Goal: Task Accomplishment & Management: Manage account settings

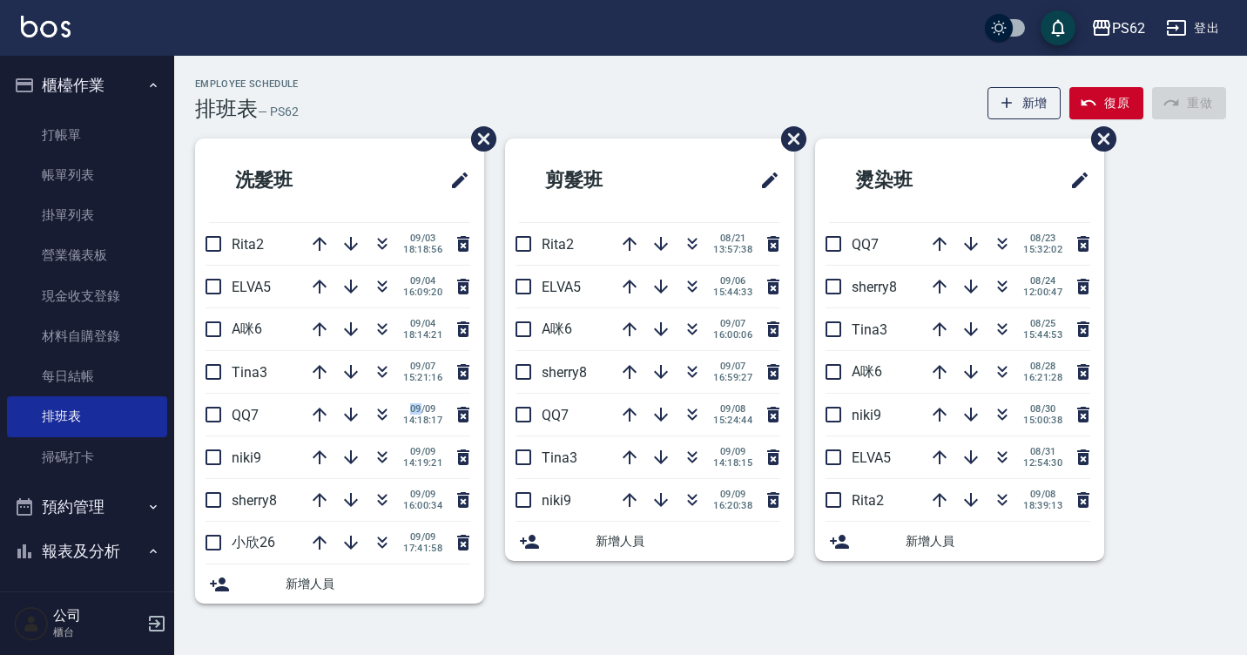
click at [40, 136] on link "打帳單" at bounding box center [87, 135] width 160 height 40
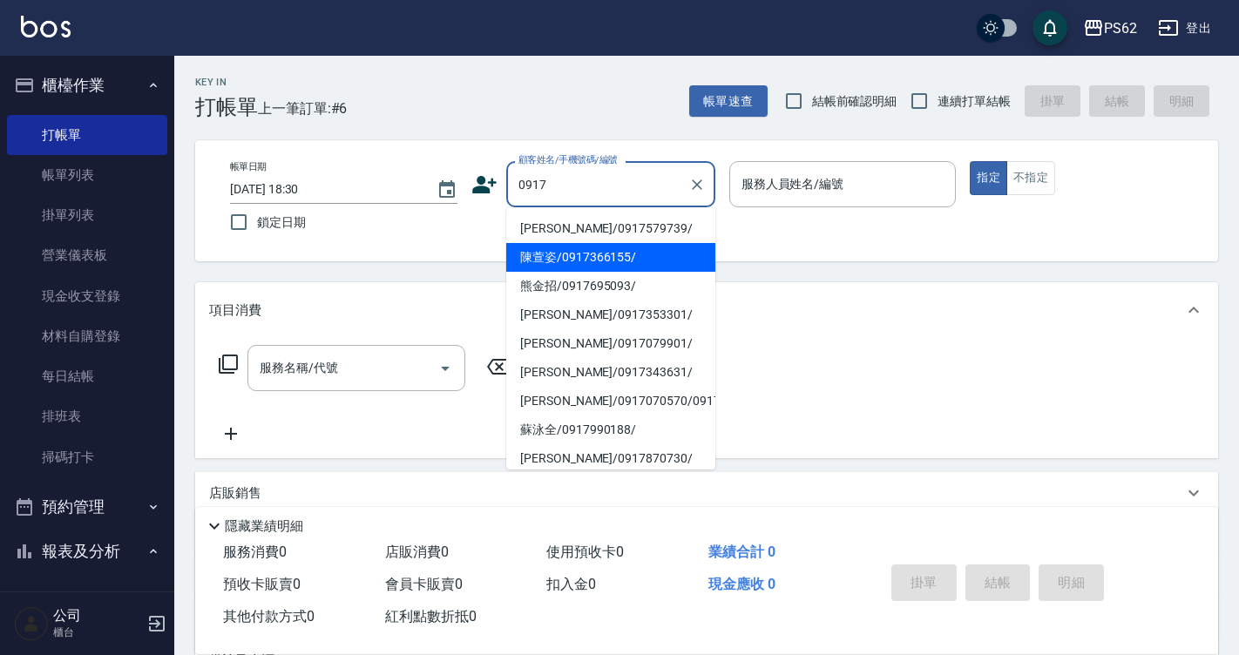
click at [551, 249] on li "陳萱姿/0917366155/" at bounding box center [610, 257] width 209 height 29
type input "陳萱姿/0917366155/"
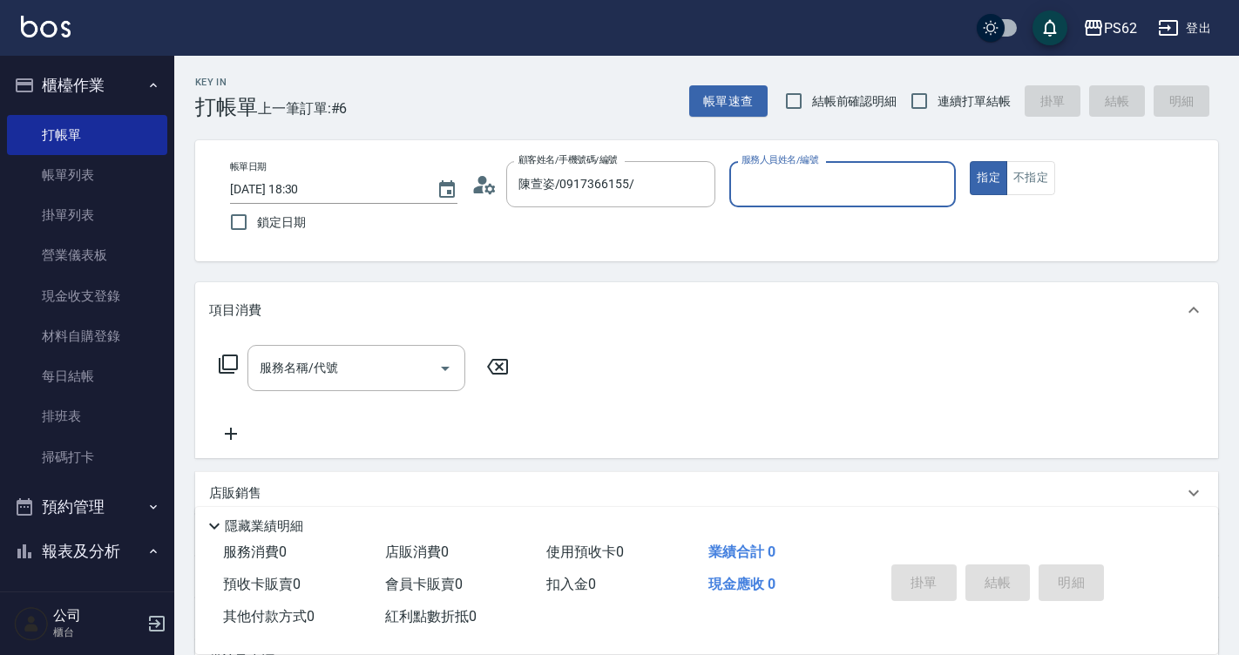
type input "niki-9"
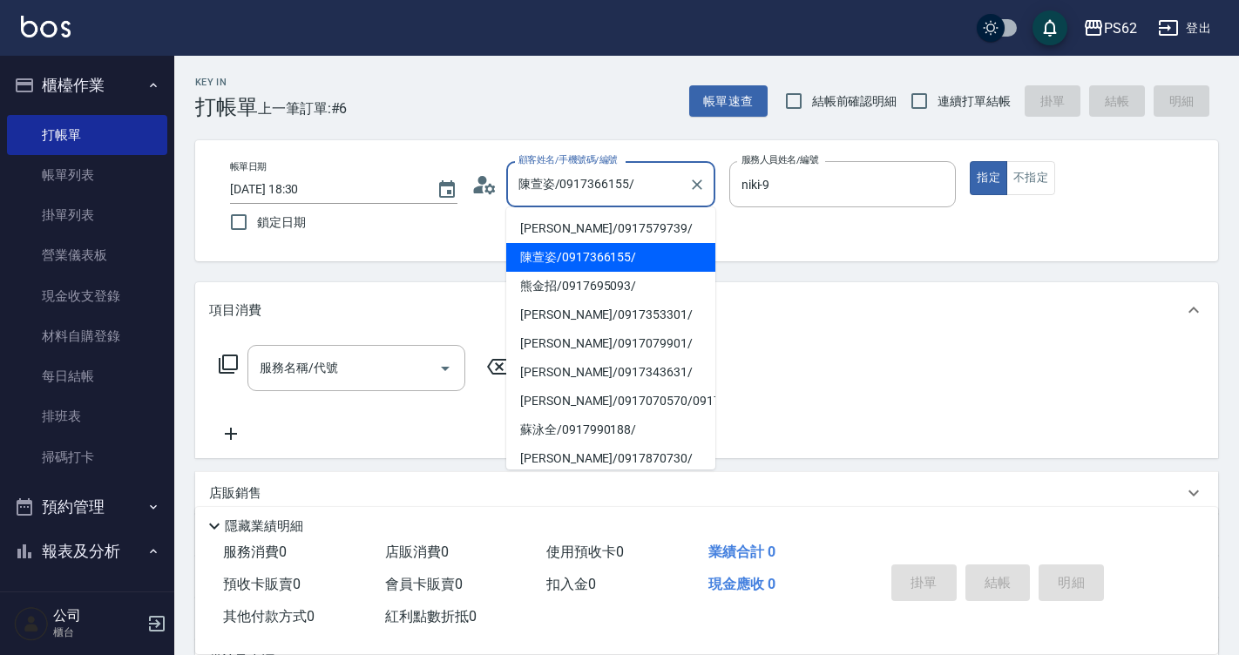
click at [627, 190] on input "陳萱姿/0917366155/" at bounding box center [597, 184] width 167 height 30
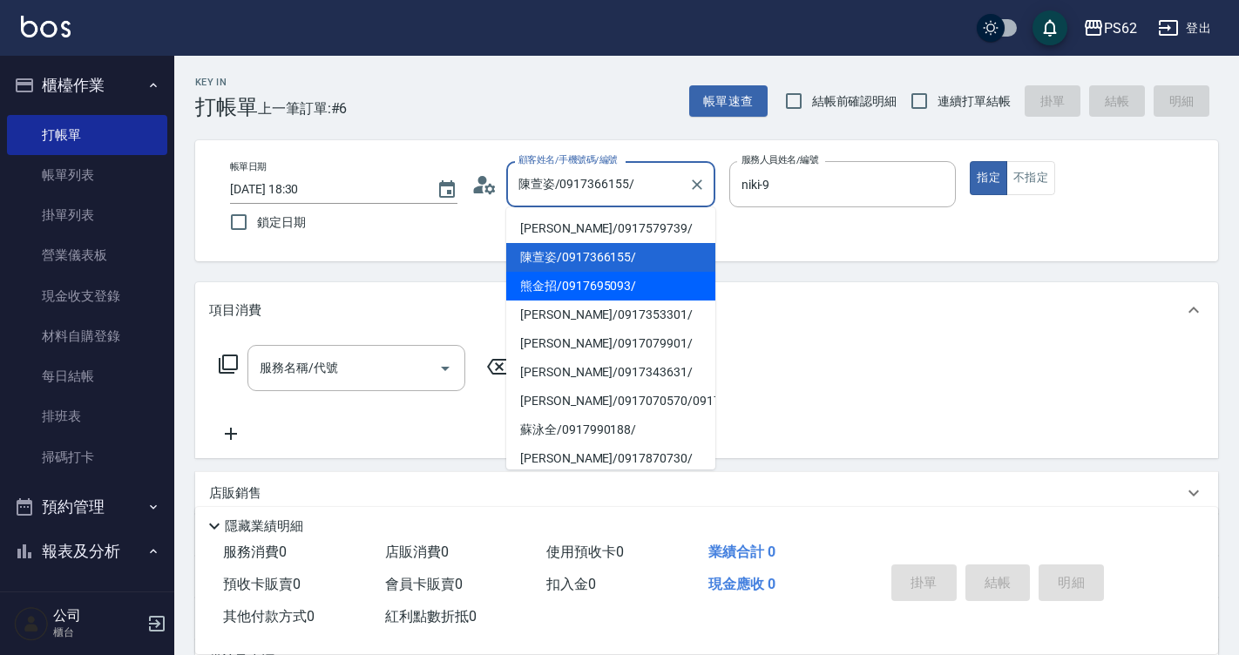
click at [592, 285] on li "熊金招/0917695093/" at bounding box center [610, 286] width 209 height 29
type input "熊金招/0917695093/"
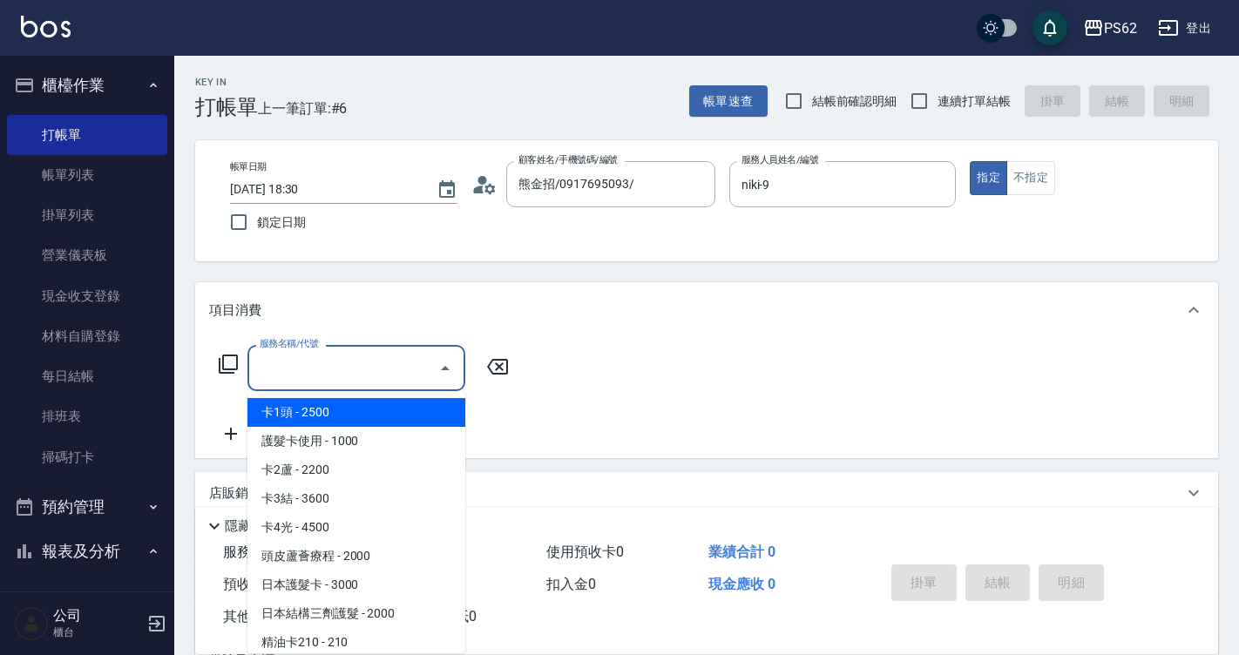
click at [313, 373] on input "服務名稱/代號" at bounding box center [343, 368] width 176 height 30
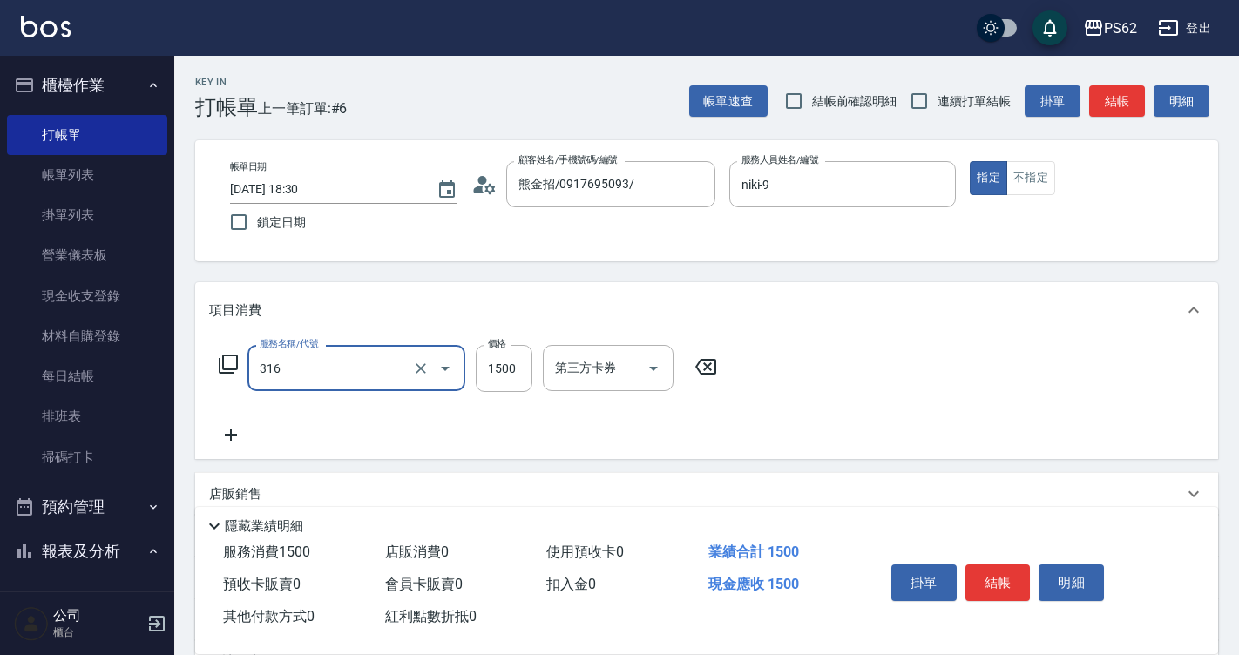
type input "頂級染髮(316)"
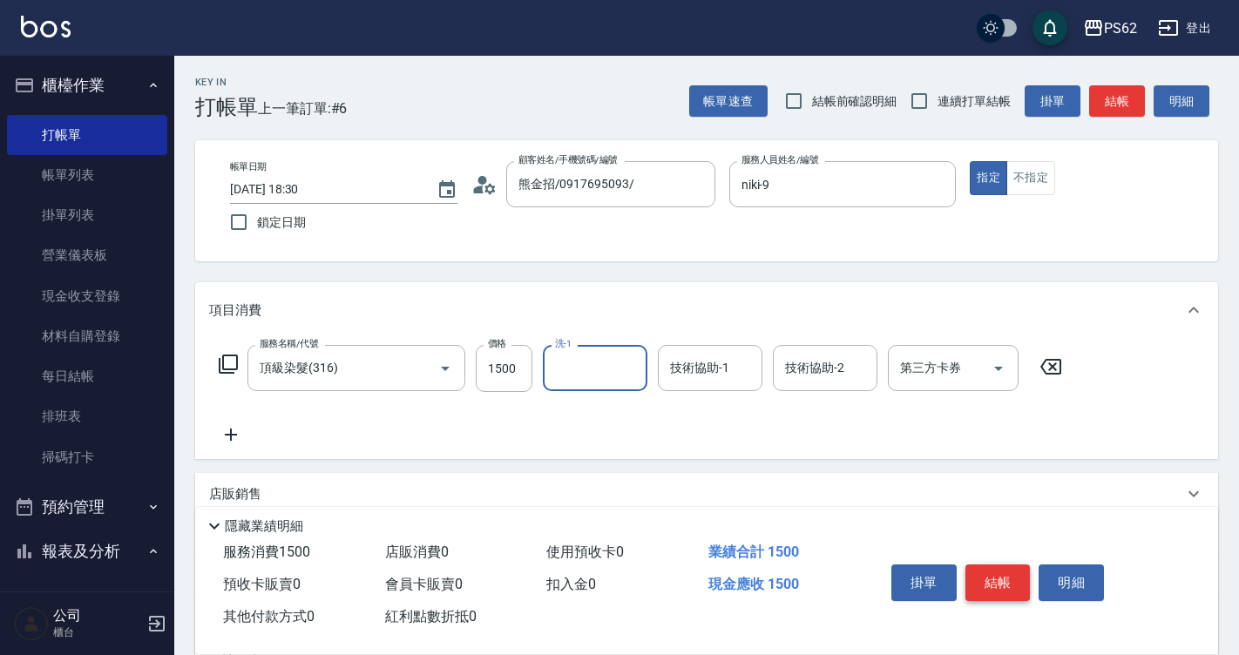
click at [992, 579] on button "結帳" at bounding box center [997, 582] width 65 height 37
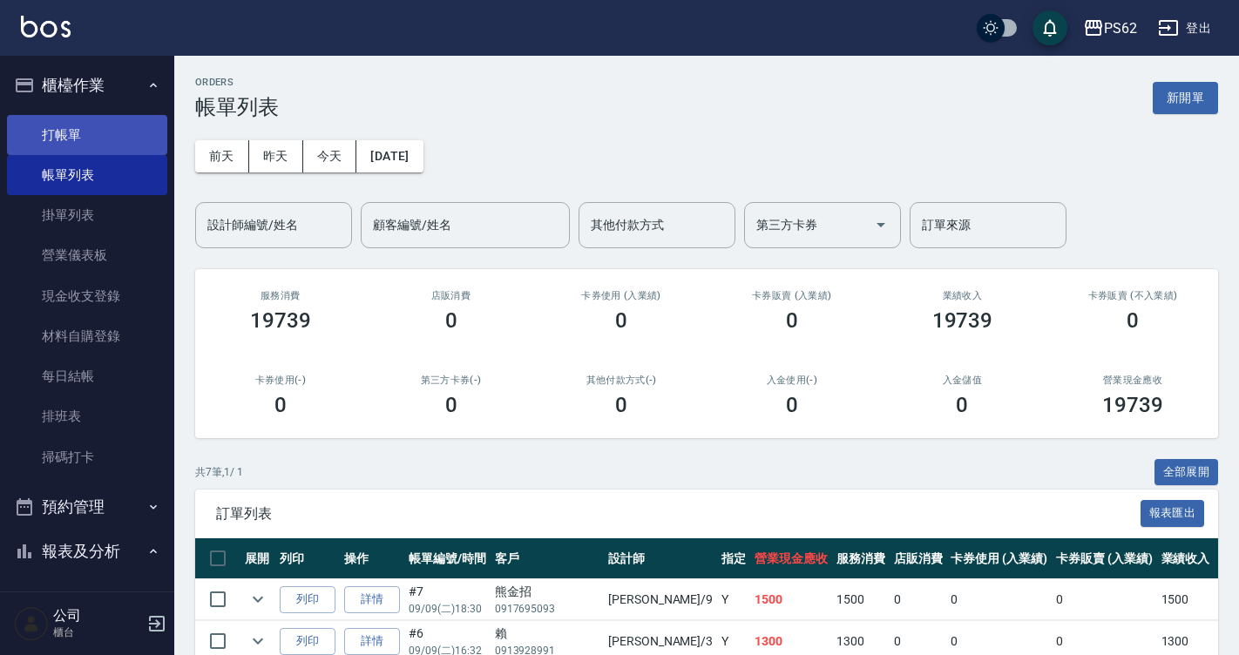
click at [112, 121] on link "打帳單" at bounding box center [87, 135] width 160 height 40
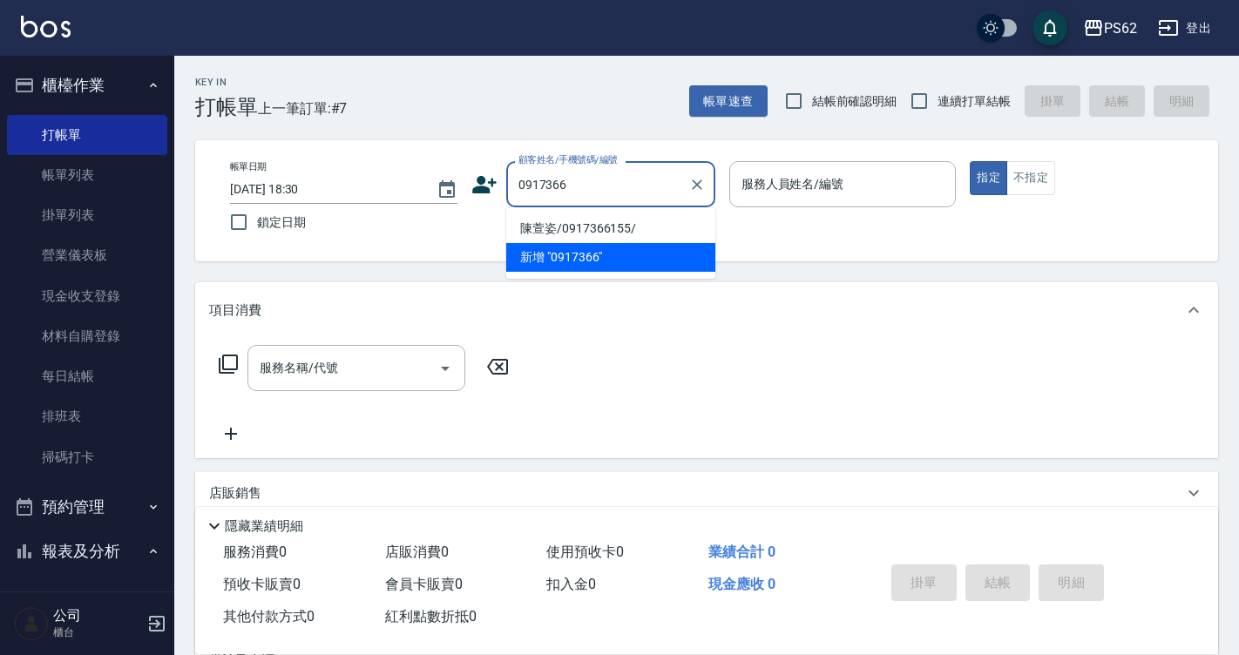
click at [608, 231] on li "陳萱姿/0917366155/" at bounding box center [610, 228] width 209 height 29
type input "陳萱姿/0917366155/"
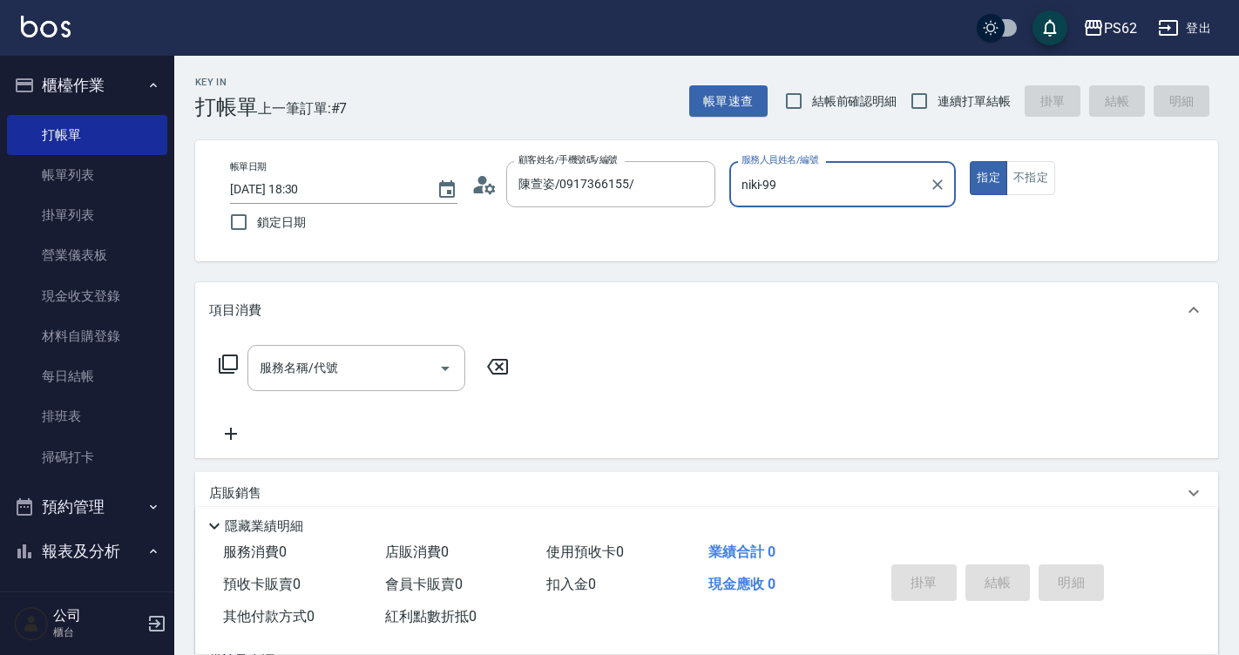
click at [970, 161] on button "指定" at bounding box center [988, 178] width 37 height 34
type input "niki-9"
type button "true"
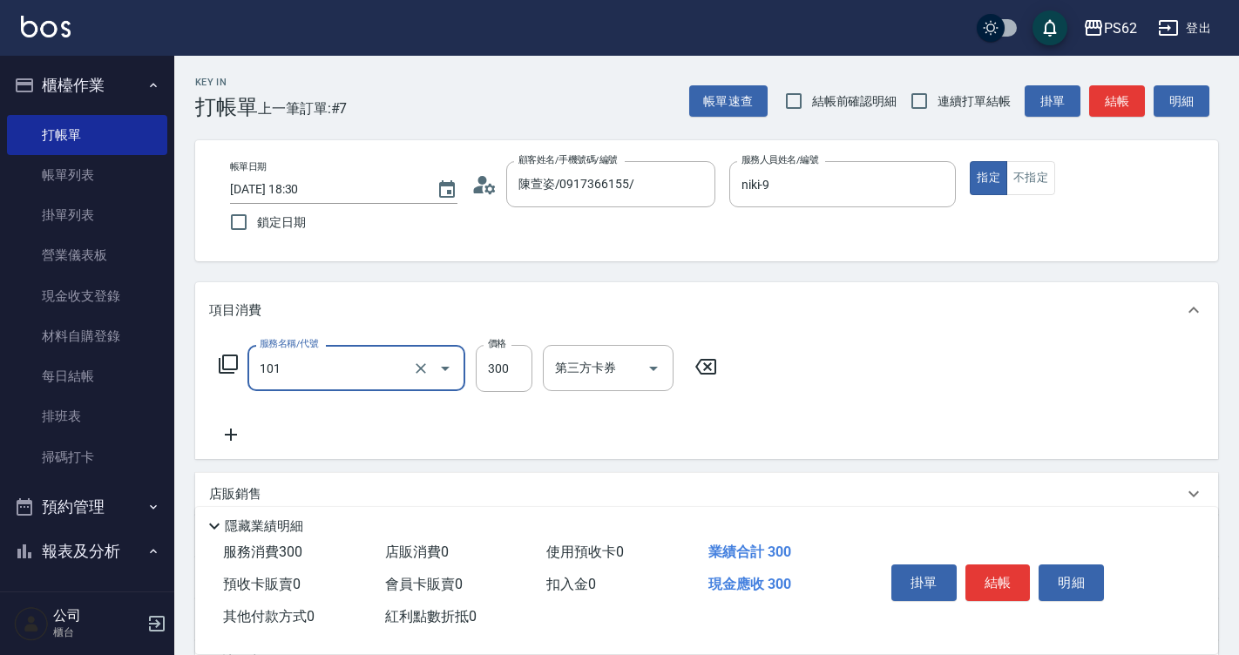
type input "洗髮(101)"
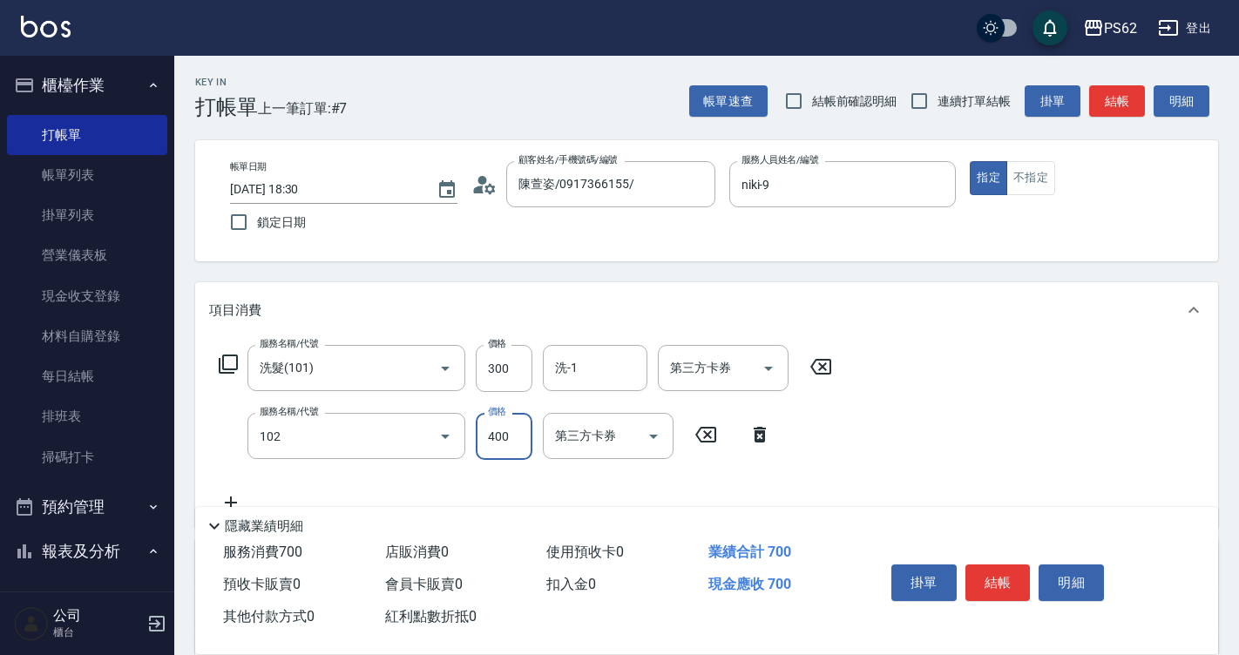
type input "精油洗髮(102)"
click at [511, 437] on input "400" at bounding box center [504, 436] width 57 height 47
type input "500"
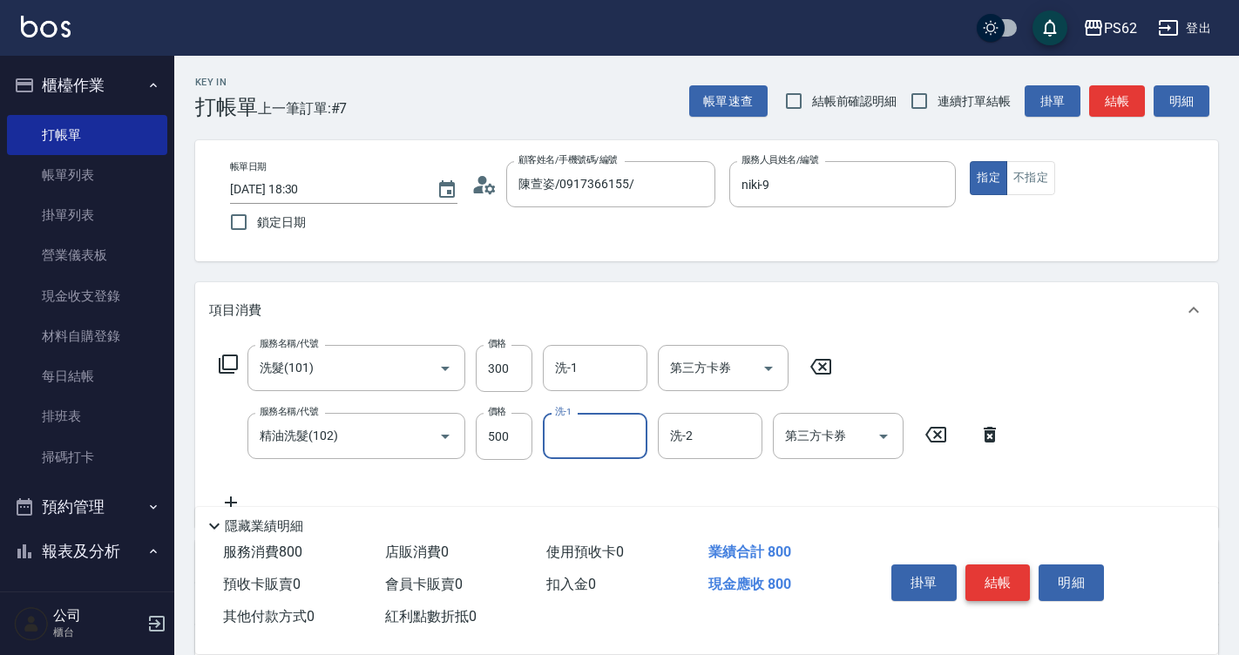
click at [1004, 575] on button "結帳" at bounding box center [997, 582] width 65 height 37
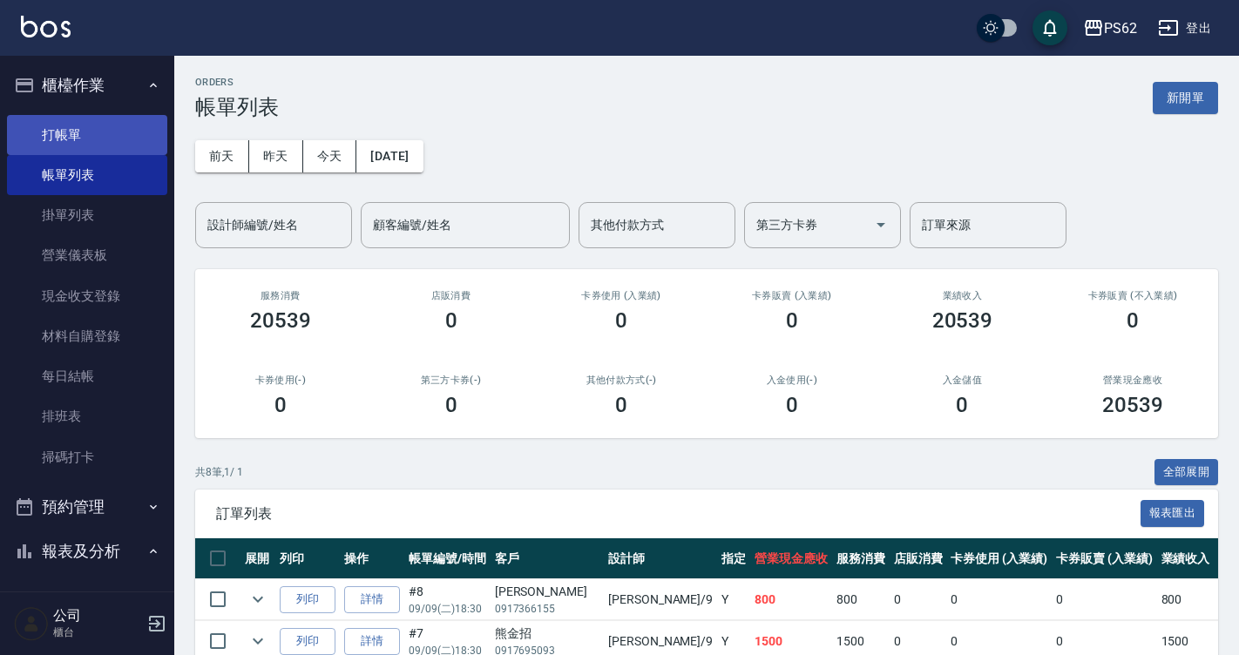
click at [55, 145] on link "打帳單" at bounding box center [87, 135] width 160 height 40
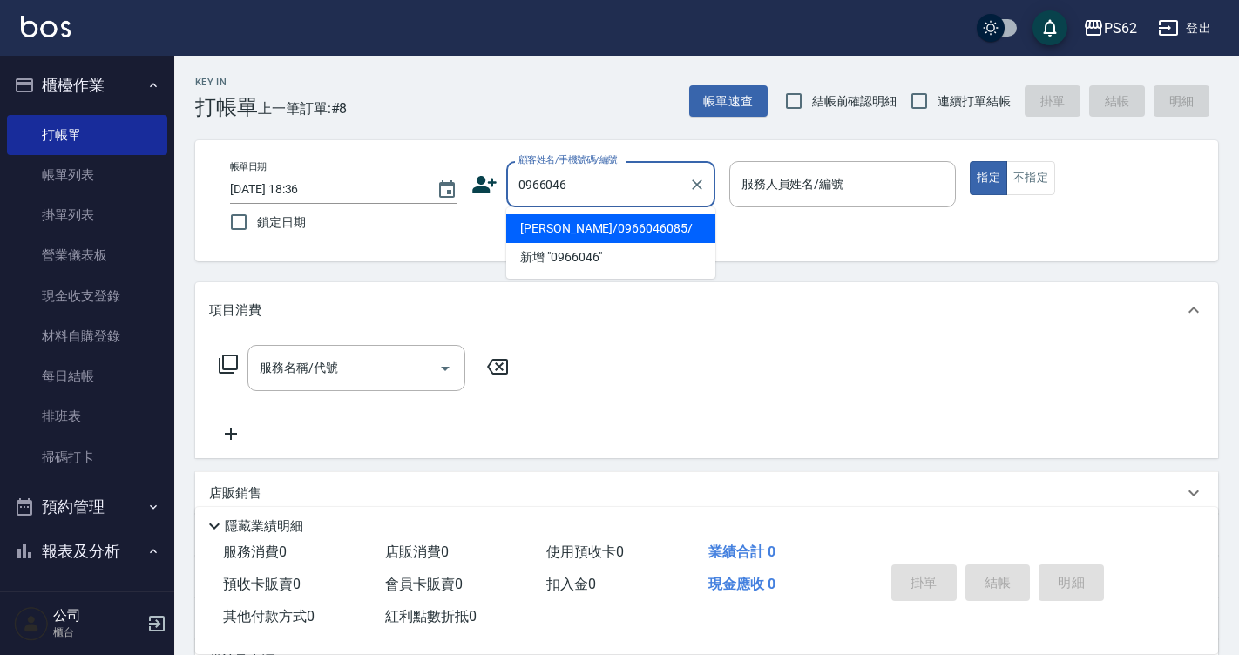
click at [625, 229] on li "[PERSON_NAME]/0966046085/" at bounding box center [610, 228] width 209 height 29
type input "[PERSON_NAME]/0966046085/"
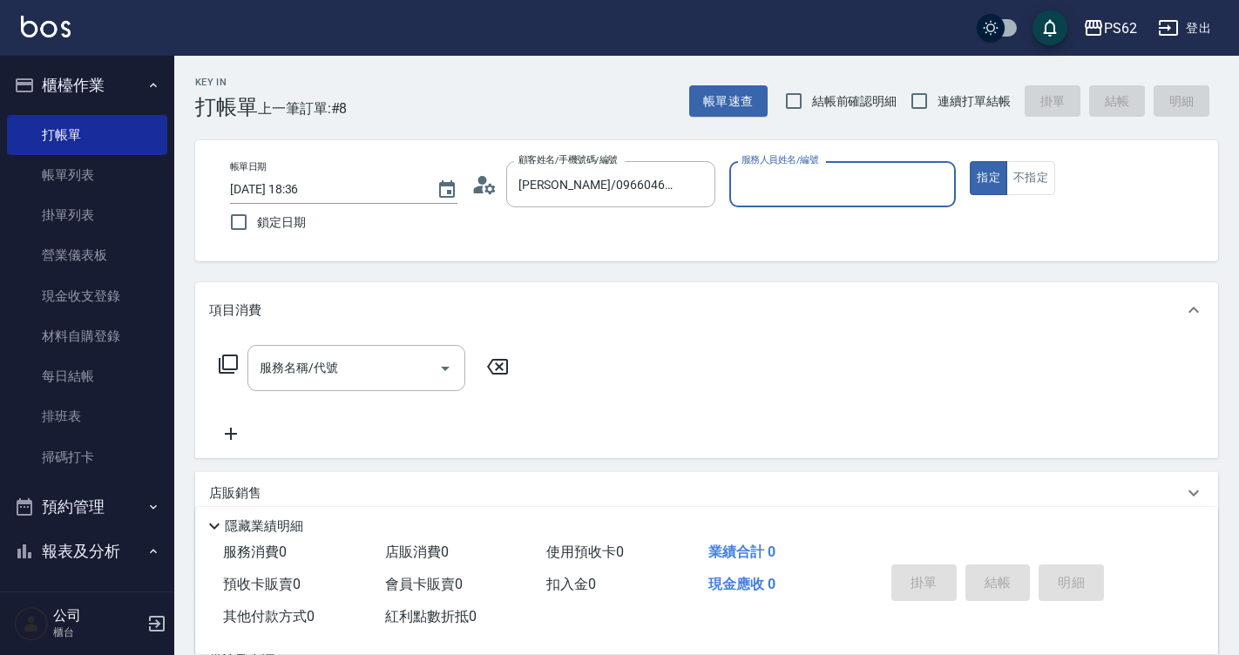
click at [763, 177] on input "服務人員姓名/編號" at bounding box center [843, 184] width 212 height 30
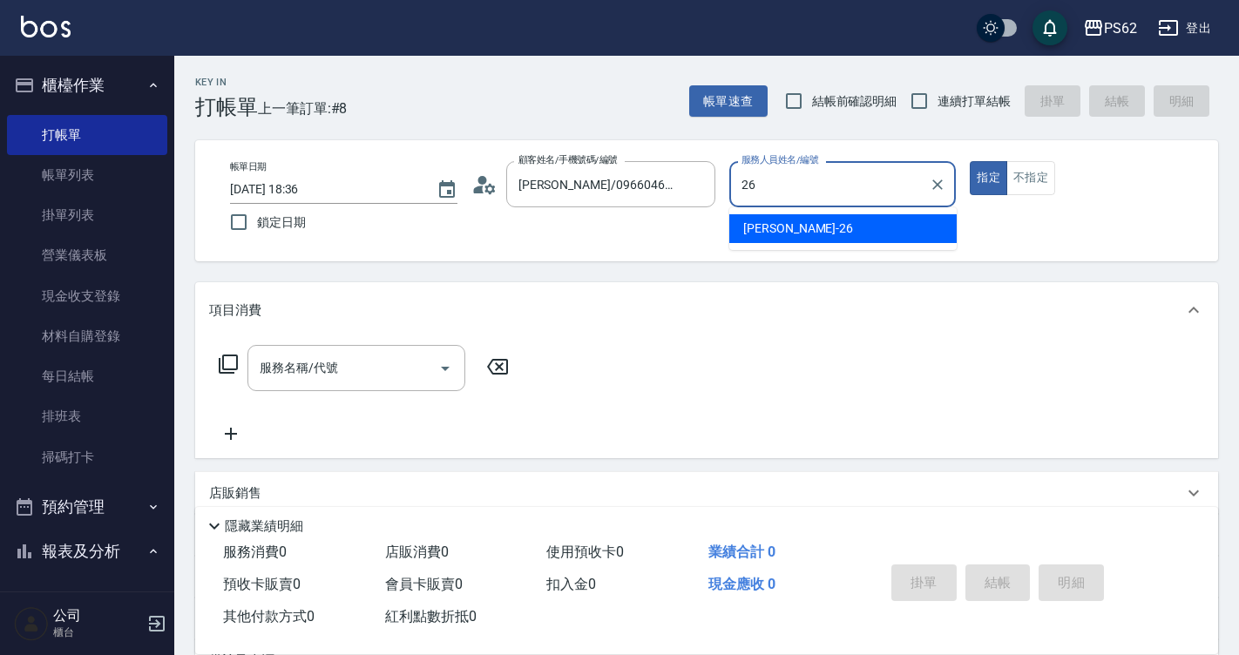
type input "[PERSON_NAME]-26"
type button "true"
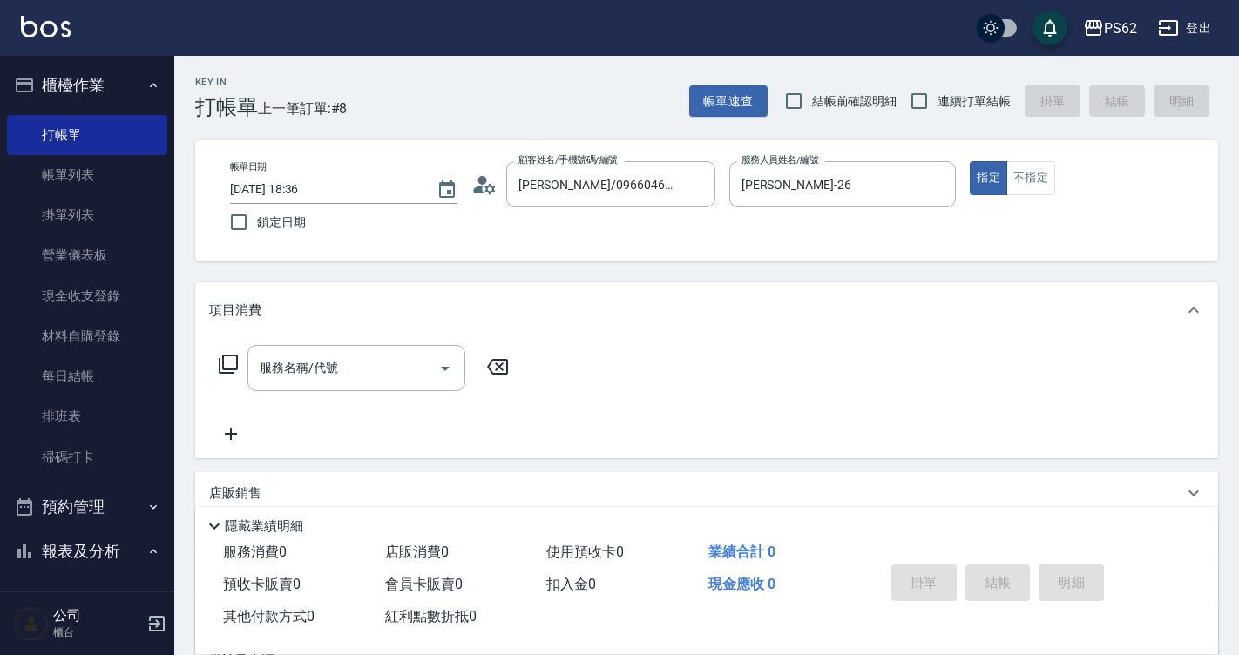
click at [1041, 196] on div "帳單日期 [DATE] 18:36 鎖定日期 顧客姓名/手機號碼/編號 [PERSON_NAME]/0966046085/ 顧客姓名/手機號碼/編號 服務人員…" at bounding box center [706, 200] width 981 height 79
click at [1036, 179] on button "不指定" at bounding box center [1030, 178] width 49 height 34
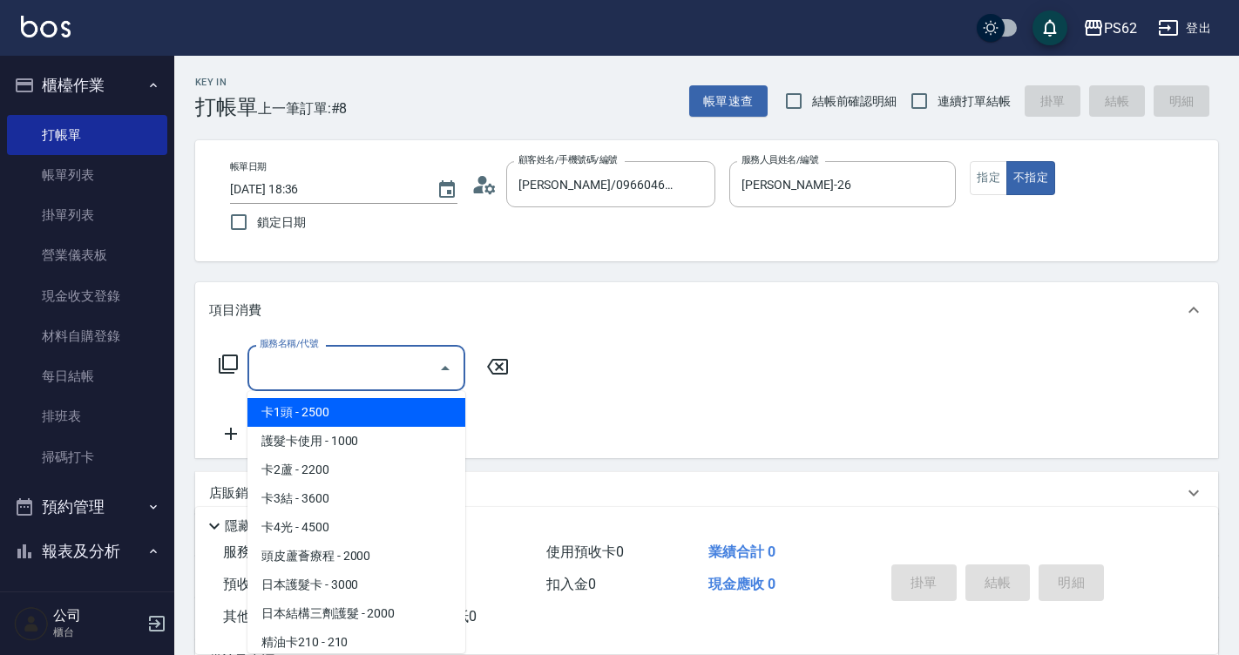
click at [341, 360] on input "服務名稱/代號" at bounding box center [343, 368] width 176 height 30
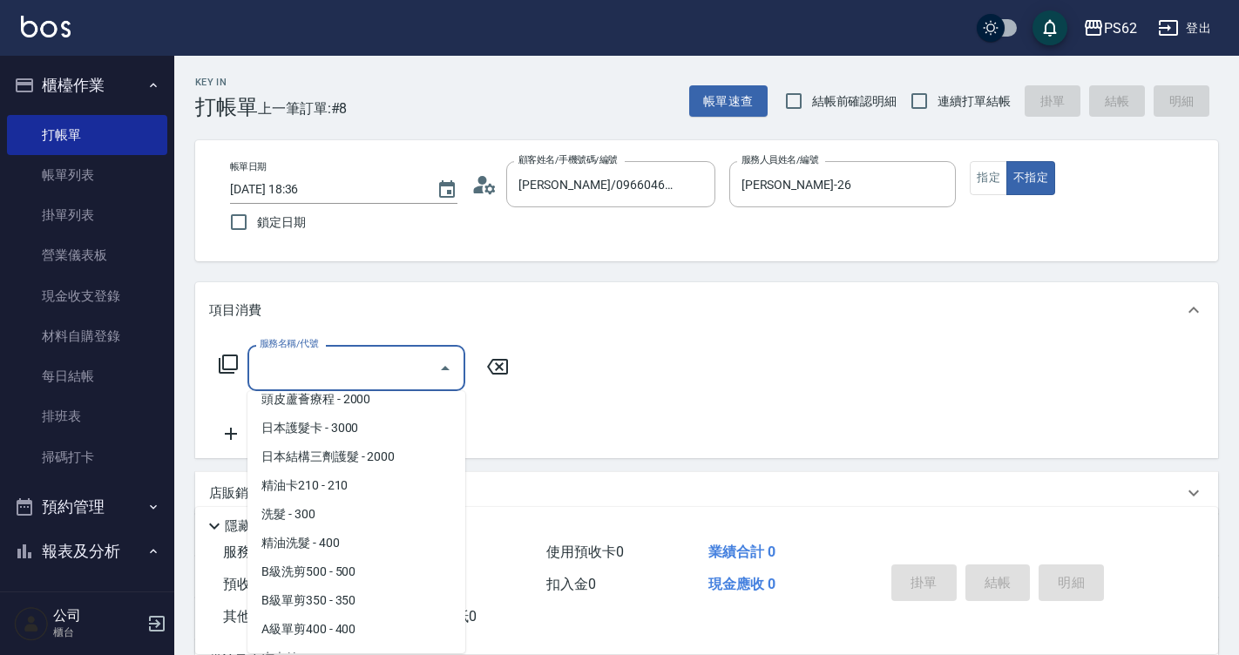
scroll to position [174, 0]
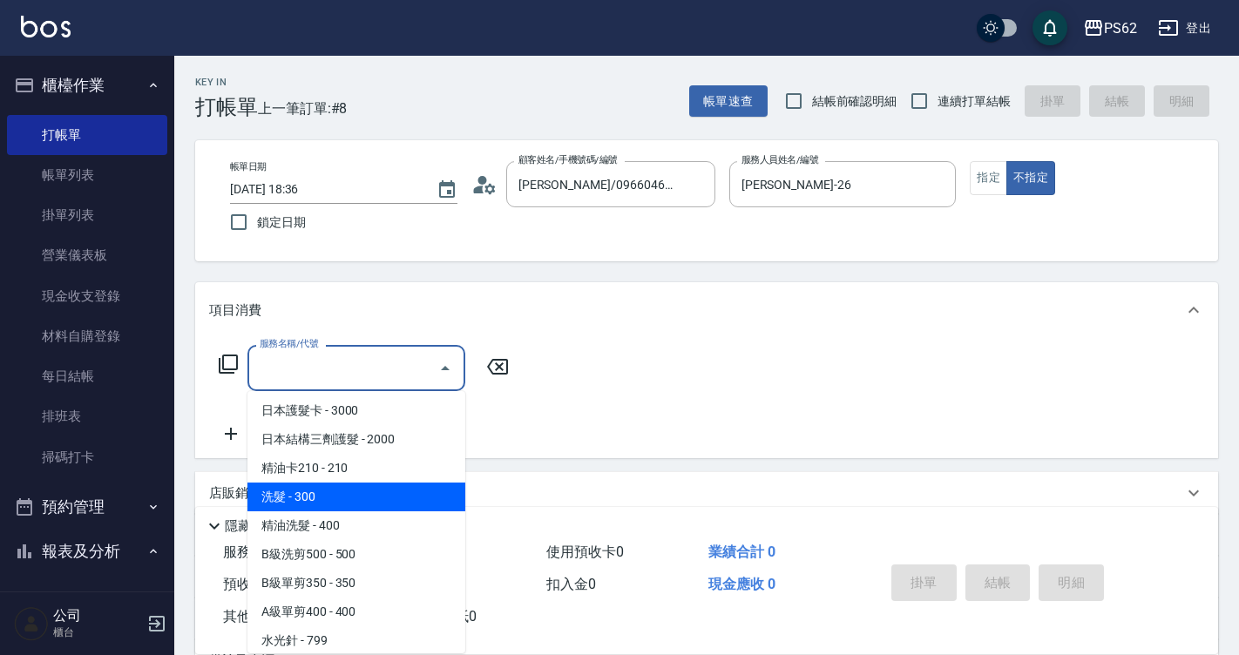
click at [335, 498] on span "洗髮 - 300" at bounding box center [356, 497] width 218 height 29
type input "洗髮(101)"
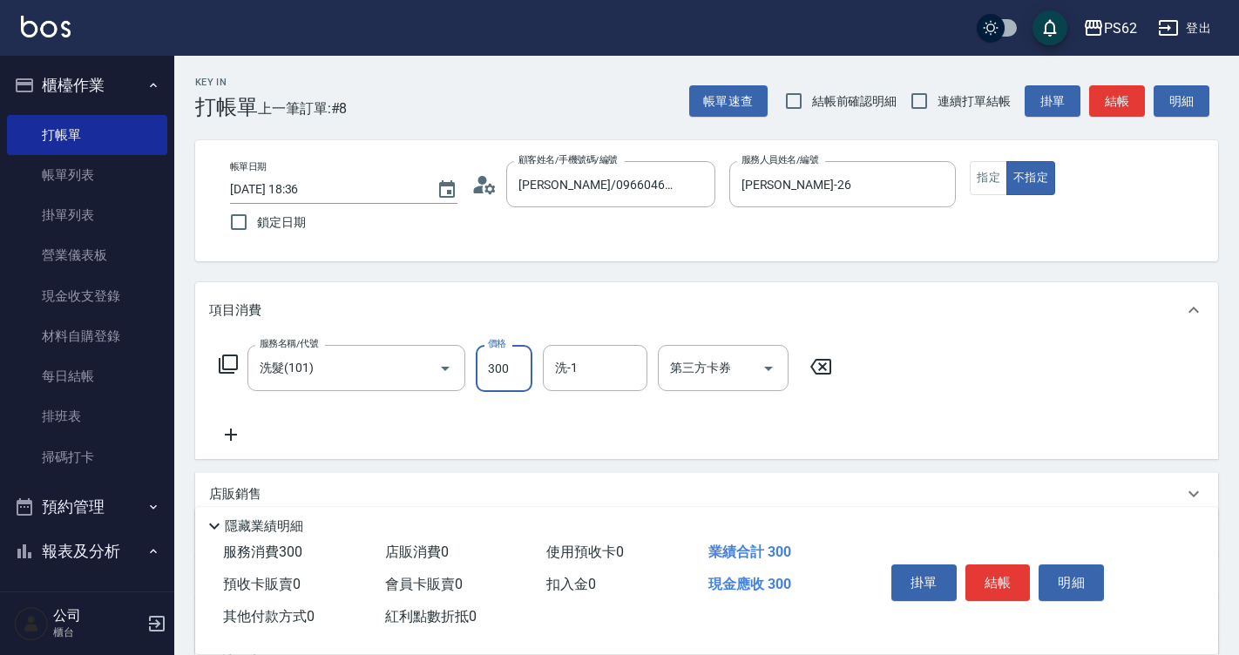
click at [524, 371] on input "300" at bounding box center [504, 368] width 57 height 47
type input "350"
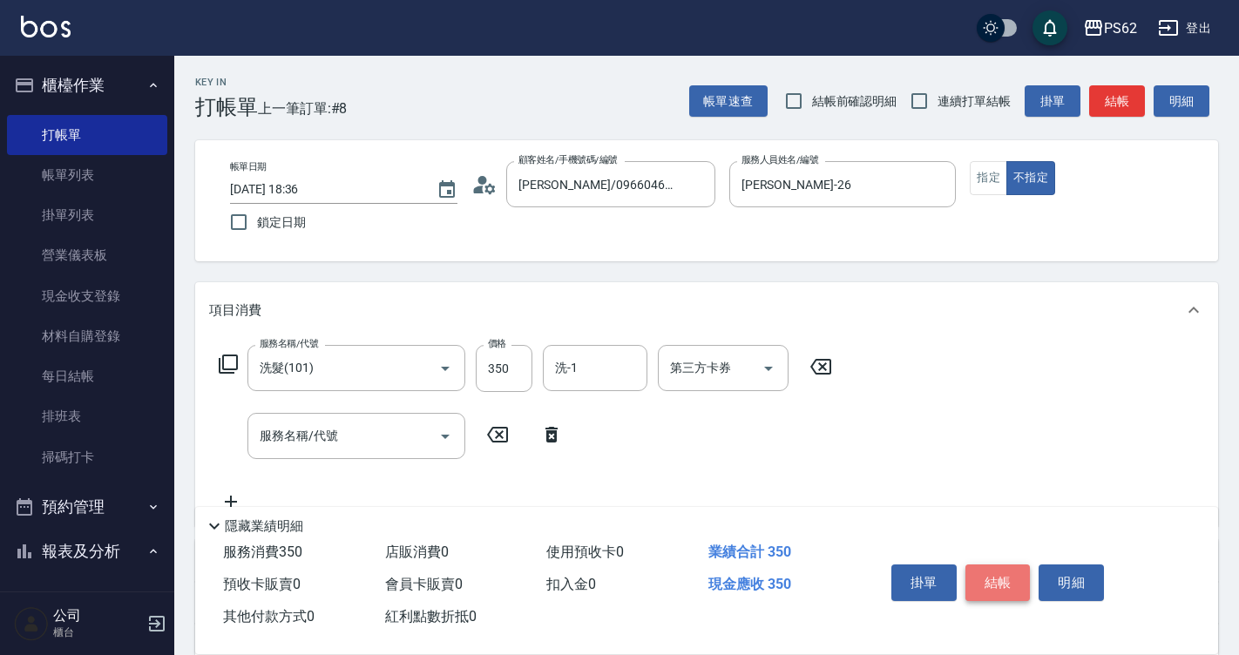
click at [1003, 565] on button "結帳" at bounding box center [997, 582] width 65 height 37
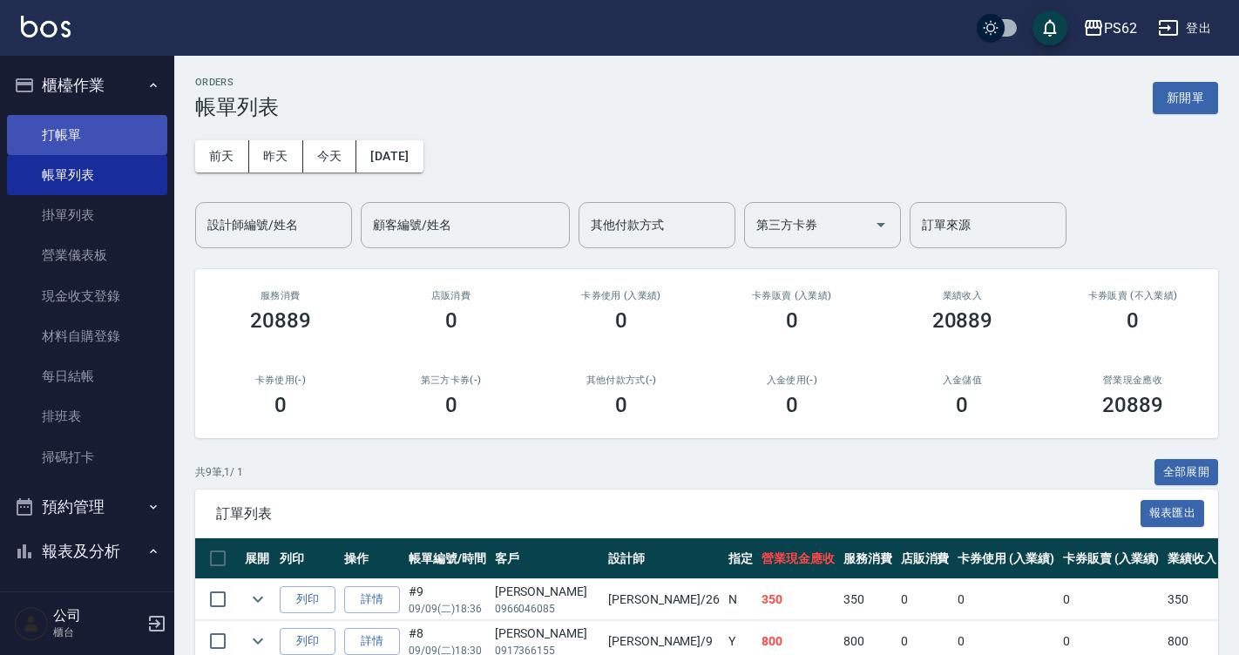
click at [105, 149] on link "打帳單" at bounding box center [87, 135] width 160 height 40
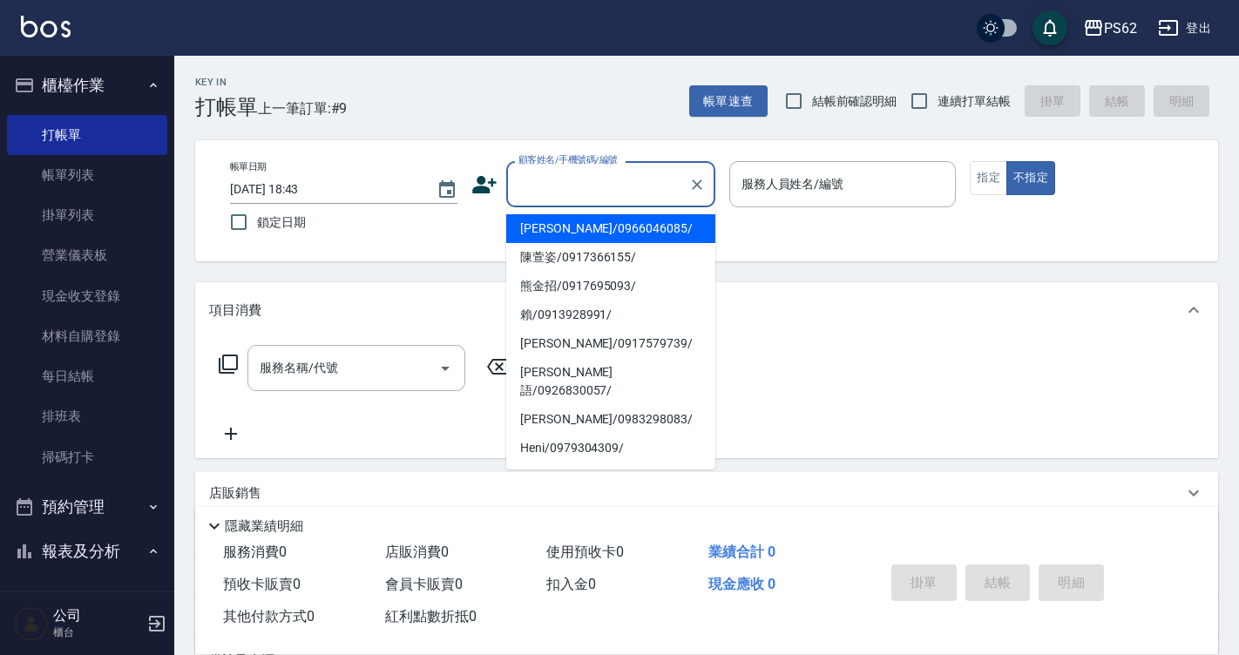
click at [527, 179] on input "顧客姓名/手機號碼/編號" at bounding box center [597, 184] width 167 height 30
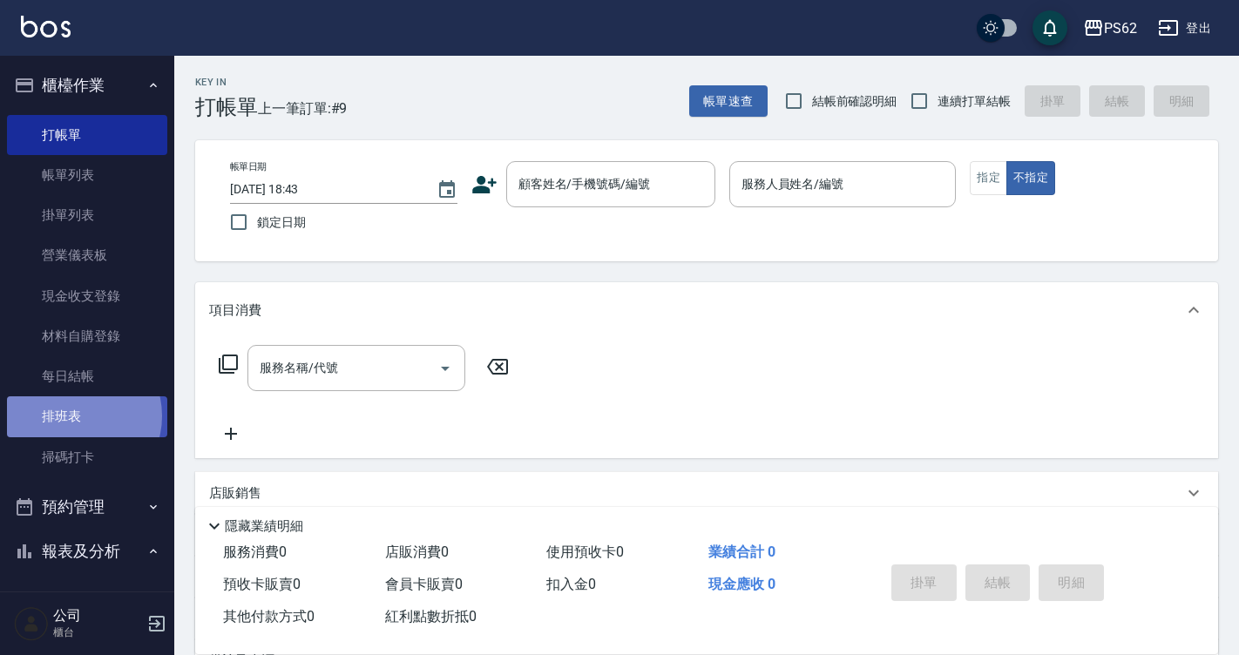
click at [78, 416] on link "排班表" at bounding box center [87, 416] width 160 height 40
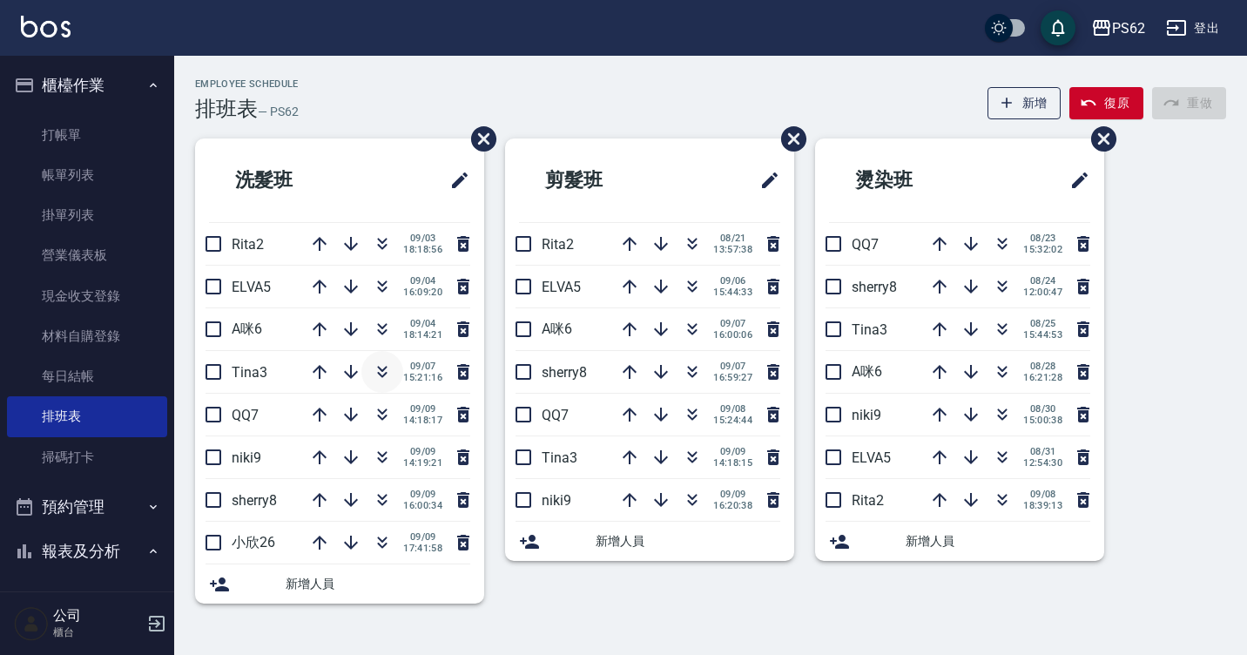
click at [379, 381] on icon "button" at bounding box center [382, 372] width 21 height 21
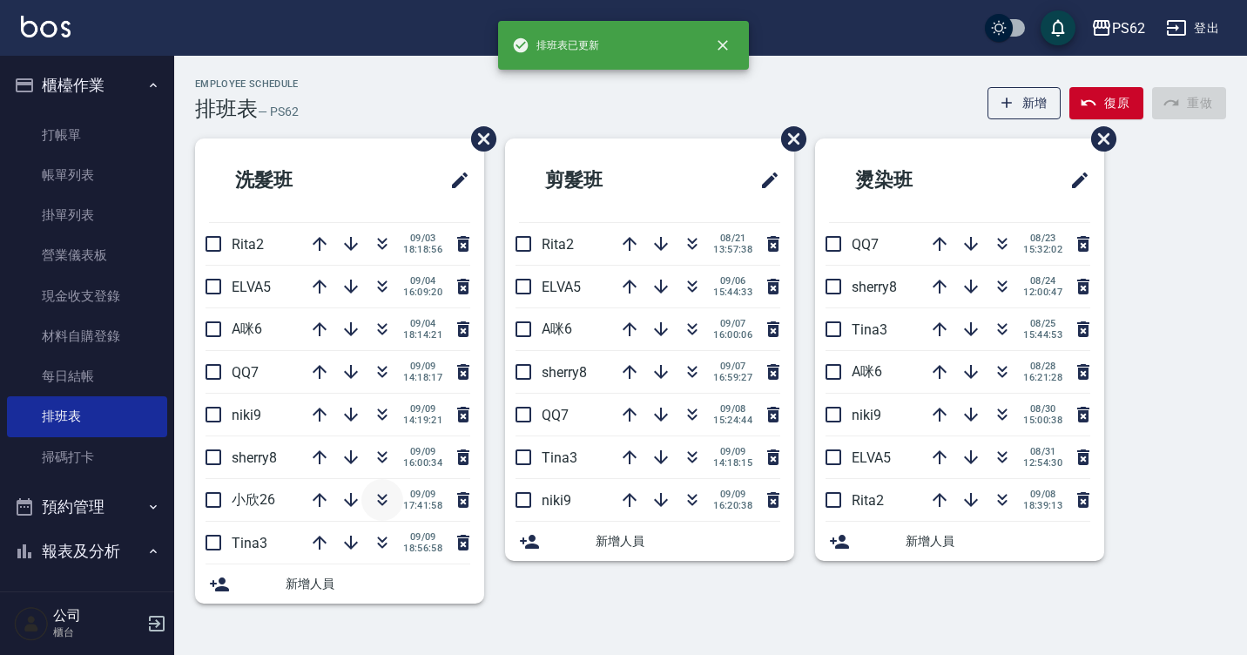
click at [384, 500] on icon "button" at bounding box center [382, 500] width 21 height 21
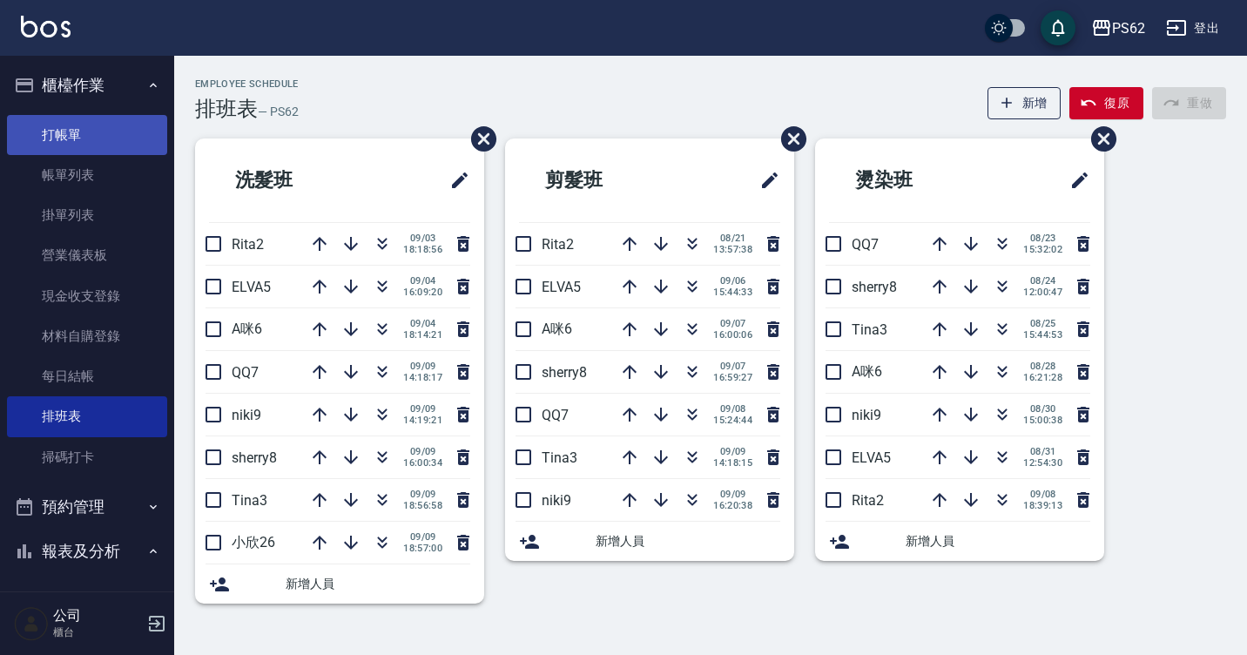
click at [112, 143] on link "打帳單" at bounding box center [87, 135] width 160 height 40
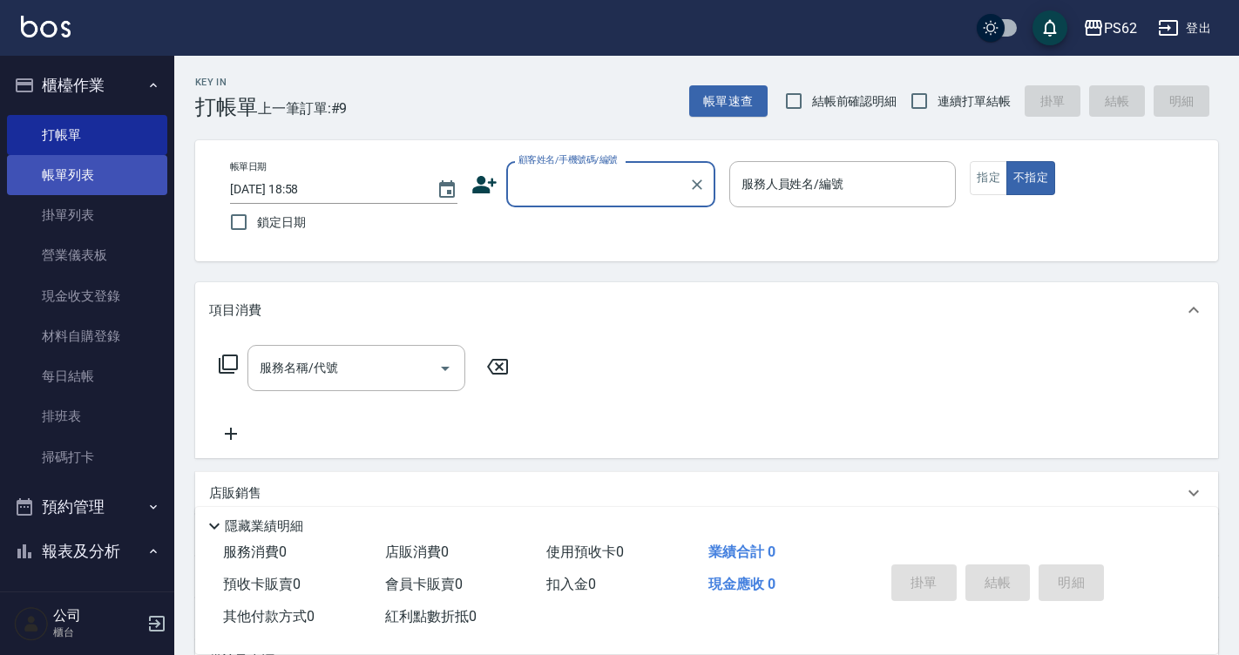
click at [88, 184] on link "帳單列表" at bounding box center [87, 175] width 160 height 40
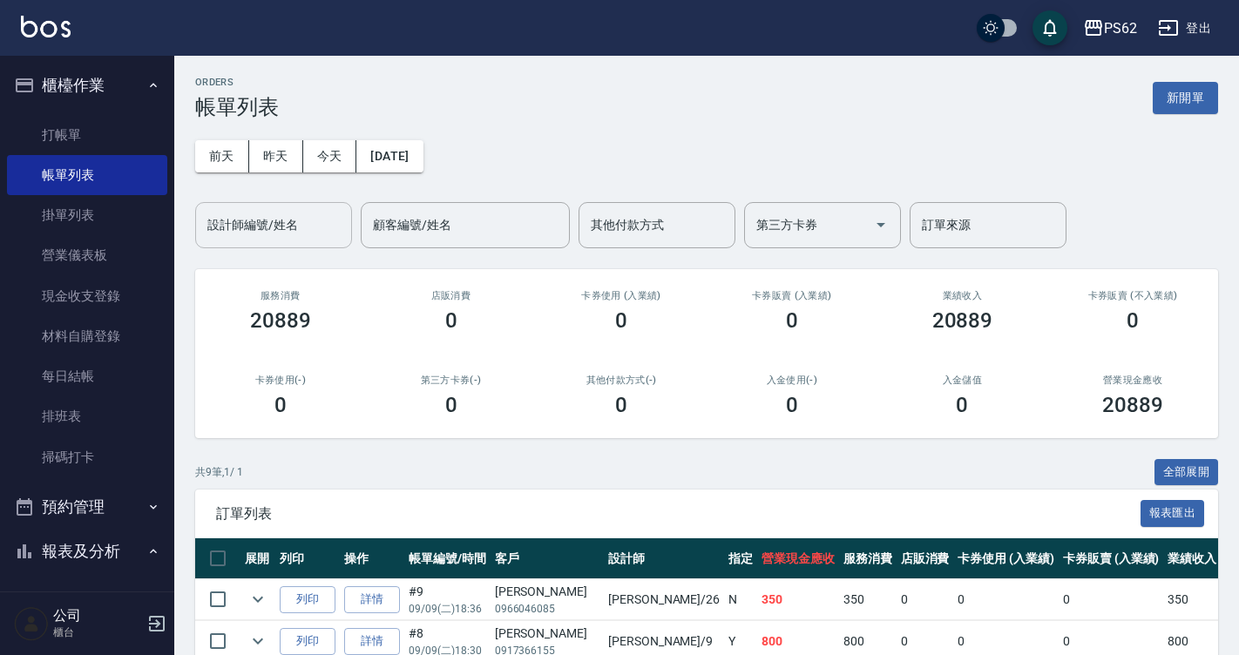
click at [284, 215] on div "設計師編號/姓名 設計師編號/姓名" at bounding box center [273, 225] width 157 height 46
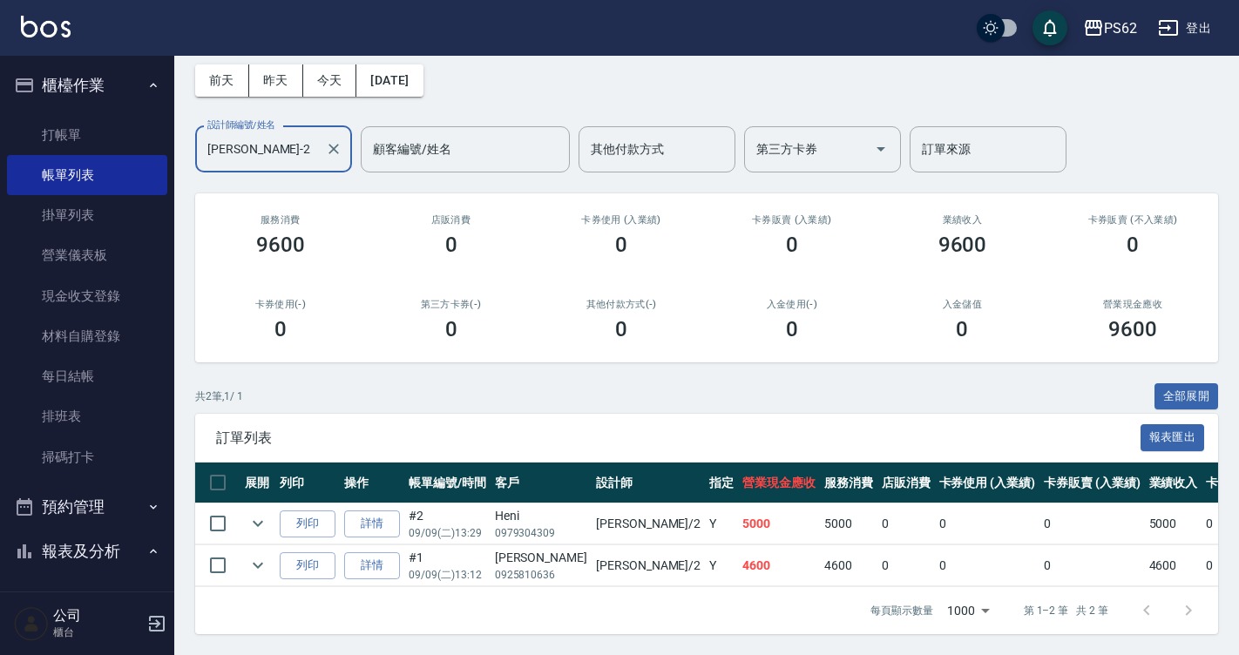
scroll to position [89, 0]
type input "[PERSON_NAME]-2"
click at [64, 135] on link "打帳單" at bounding box center [87, 135] width 160 height 40
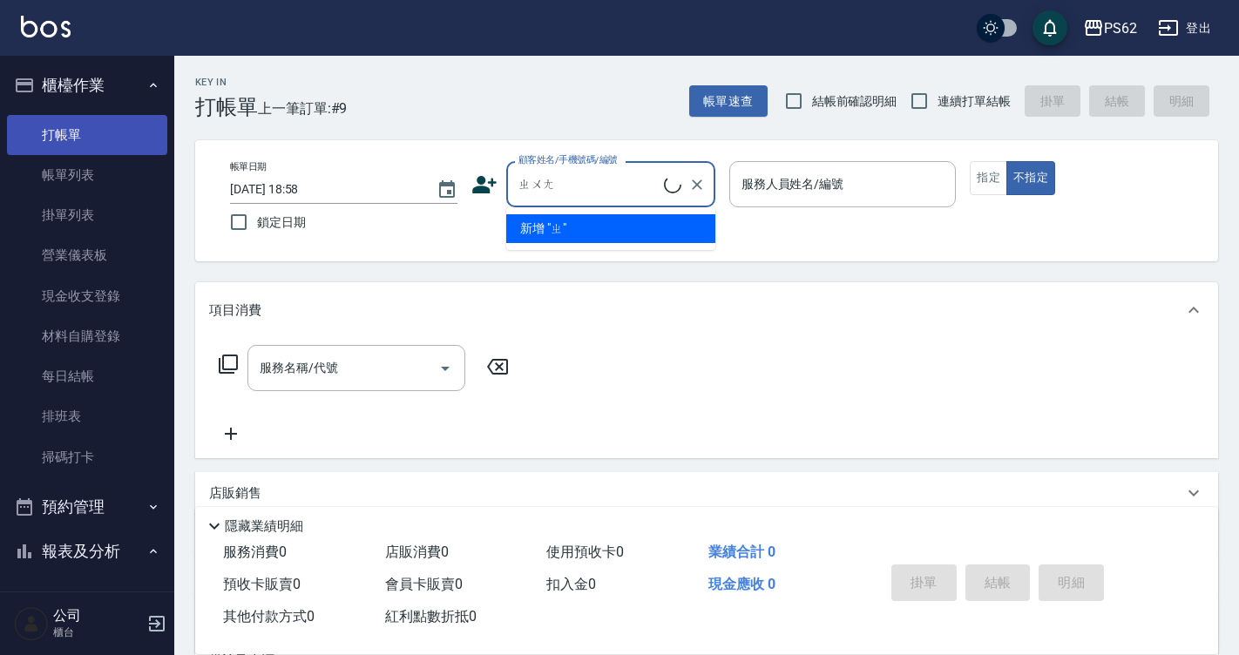
type input "莊"
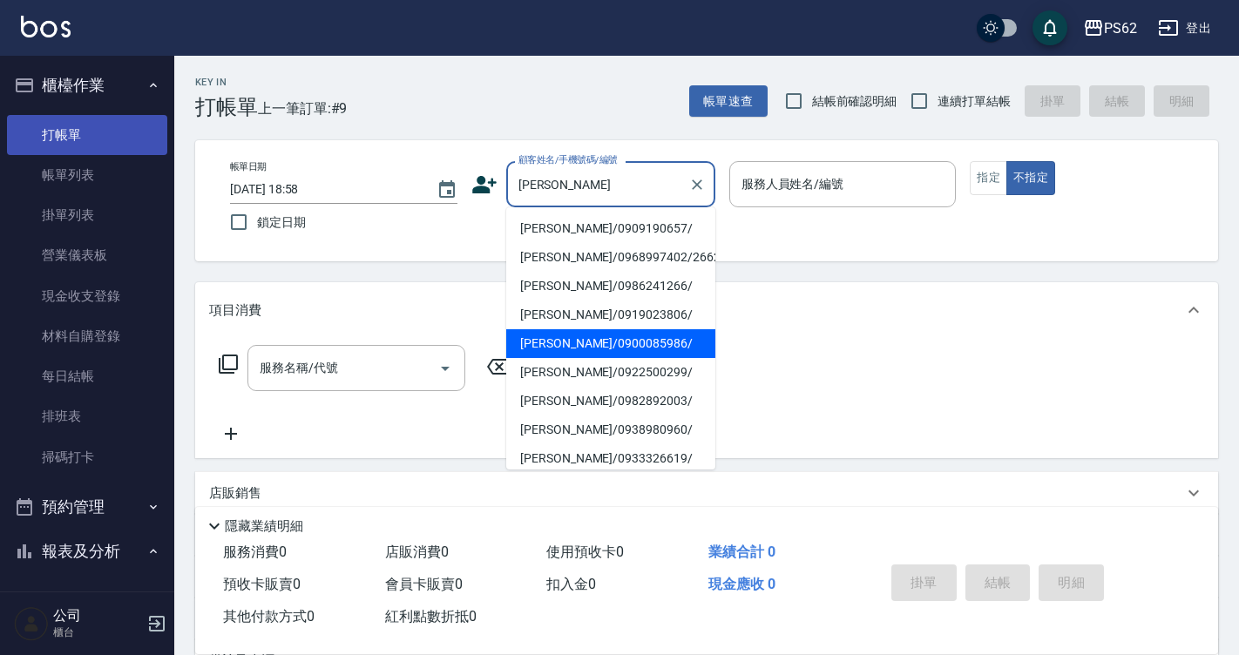
type input "[PERSON_NAME]/0900085986/"
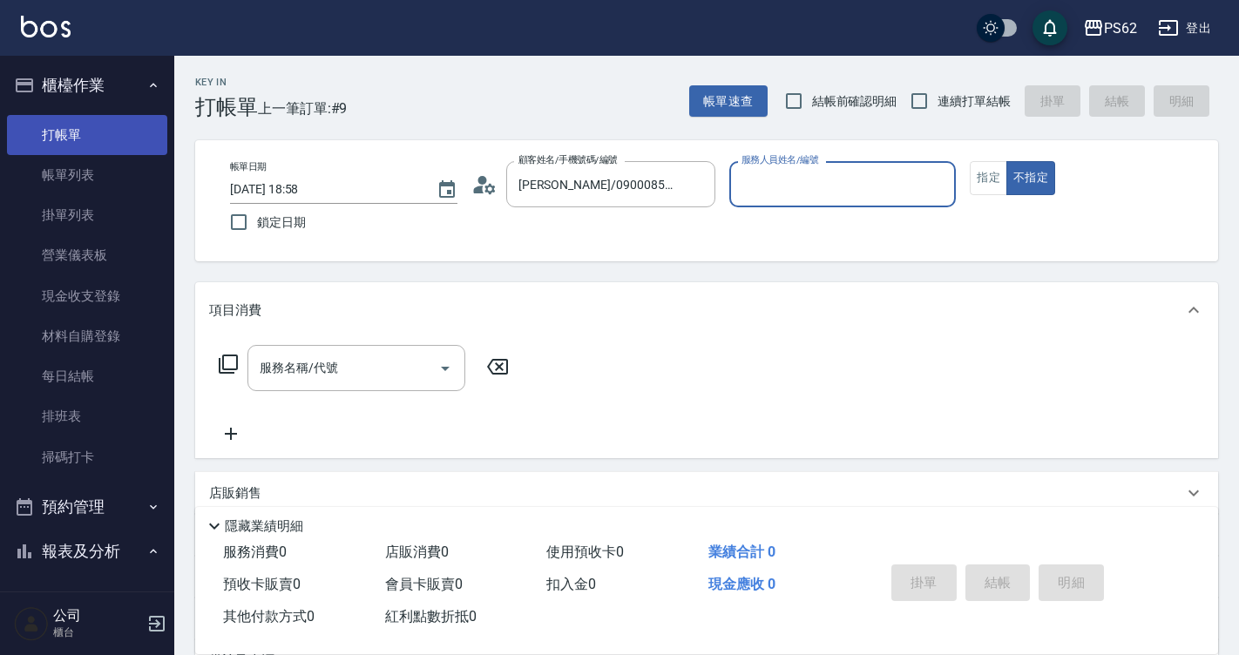
type input "[PERSON_NAME]-2"
click at [1006, 161] on button "不指定" at bounding box center [1030, 178] width 49 height 34
type button "false"
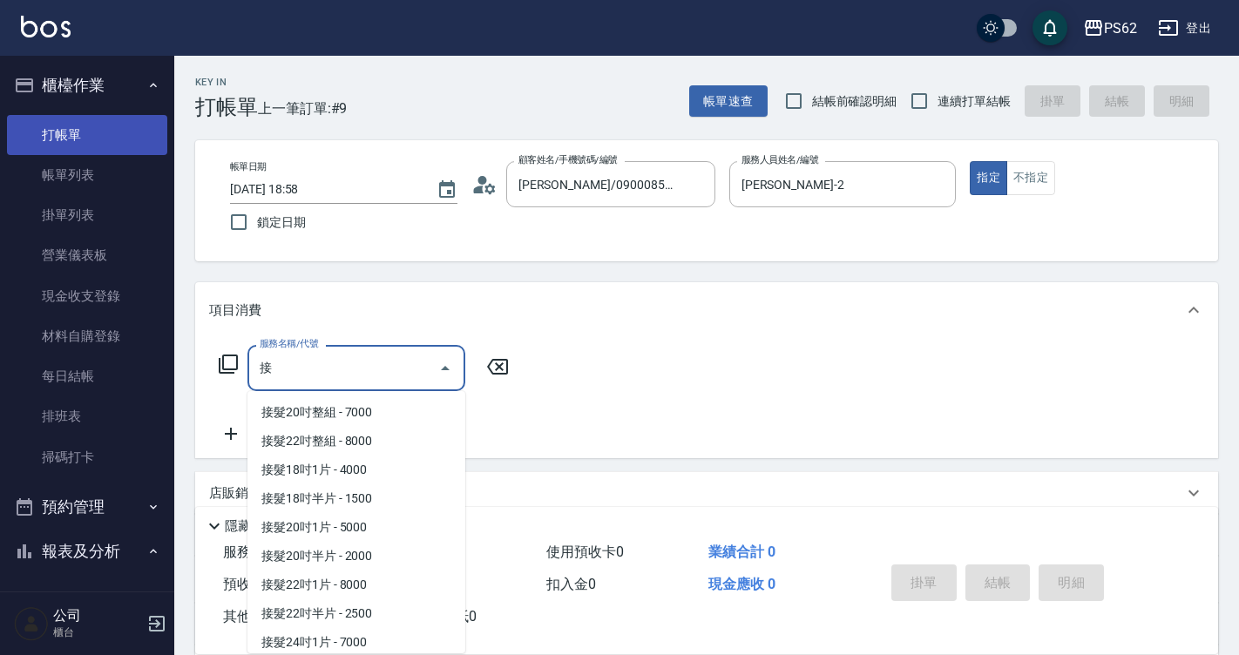
scroll to position [176, 0]
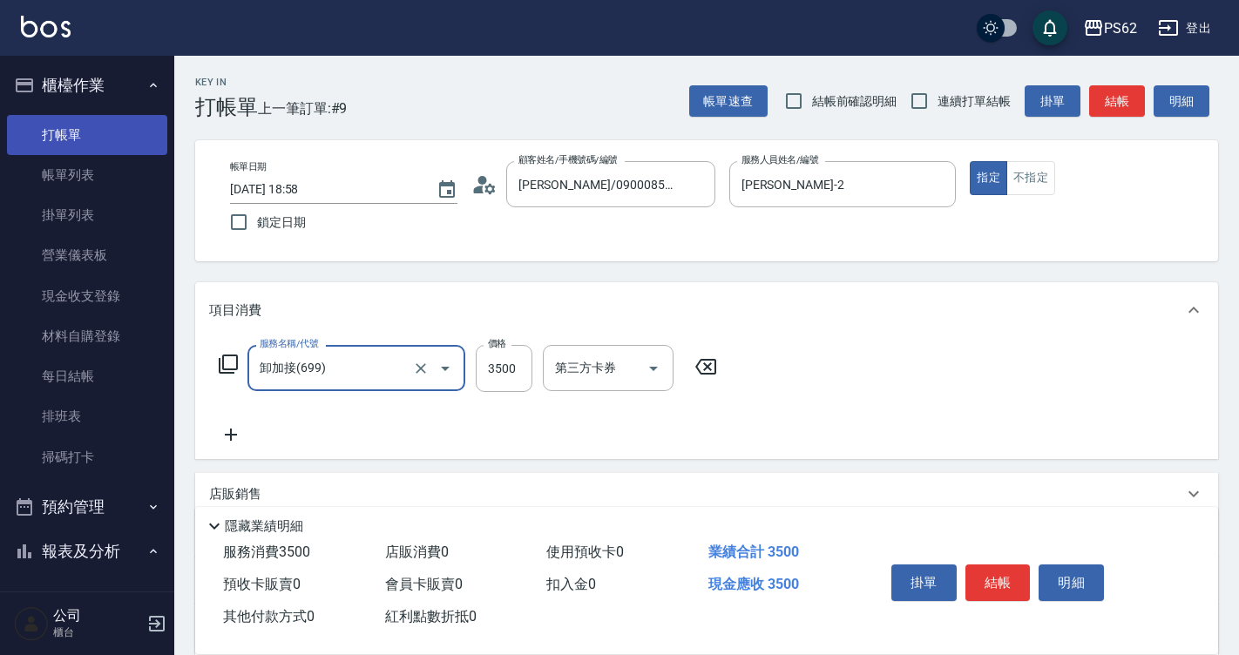
type input "卸加接(699)"
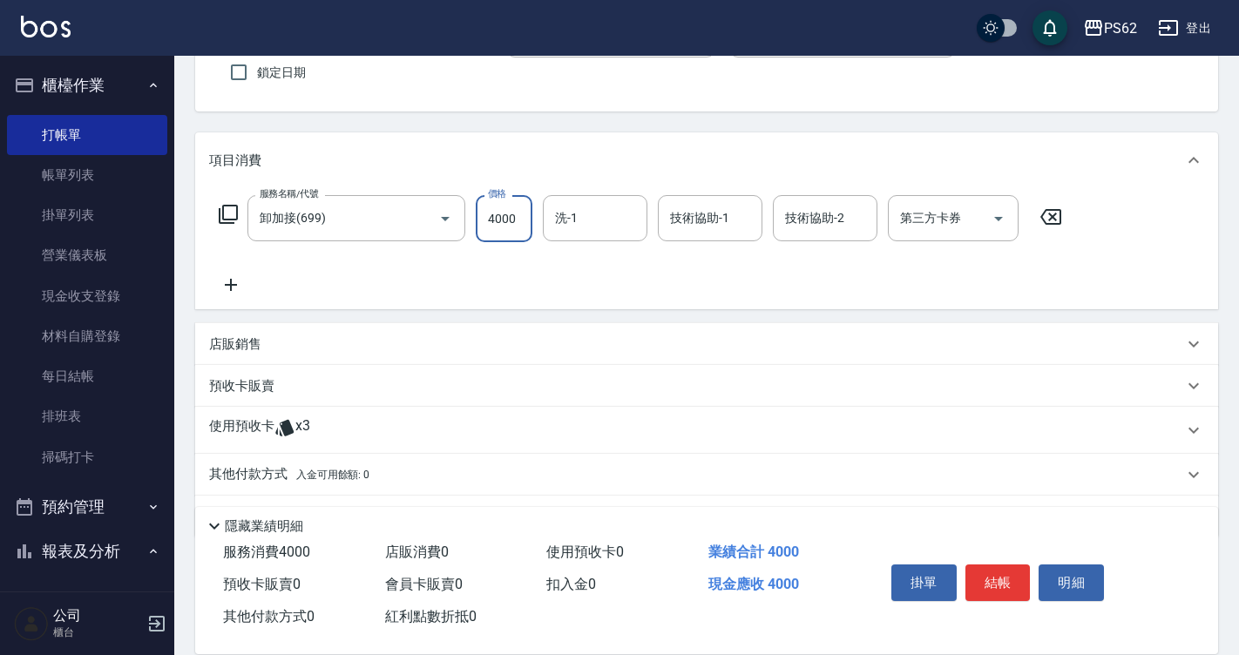
scroll to position [174, 0]
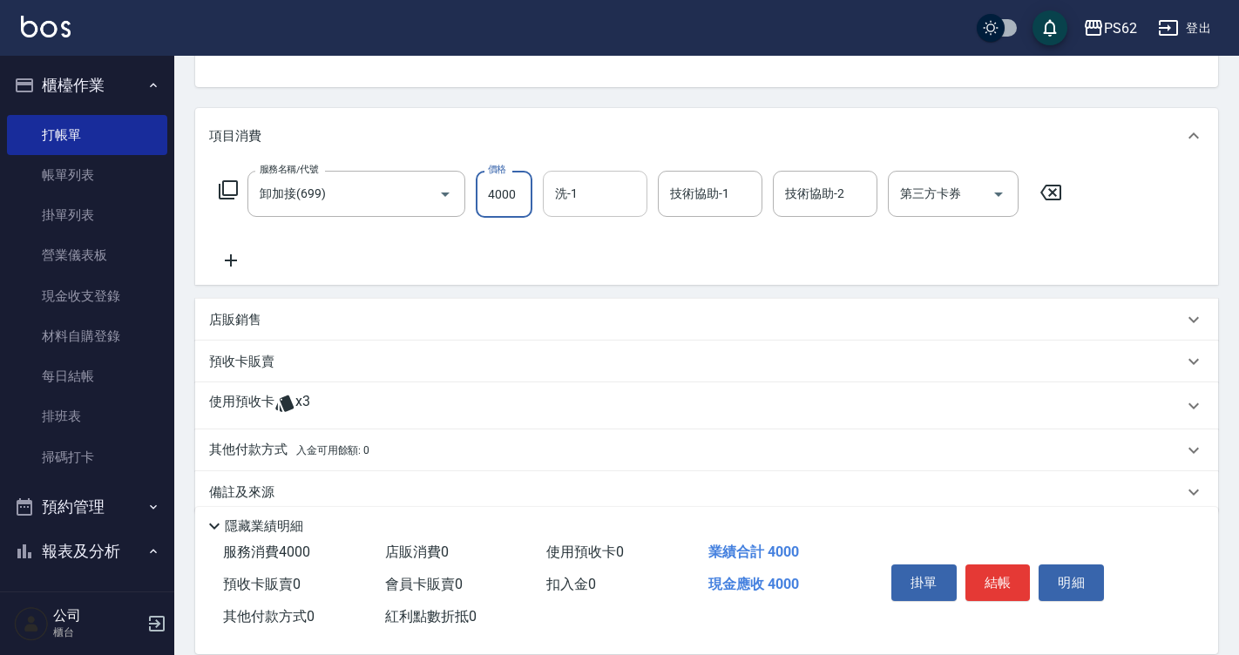
click at [605, 210] on div "洗-1" at bounding box center [595, 194] width 105 height 46
type input "4000"
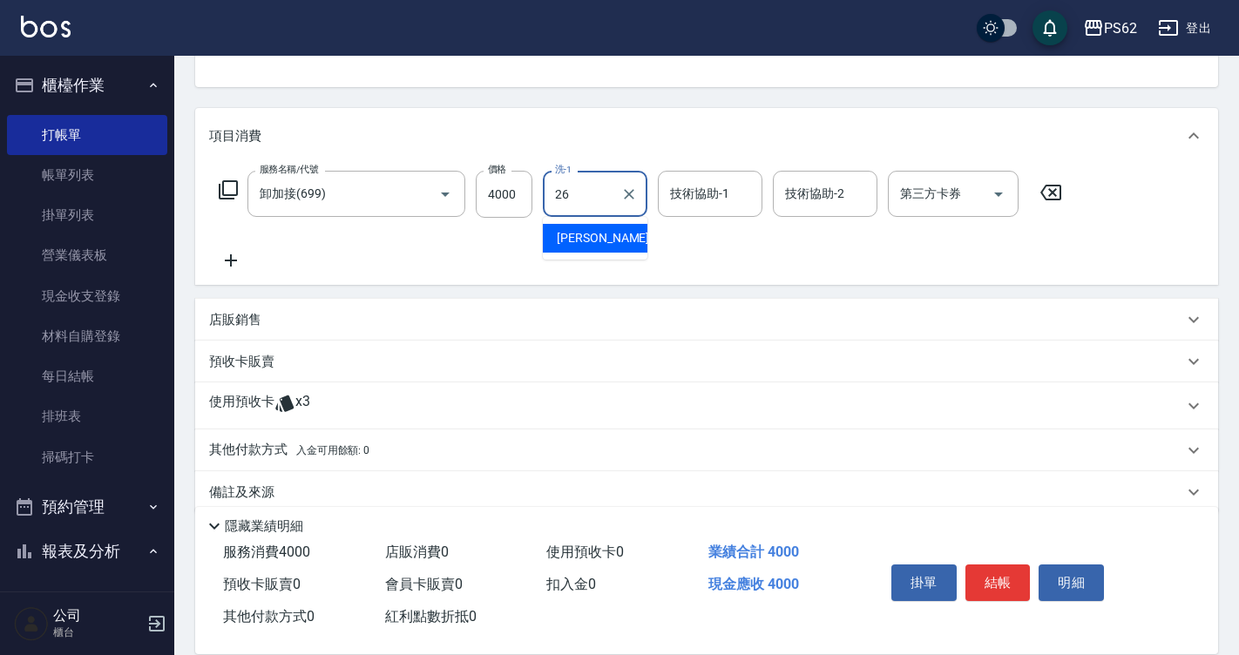
type input "[PERSON_NAME]-26"
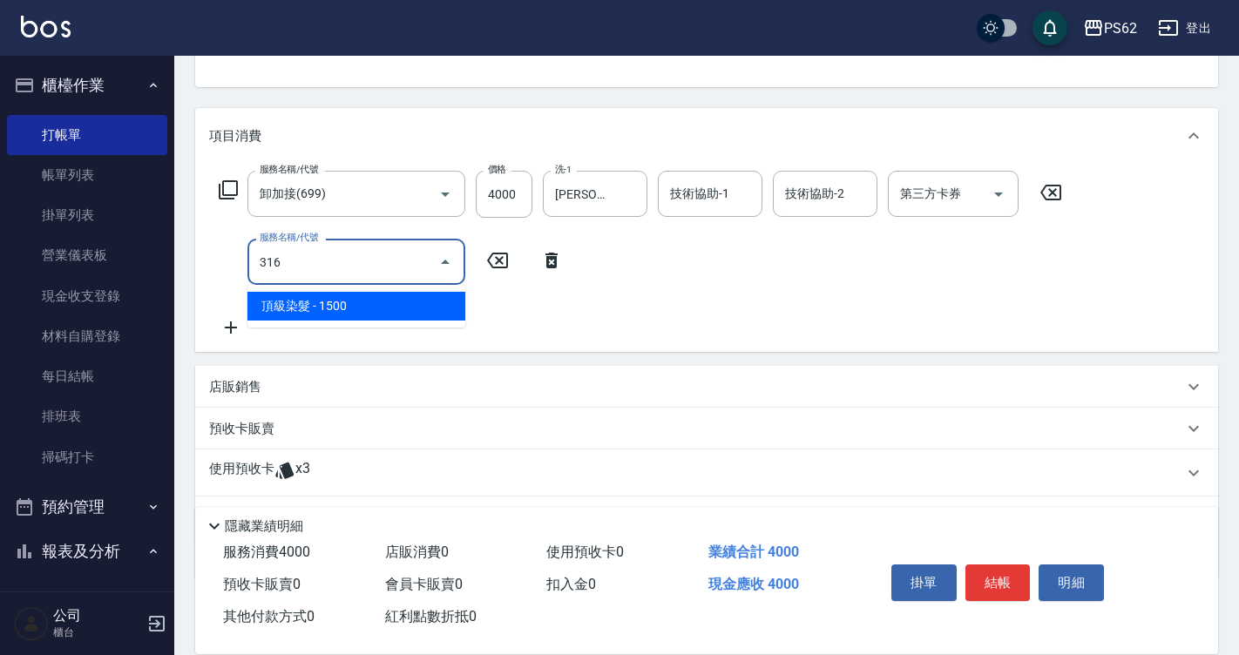
type input "頂級染髮(316)"
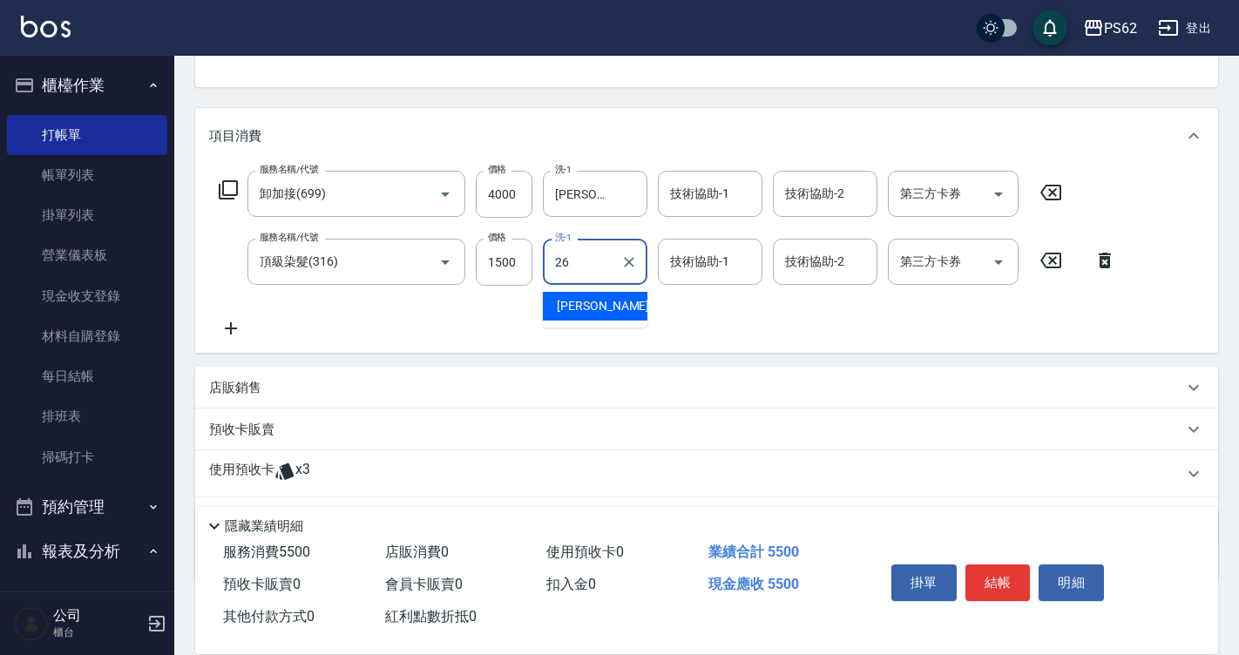
type input "[PERSON_NAME]-26"
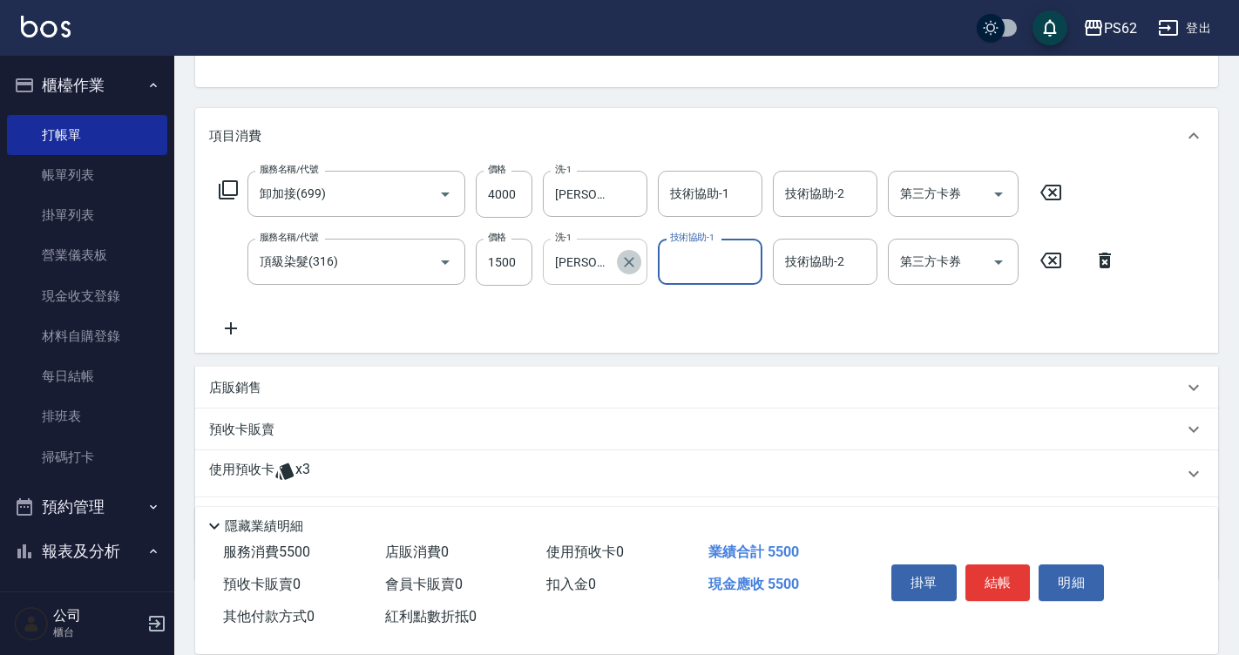
click at [625, 272] on button "Clear" at bounding box center [629, 262] width 24 height 24
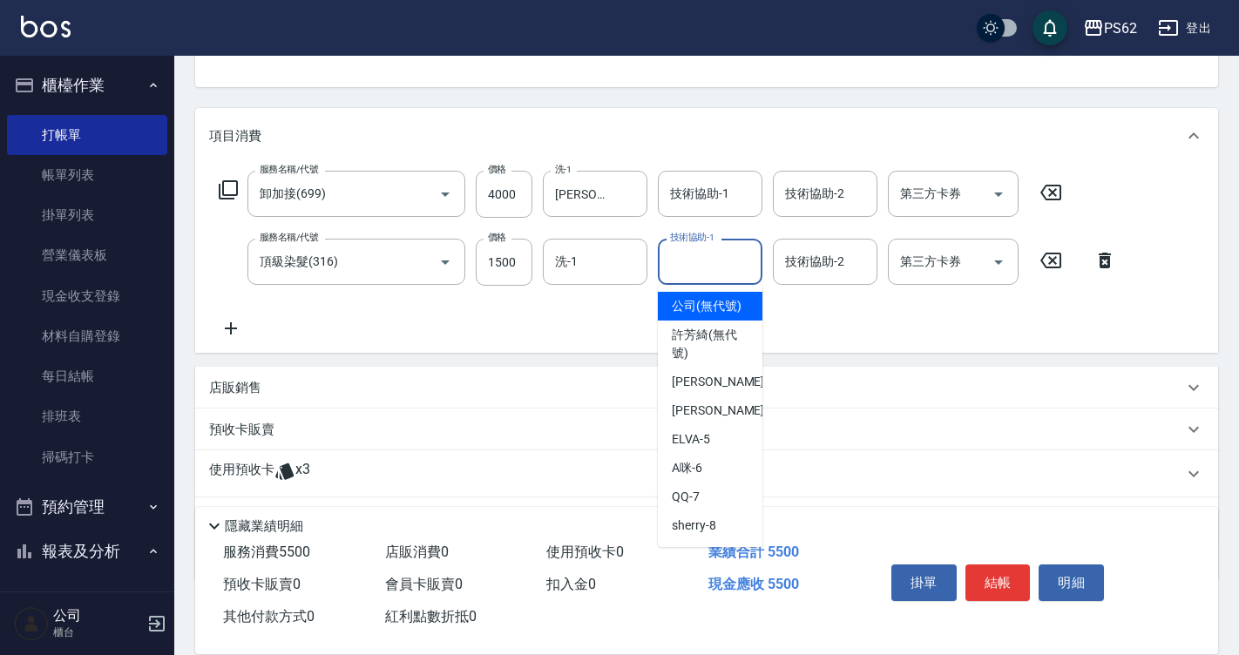
click at [671, 257] on input "技術協助-1" at bounding box center [710, 262] width 89 height 30
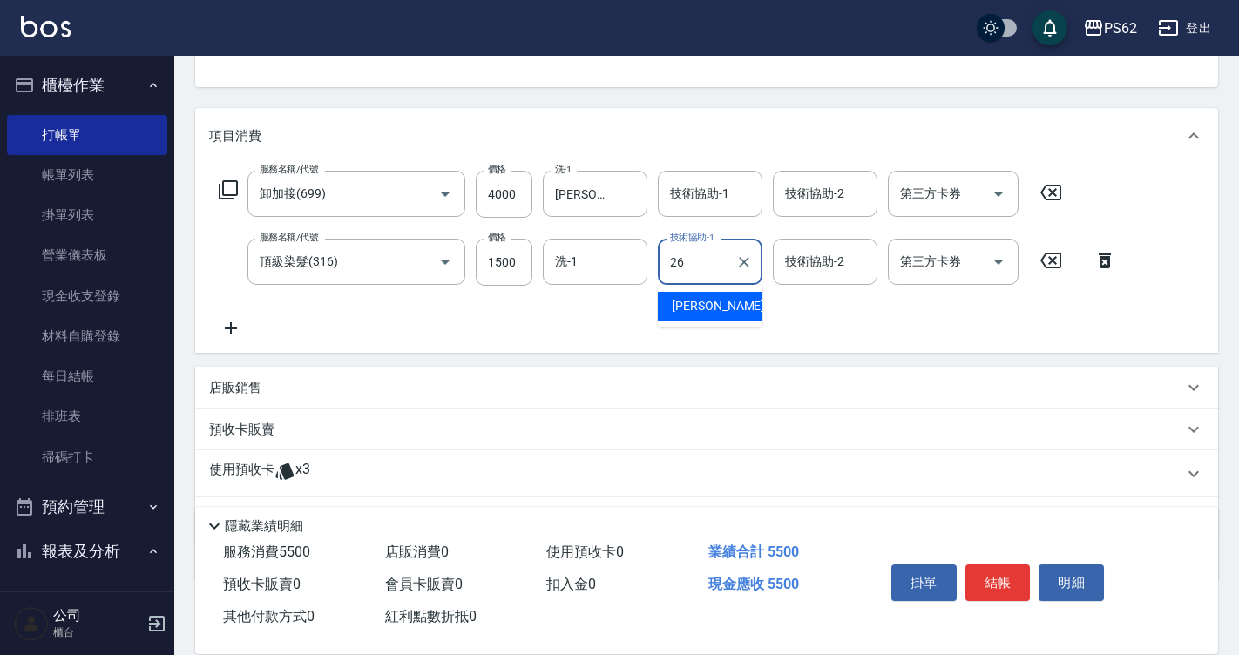
type input "[PERSON_NAME]-26"
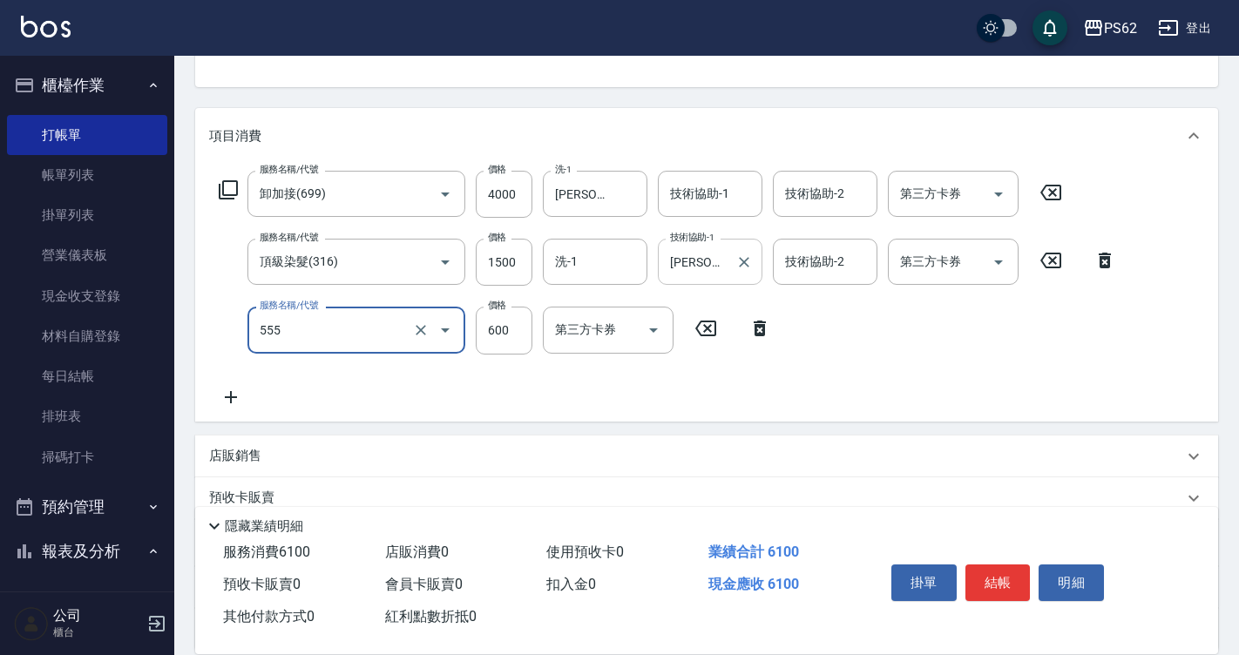
type input "去角質(555)"
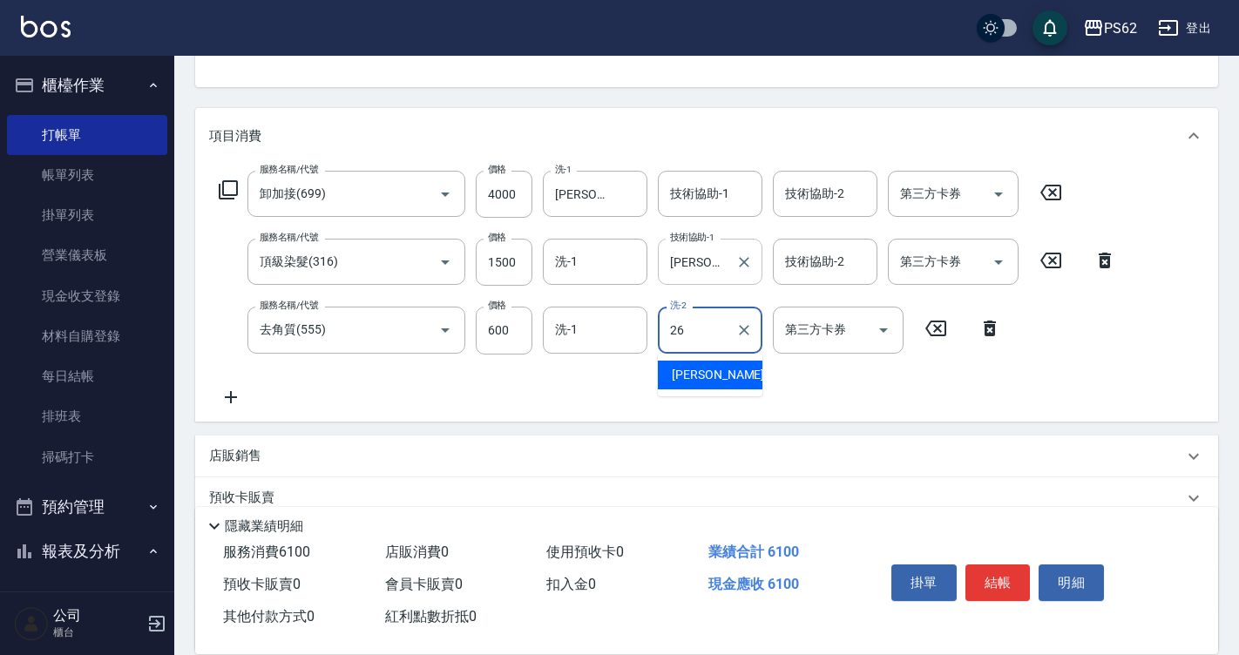
type input "[PERSON_NAME]-26"
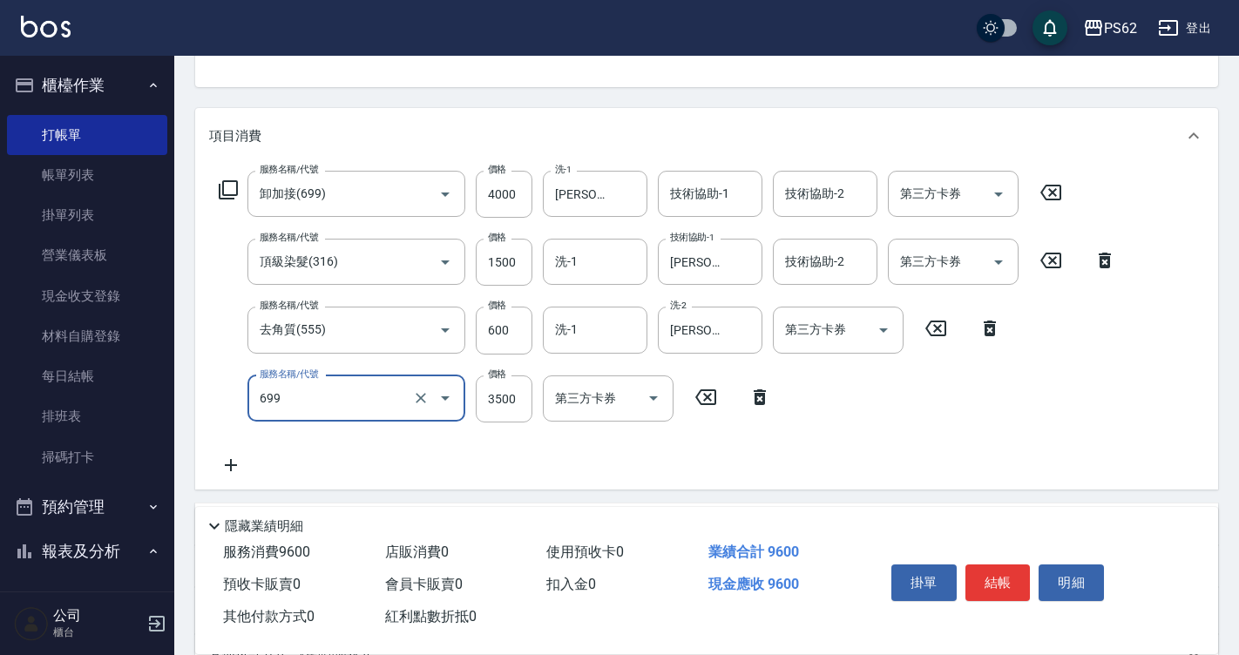
type input "699"
type input "3"
type input "卸加接(699)"
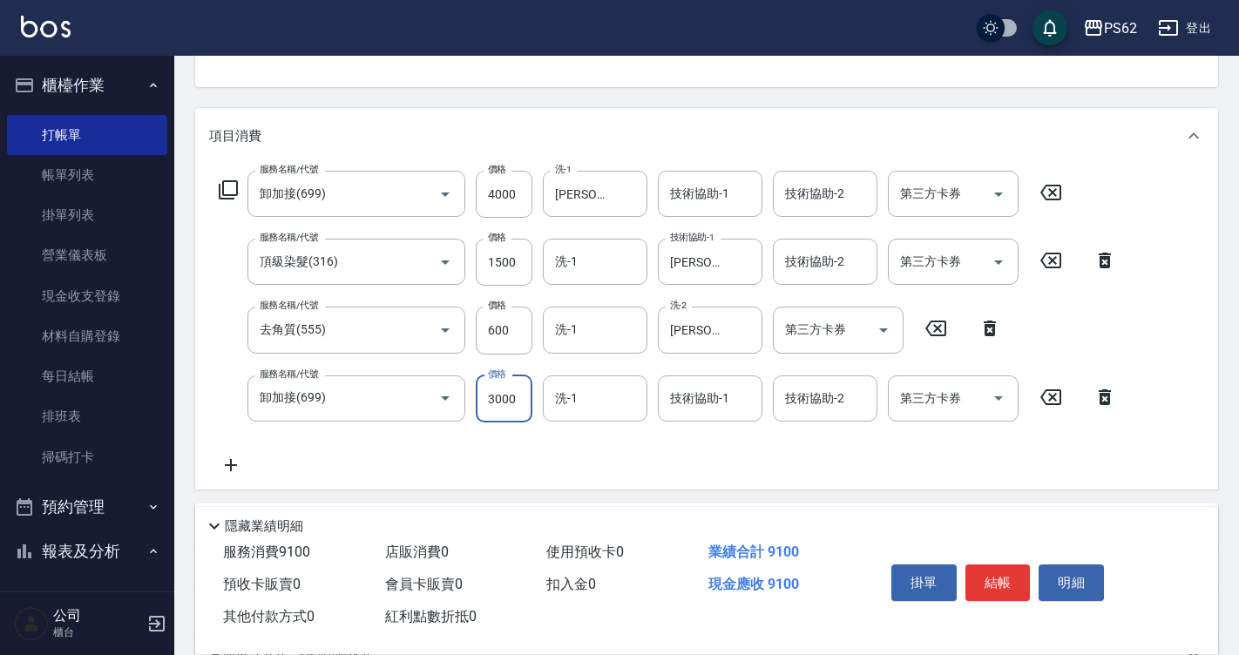
type input "3000"
type input "安安-28"
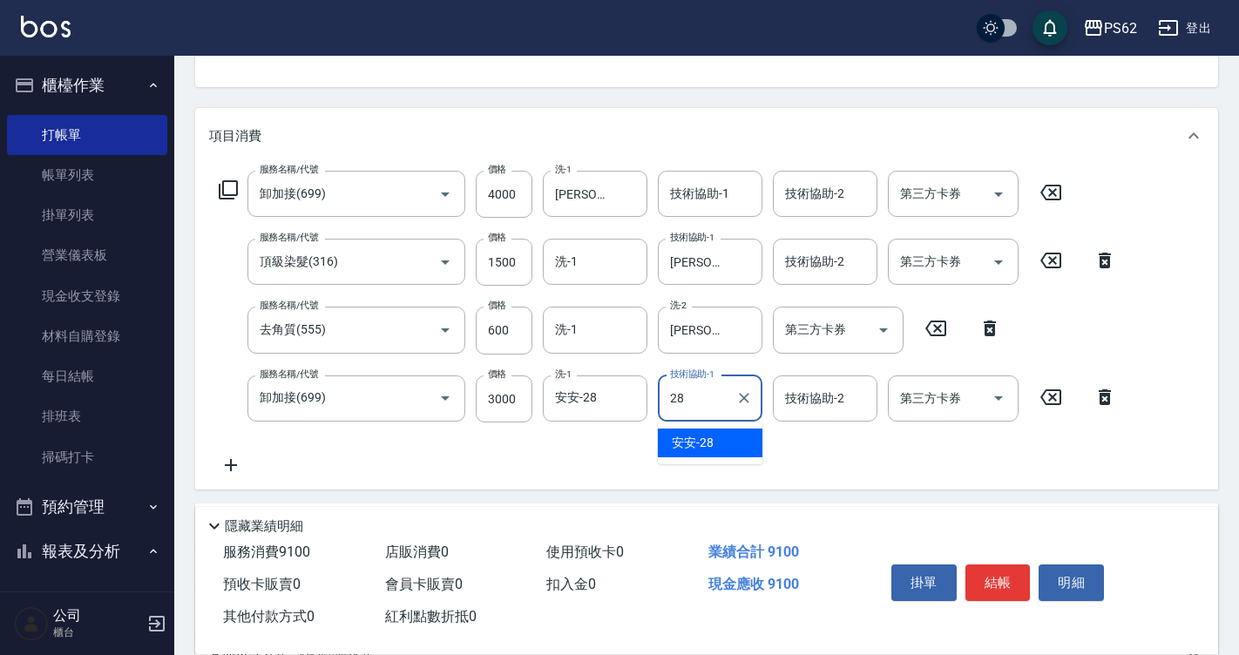
type input "安安-28"
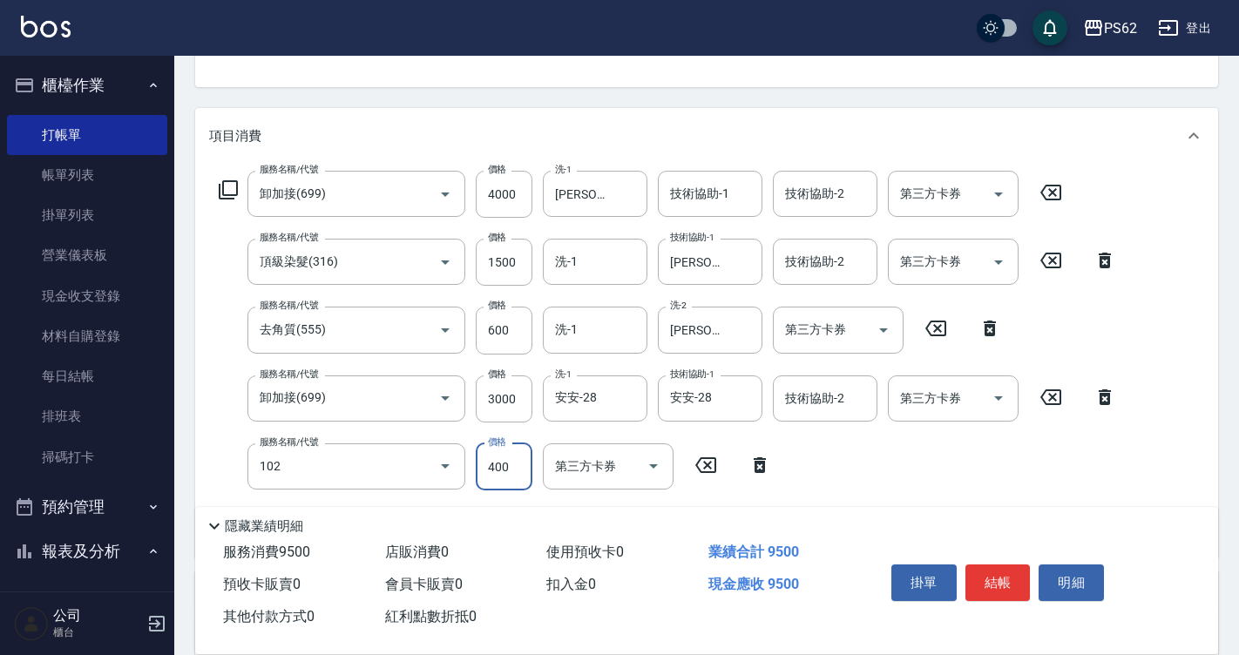
type input "精油洗髮(102)"
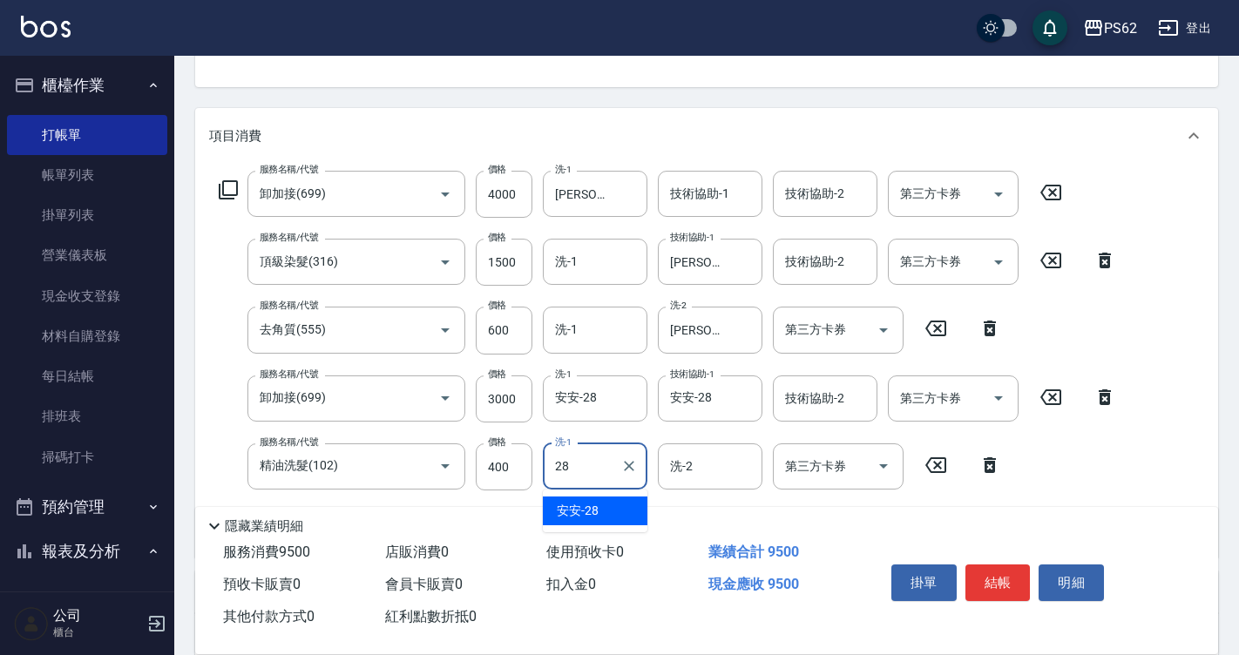
type input "安安-28"
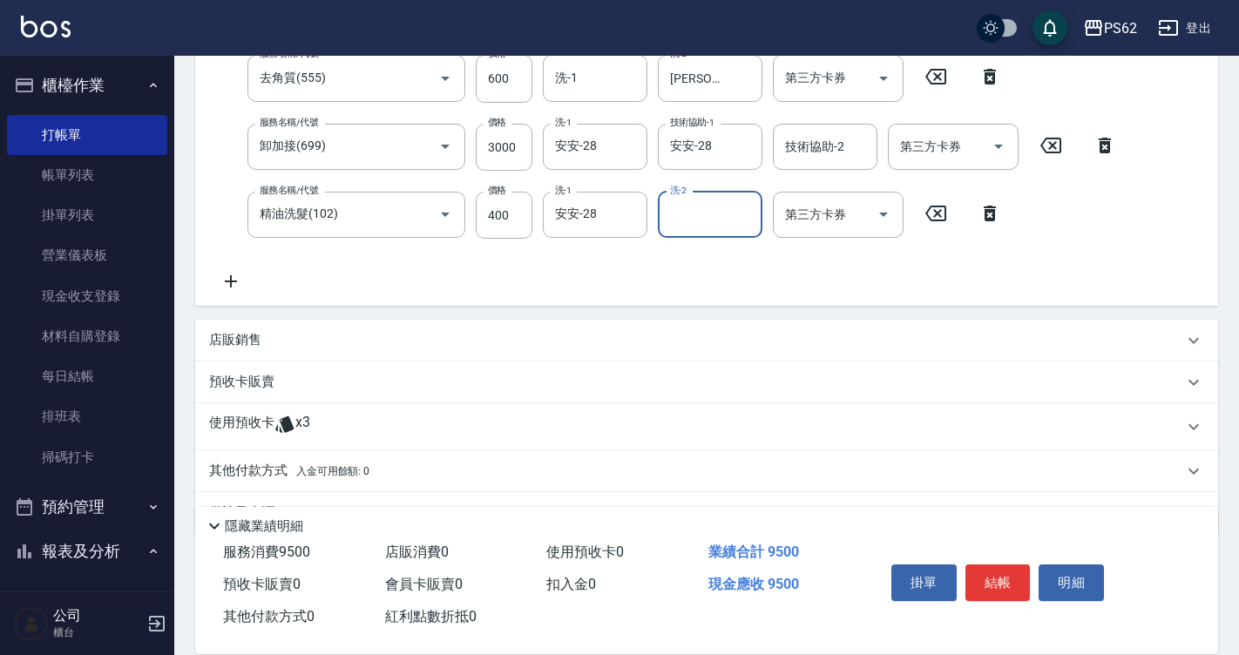
scroll to position [436, 0]
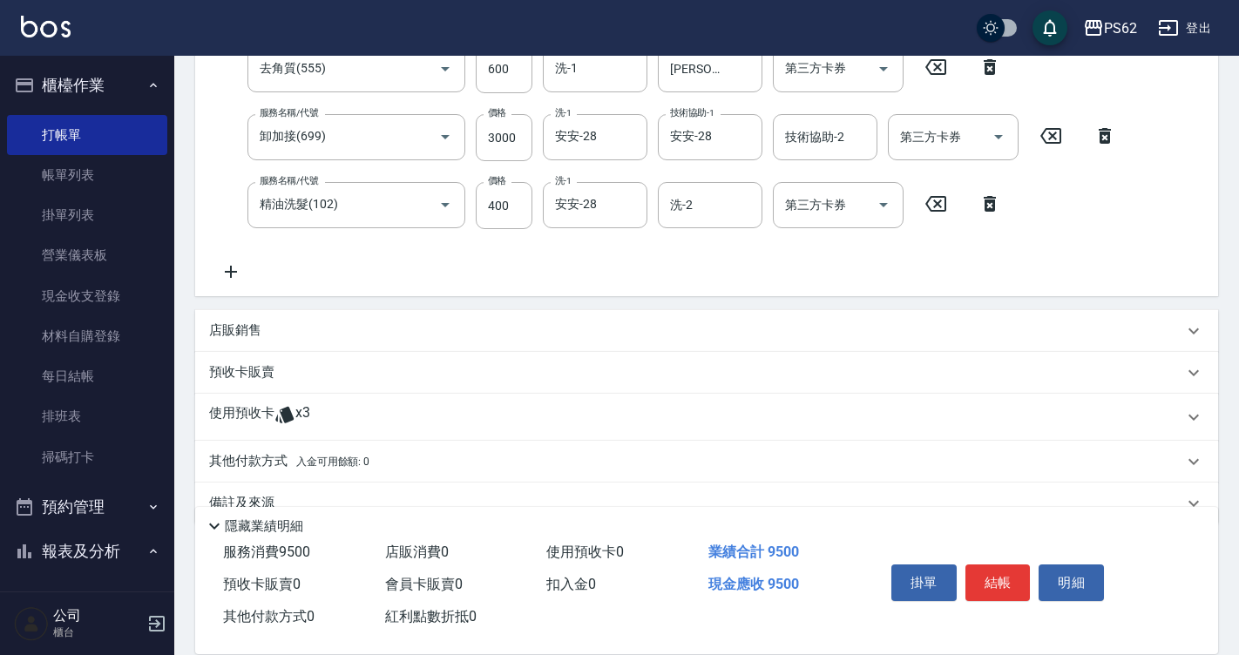
click at [267, 335] on div "店販銷售" at bounding box center [696, 330] width 974 height 18
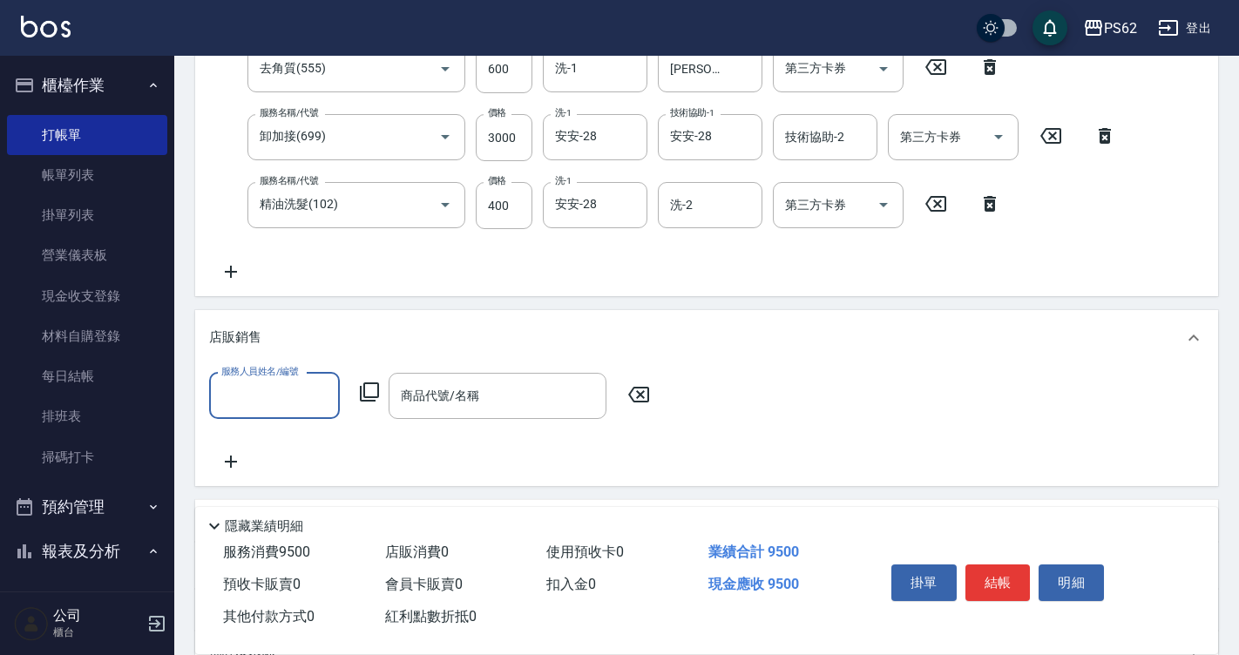
scroll to position [0, 0]
type input "[PERSON_NAME]-2"
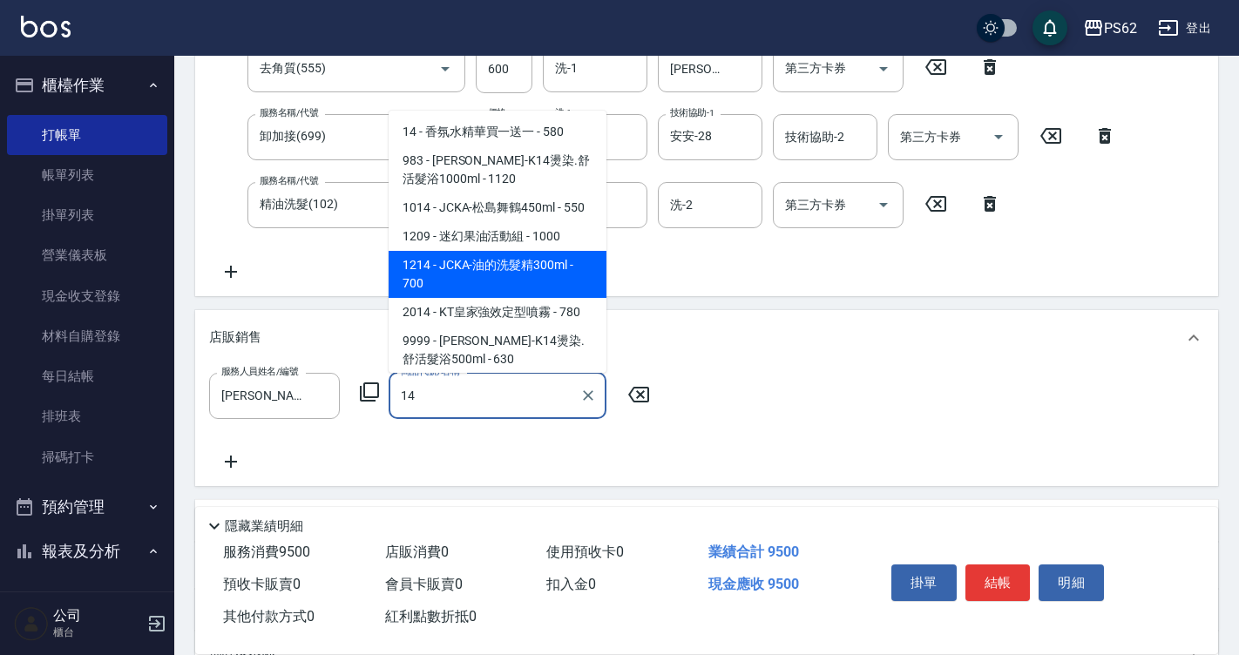
scroll to position [19, 0]
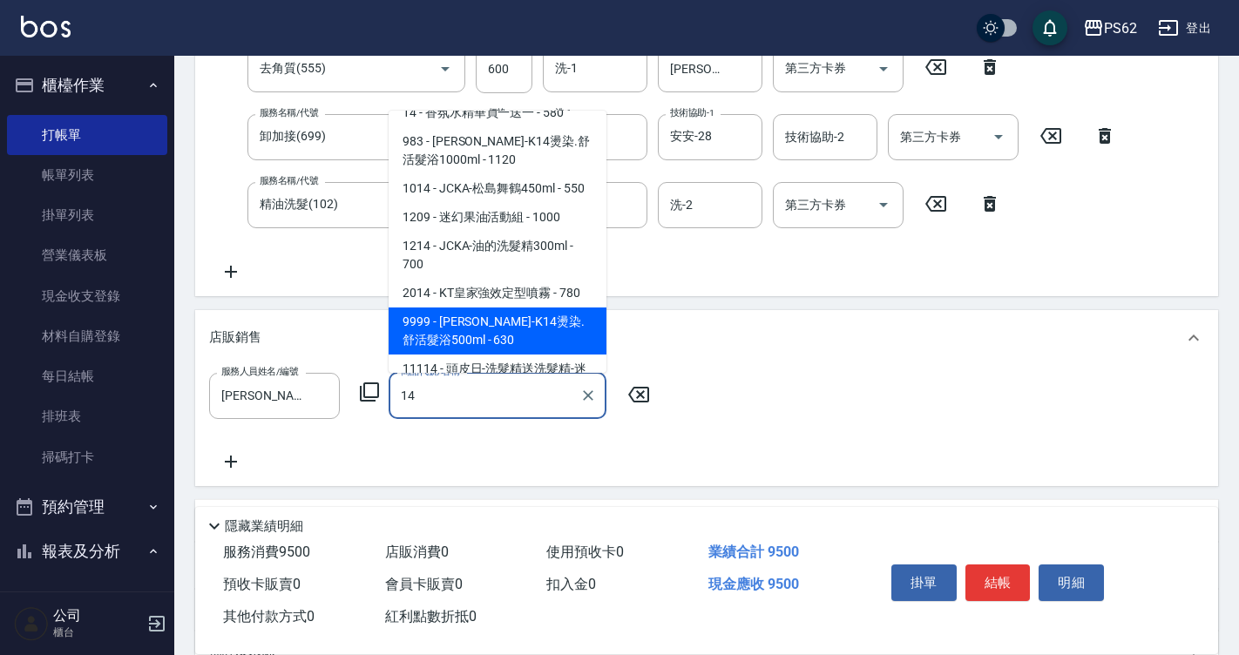
type input "[PERSON_NAME]-K14燙染.舒活髮浴500ml"
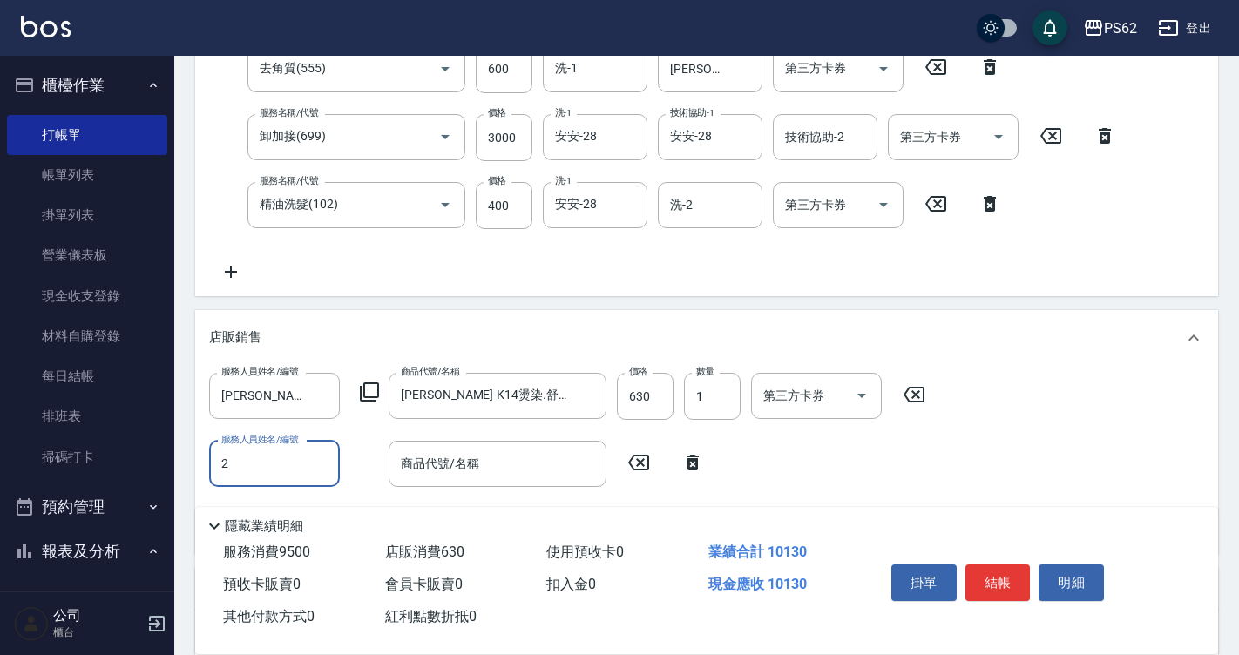
type input "[PERSON_NAME]-2"
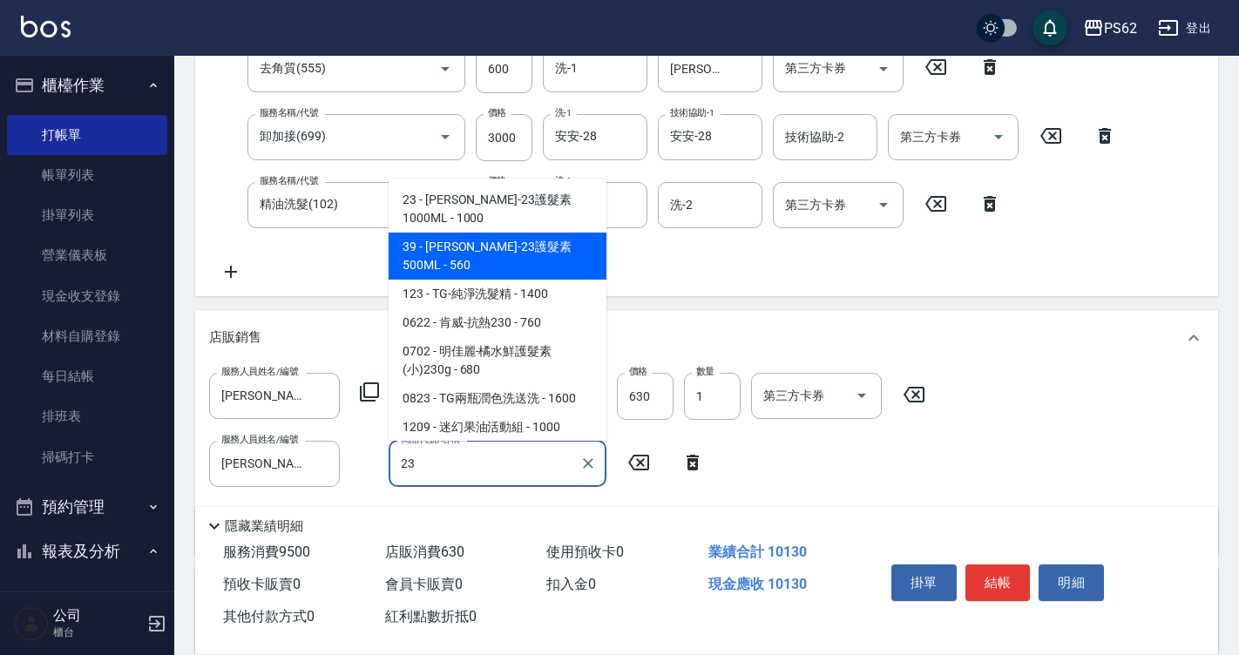
type input "[PERSON_NAME]-23護髮素500ML"
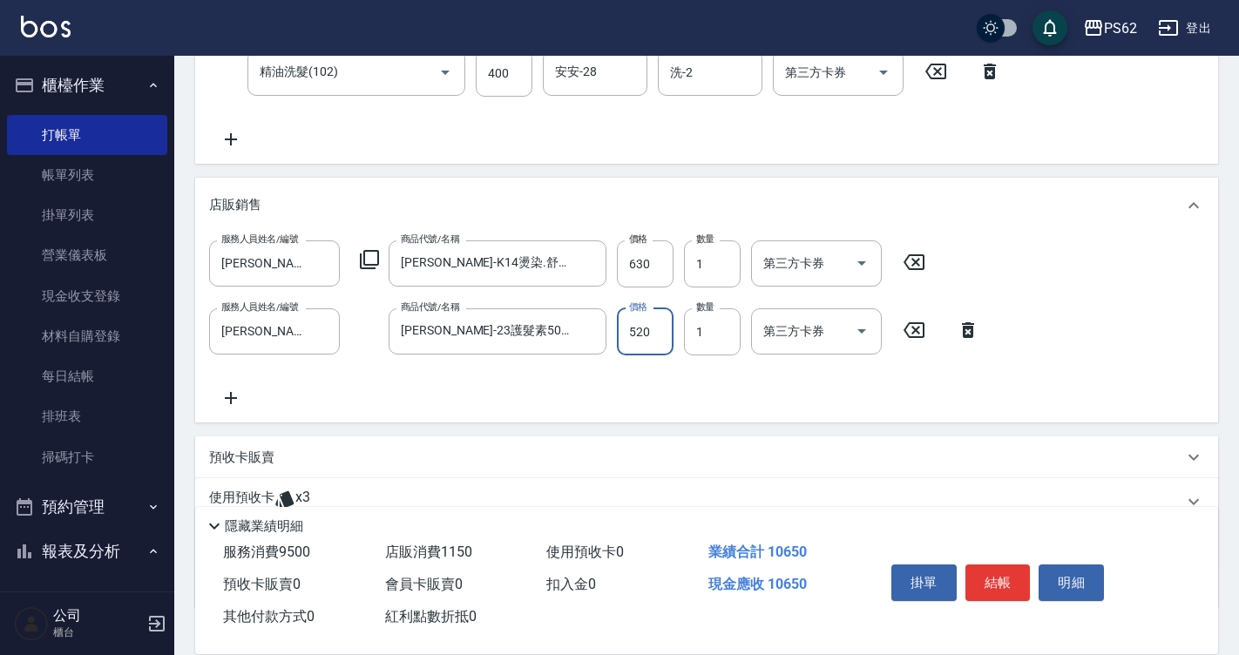
scroll to position [689, 0]
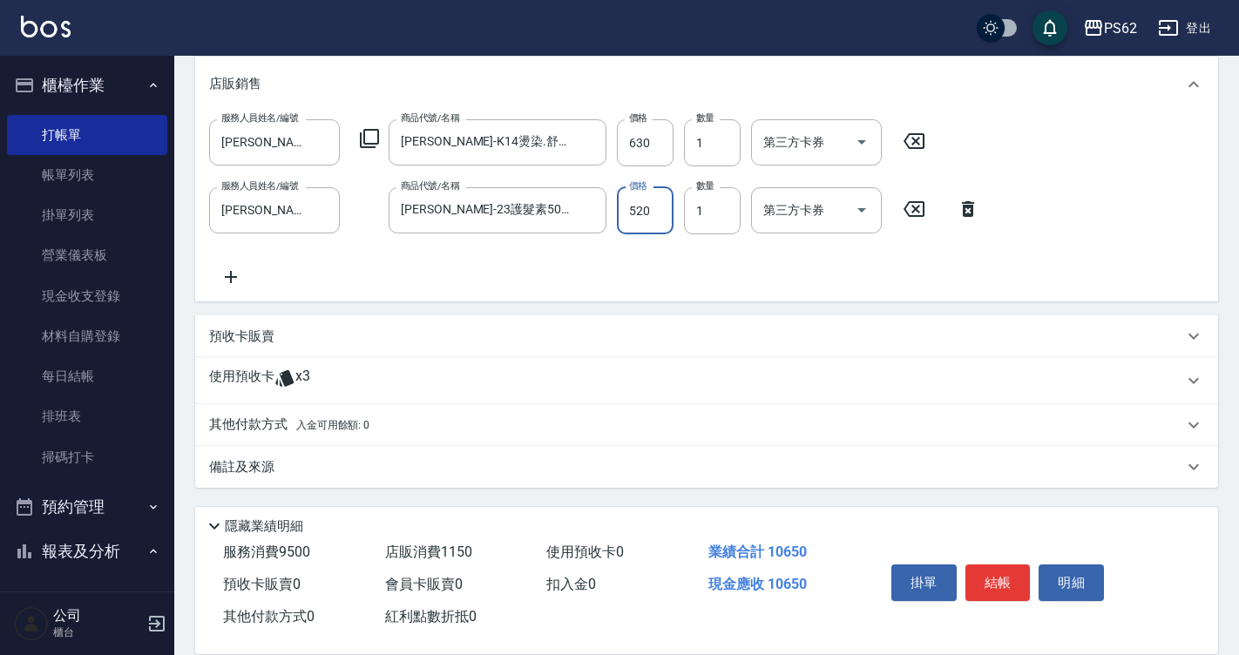
type input "520"
click at [322, 422] on span "入金可用餘額: 0" at bounding box center [333, 425] width 74 height 12
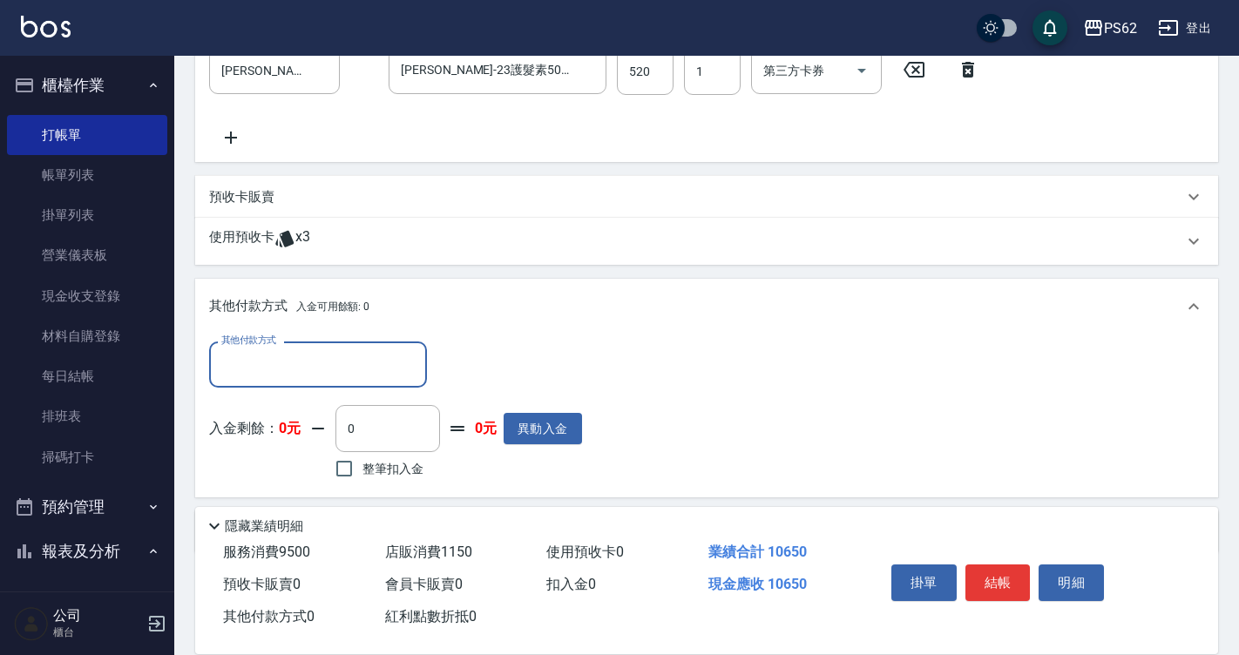
scroll to position [863, 0]
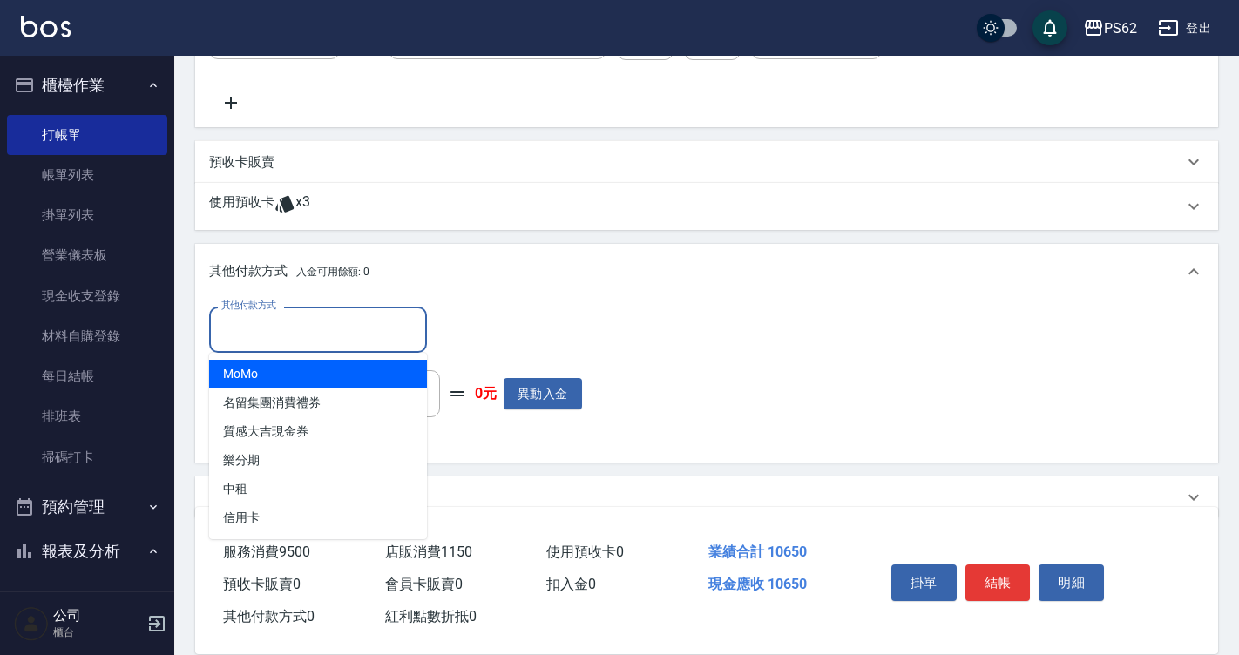
click at [279, 341] on input "其他付款方式" at bounding box center [318, 329] width 202 height 30
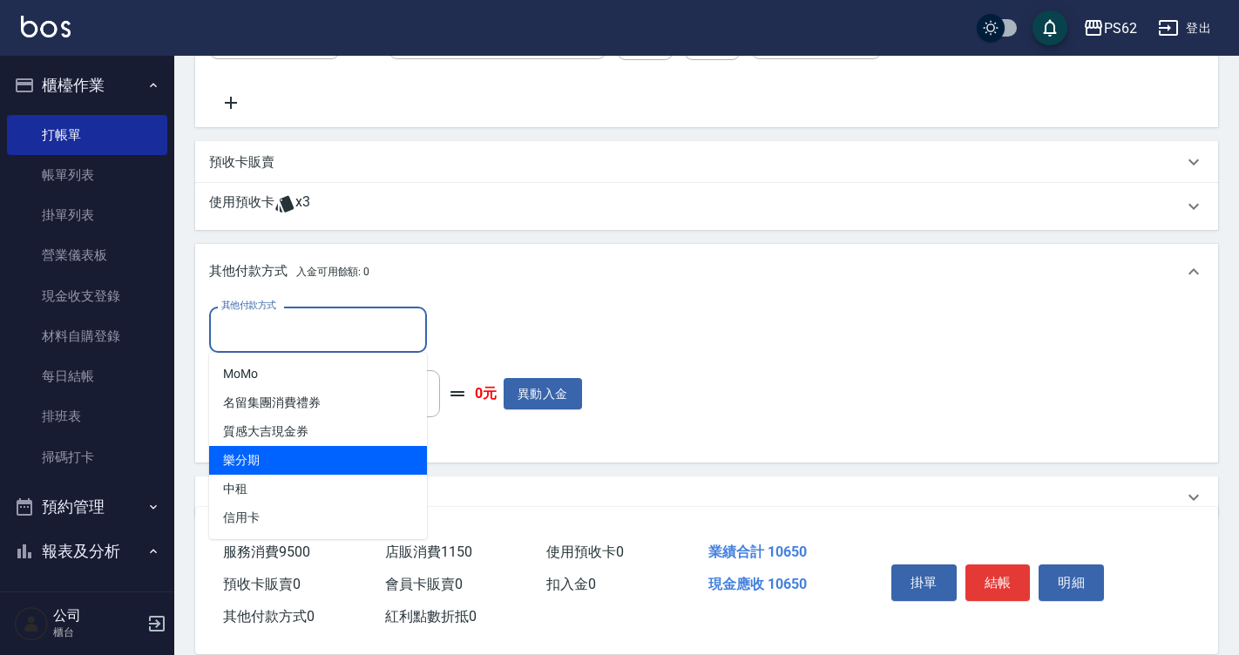
click at [273, 465] on span "樂分期" at bounding box center [318, 460] width 218 height 29
type input "樂分期"
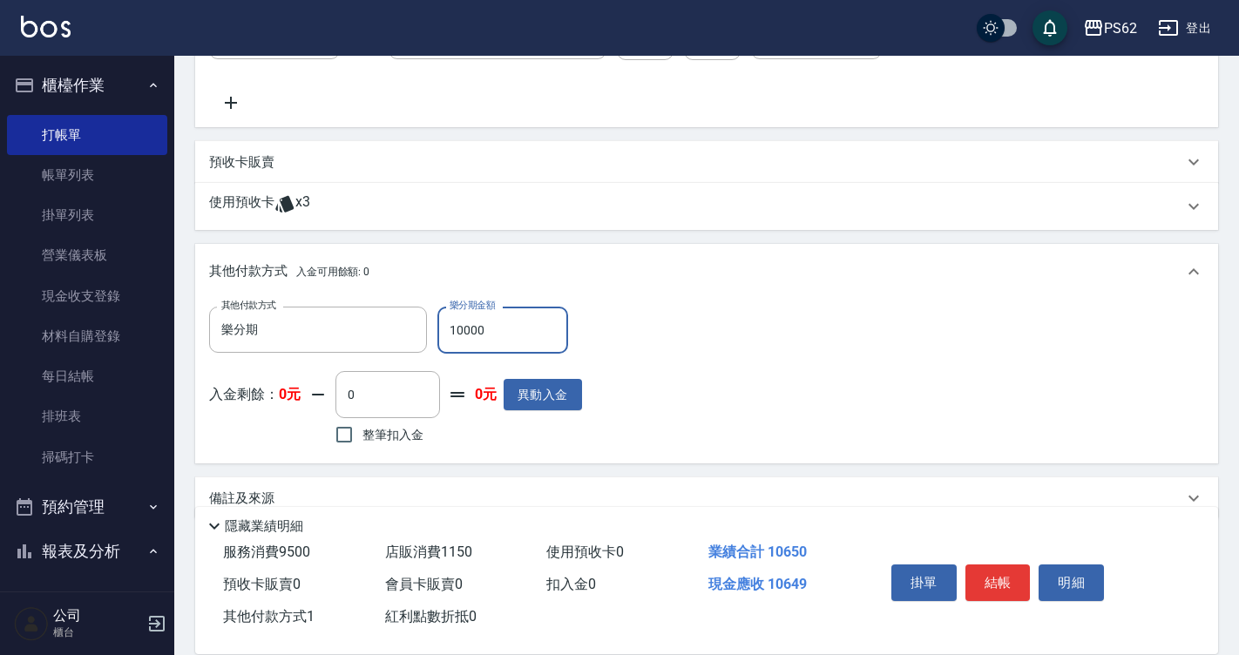
type input "10000"
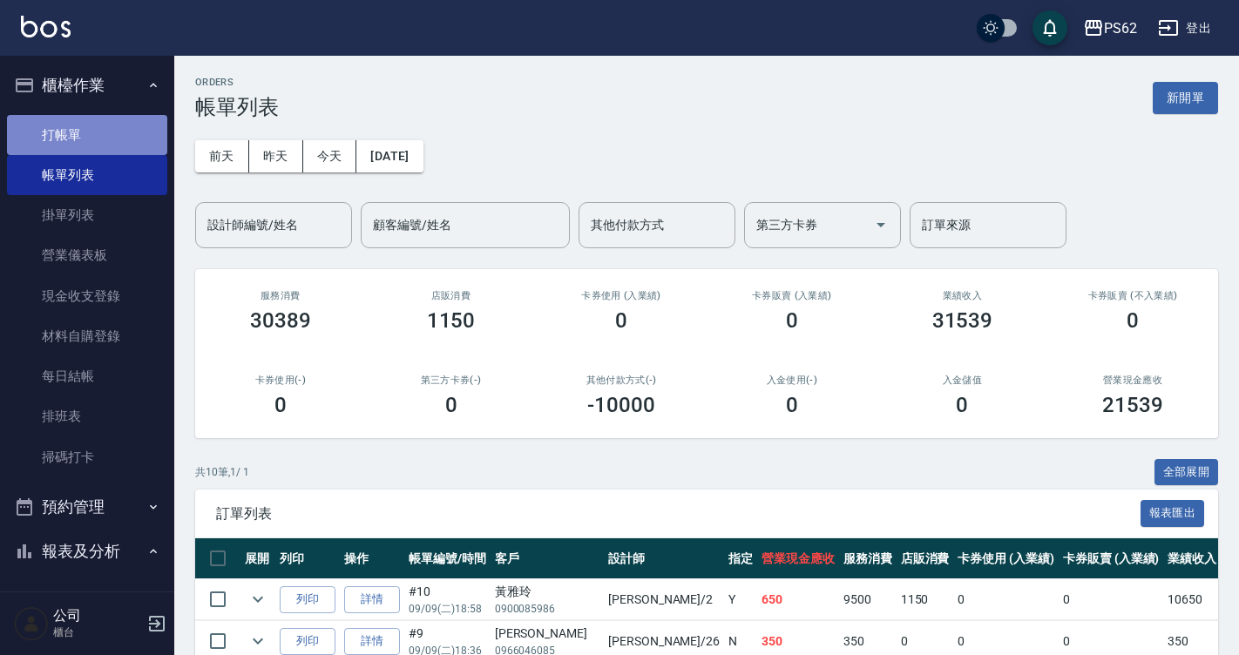
click at [152, 129] on link "打帳單" at bounding box center [87, 135] width 160 height 40
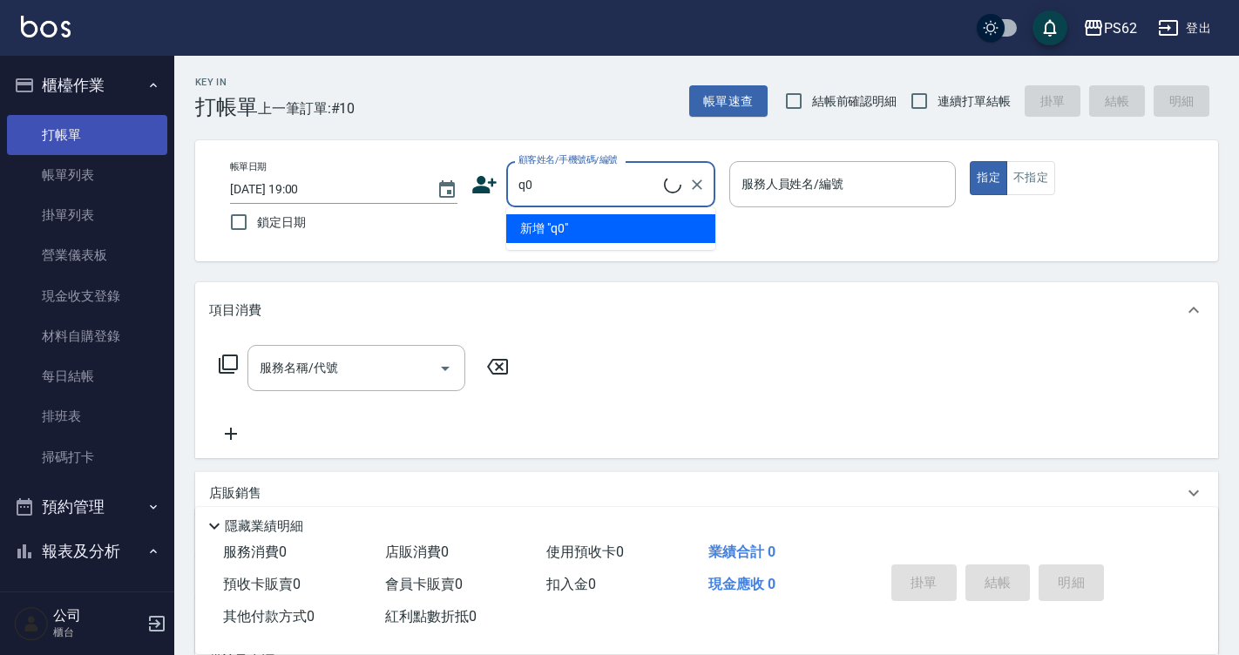
type input "q"
type input "[PERSON_NAME]/0983715000/"
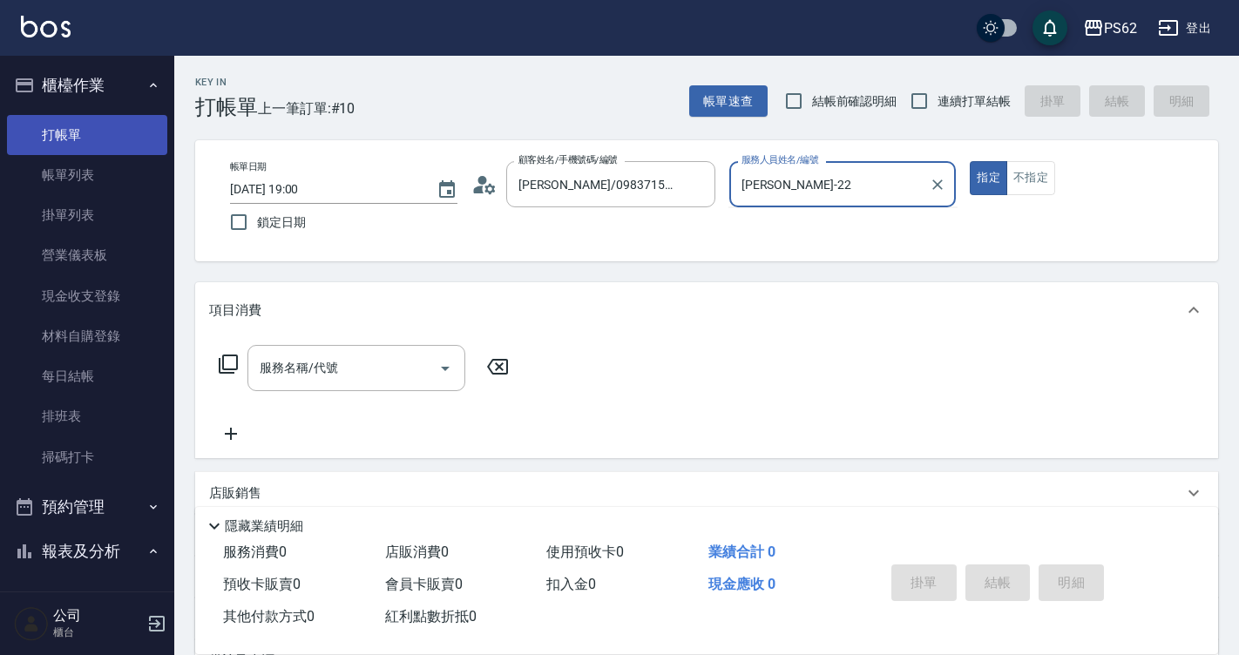
type input "[PERSON_NAME]-2"
click at [970, 161] on button "指定" at bounding box center [988, 178] width 37 height 34
type button "true"
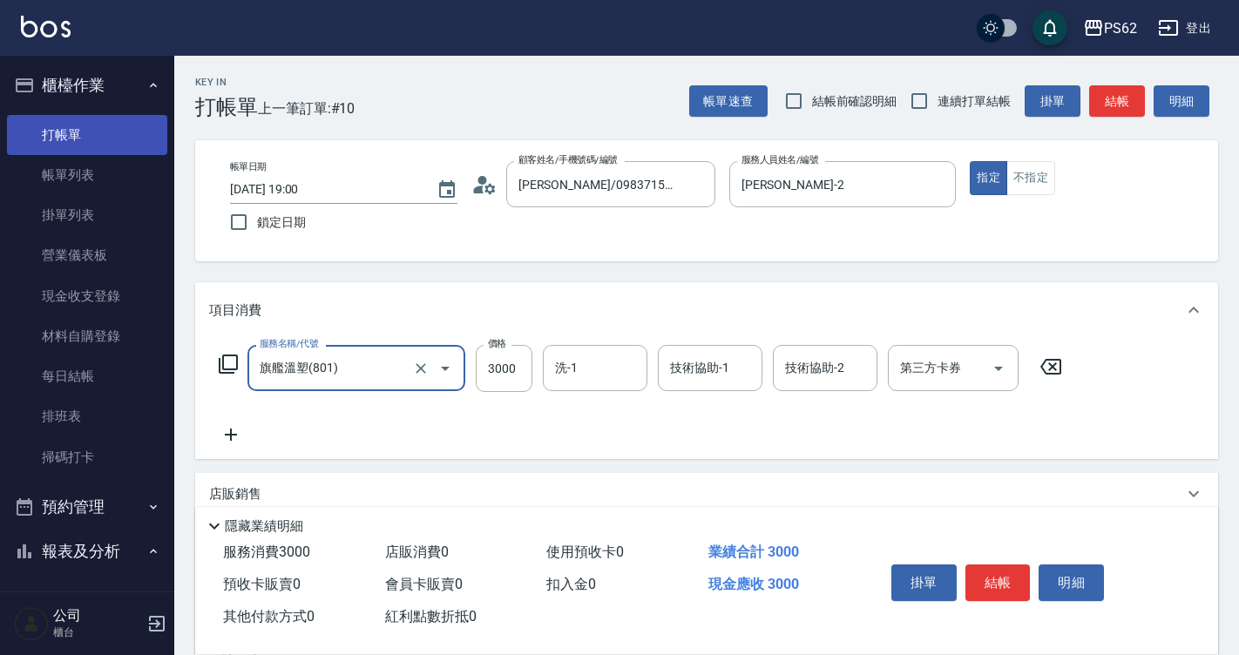
type input "旗艦溫塑(801)"
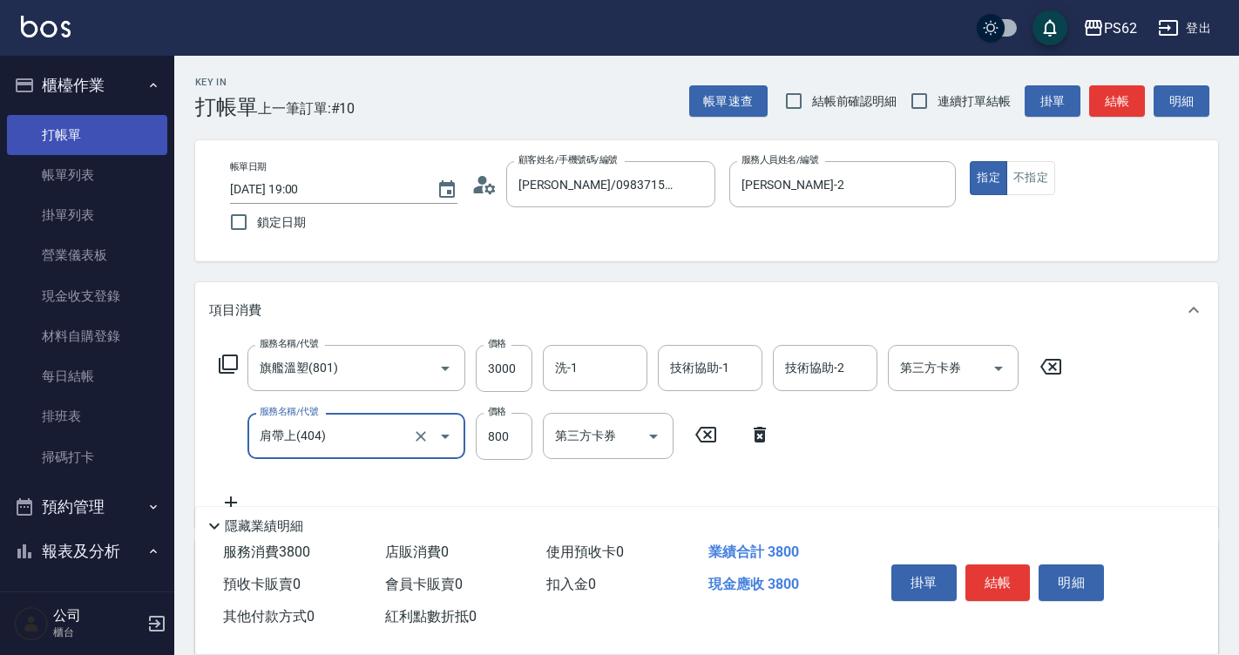
type input "肩帶上(404)"
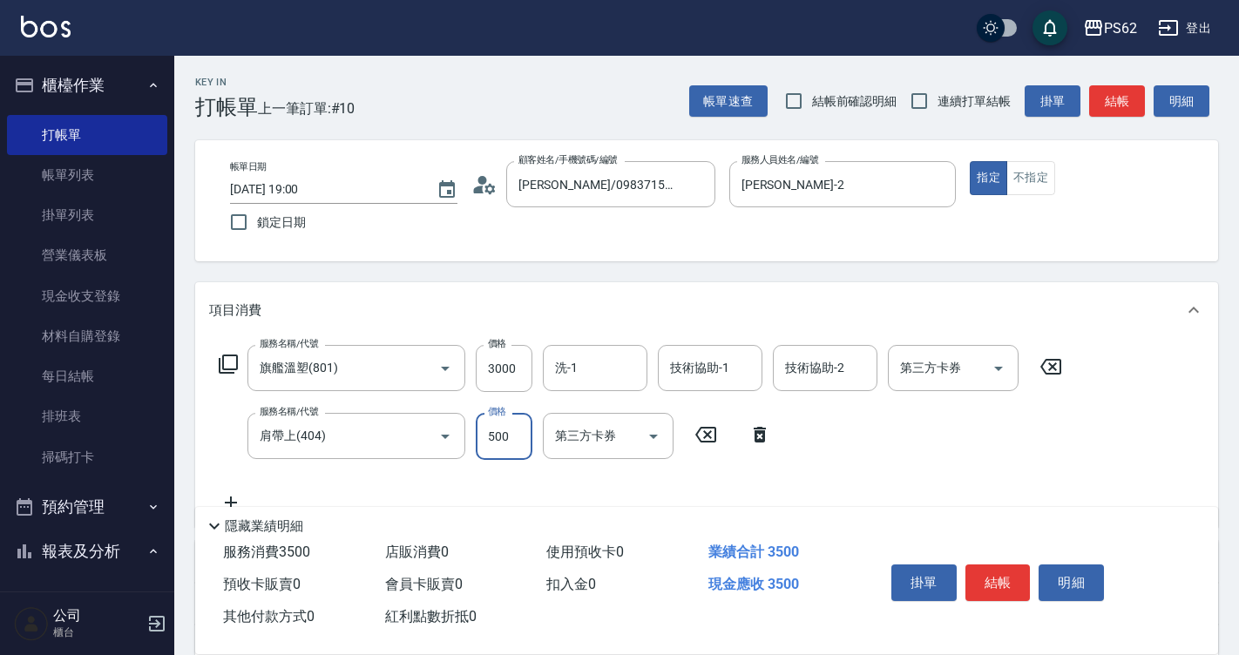
type input "500"
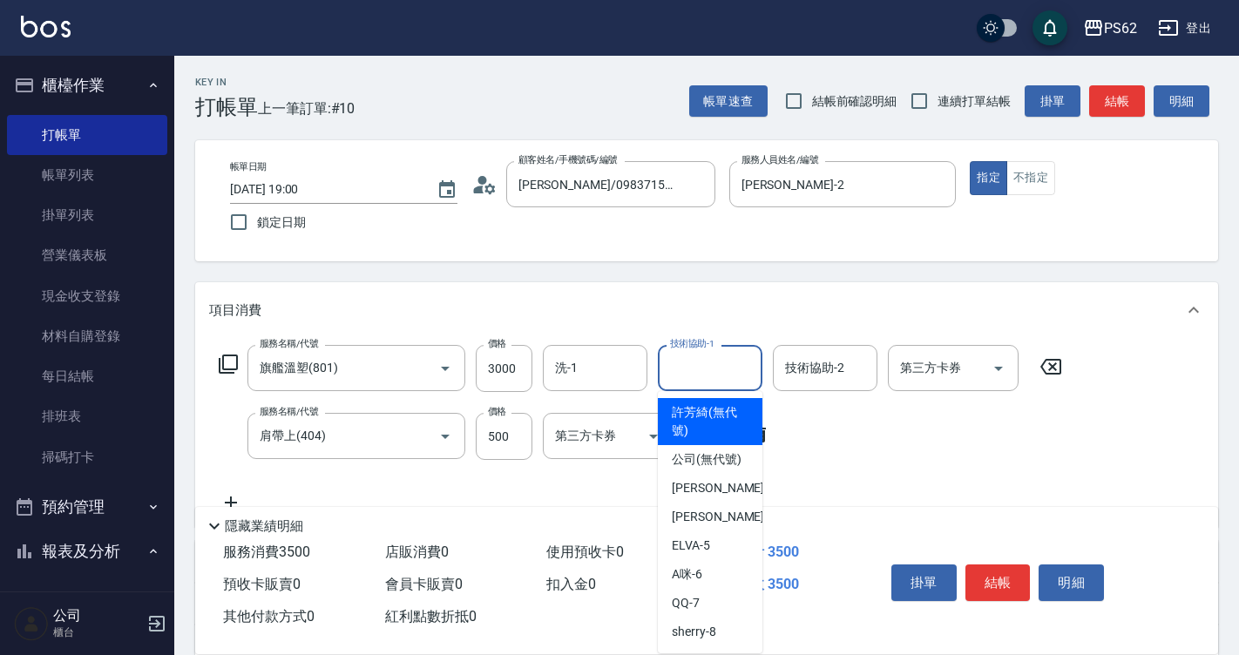
click at [723, 366] on input "技術協助-1" at bounding box center [710, 368] width 89 height 30
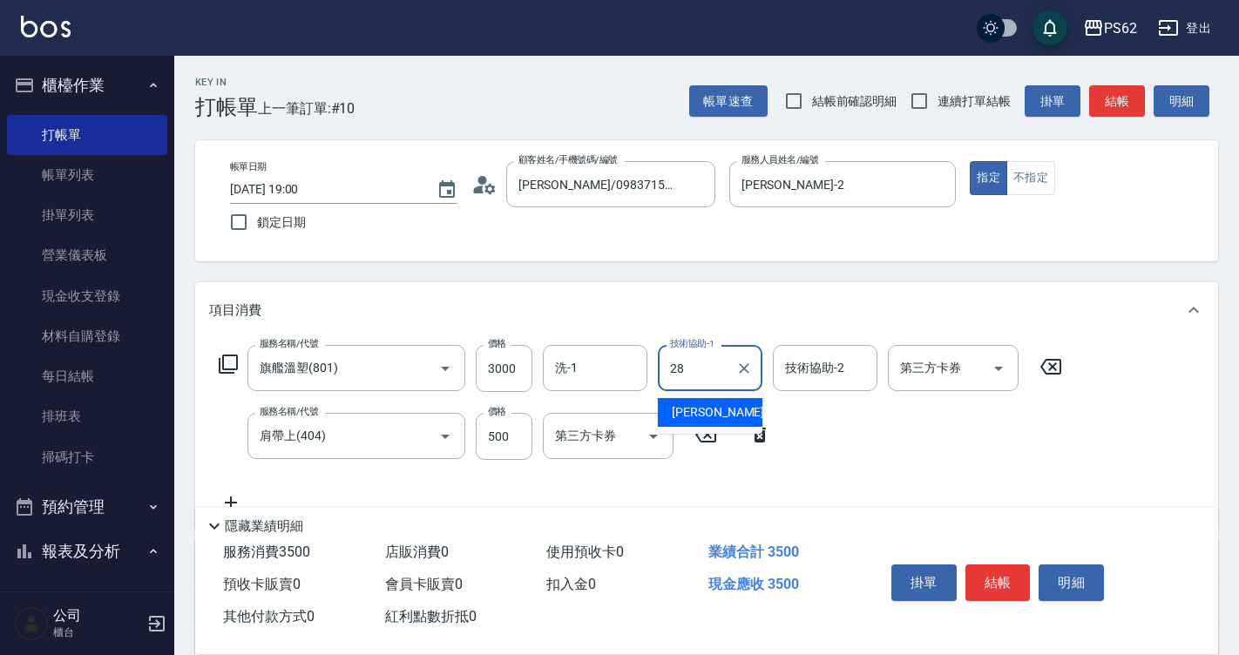
type input "安安-28"
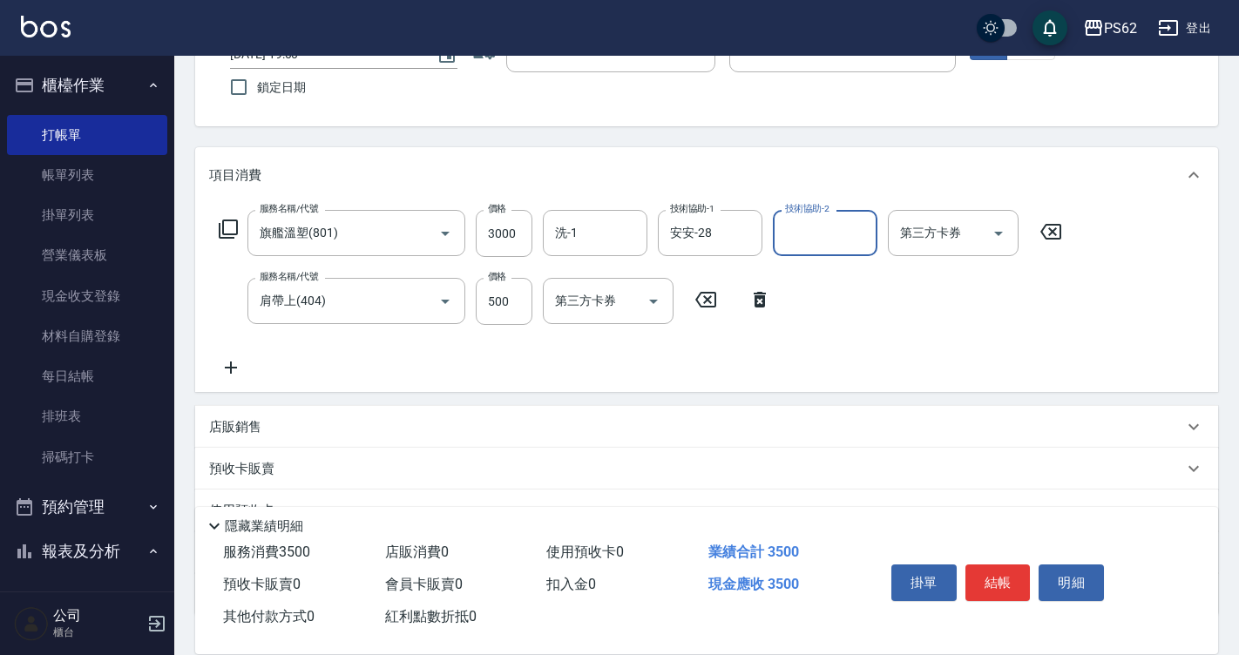
scroll to position [261, 0]
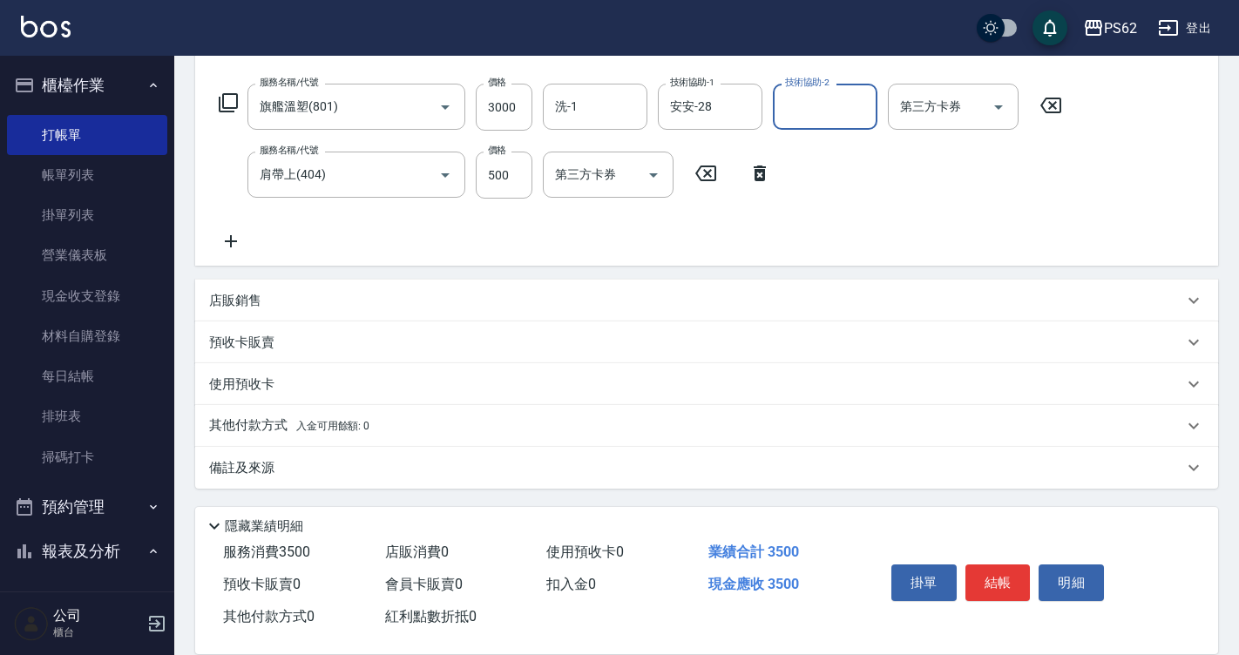
click at [237, 245] on icon at bounding box center [231, 241] width 44 height 21
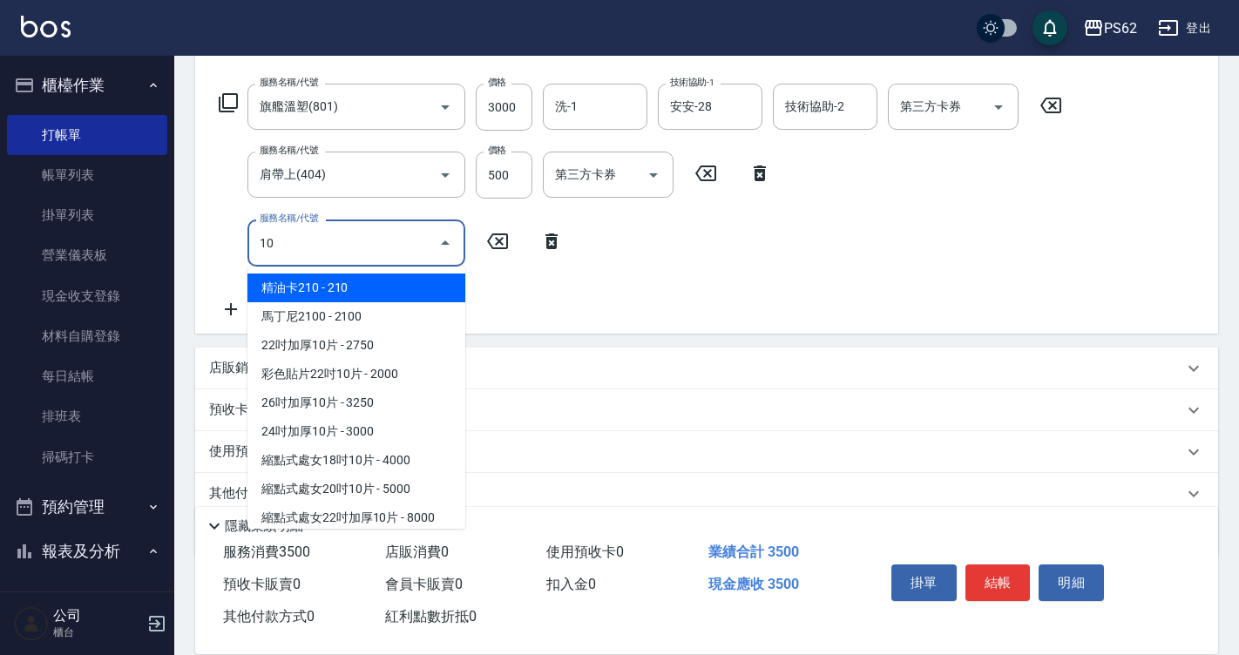
type input "105"
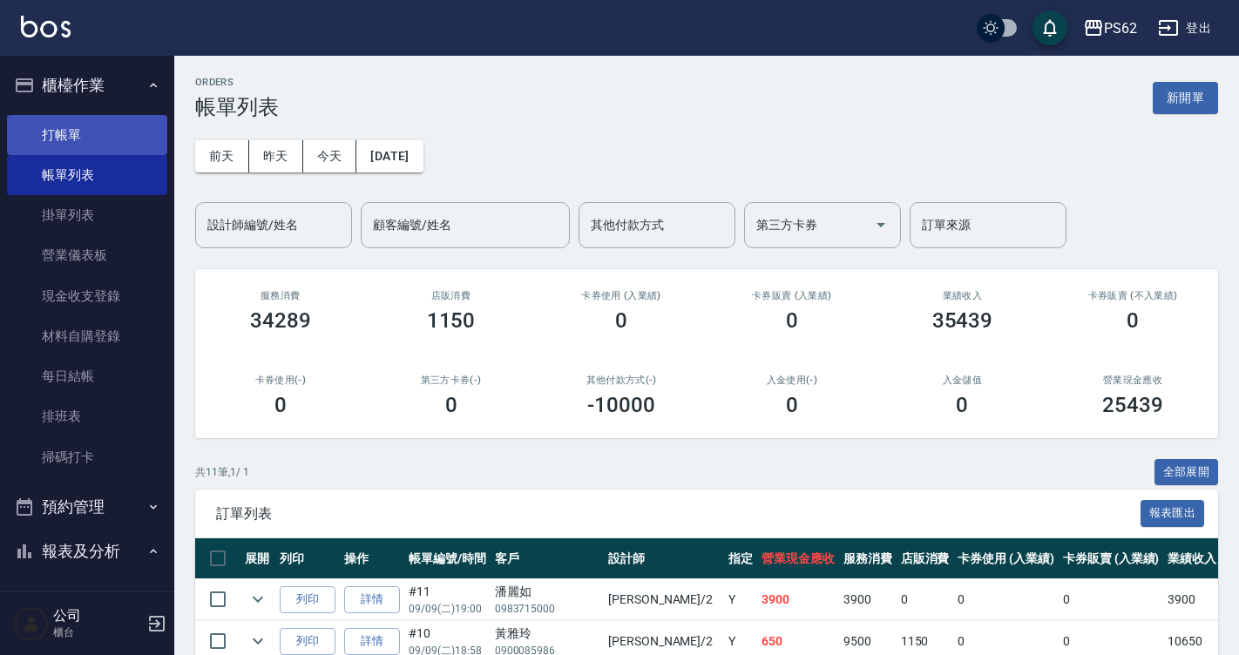
click at [30, 125] on link "打帳單" at bounding box center [87, 135] width 160 height 40
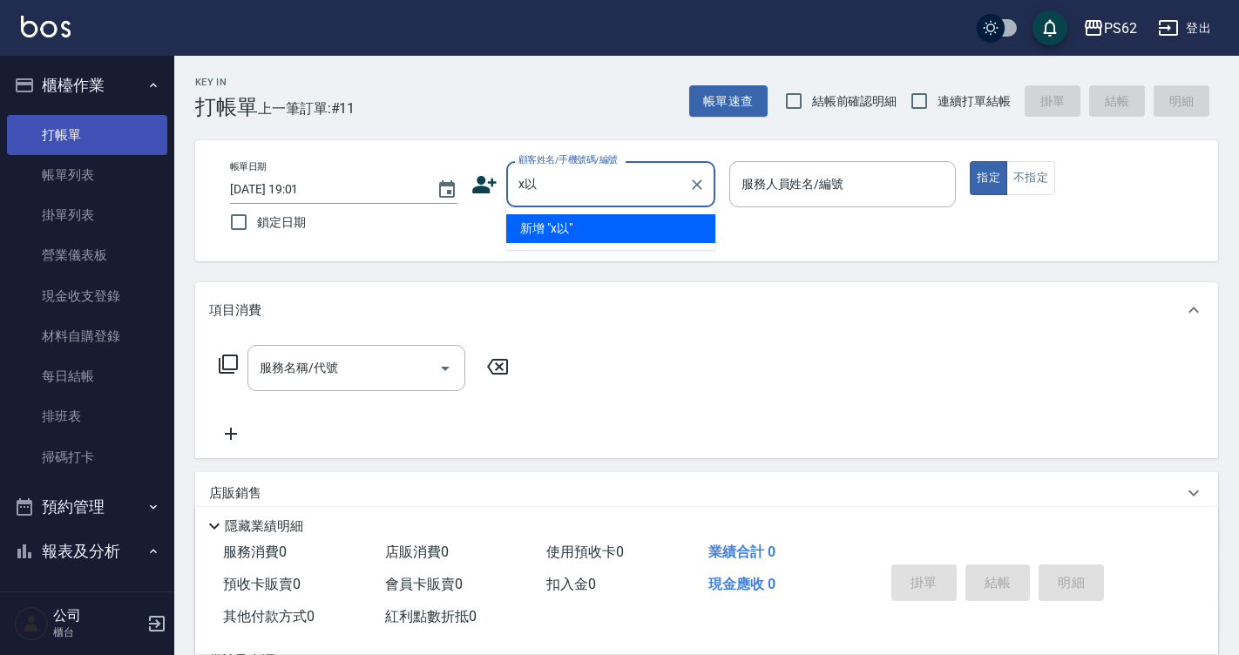
type input "x"
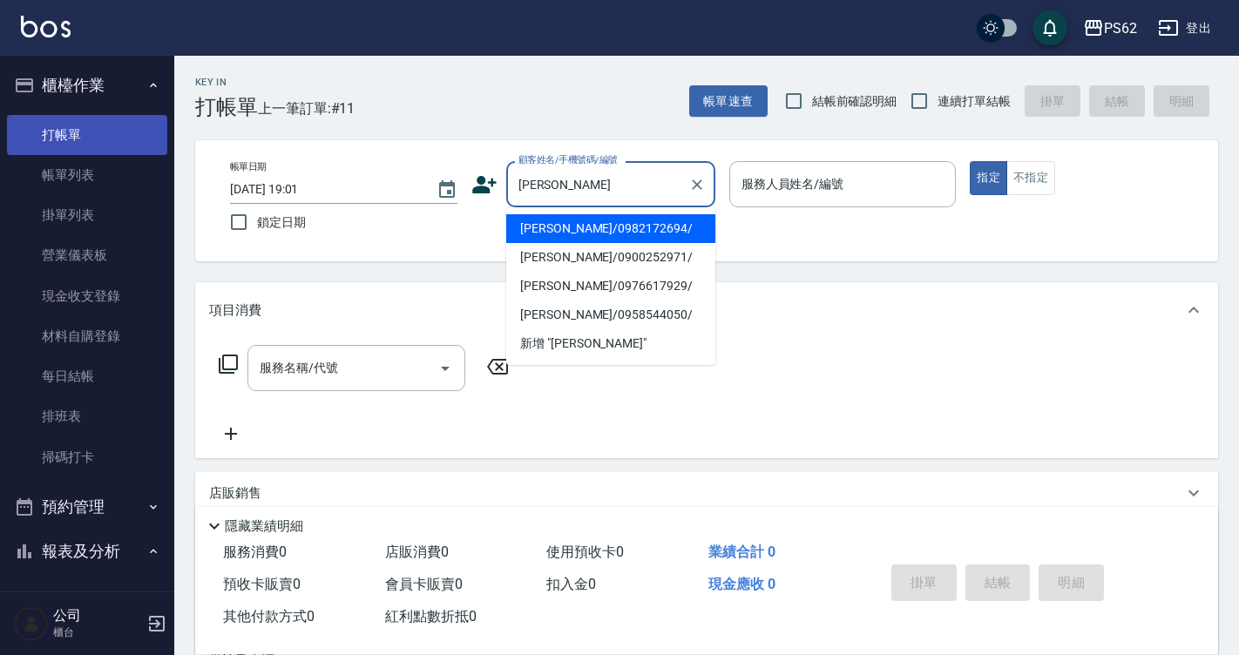
type input "[PERSON_NAME]/0982172694/"
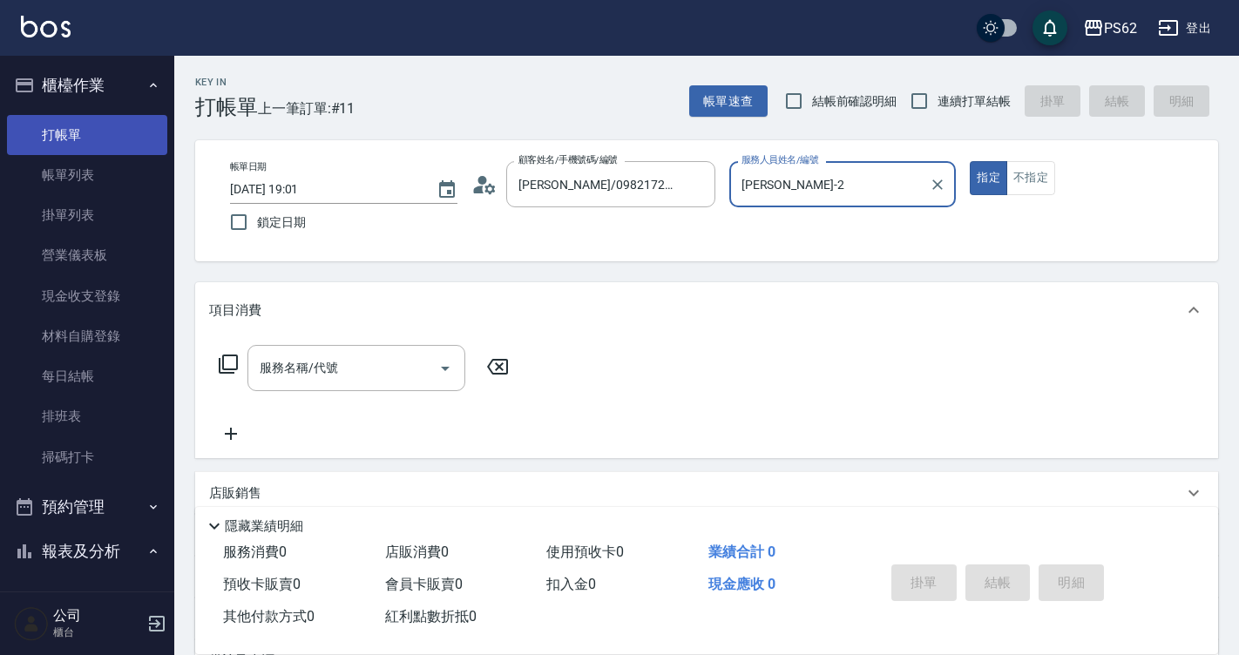
type input "[PERSON_NAME]-2"
click at [970, 161] on button "指定" at bounding box center [988, 178] width 37 height 34
type button "true"
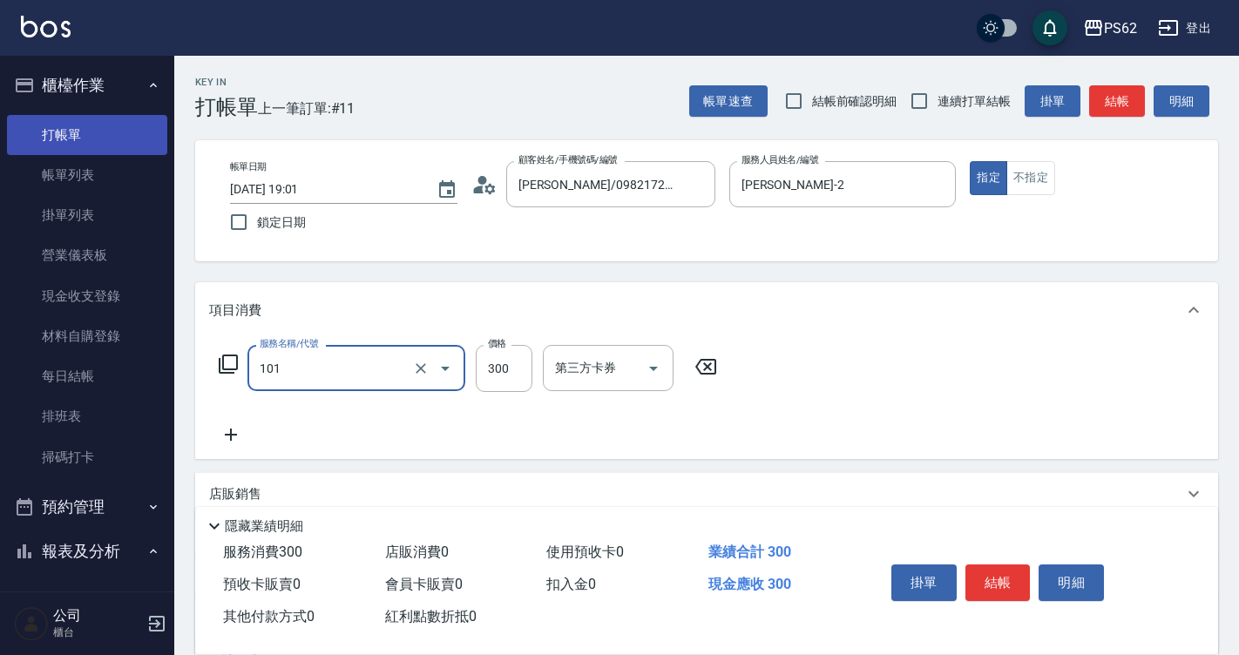
type input "洗髮(101)"
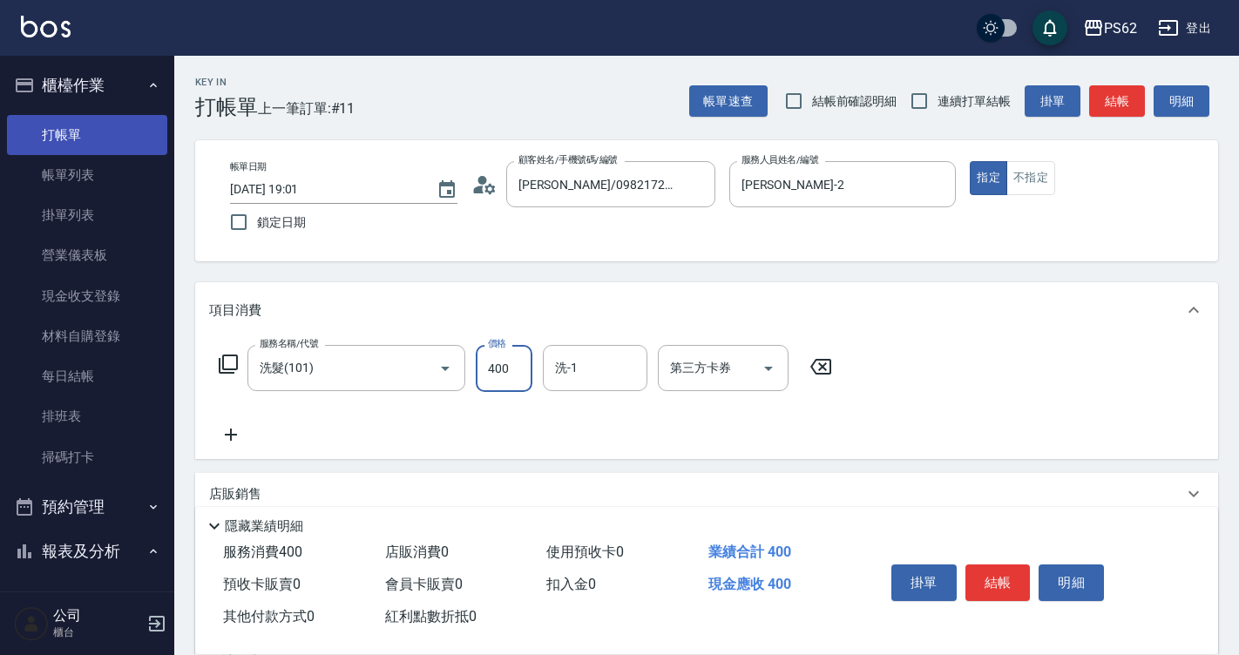
type input "400"
type input "安安-28"
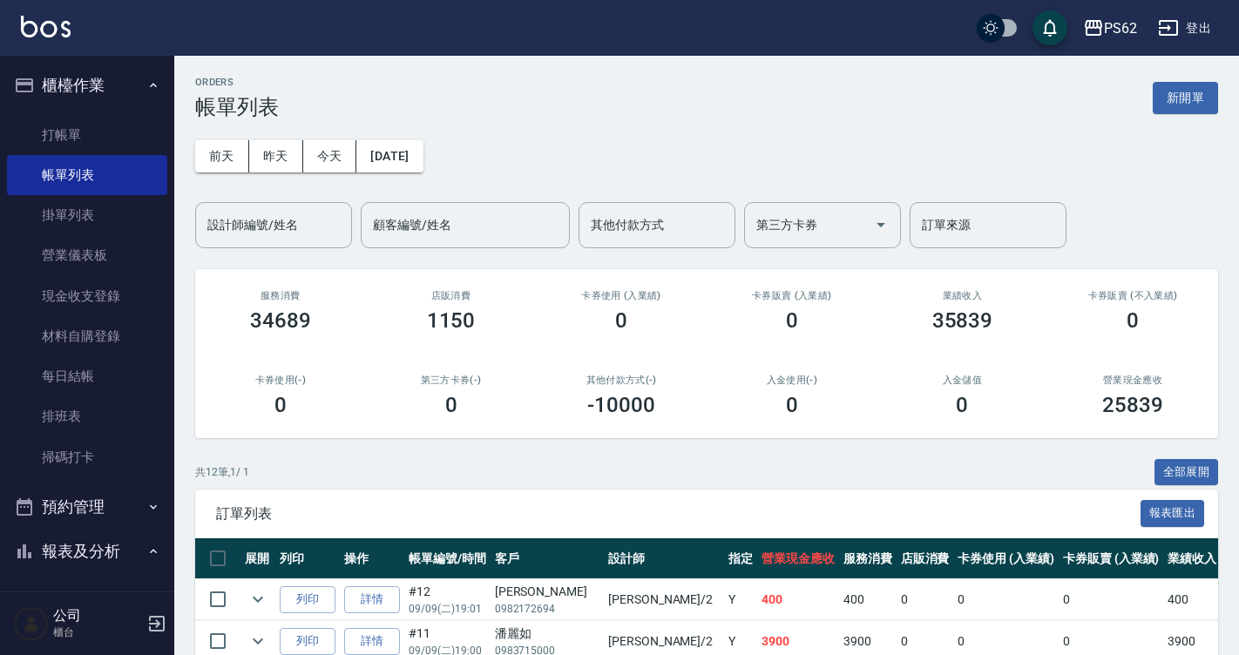
click at [278, 225] on input "設計師編號/姓名" at bounding box center [273, 225] width 141 height 30
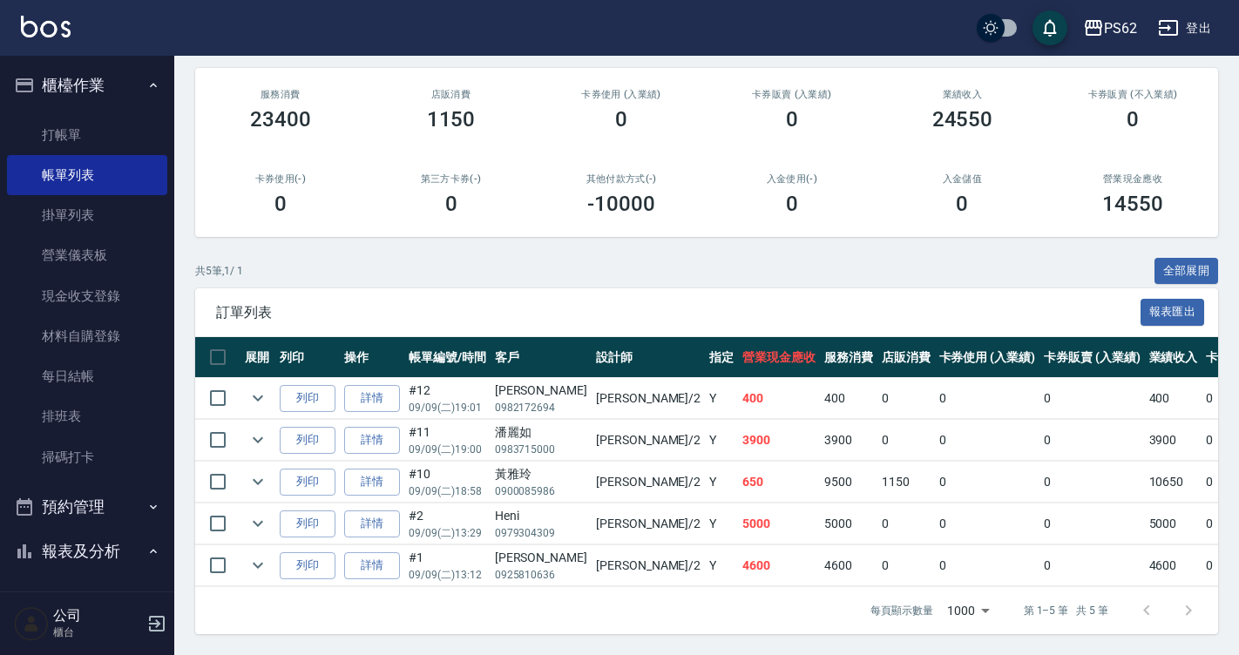
scroll to position [214, 0]
type input "[PERSON_NAME]-2"
drag, startPoint x: 561, startPoint y: 382, endPoint x: 727, endPoint y: 391, distance: 165.8
click at [721, 391] on tr "列印 詳情 #12 09/09 (二) 19:01 [PERSON_NAME]0982172694 [PERSON_NAME] /2 Y 400 400 0 …" at bounding box center [962, 398] width 1535 height 41
click at [820, 391] on td "400" at bounding box center [848, 398] width 57 height 41
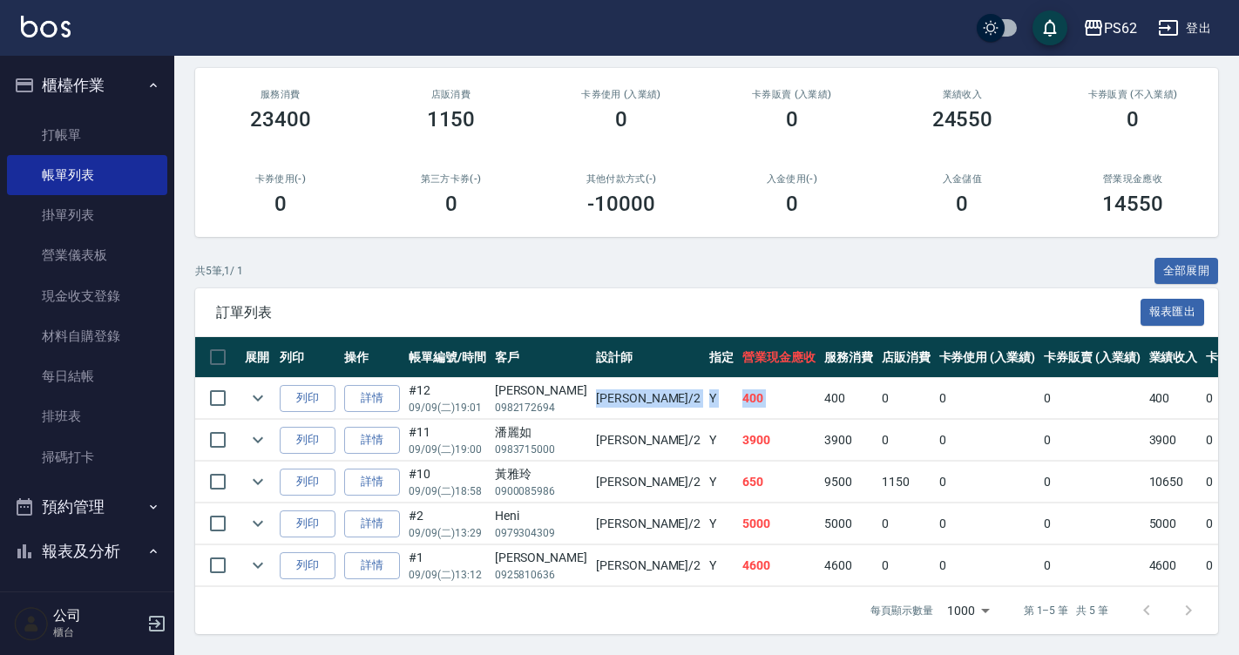
click at [820, 391] on td "400" at bounding box center [848, 398] width 57 height 41
click at [738, 424] on td "3900" at bounding box center [779, 440] width 82 height 41
drag, startPoint x: 621, startPoint y: 481, endPoint x: 813, endPoint y: 478, distance: 191.7
click at [813, 478] on tr "列印 詳情 #10 09/09 (二) 18:58 [PERSON_NAME]0900085986 [PERSON_NAME] /2 Y 650 9500 1…" at bounding box center [962, 482] width 1535 height 41
click at [877, 478] on td "1150" at bounding box center [905, 482] width 57 height 41
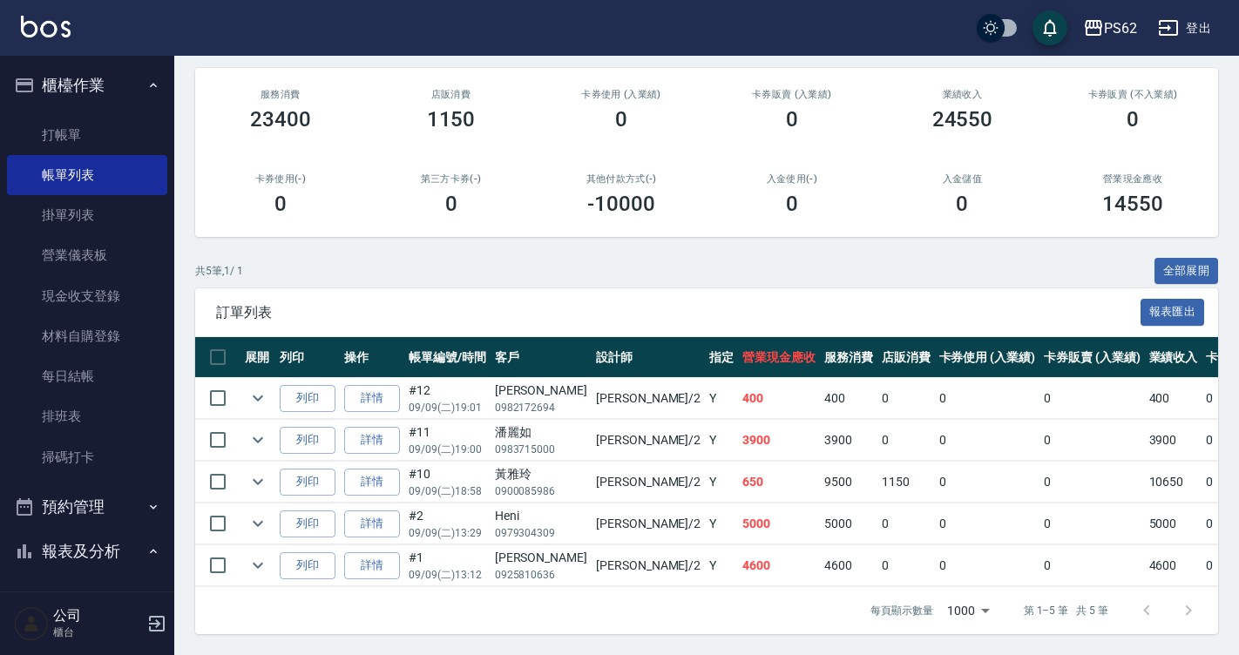
click at [877, 545] on td "0" at bounding box center [905, 565] width 57 height 41
click at [877, 552] on td "0" at bounding box center [905, 565] width 57 height 41
drag, startPoint x: 545, startPoint y: 476, endPoint x: 746, endPoint y: 451, distance: 201.8
click at [746, 462] on tr "列印 詳情 #10 09/09 (二) 18:58 [PERSON_NAME]0900085986 [PERSON_NAME] /2 Y 650 9500 1…" at bounding box center [962, 482] width 1535 height 41
click at [820, 462] on td "9500" at bounding box center [848, 482] width 57 height 41
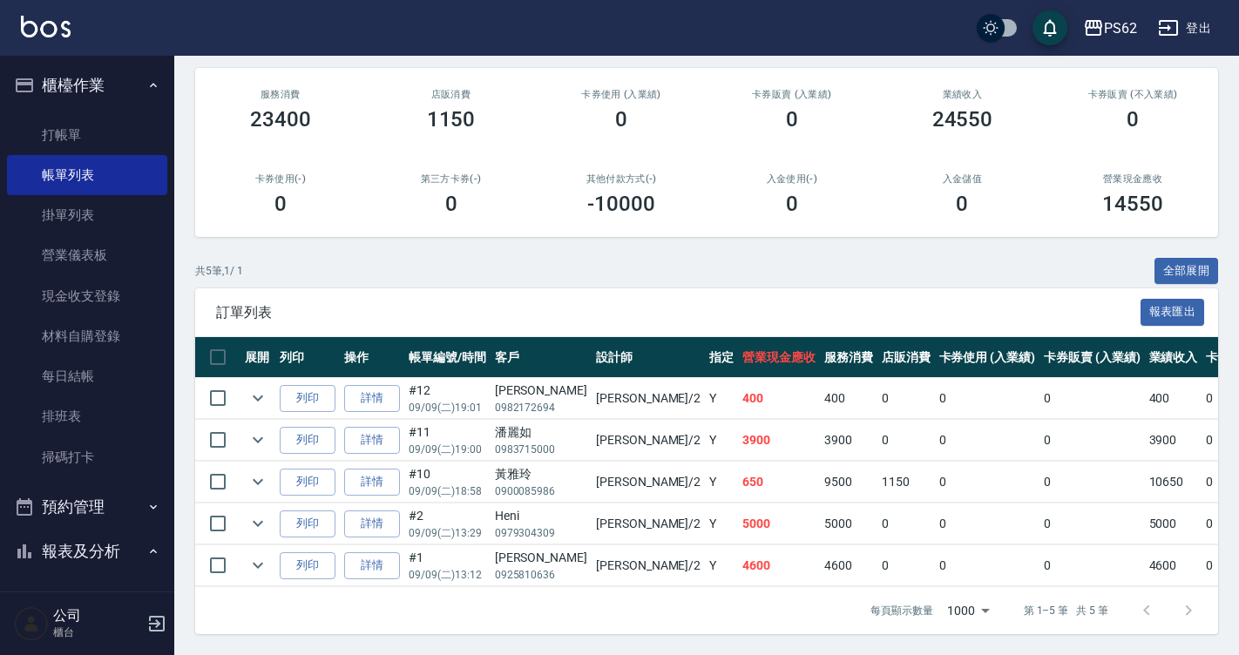
click at [820, 462] on td "9500" at bounding box center [848, 482] width 57 height 41
drag, startPoint x: 666, startPoint y: 422, endPoint x: 780, endPoint y: 427, distance: 114.2
click at [779, 429] on tr "列印 詳情 #11 09/09 (二) 19:00 [PERSON_NAME]0983715000 [PERSON_NAME] /2 Y 3900 3900 …" at bounding box center [962, 440] width 1535 height 41
click at [877, 423] on td "0" at bounding box center [905, 440] width 57 height 41
drag, startPoint x: 578, startPoint y: 402, endPoint x: 767, endPoint y: 396, distance: 190.0
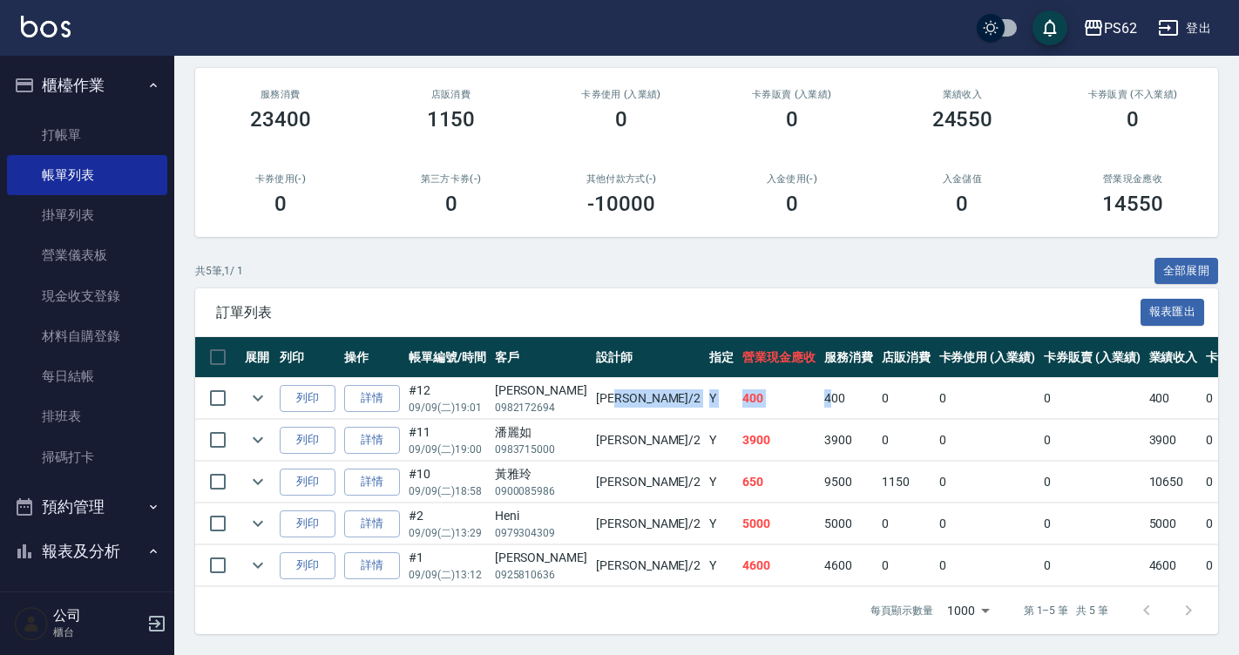
click at [737, 396] on tr "列印 詳情 #12 09/09 (二) 19:01 [PERSON_NAME]0982172694 [PERSON_NAME] /2 Y 400 400 0 …" at bounding box center [962, 398] width 1535 height 41
click at [820, 396] on td "400" at bounding box center [848, 398] width 57 height 41
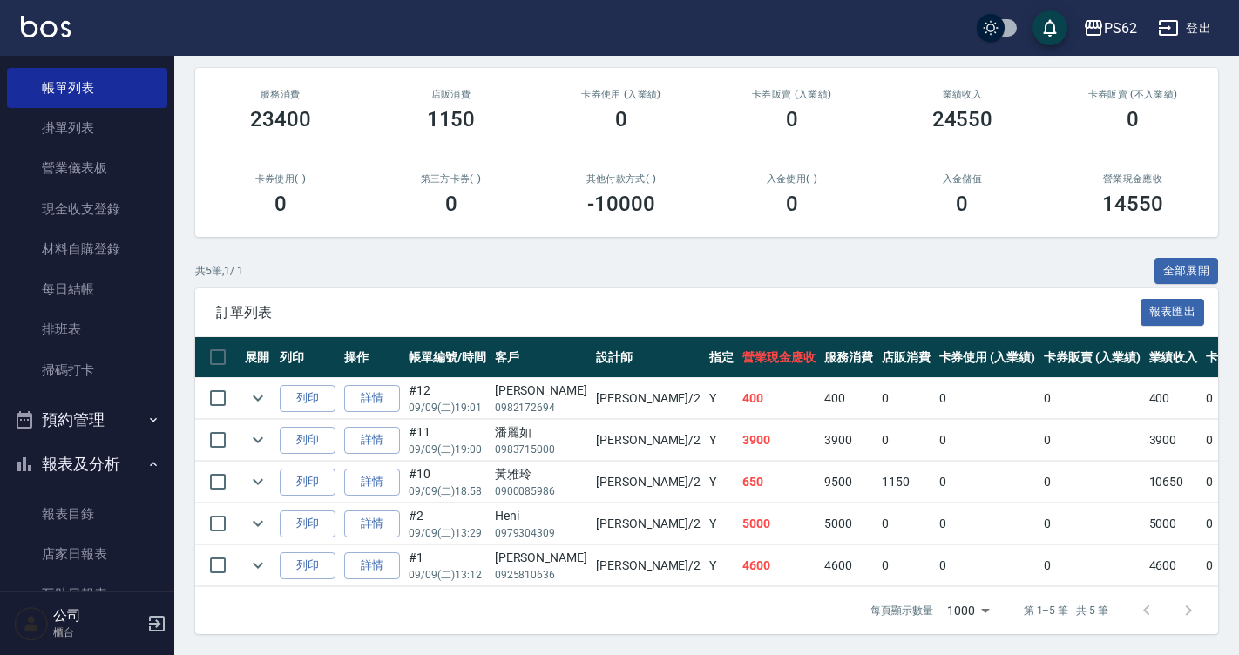
scroll to position [436, 0]
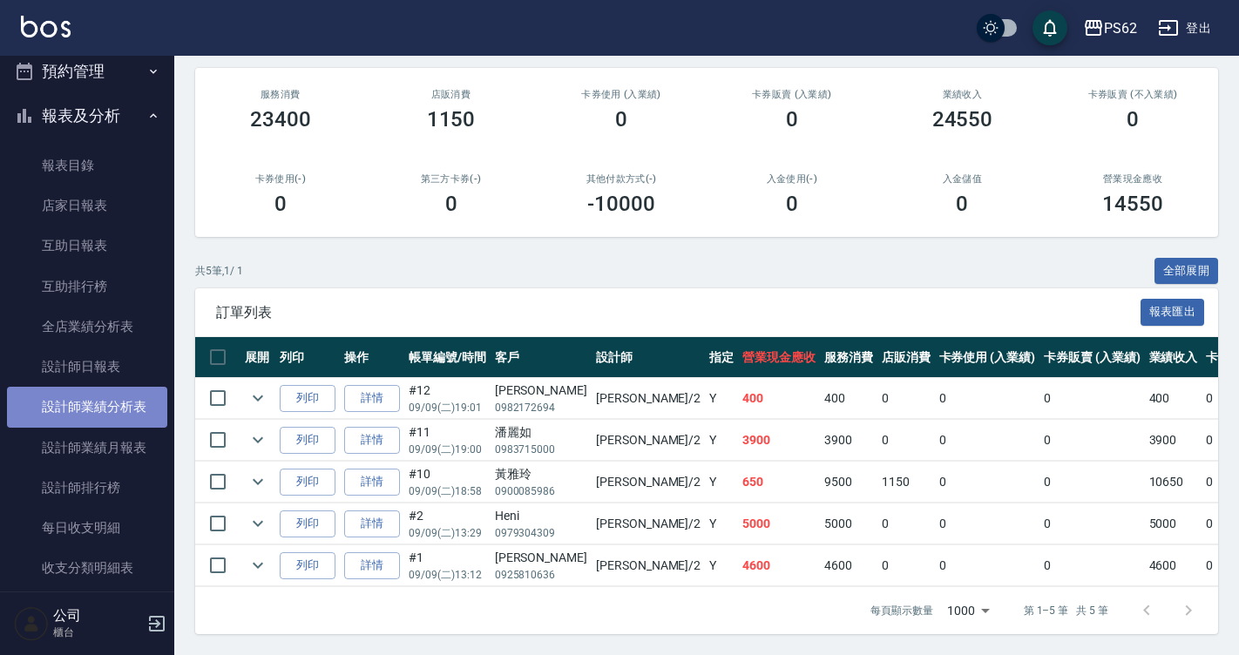
click at [126, 389] on link "設計師業績分析表" at bounding box center [87, 407] width 160 height 40
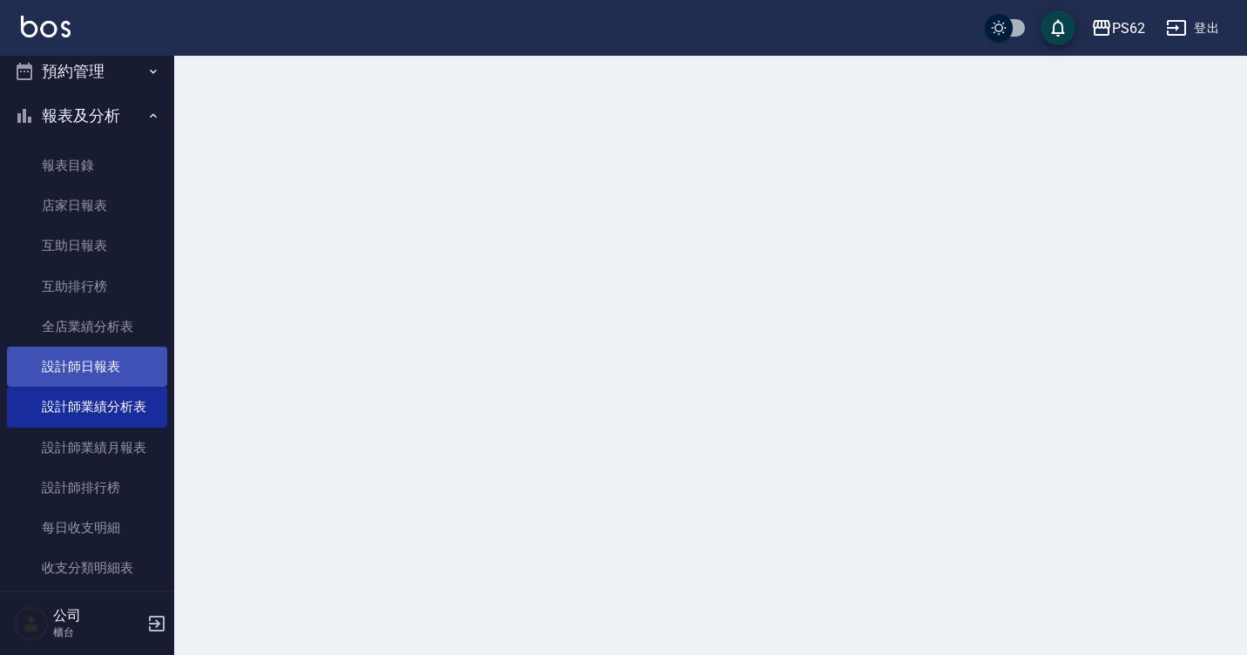
click at [126, 365] on link "設計師日報表" at bounding box center [87, 367] width 160 height 40
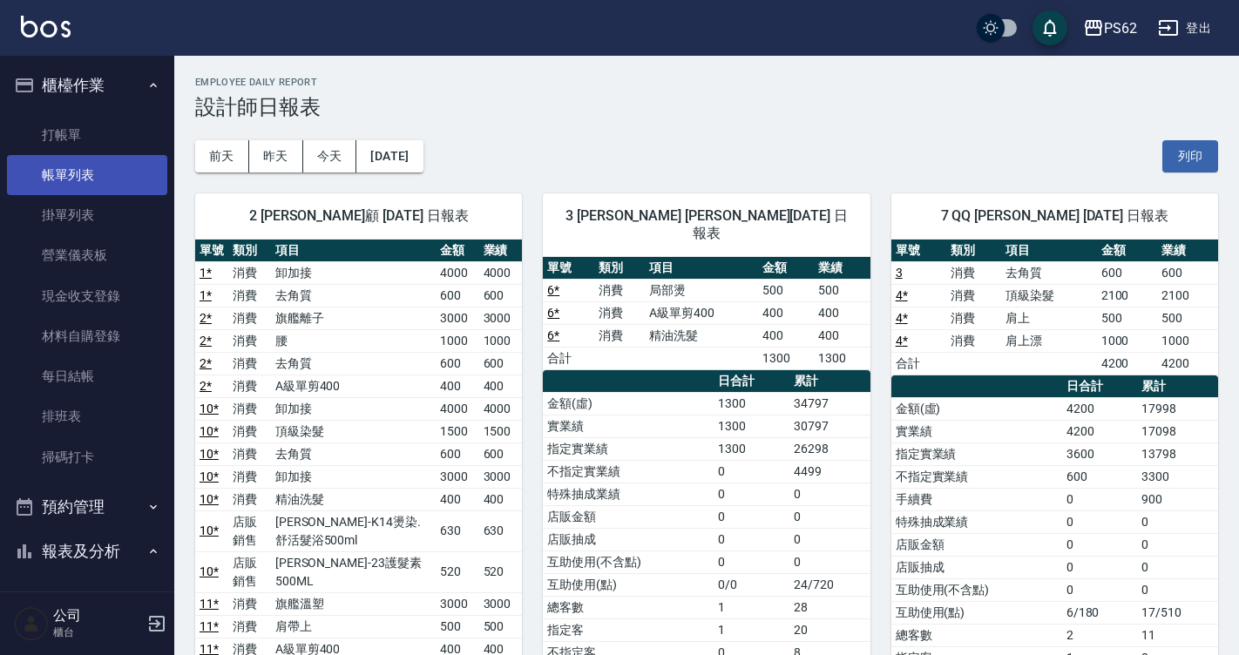
click at [55, 166] on link "帳單列表" at bounding box center [87, 175] width 160 height 40
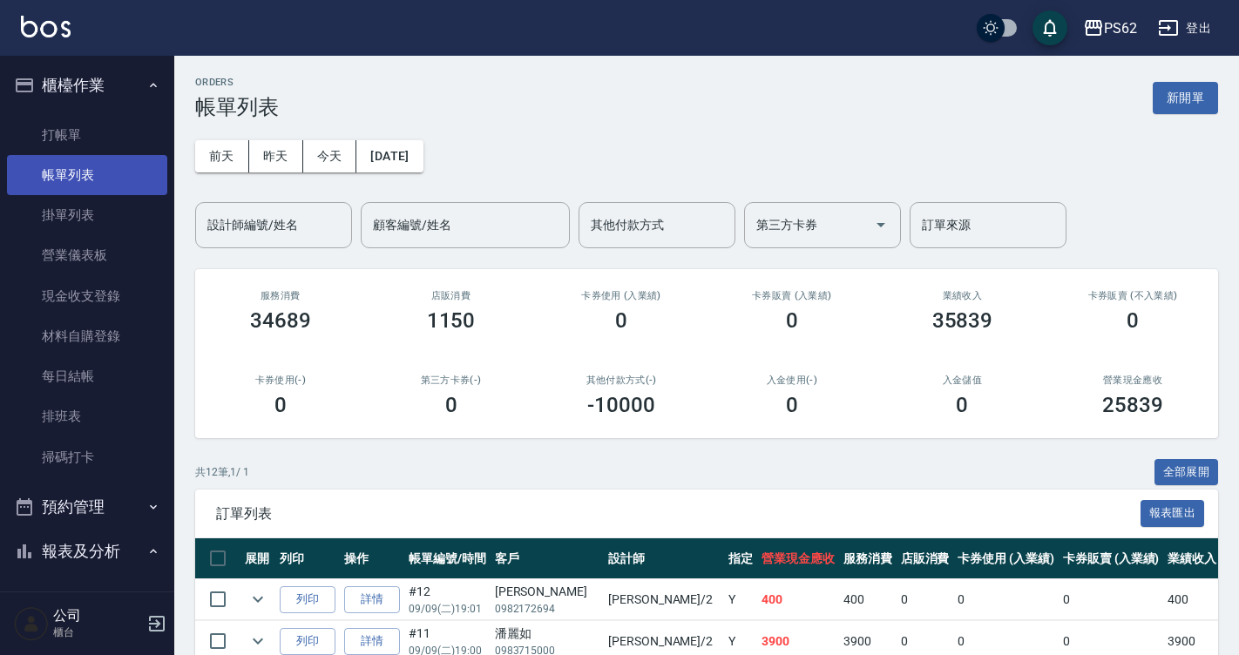
click at [57, 166] on link "帳單列表" at bounding box center [87, 175] width 160 height 40
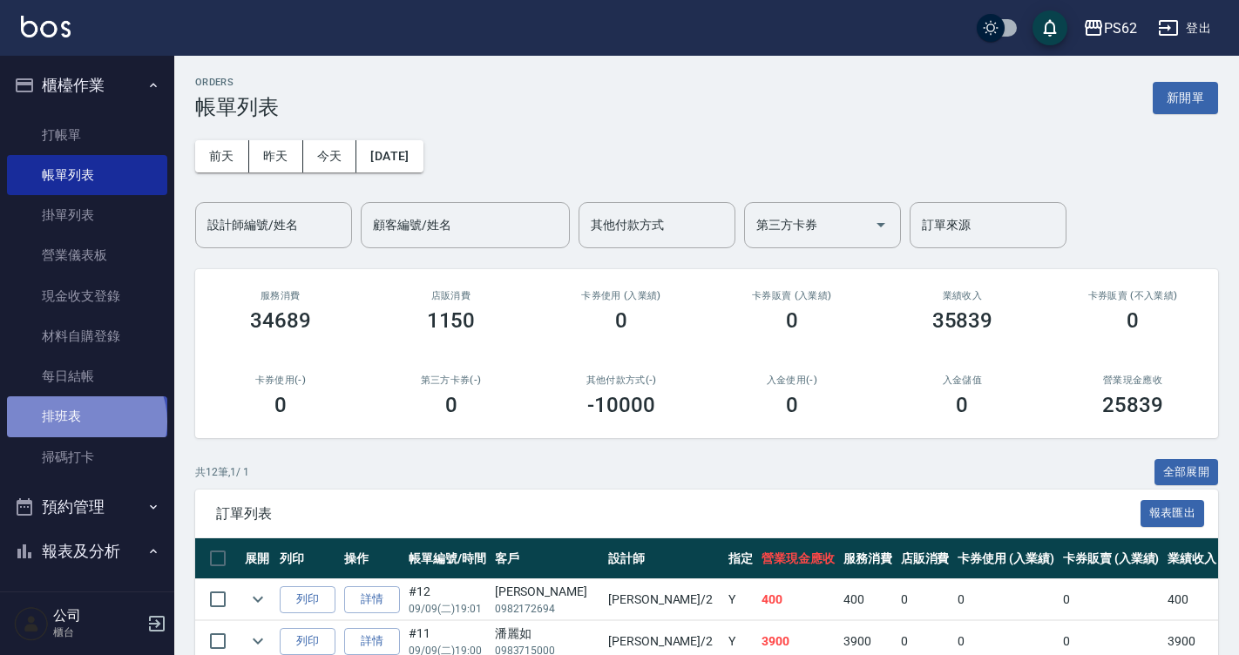
click at [84, 422] on link "排班表" at bounding box center [87, 416] width 160 height 40
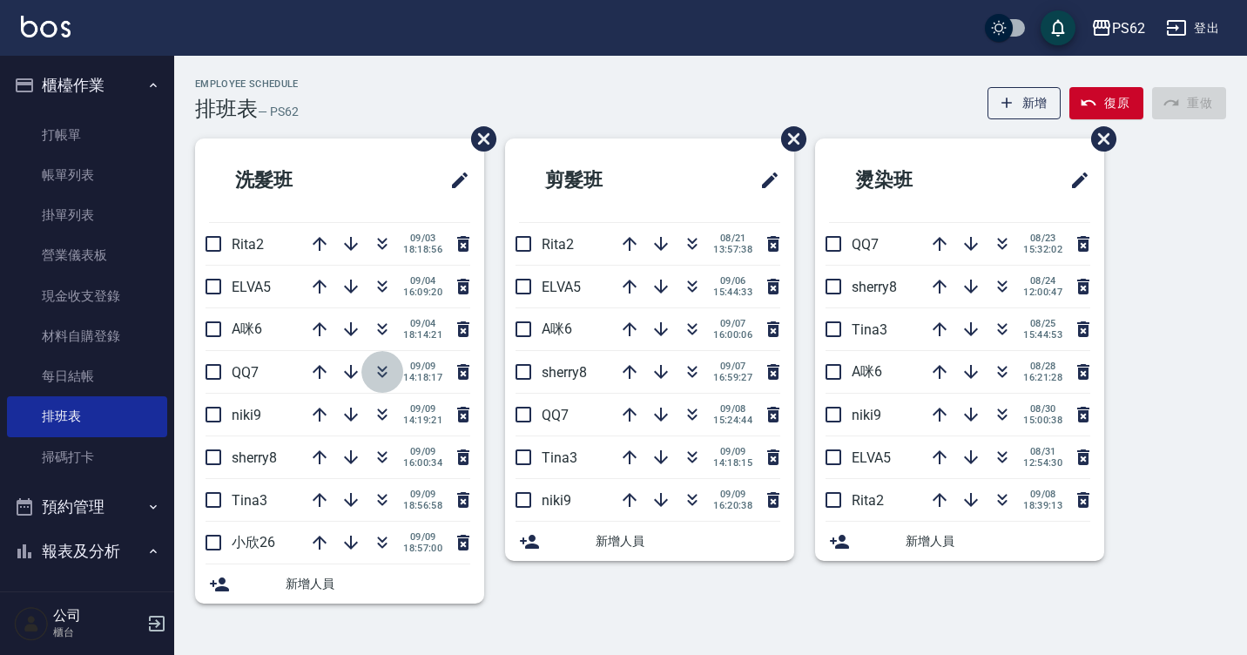
click at [381, 375] on icon "button" at bounding box center [383, 375] width 10 height 6
click at [321, 536] on icon "button" at bounding box center [319, 542] width 21 height 21
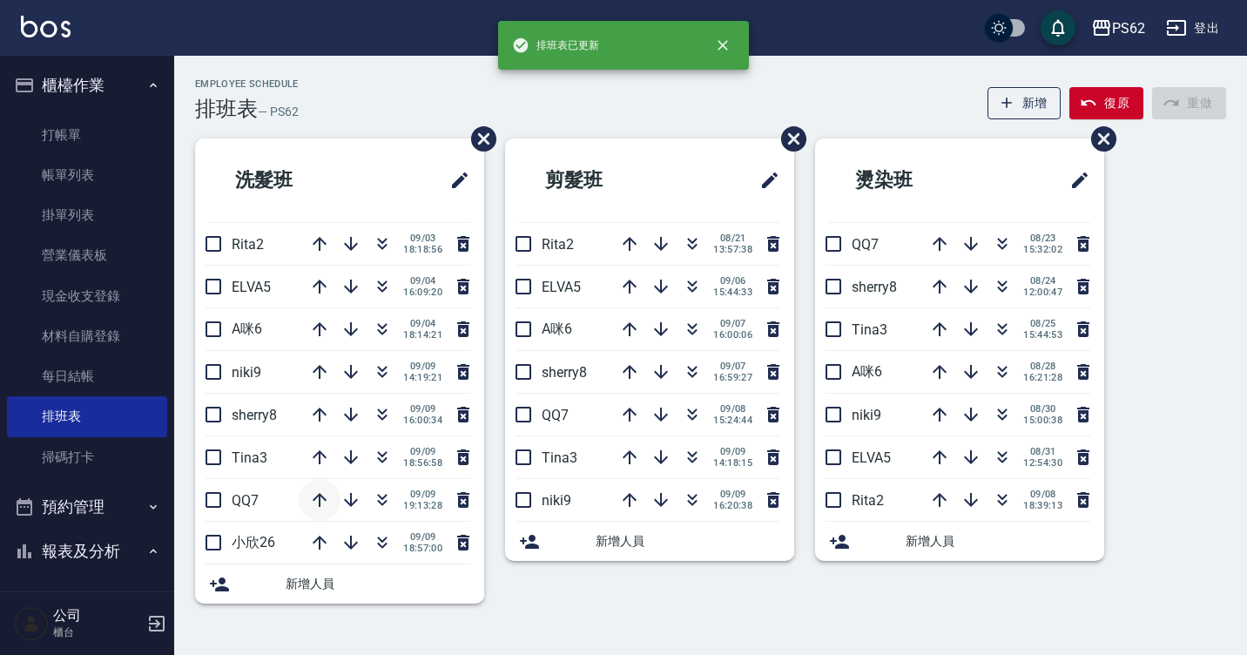
click at [320, 504] on icon "button" at bounding box center [320, 500] width 14 height 14
click at [322, 456] on icon "button" at bounding box center [320, 457] width 14 height 14
click at [324, 422] on icon "button" at bounding box center [319, 414] width 21 height 21
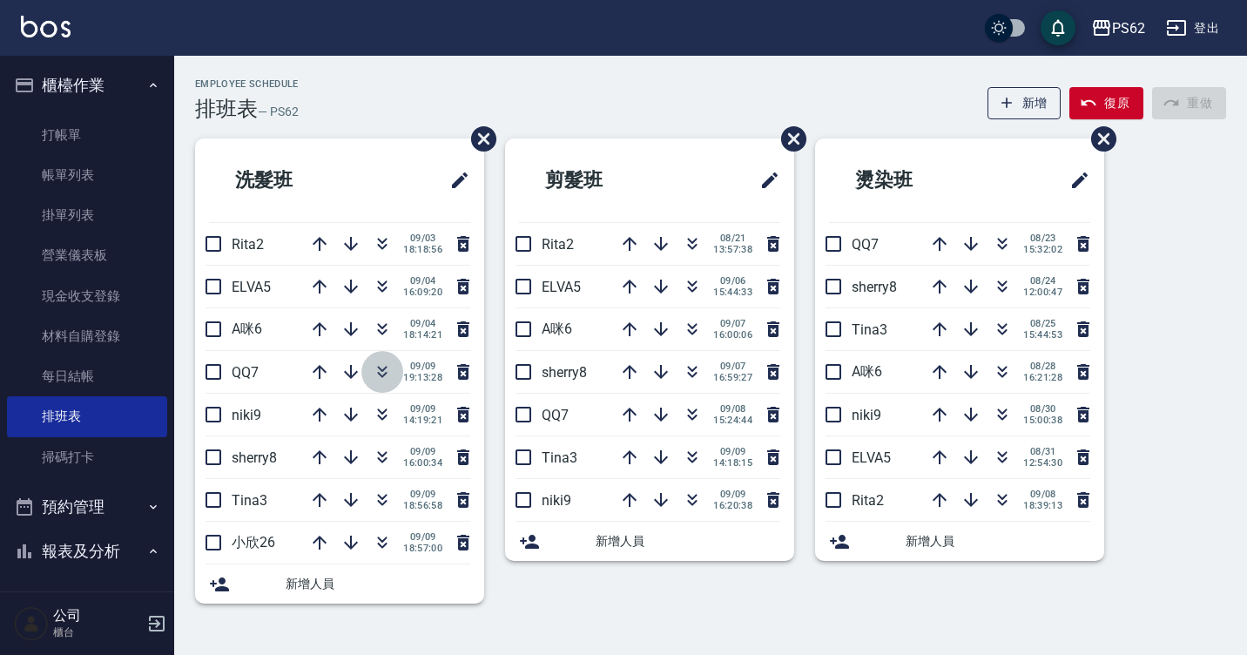
click at [378, 372] on icon "button" at bounding box center [382, 372] width 21 height 21
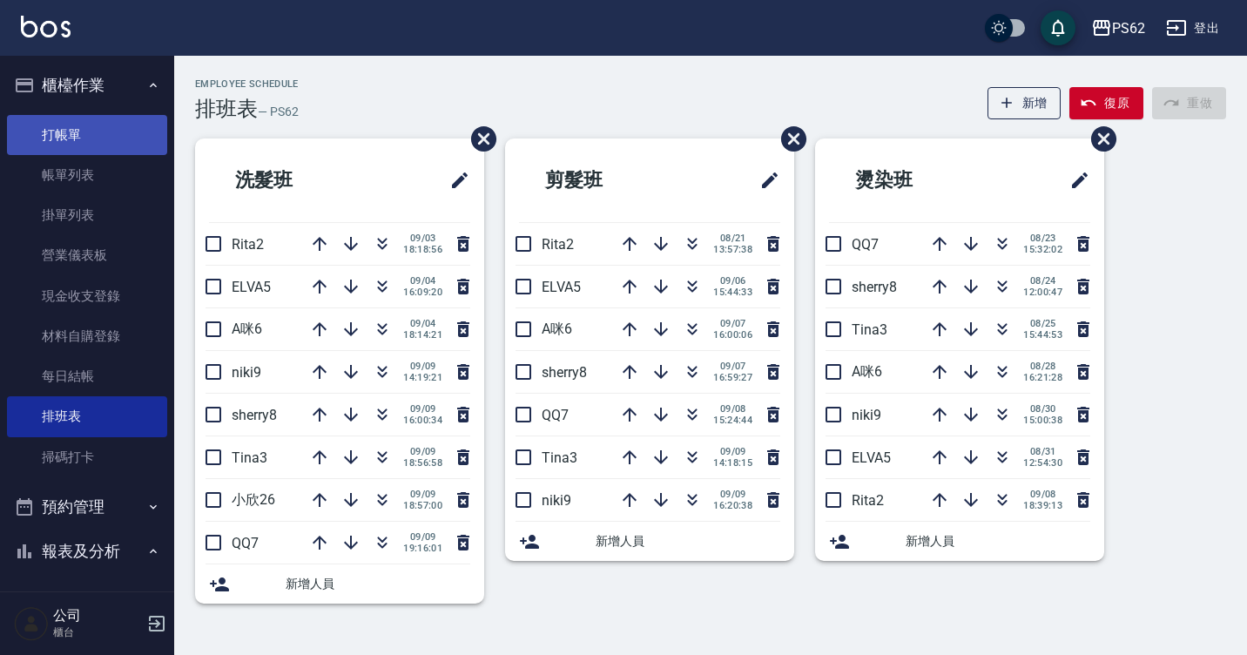
click at [80, 145] on link "打帳單" at bounding box center [87, 135] width 160 height 40
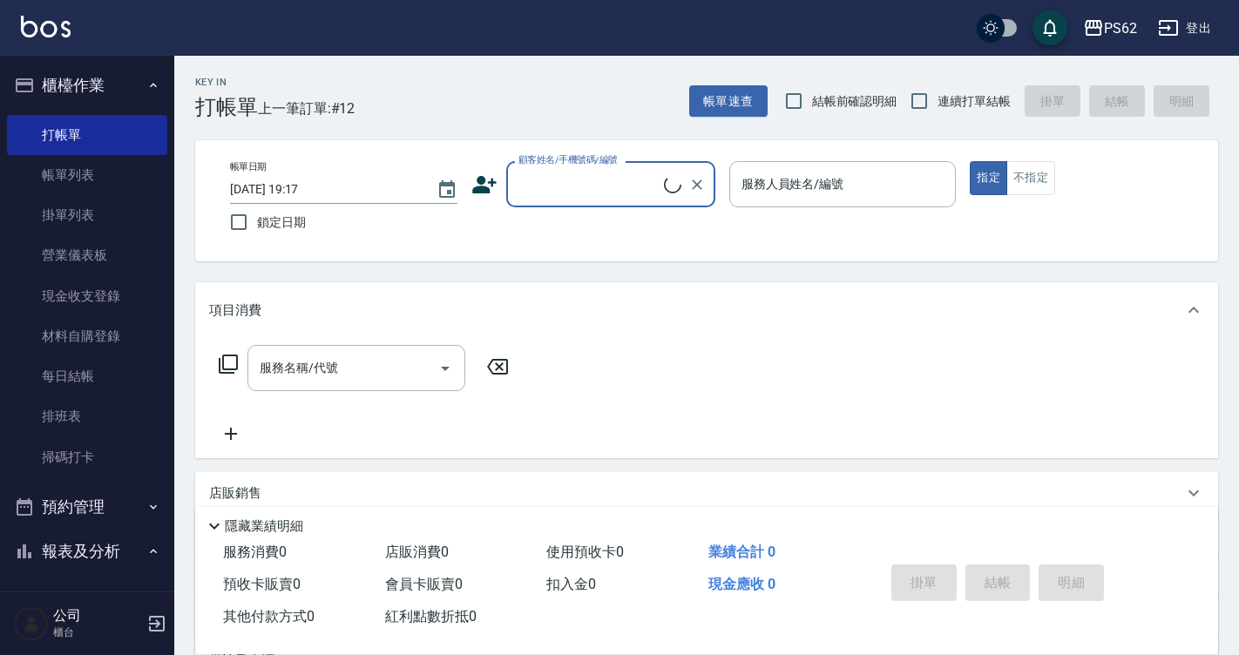
click at [499, 199] on div "顧客姓名/手機號碼/編號 顧客姓名/手機號碼/編號" at bounding box center [593, 184] width 244 height 46
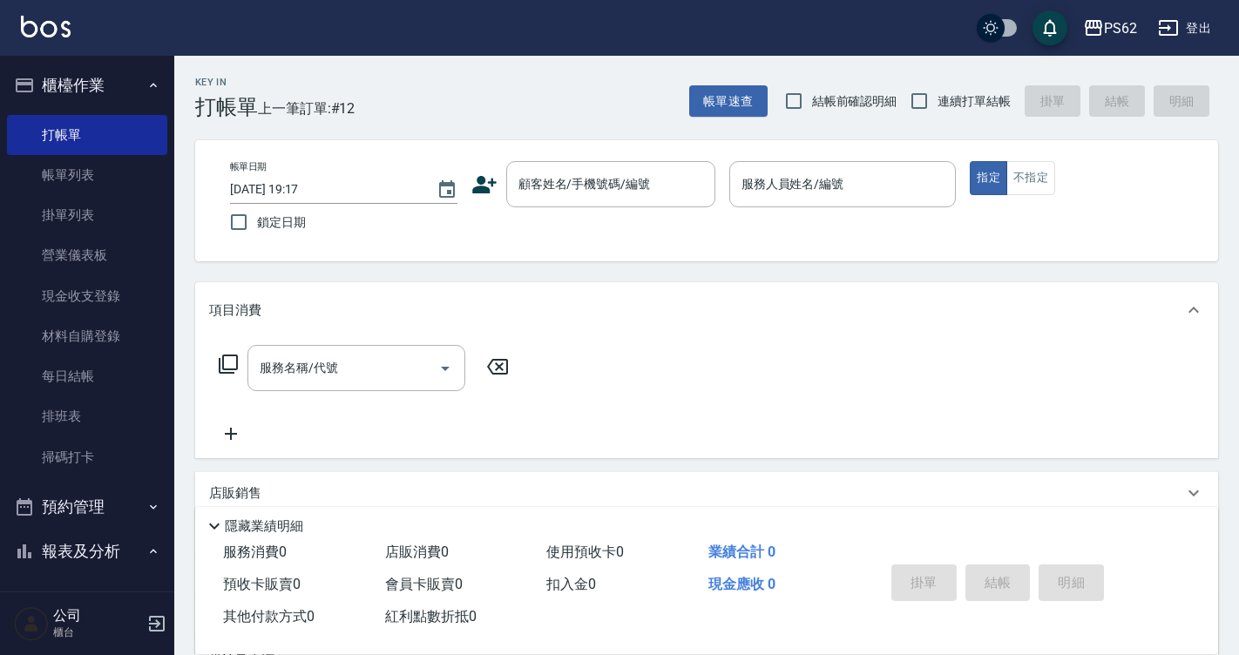
click at [492, 180] on icon at bounding box center [484, 184] width 24 height 17
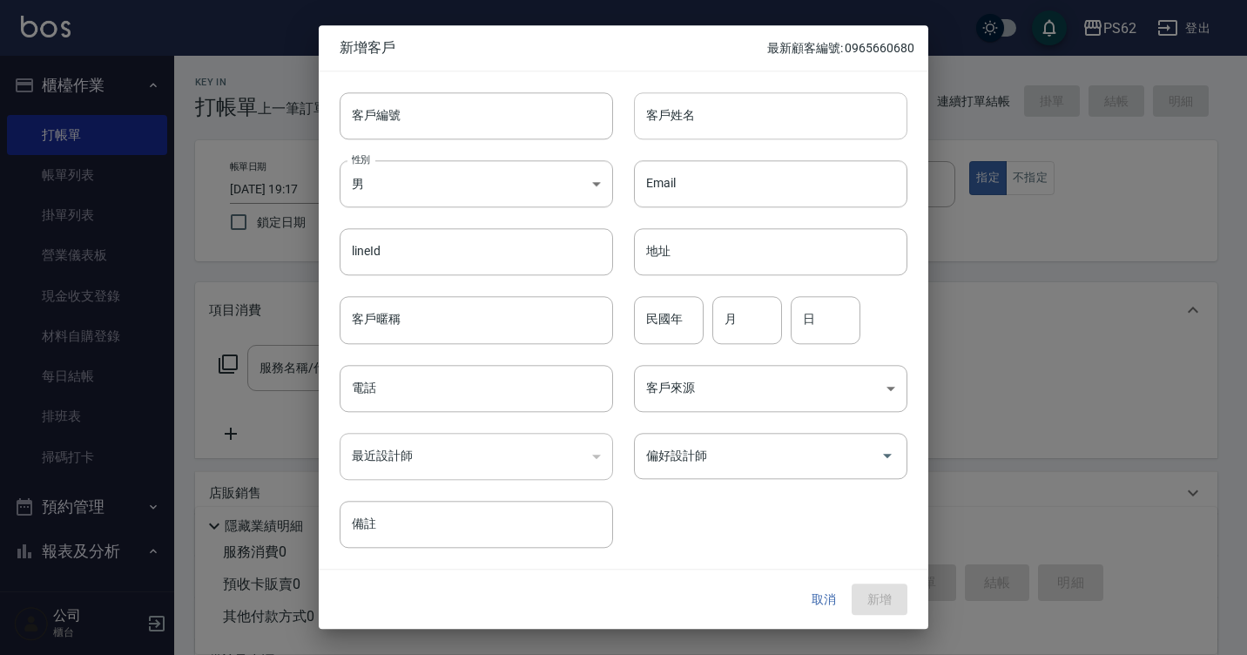
drag, startPoint x: 801, startPoint y: 107, endPoint x: 815, endPoint y: 121, distance: 20.3
click at [801, 107] on input "客戶姓名" at bounding box center [771, 115] width 274 height 47
type input "[PERSON_NAME]"
click at [450, 374] on input "電話" at bounding box center [477, 388] width 274 height 47
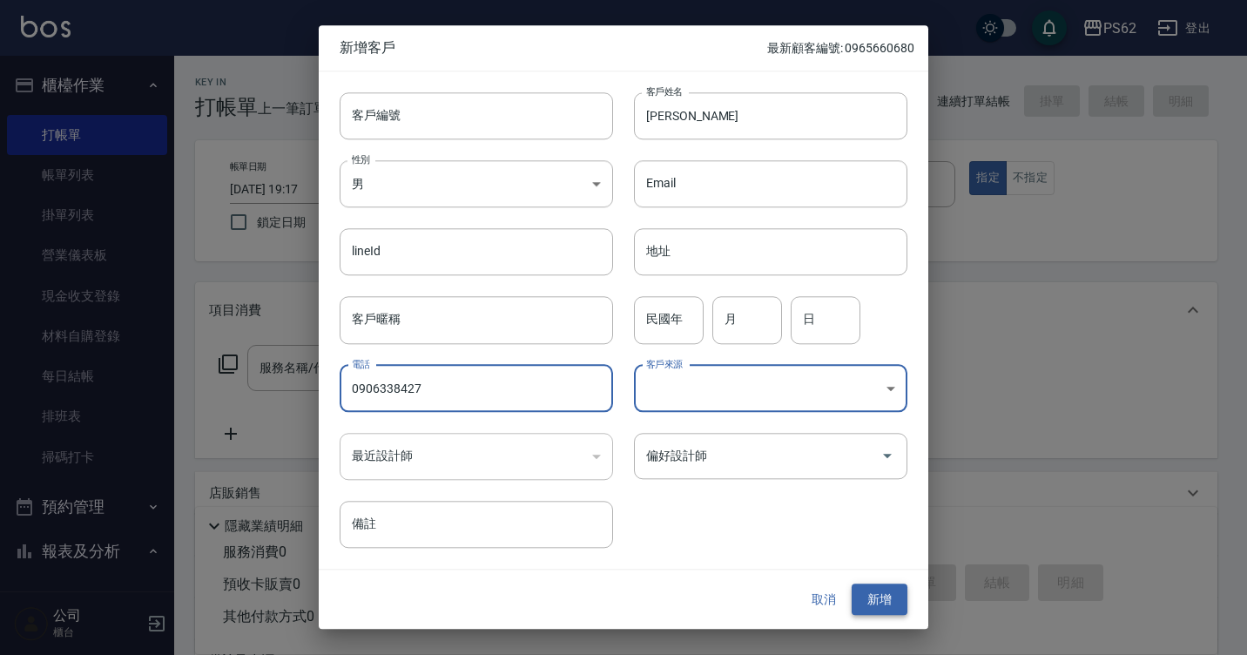
type input "0906338427"
click at [904, 584] on button "新增" at bounding box center [880, 600] width 56 height 32
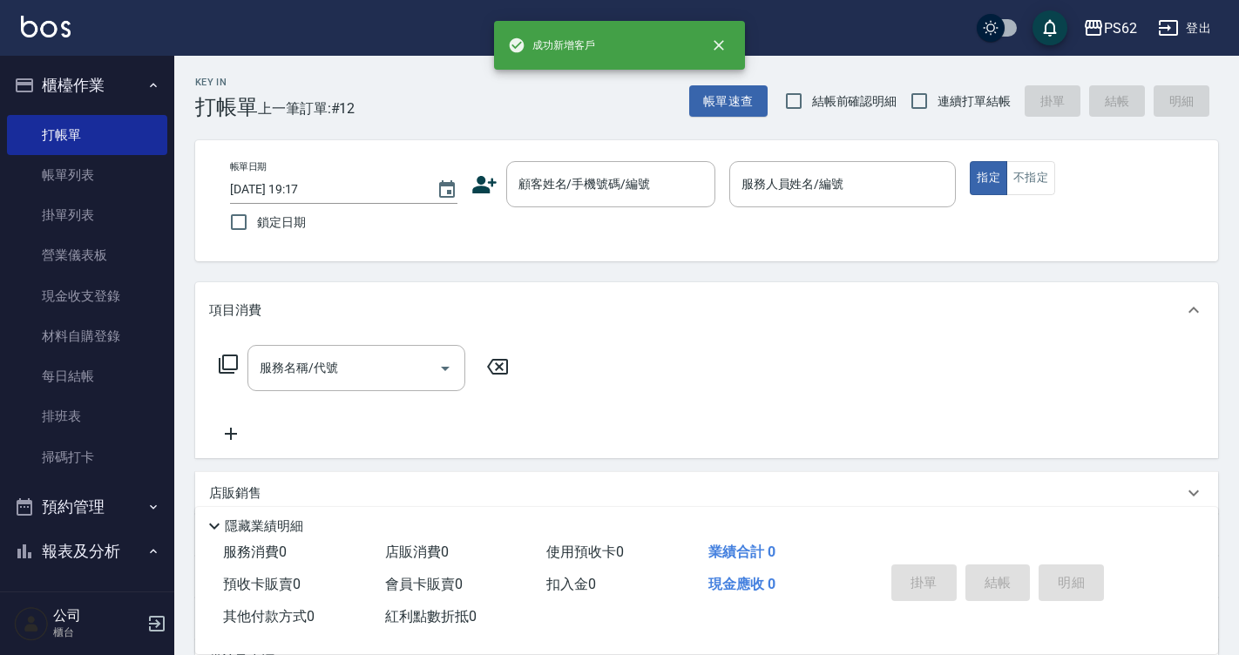
click at [901, 586] on div "掛單 結帳 明細" at bounding box center [997, 585] width 227 height 55
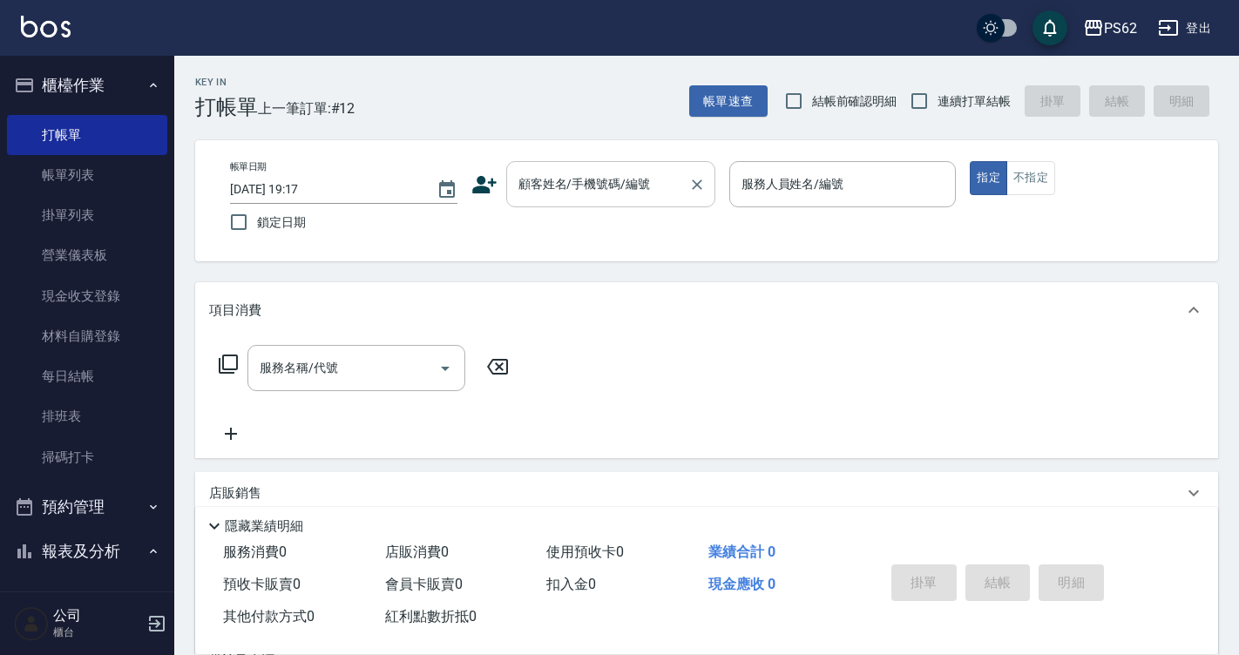
click at [604, 166] on div "顧客姓名/手機號碼/編號" at bounding box center [610, 184] width 209 height 46
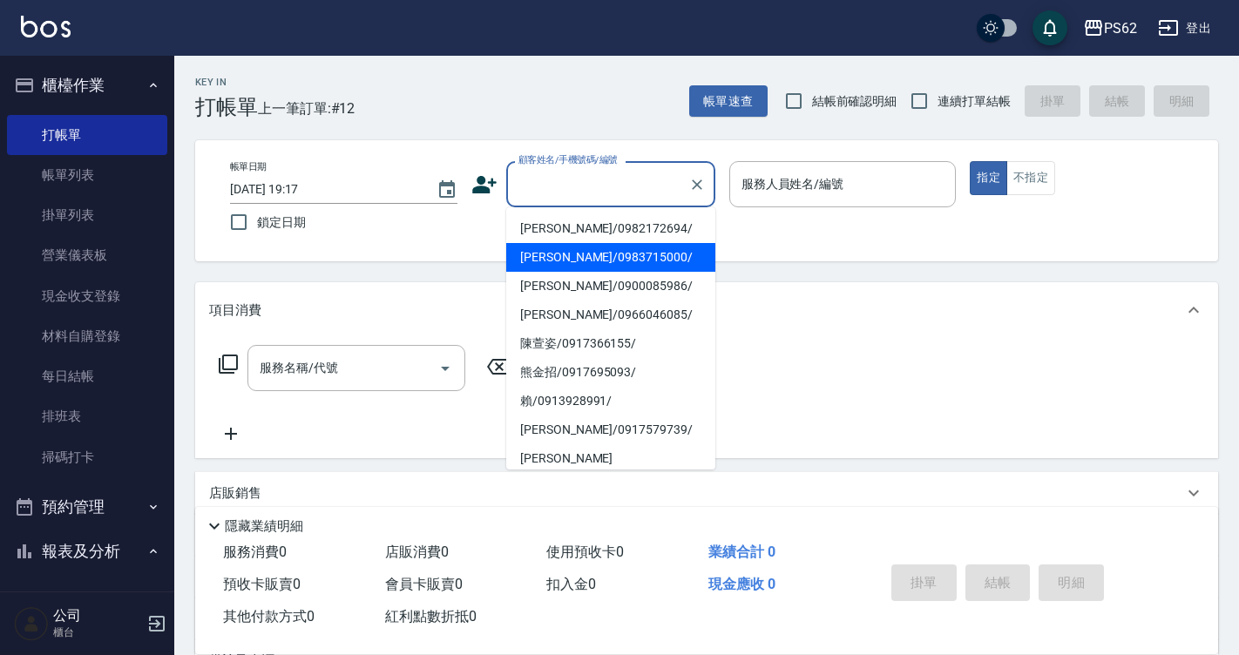
click at [760, 267] on div "Key In 打帳單 上一筆訂單:#12 帳單速查 結帳前確認明細 連續打單結帳 掛單 結帳 明細 帳單日期 [DATE] 19:17 鎖定日期 顧客姓名/手…" at bounding box center [706, 452] width 1065 height 793
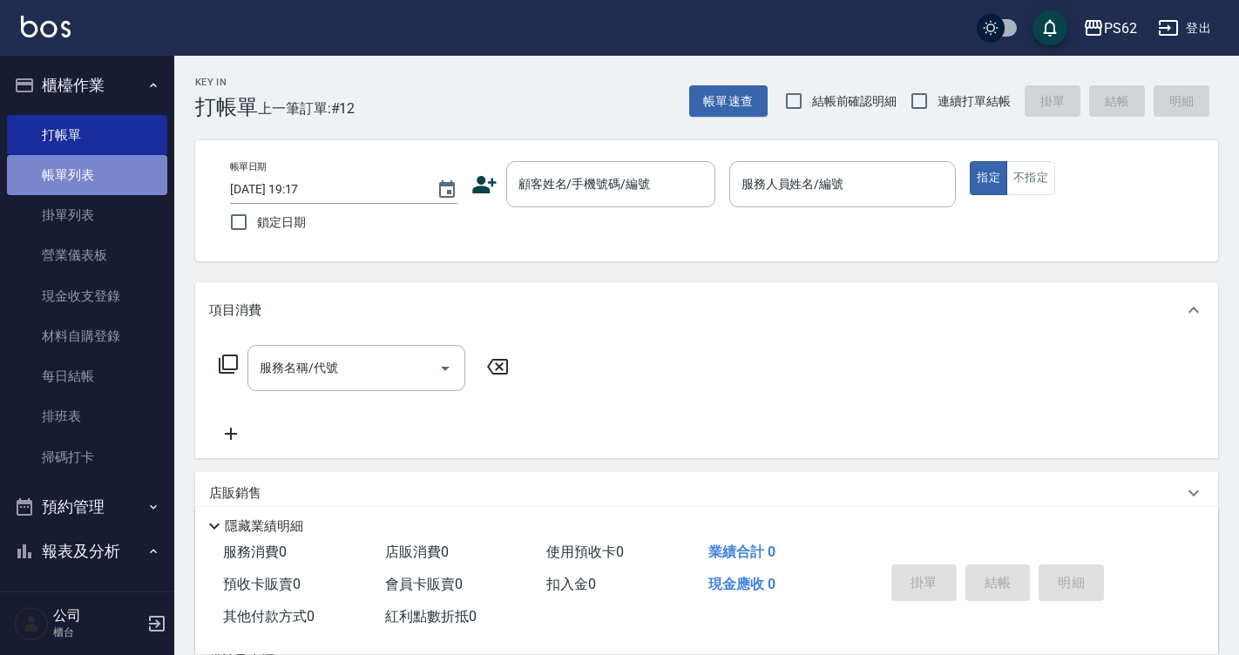
click at [125, 182] on link "帳單列表" at bounding box center [87, 175] width 160 height 40
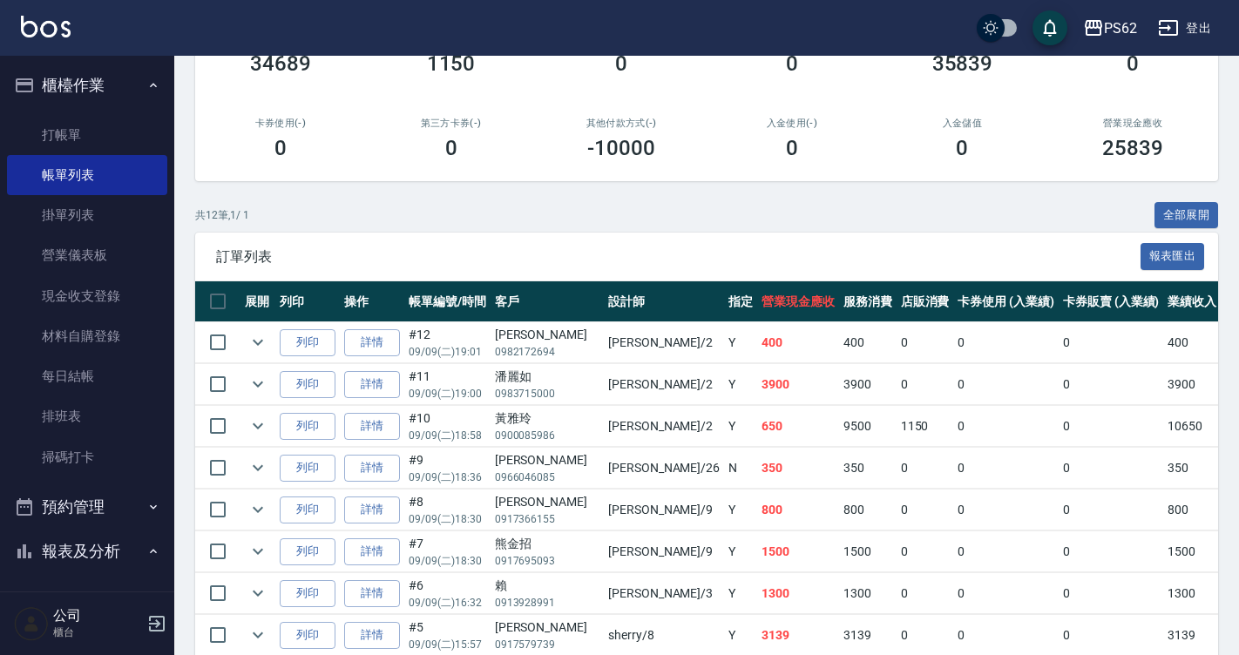
scroll to position [344, 0]
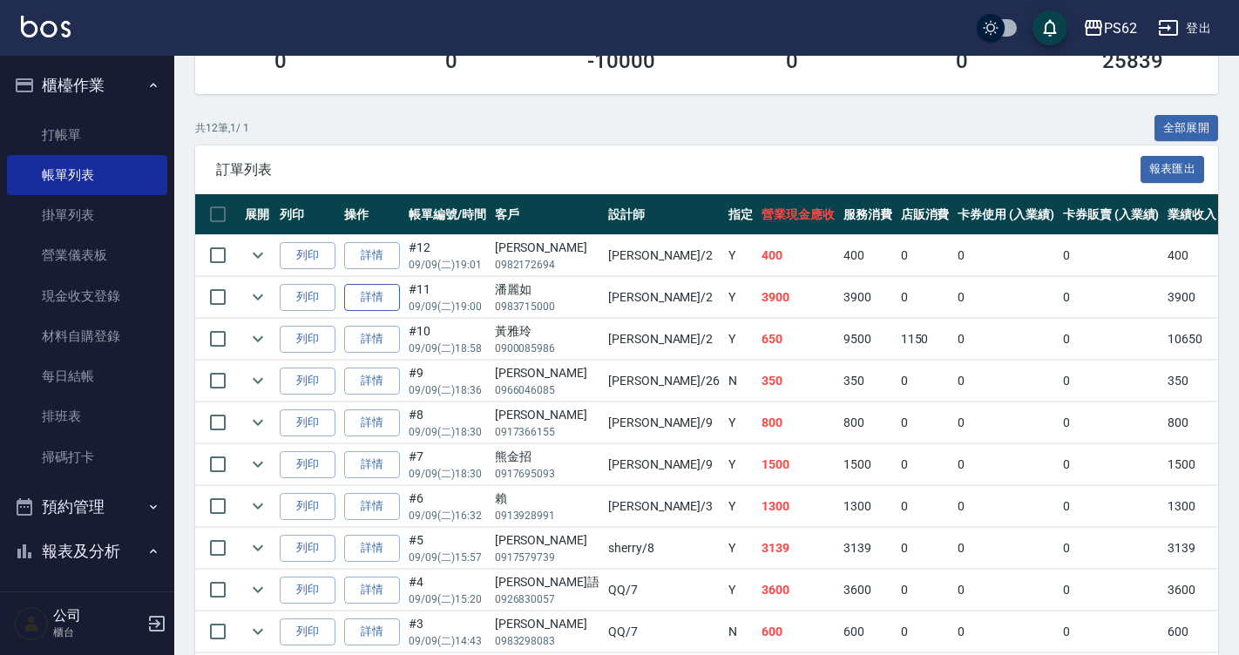
click at [389, 302] on link "詳情" at bounding box center [372, 297] width 56 height 27
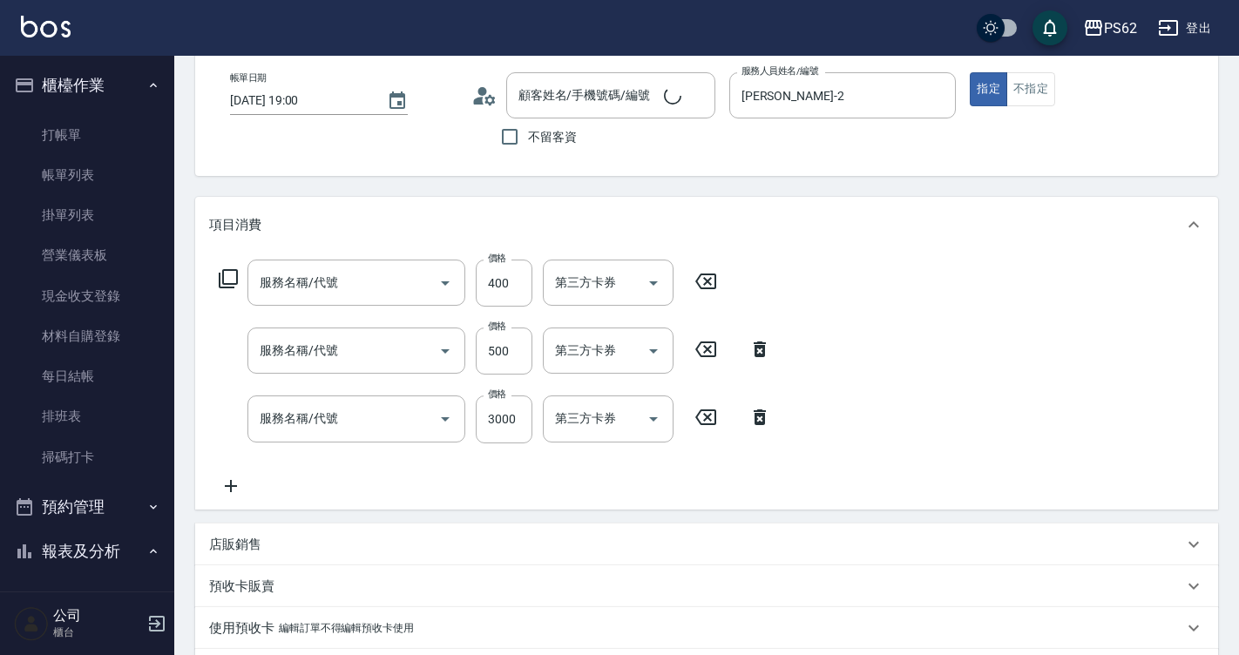
type input "[DATE] 19:00"
type input "[PERSON_NAME]-2"
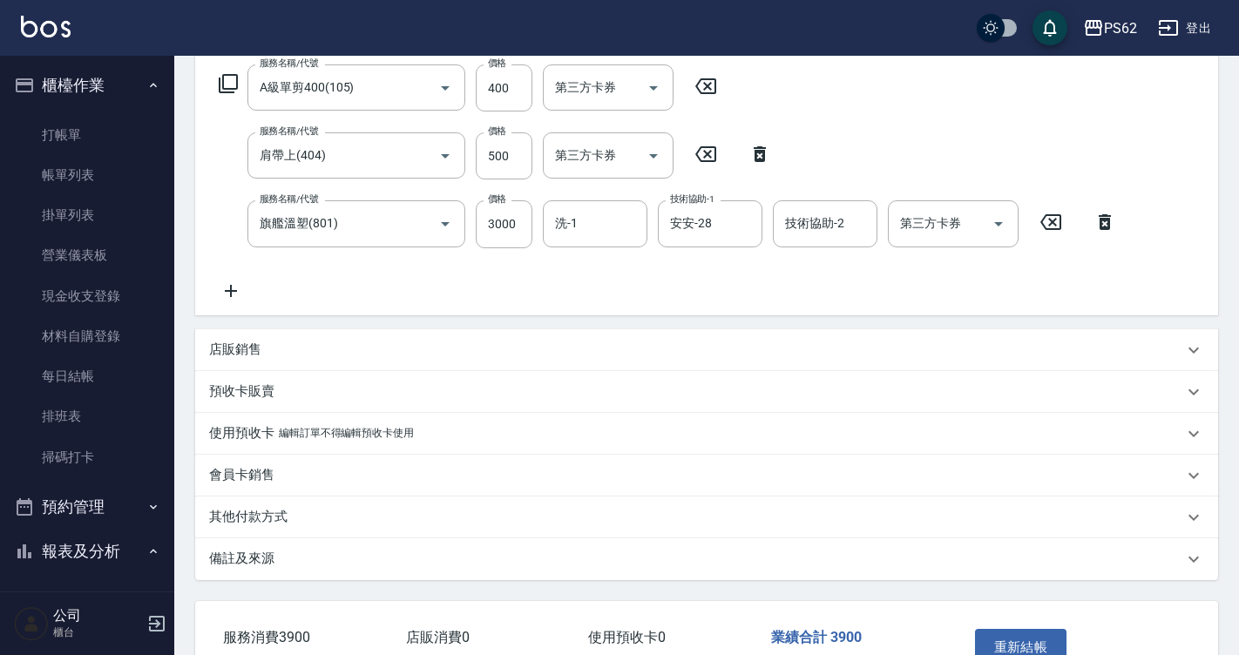
type input "[PERSON_NAME]/0983715000/"
type input "A級單剪400(105)"
type input "肩帶上(404)"
type input "旗艦溫塑(801)"
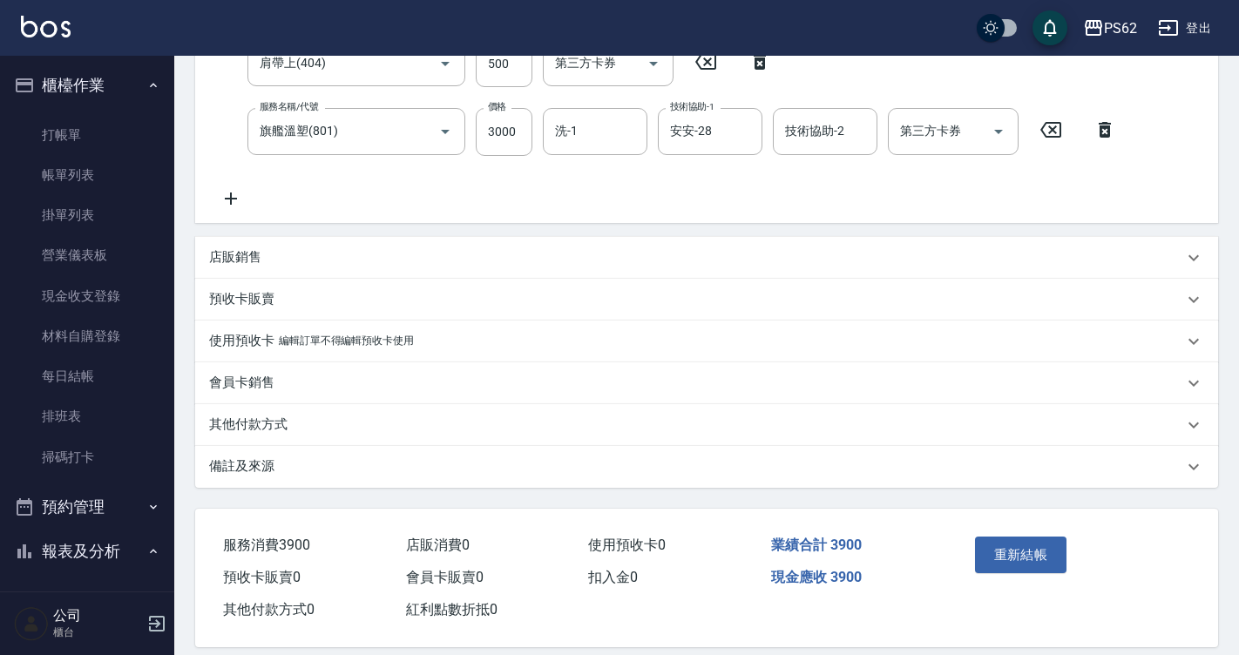
click at [275, 432] on p "其他付款方式" at bounding box center [248, 425] width 78 height 18
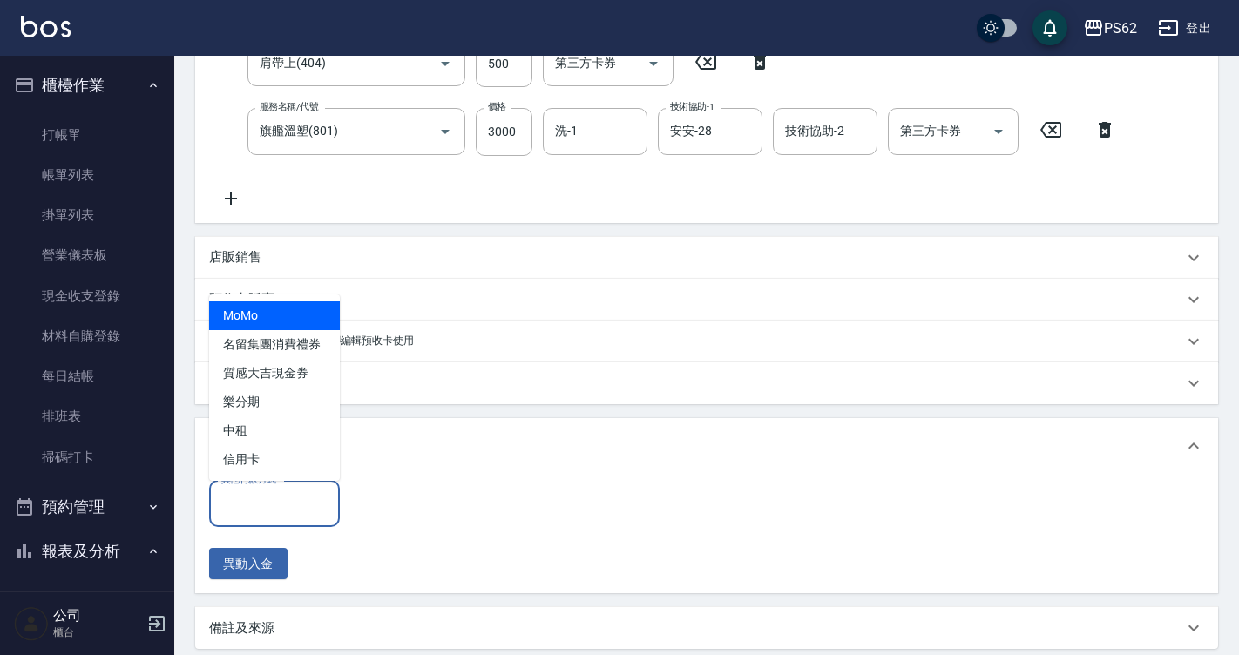
click at [281, 490] on input "其他付款方式" at bounding box center [274, 504] width 115 height 30
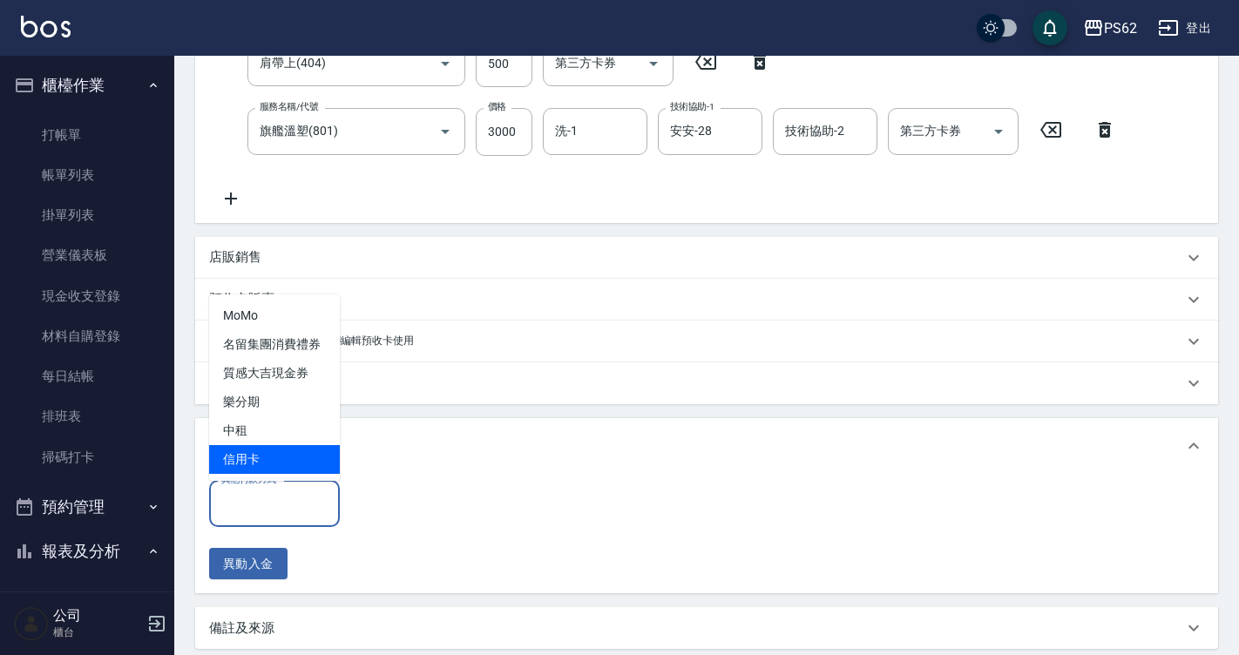
click at [277, 459] on span "信用卡" at bounding box center [274, 459] width 131 height 29
type input "信用卡"
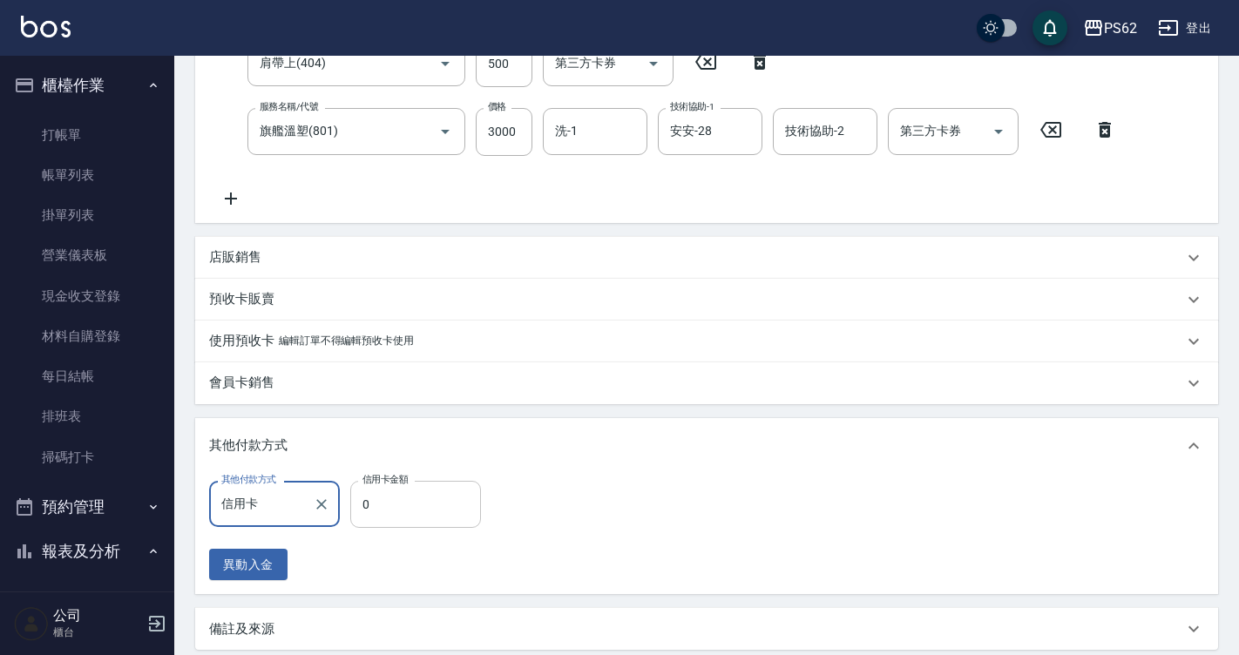
click at [374, 508] on input "0" at bounding box center [415, 504] width 131 height 47
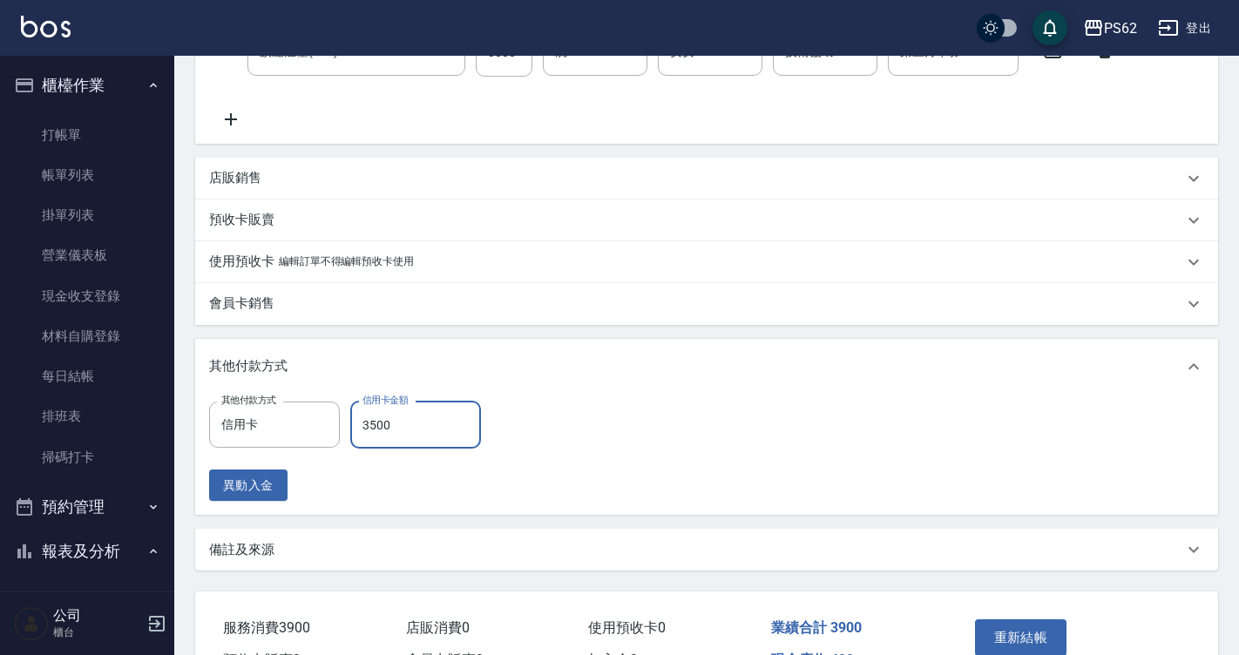
scroll to position [559, 0]
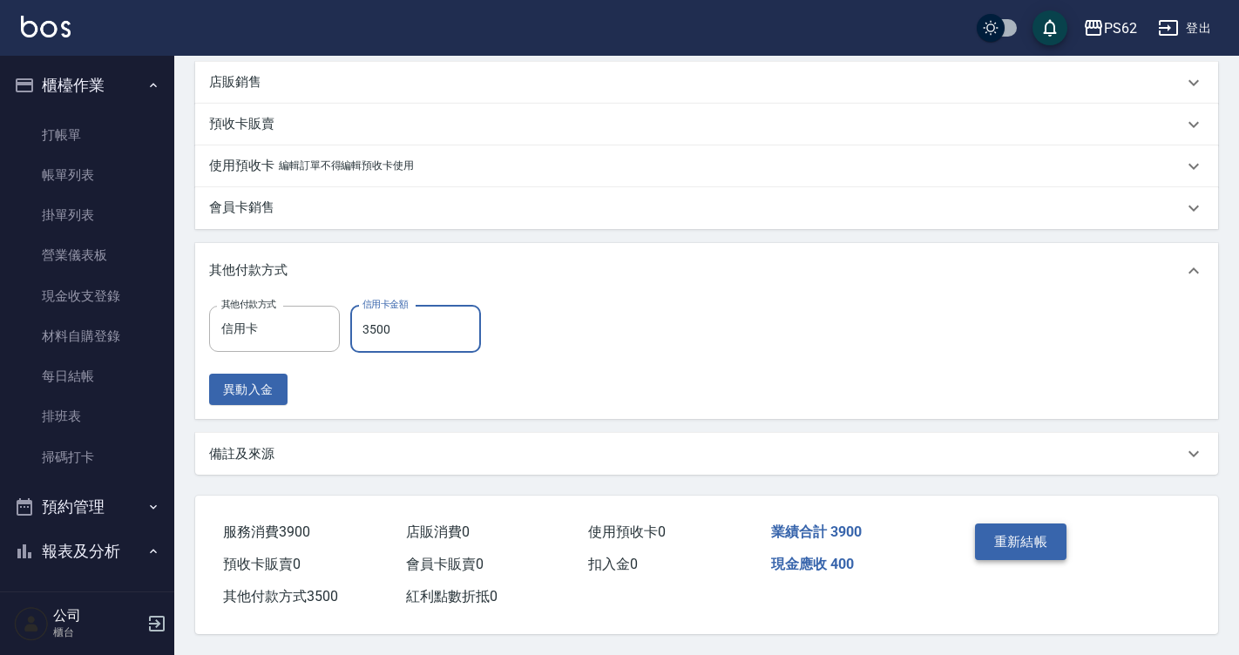
type input "3500"
click at [1026, 549] on button "重新結帳" at bounding box center [1021, 542] width 92 height 37
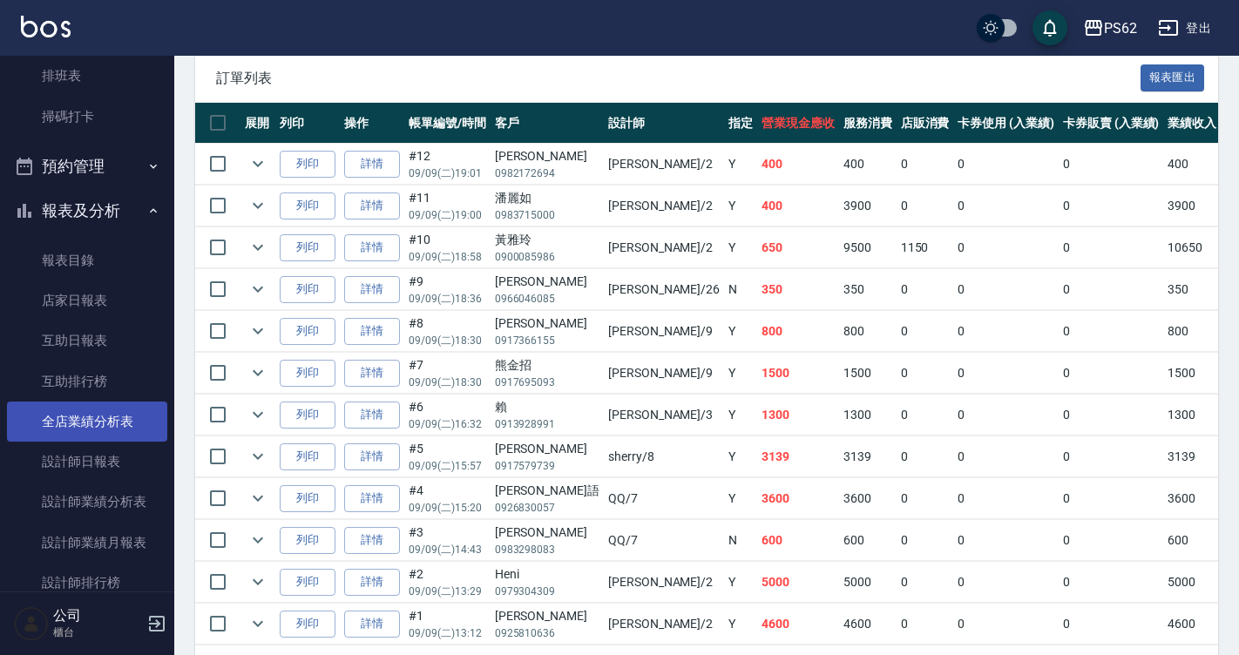
scroll to position [523, 0]
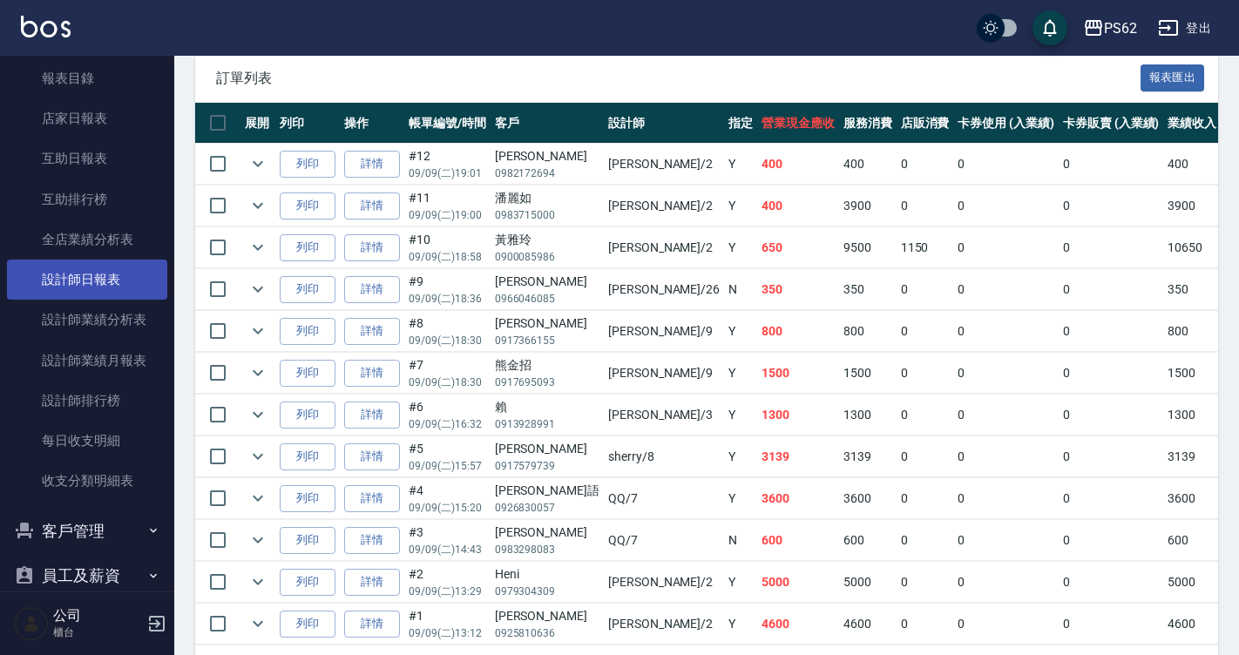
click at [120, 294] on link "設計師日報表" at bounding box center [87, 280] width 160 height 40
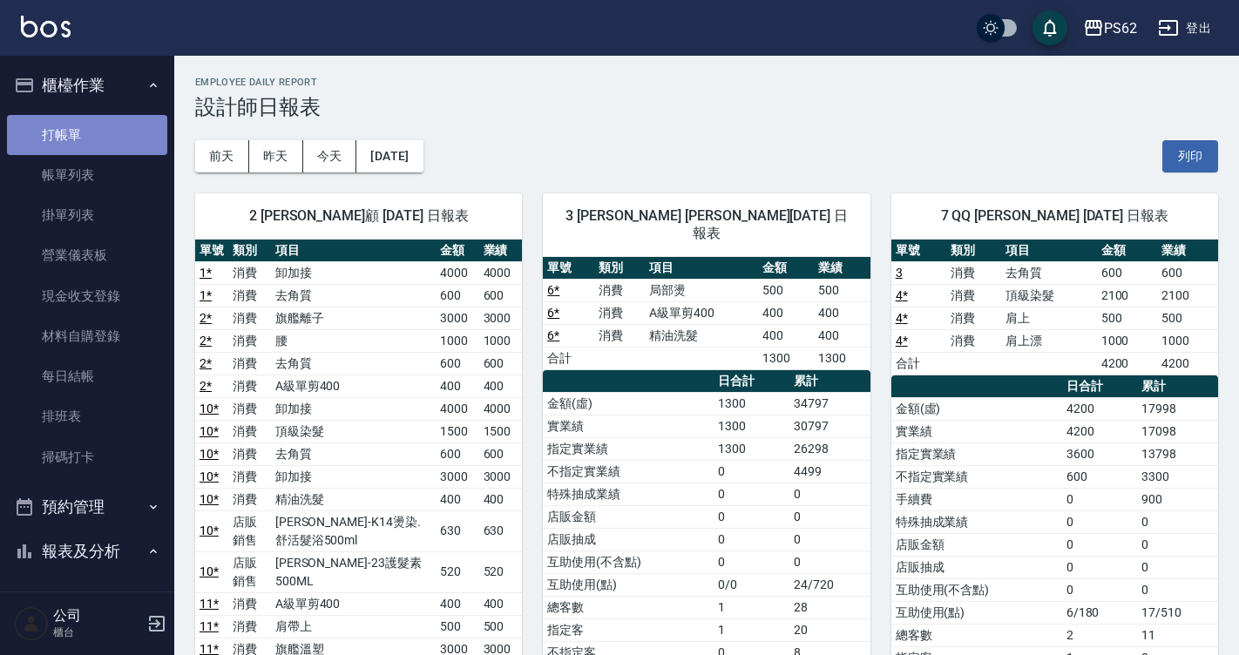
click at [119, 132] on link "打帳單" at bounding box center [87, 135] width 160 height 40
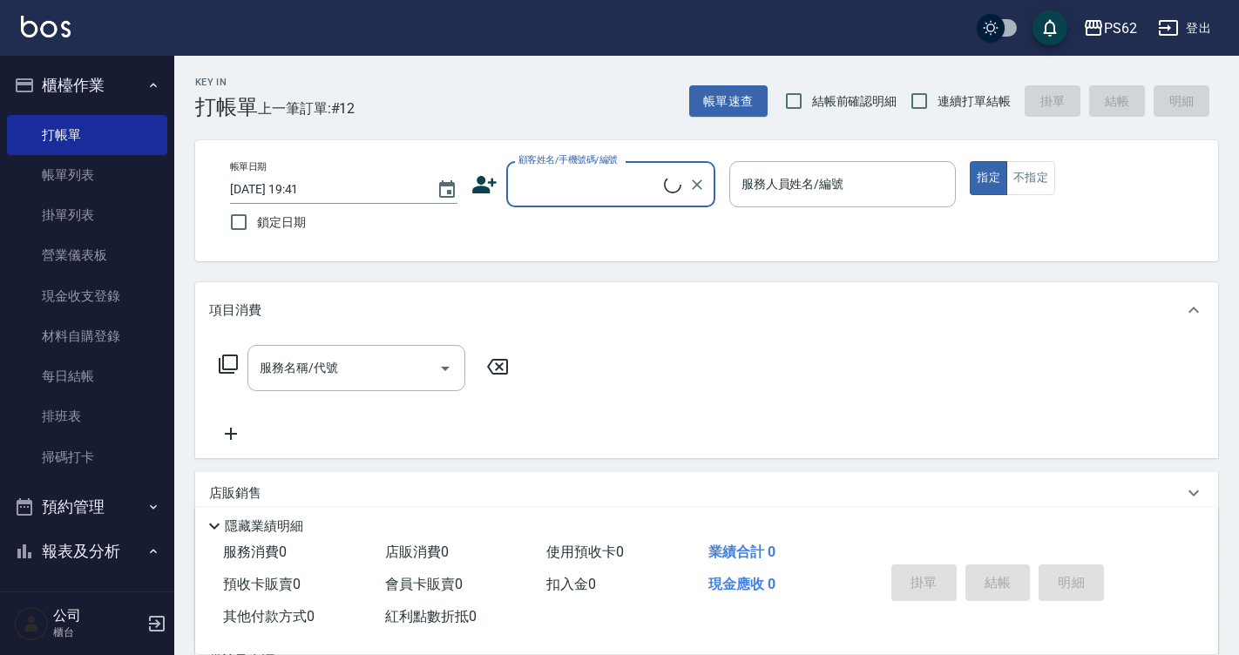
click at [544, 187] on input "顧客姓名/手機號碼/編號" at bounding box center [589, 184] width 150 height 30
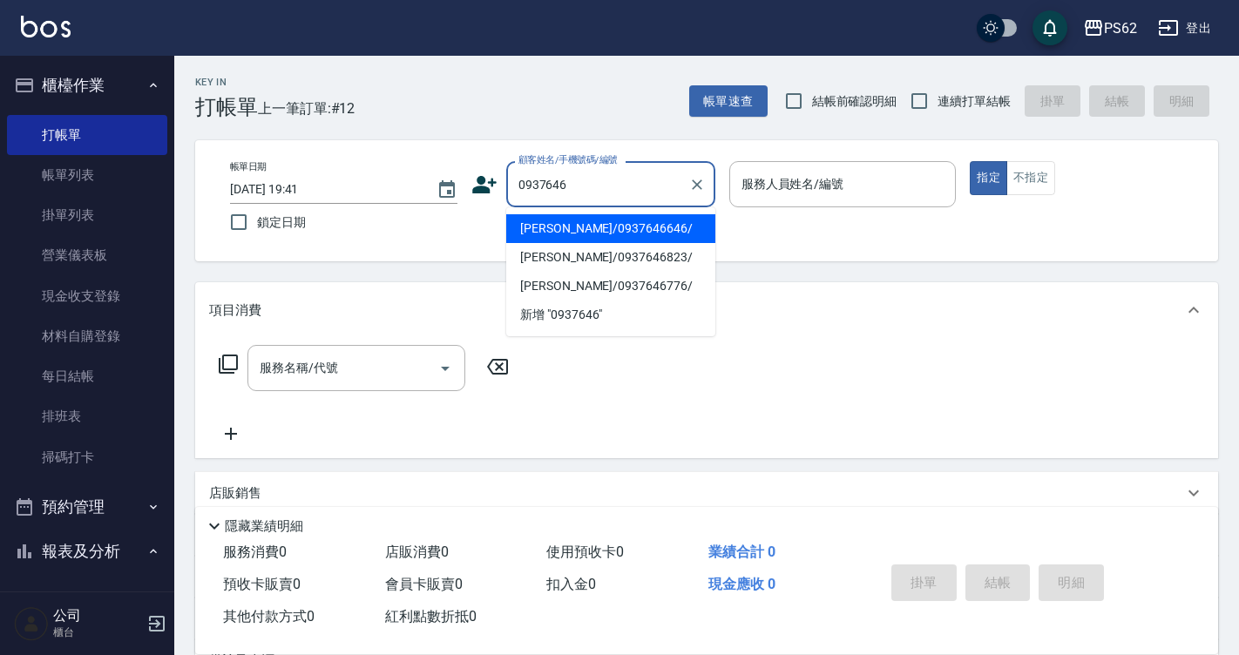
click at [620, 233] on li "[PERSON_NAME]/0937646646/" at bounding box center [610, 228] width 209 height 29
type input "[PERSON_NAME]/0937646646/"
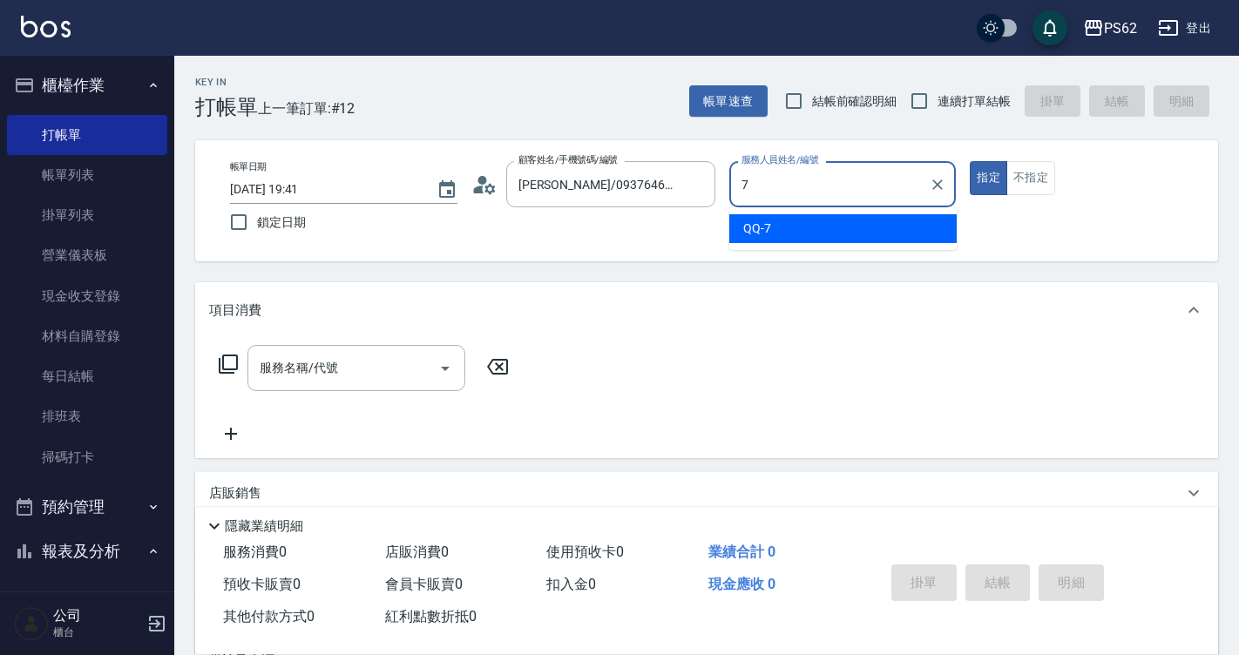
type input "QQ-7"
type button "true"
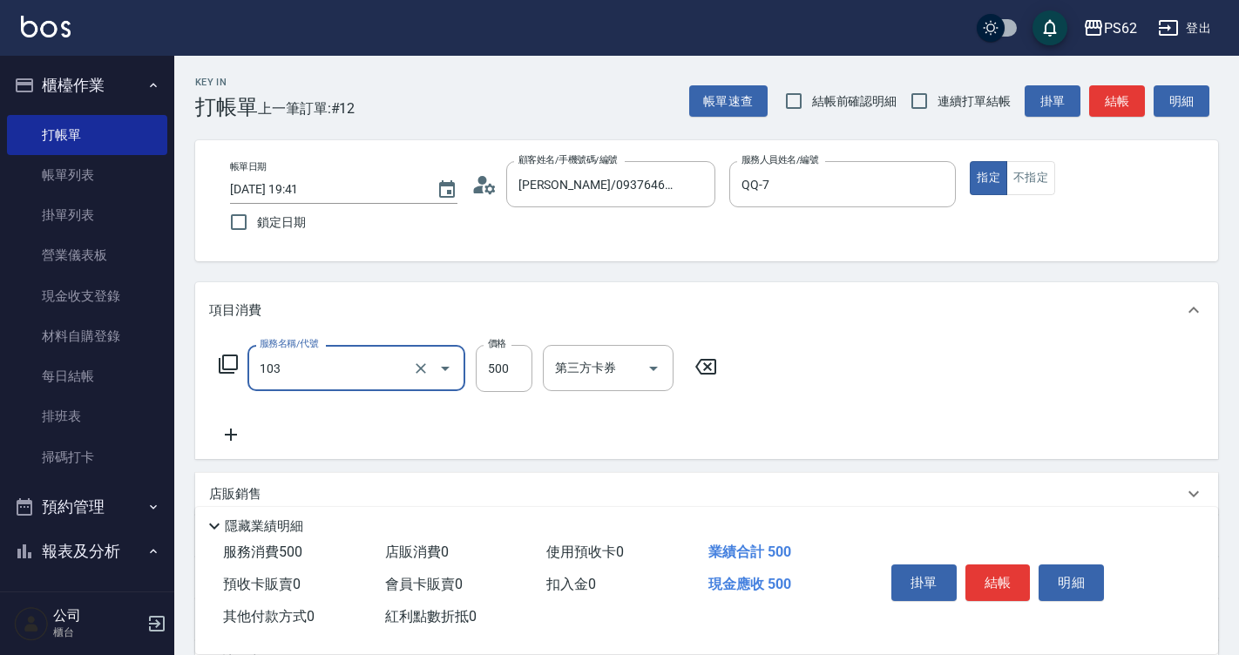
type input "B級洗剪500(103)"
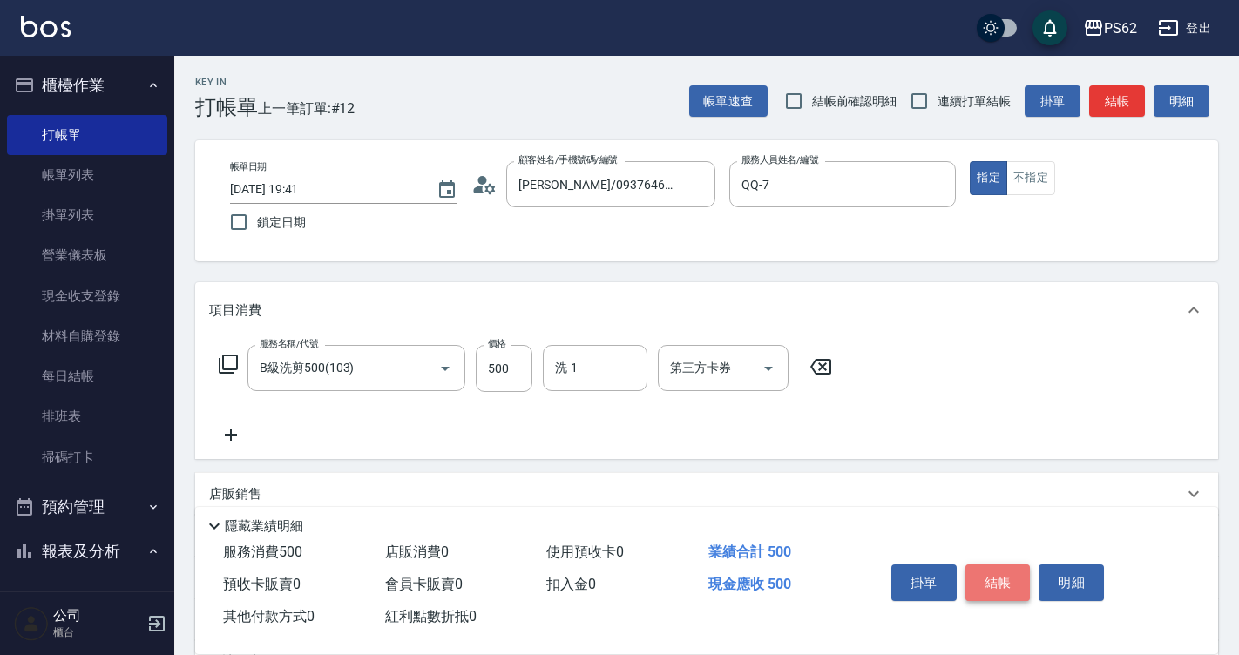
click at [994, 587] on button "結帳" at bounding box center [997, 582] width 65 height 37
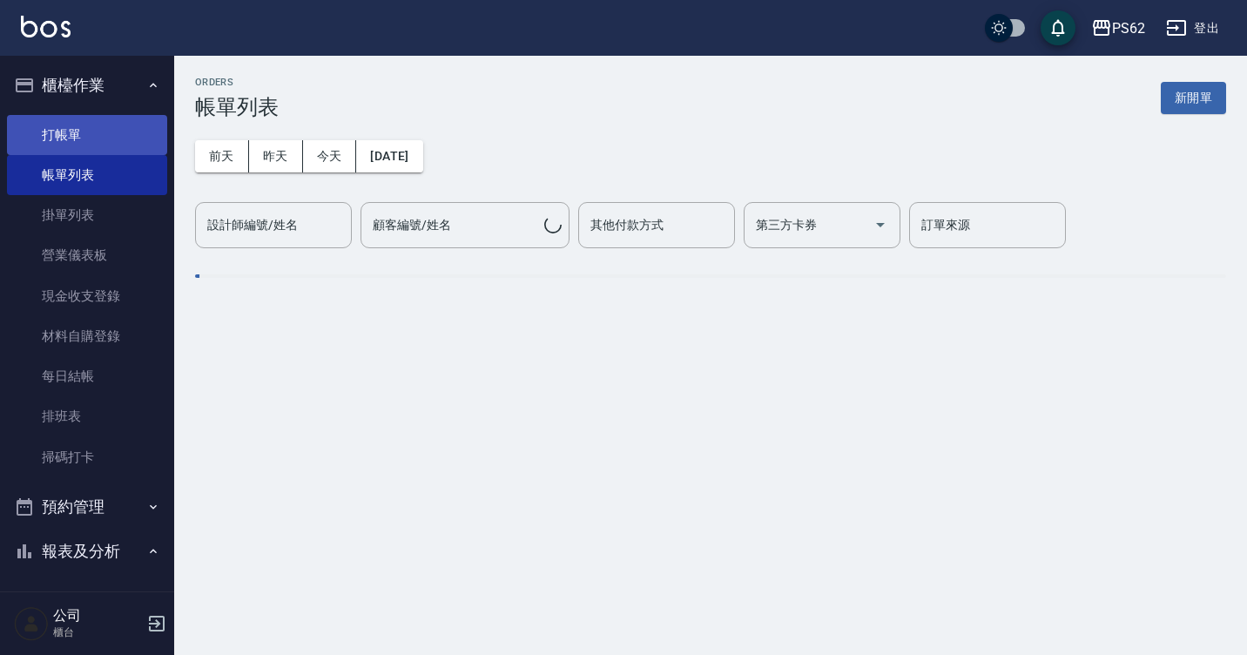
click at [100, 139] on link "打帳單" at bounding box center [87, 135] width 160 height 40
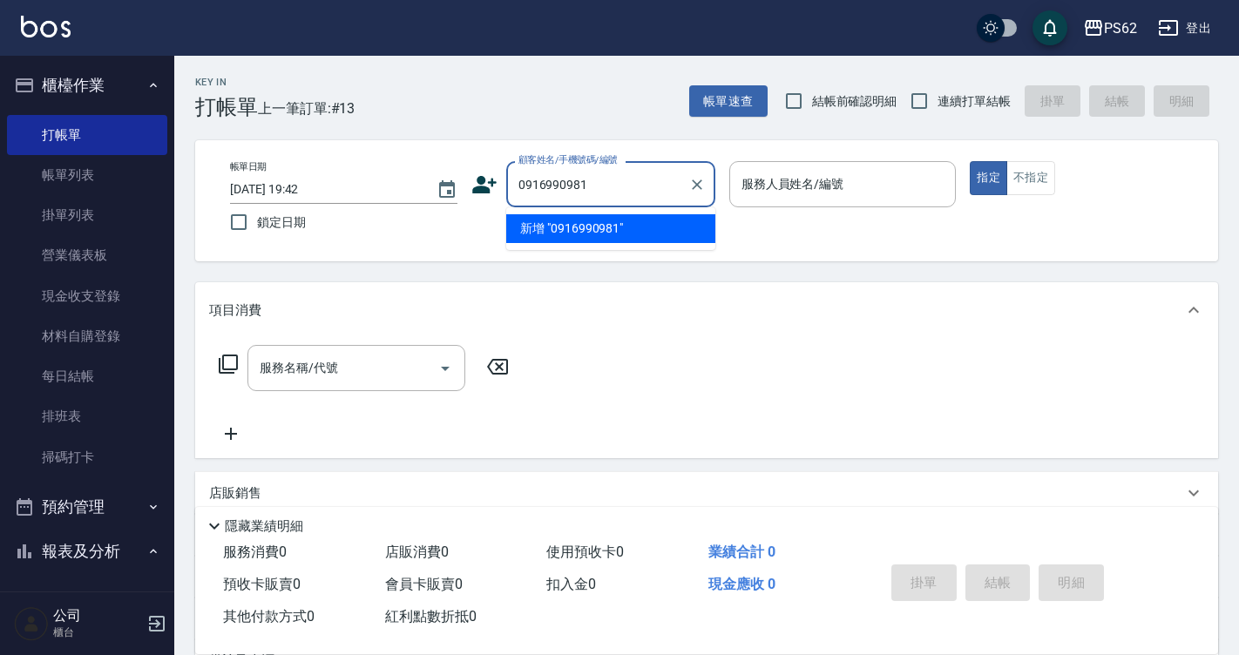
click at [534, 188] on input "0916990981" at bounding box center [597, 184] width 167 height 30
type input "0916990981"
click at [480, 179] on icon at bounding box center [484, 184] width 24 height 17
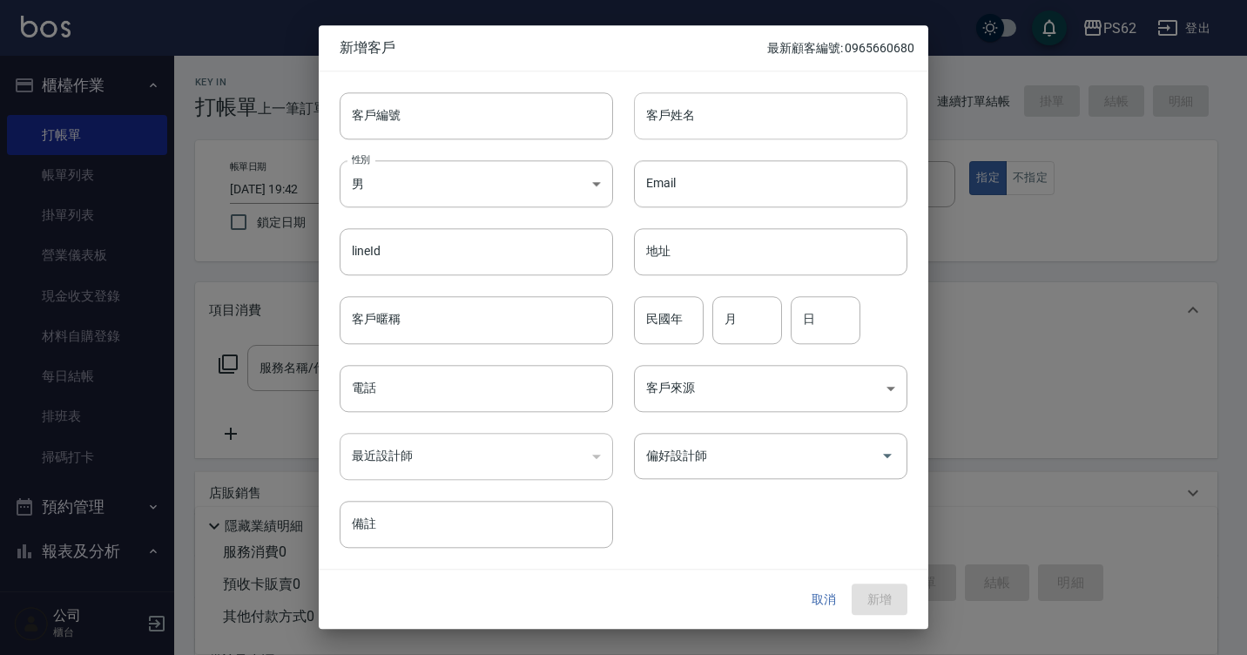
click at [717, 112] on input "客戶姓名" at bounding box center [771, 115] width 274 height 47
click at [764, 103] on input "客戶姓名" at bounding box center [771, 115] width 274 height 47
paste input "0916990981"
type input "0916990981"
click at [488, 176] on body "PS62 登出 櫃檯作業 打帳單 帳單列表 掛單列表 營業儀表板 現金收支登錄 材料自購登錄 每日結帳 排班表 掃碼打卡 預約管理 預約管理 單日預約紀錄 單…" at bounding box center [623, 424] width 1247 height 848
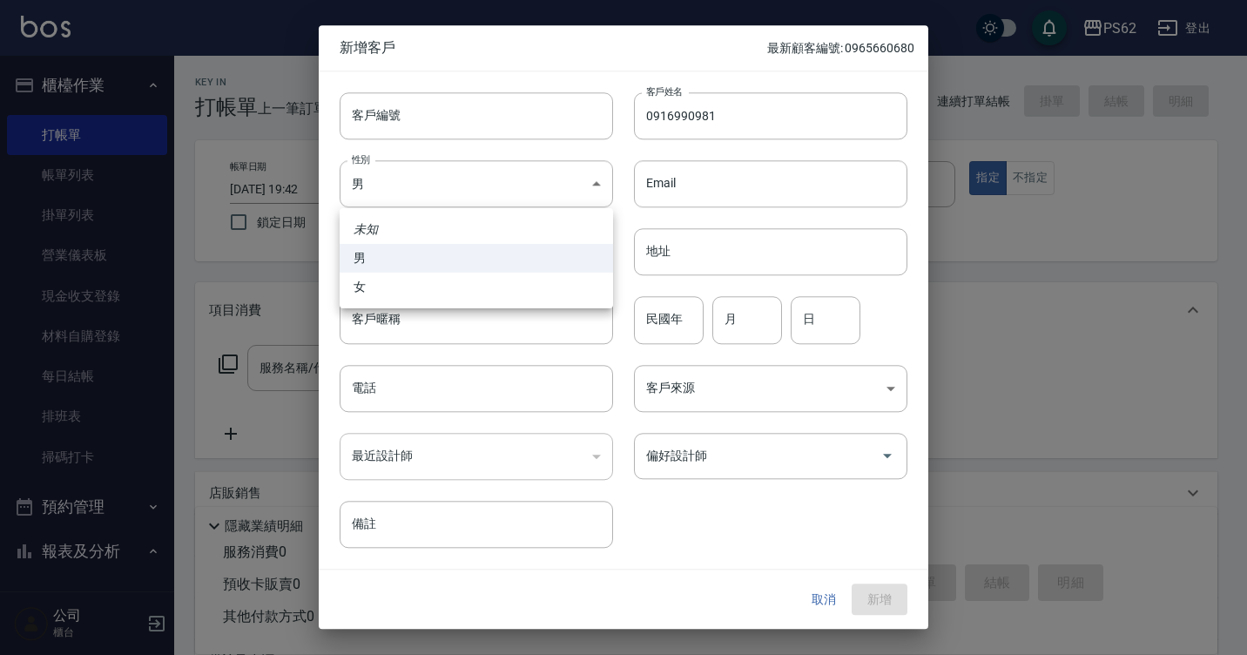
click at [390, 287] on li "女" at bounding box center [477, 287] width 274 height 29
type input "[DEMOGRAPHIC_DATA]"
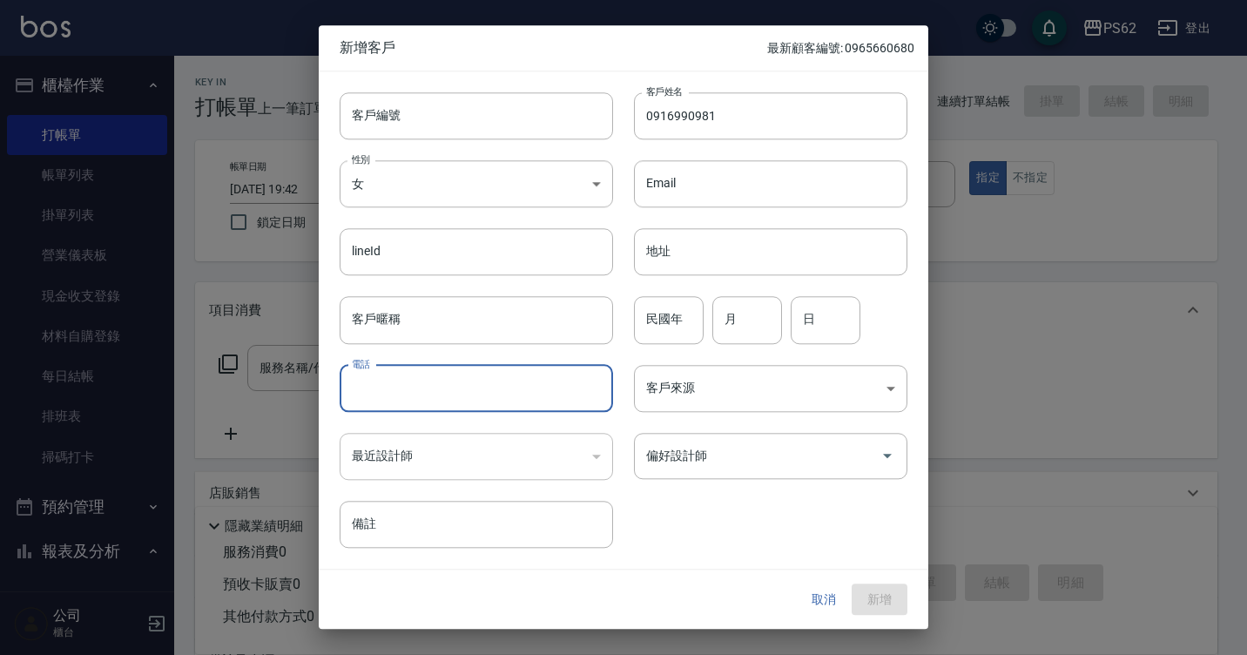
click at [401, 395] on input "電話" at bounding box center [477, 388] width 274 height 47
paste input "0916990981"
type input "0916990981"
click at [868, 596] on button "新增" at bounding box center [880, 600] width 56 height 32
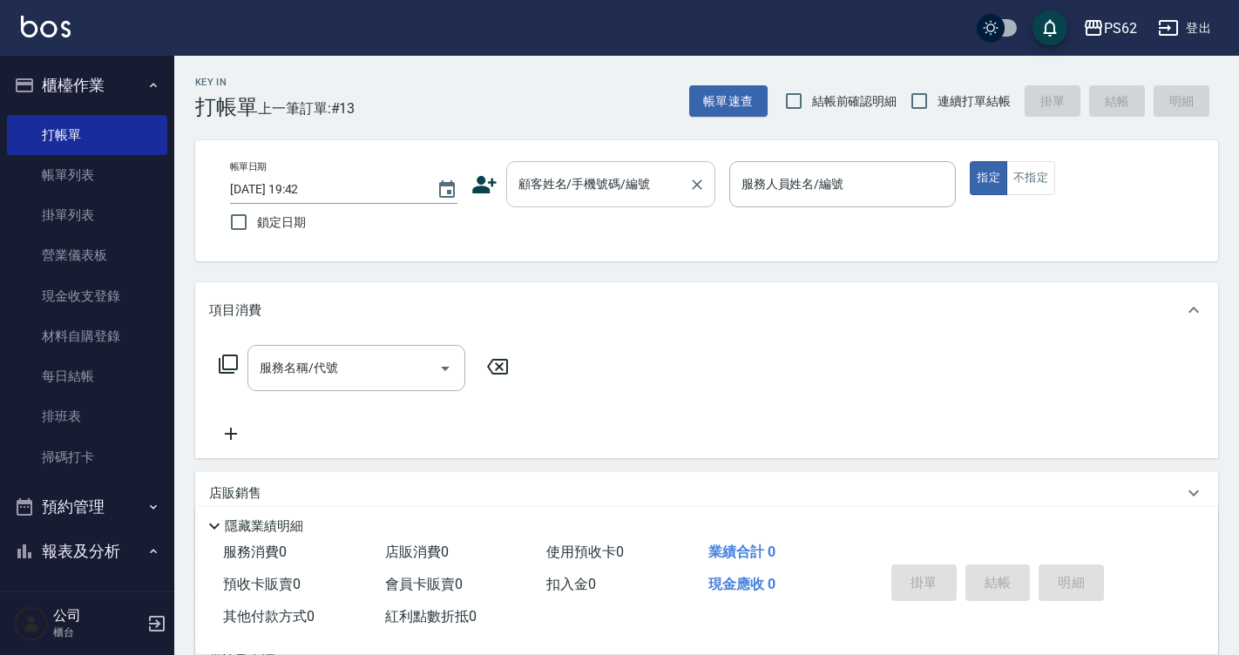
click at [567, 196] on input "顧客姓名/手機號碼/編號" at bounding box center [597, 184] width 167 height 30
paste input "0916990981"
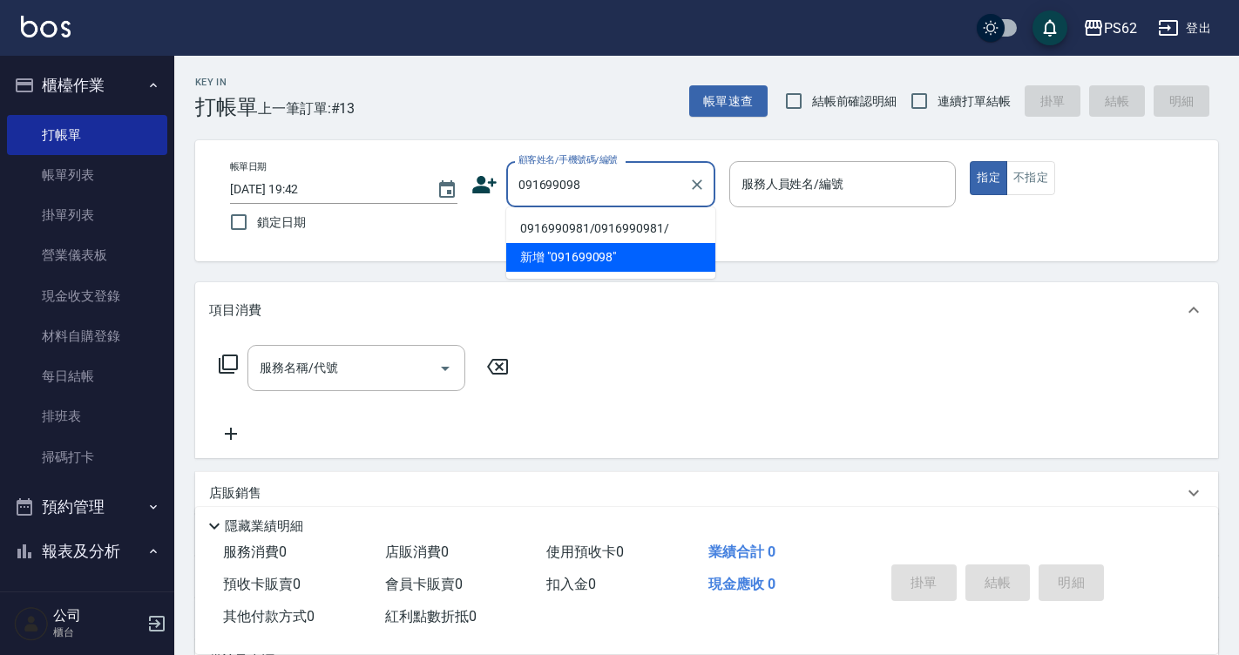
click at [591, 235] on li "0916990981/0916990981/" at bounding box center [610, 228] width 209 height 29
type input "0916990981/0916990981/"
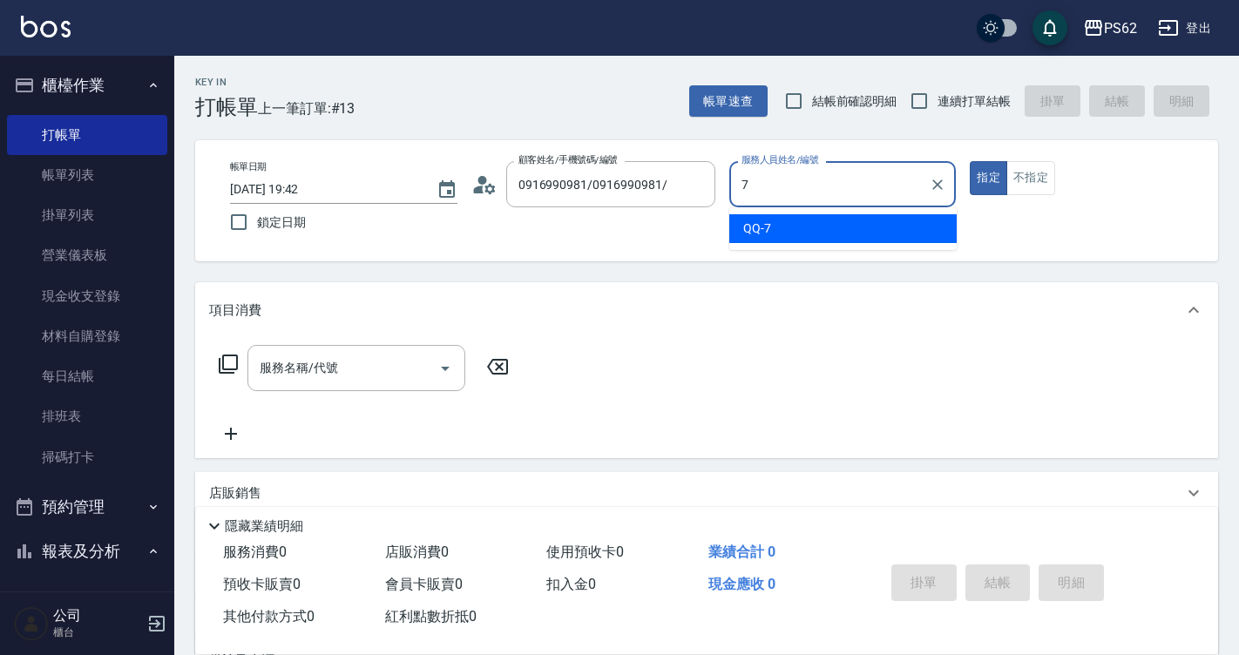
type input "QQ-7"
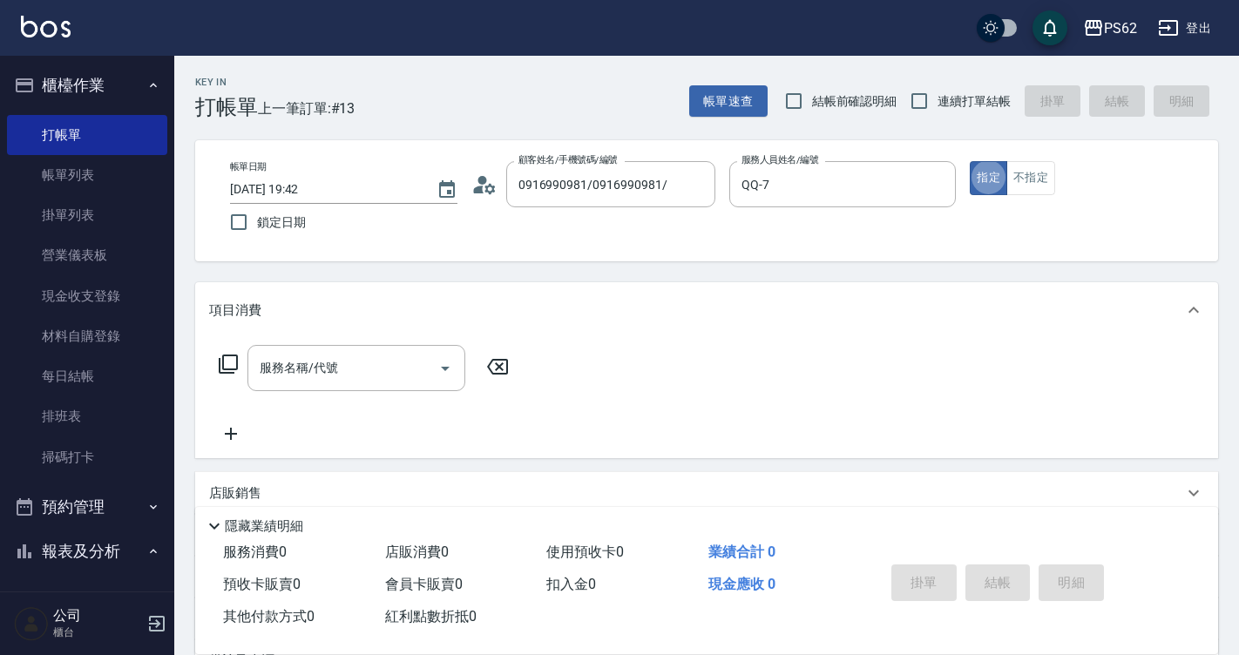
type button "true"
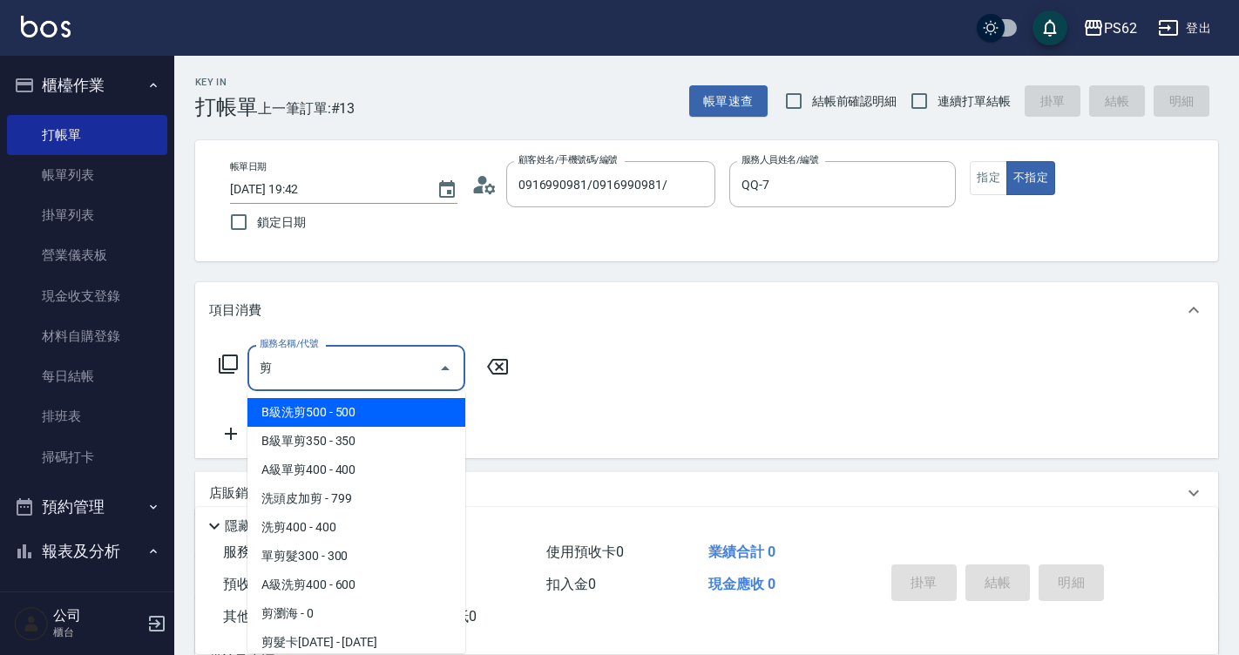
scroll to position [32, 0]
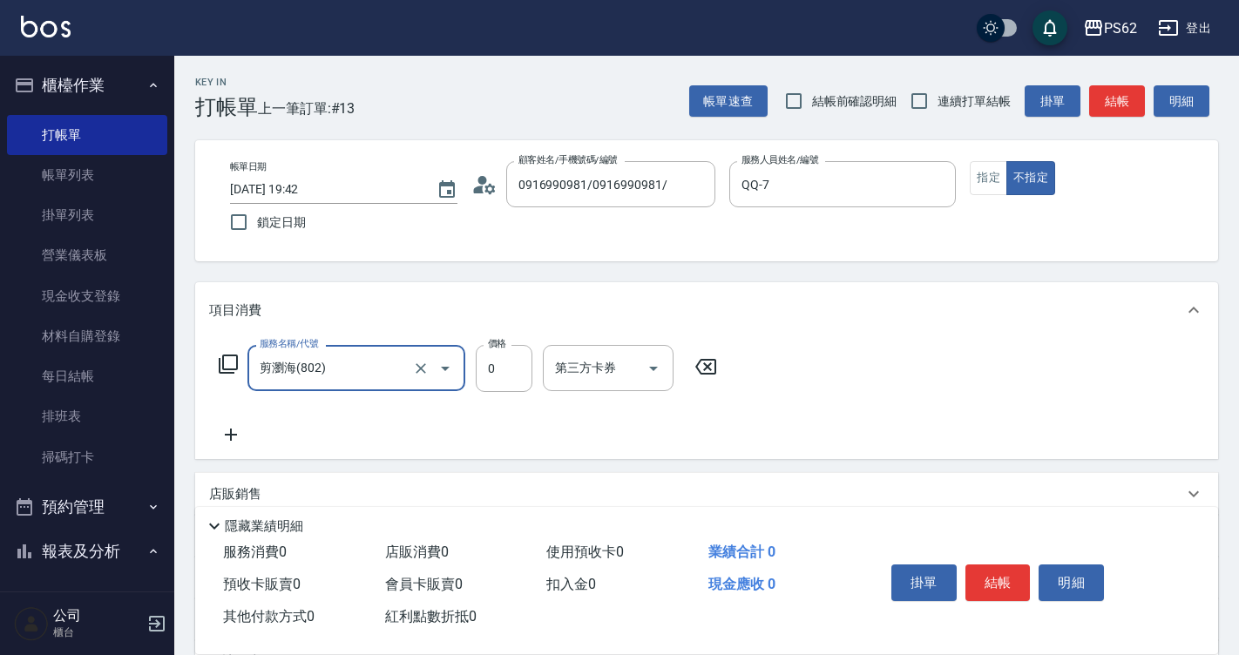
type input "剪瀏海(802)"
type input "100"
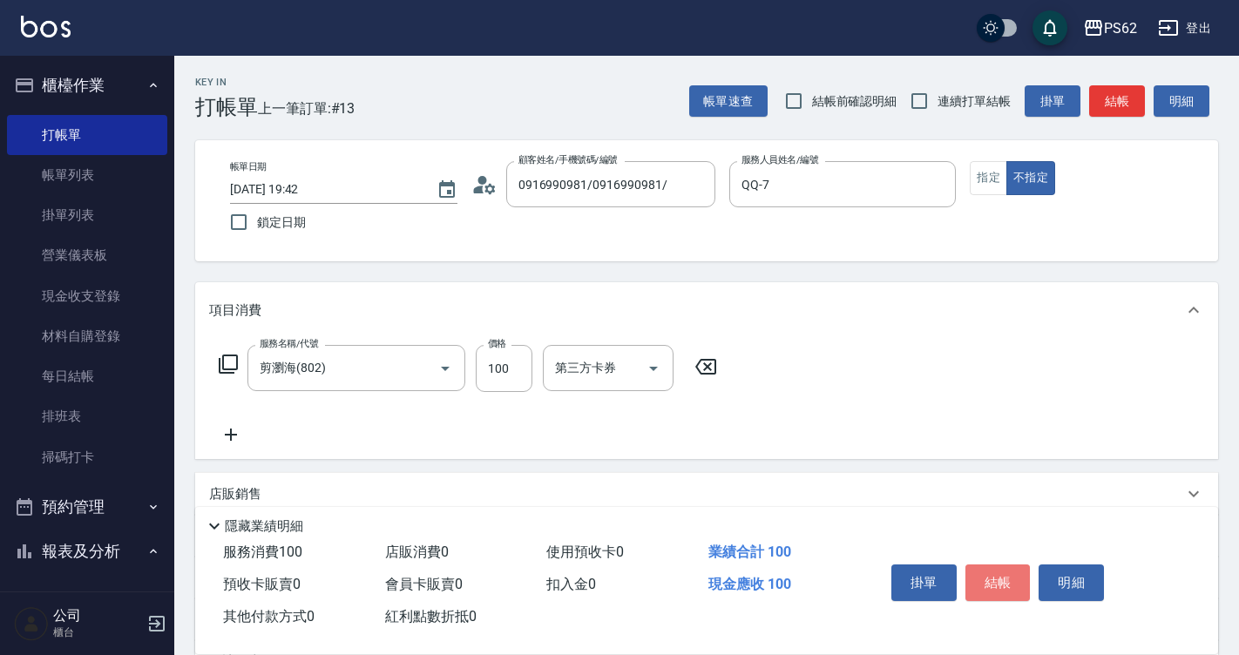
drag, startPoint x: 998, startPoint y: 573, endPoint x: 995, endPoint y: 584, distance: 11.0
click at [998, 575] on button "結帳" at bounding box center [997, 582] width 65 height 37
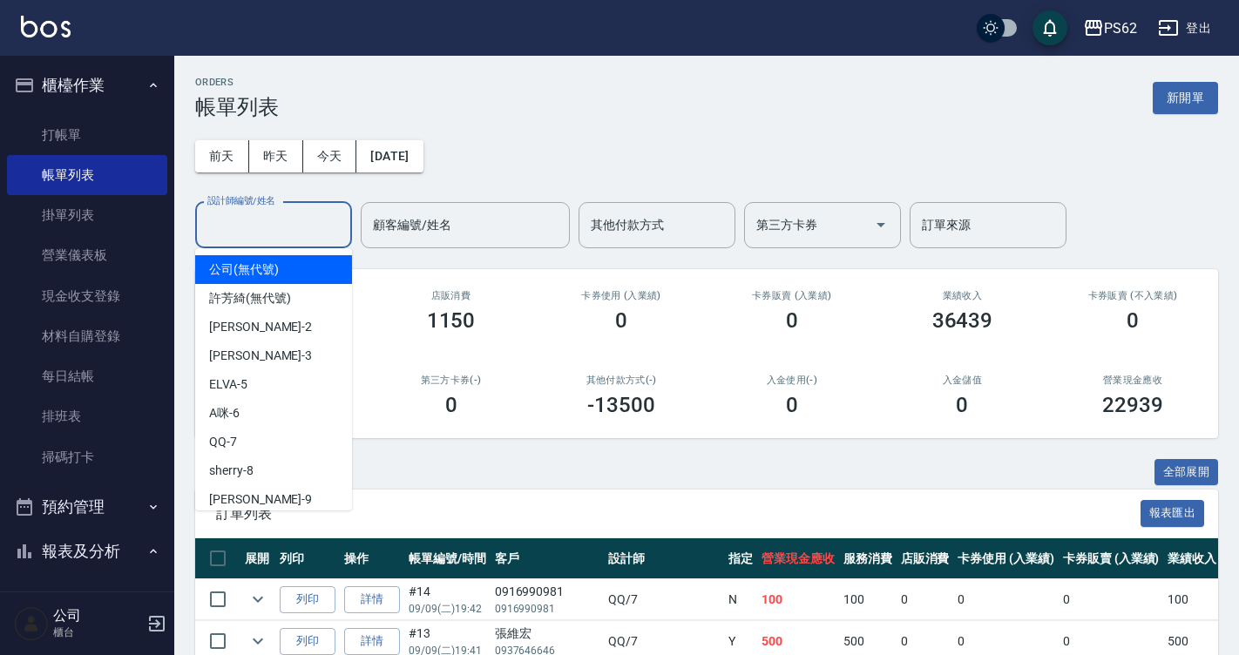
click at [290, 228] on input "設計師編號/姓名" at bounding box center [273, 225] width 141 height 30
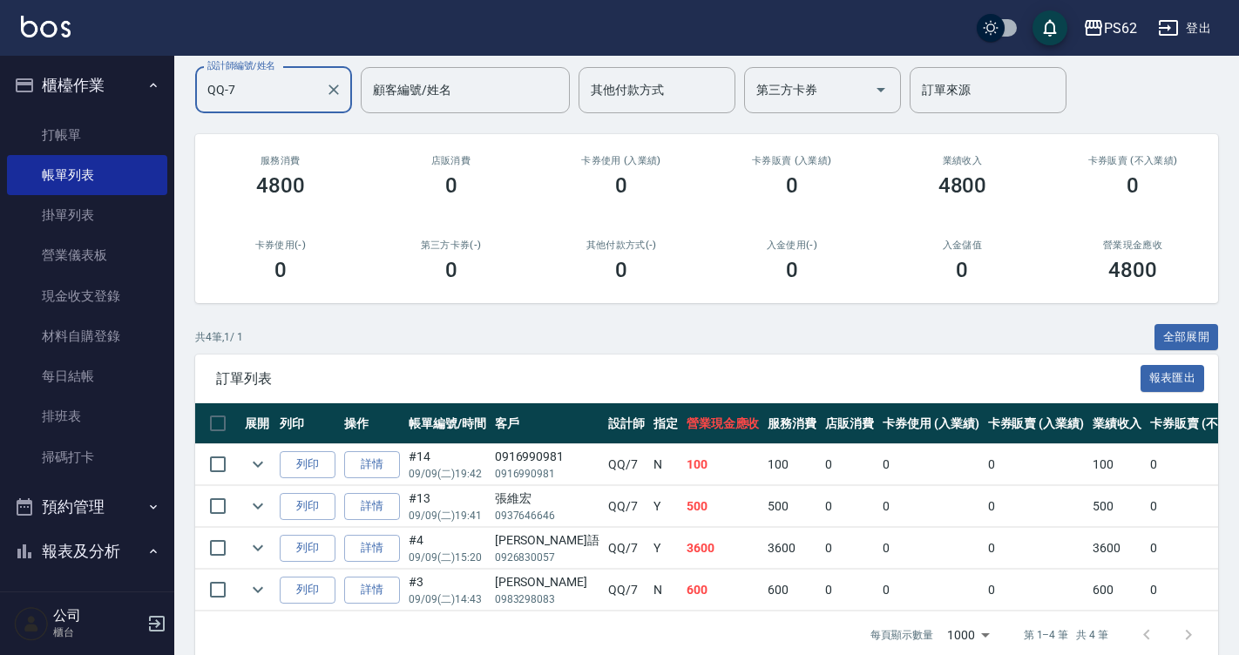
scroll to position [172, 0]
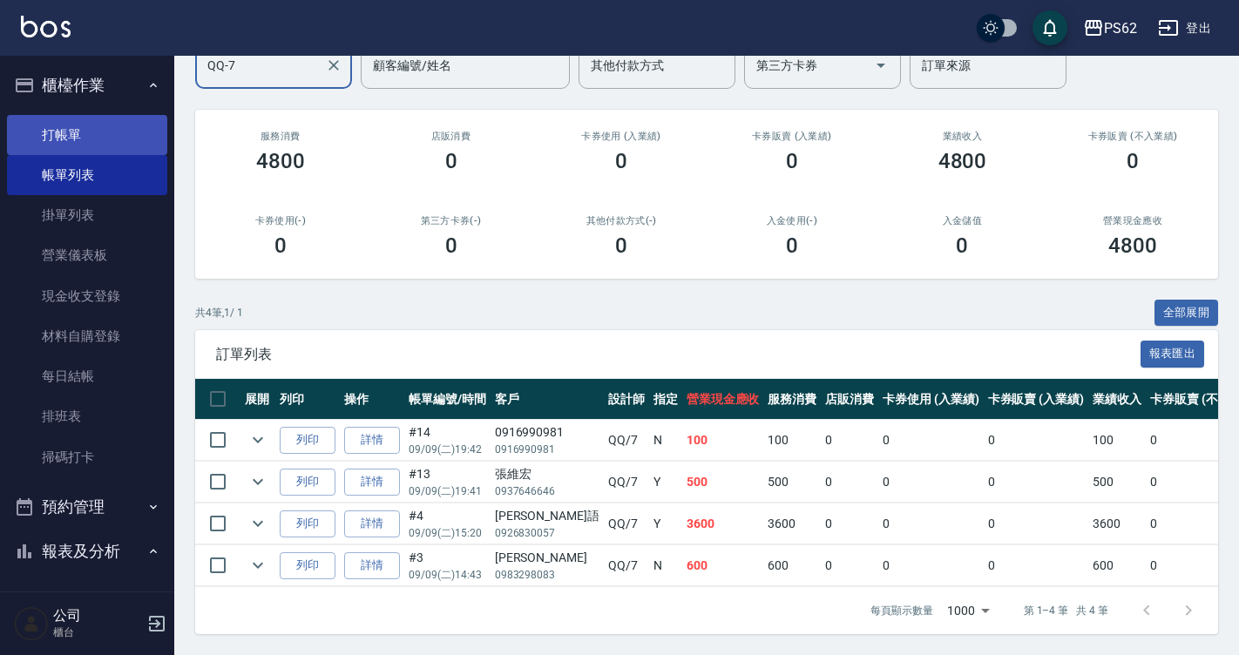
type input "QQ-7"
click at [70, 137] on link "打帳單" at bounding box center [87, 135] width 160 height 40
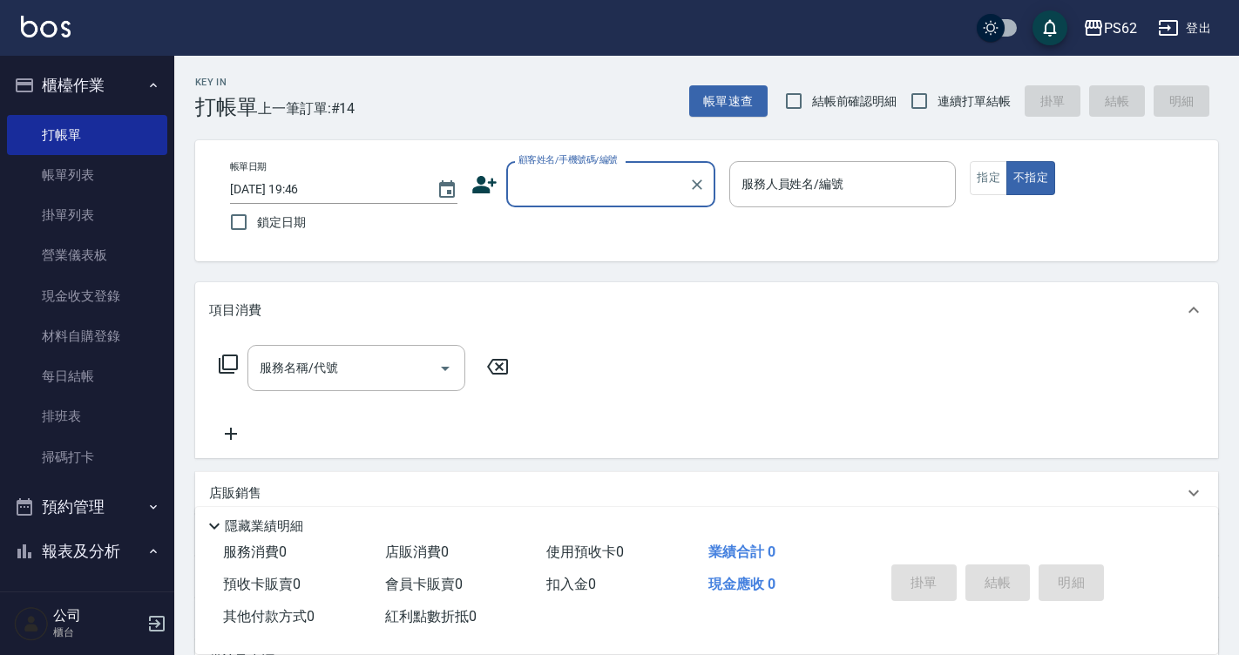
click at [556, 199] on input "顧客姓名/手機號碼/編號" at bounding box center [597, 184] width 167 height 30
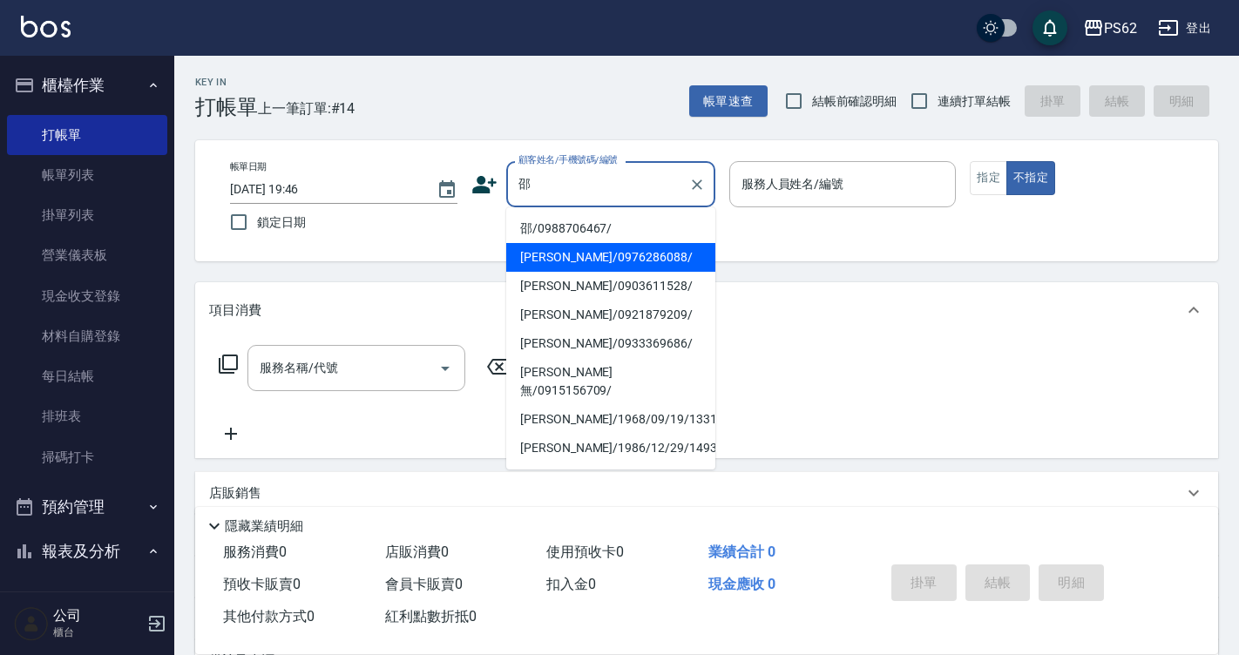
type input "[PERSON_NAME]/0976286088/"
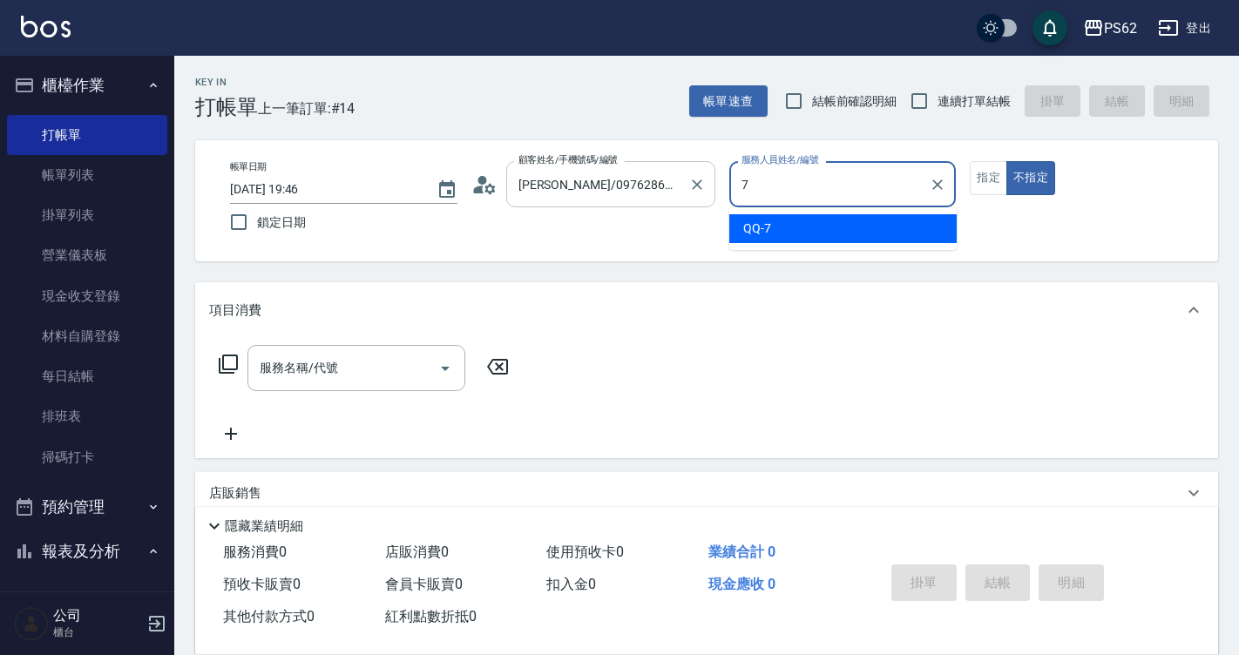
type input "QQ-7"
type button "false"
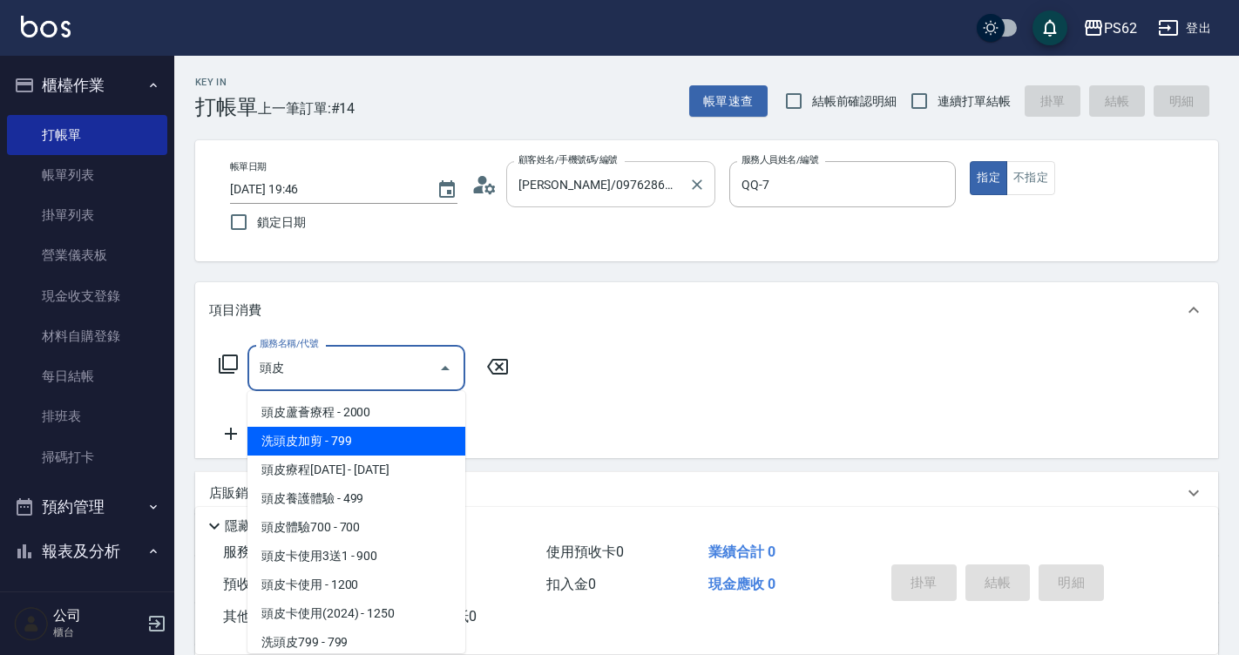
type input "洗頭皮加剪(108)"
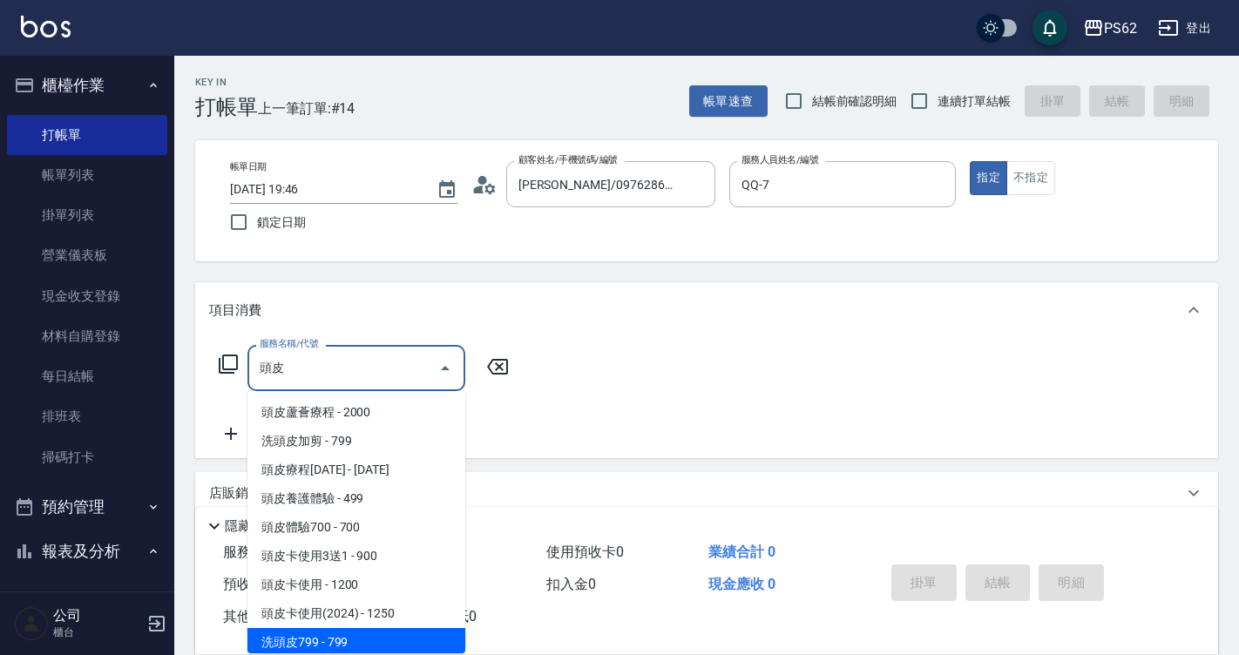
scroll to position [3, 0]
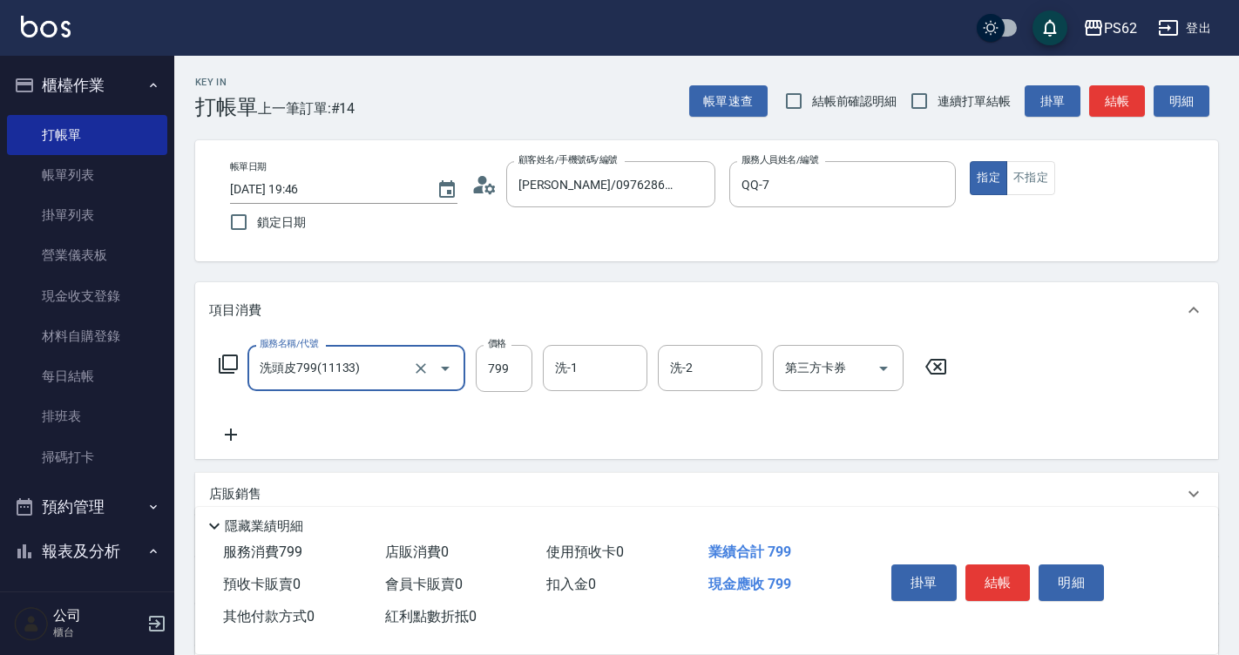
type input "洗頭皮799(11133)"
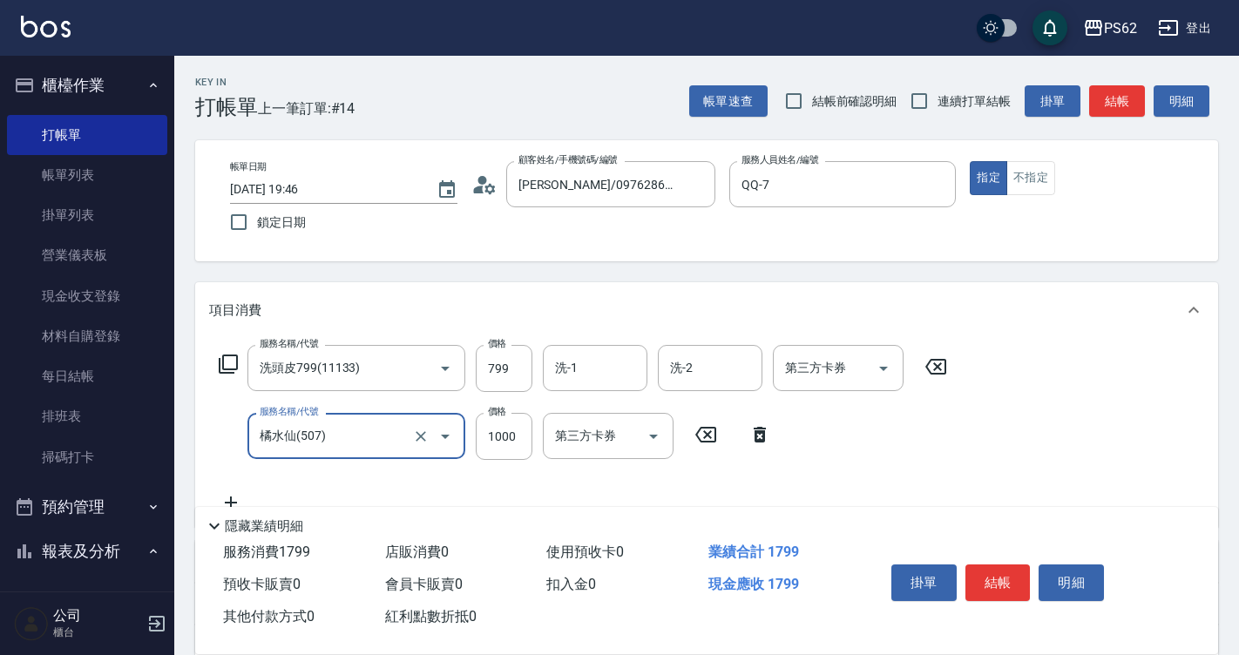
type input "橘水仙(507)"
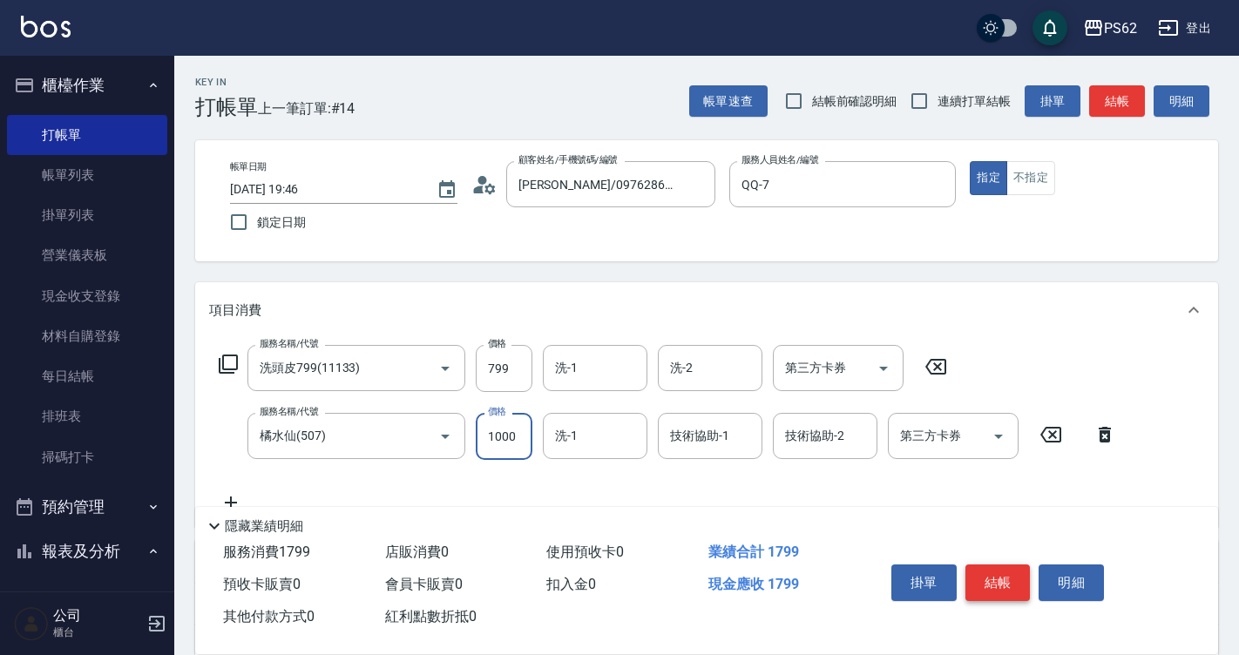
click at [997, 579] on button "結帳" at bounding box center [997, 582] width 65 height 37
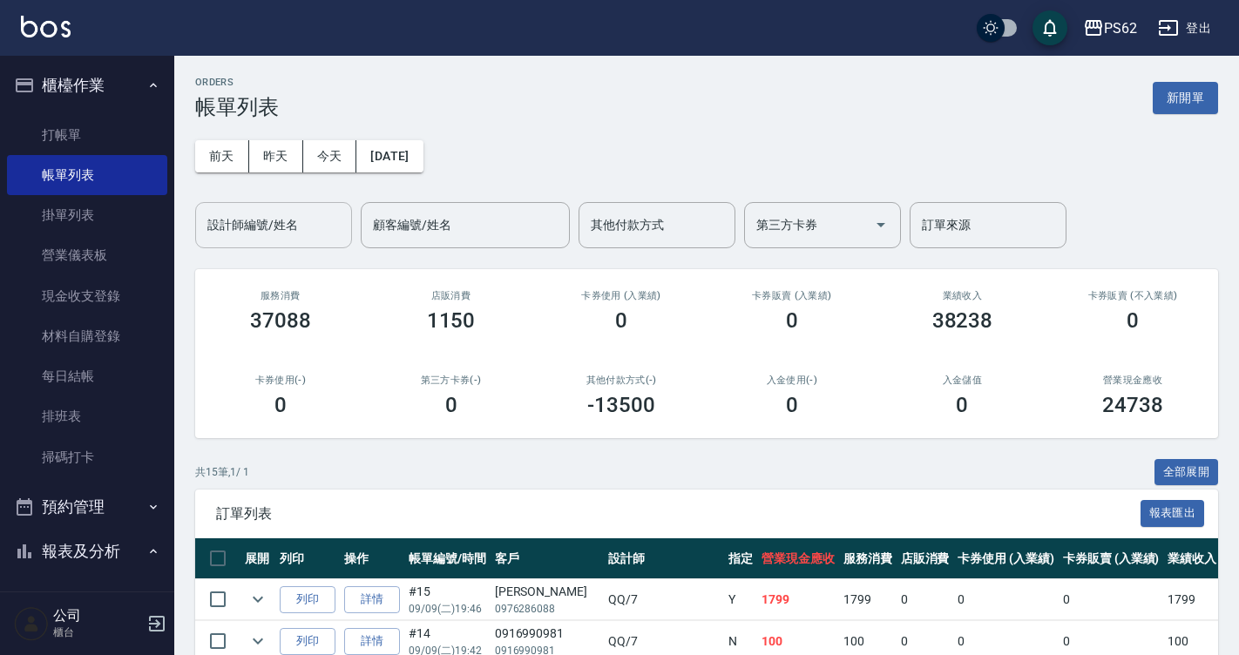
click at [288, 224] on input "設計師編號/姓名" at bounding box center [273, 225] width 141 height 30
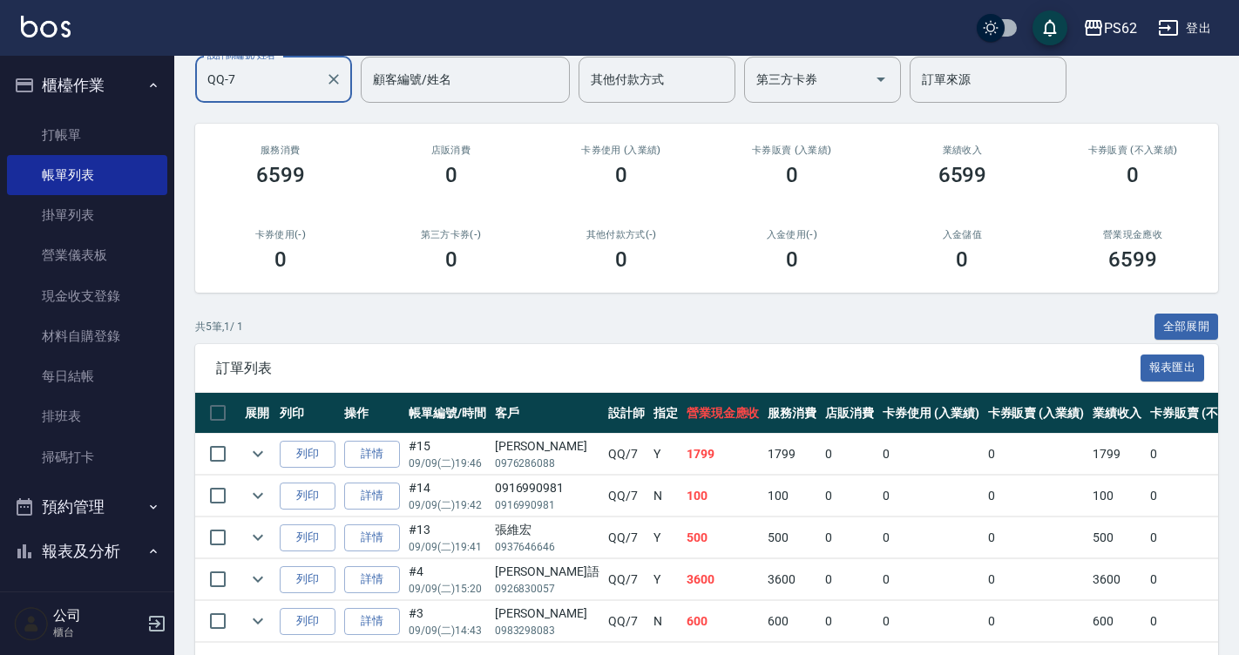
scroll to position [127, 0]
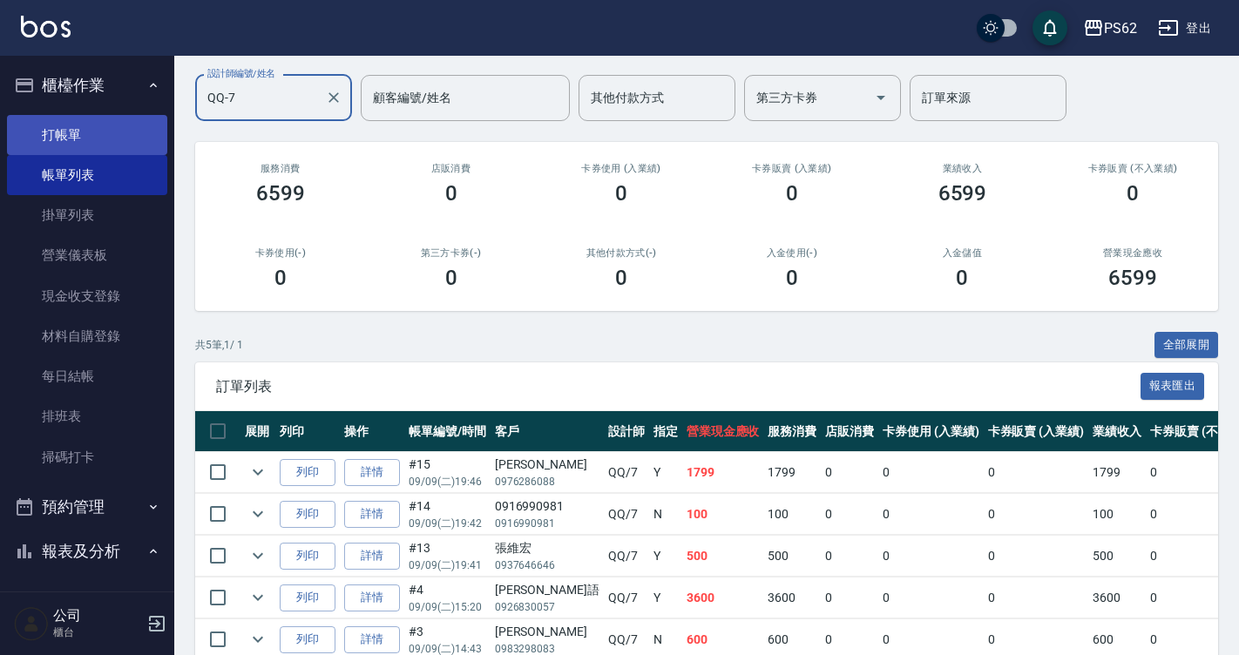
type input "QQ-7"
click at [109, 141] on link "打帳單" at bounding box center [87, 135] width 160 height 40
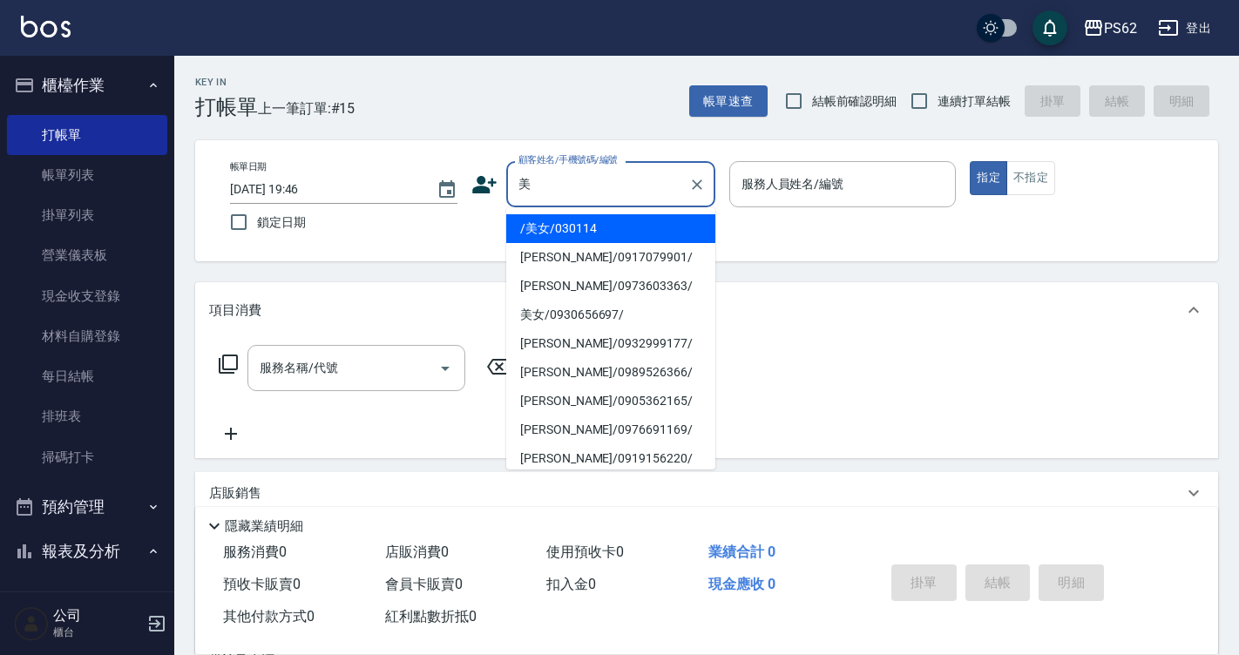
click at [551, 231] on li "/美女/030114" at bounding box center [610, 228] width 209 height 29
type input "/美女/030114"
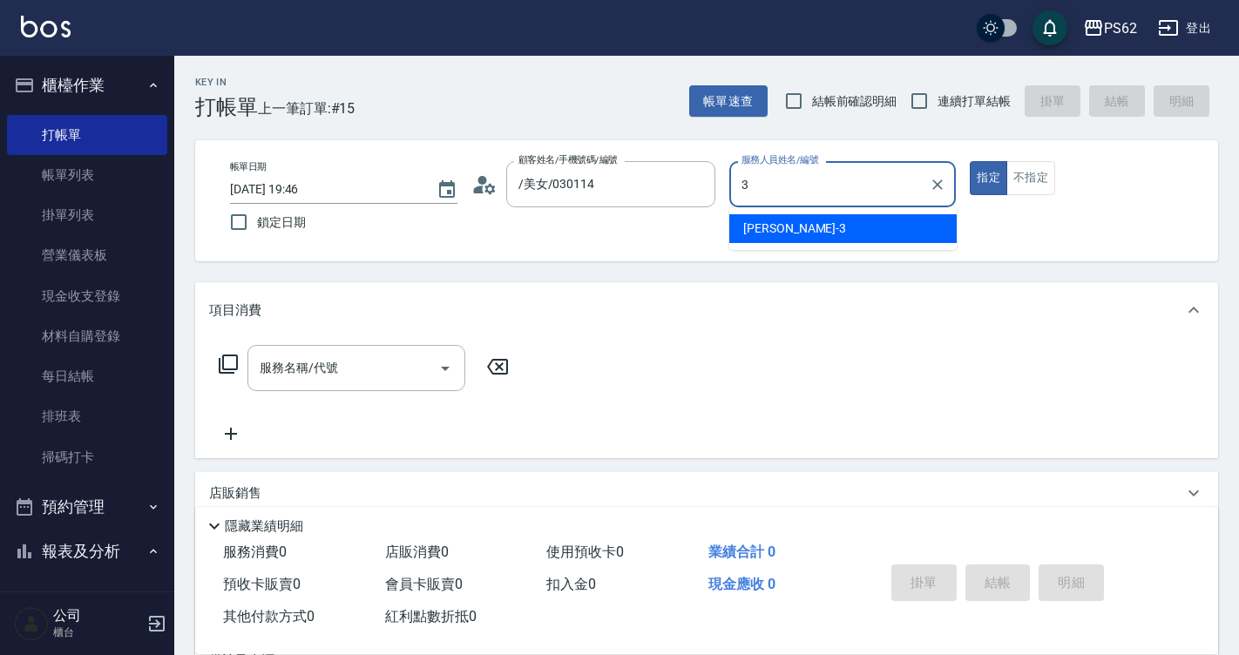
type input "[PERSON_NAME]-3"
type button "true"
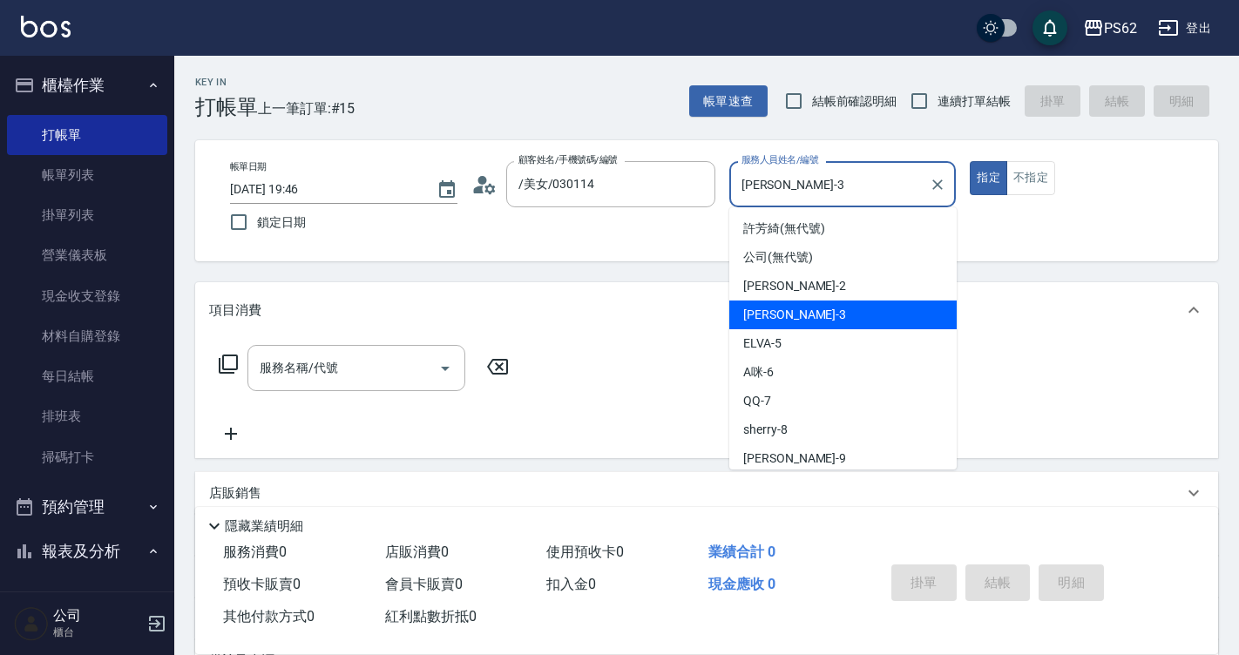
drag, startPoint x: 845, startPoint y: 192, endPoint x: 597, endPoint y: 209, distance: 248.9
click at [597, 209] on div "帳單日期 [DATE] 19:46 鎖定日期 顧客姓名/手機號碼/編號 /美女/030114 顧客姓名/手機號碼/編號 服務人員姓名/編號 [PERSON_N…" at bounding box center [706, 200] width 981 height 79
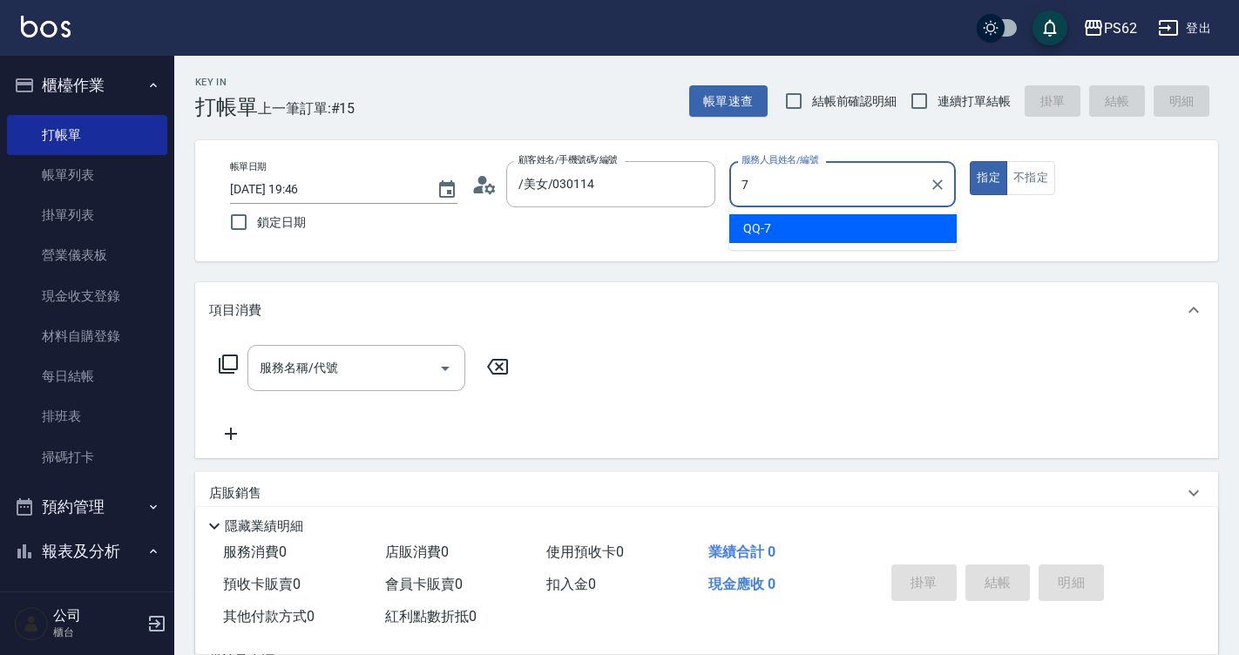
type input "QQ-7"
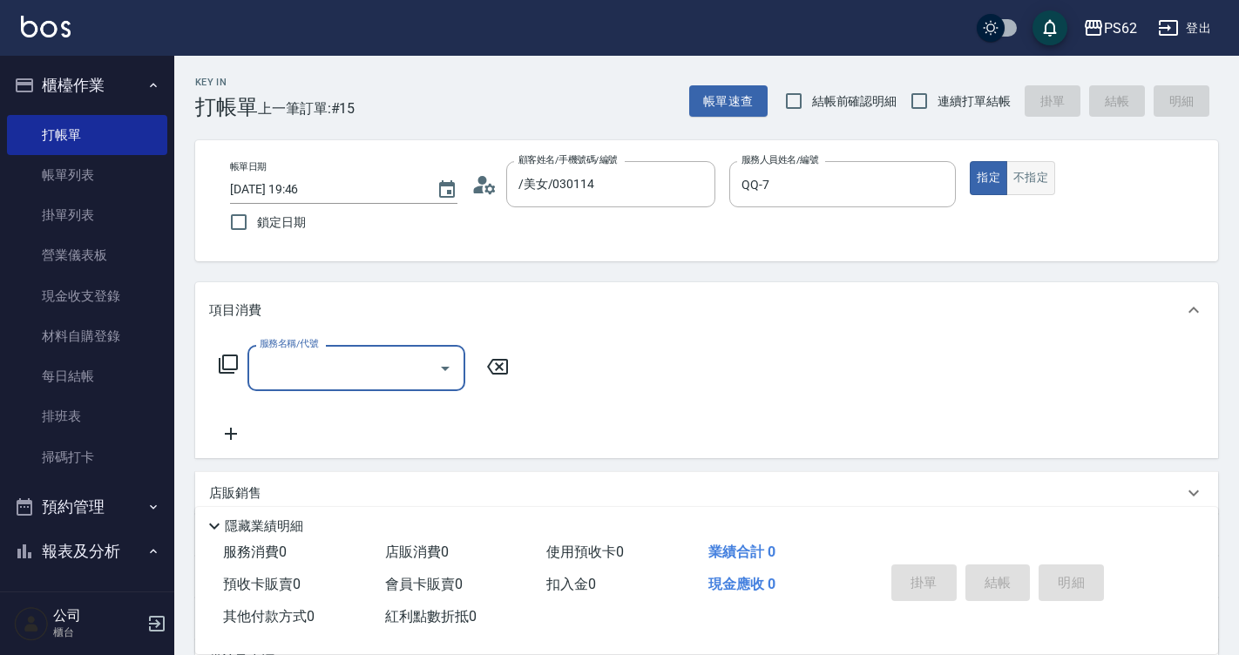
click at [1020, 180] on button "不指定" at bounding box center [1030, 178] width 49 height 34
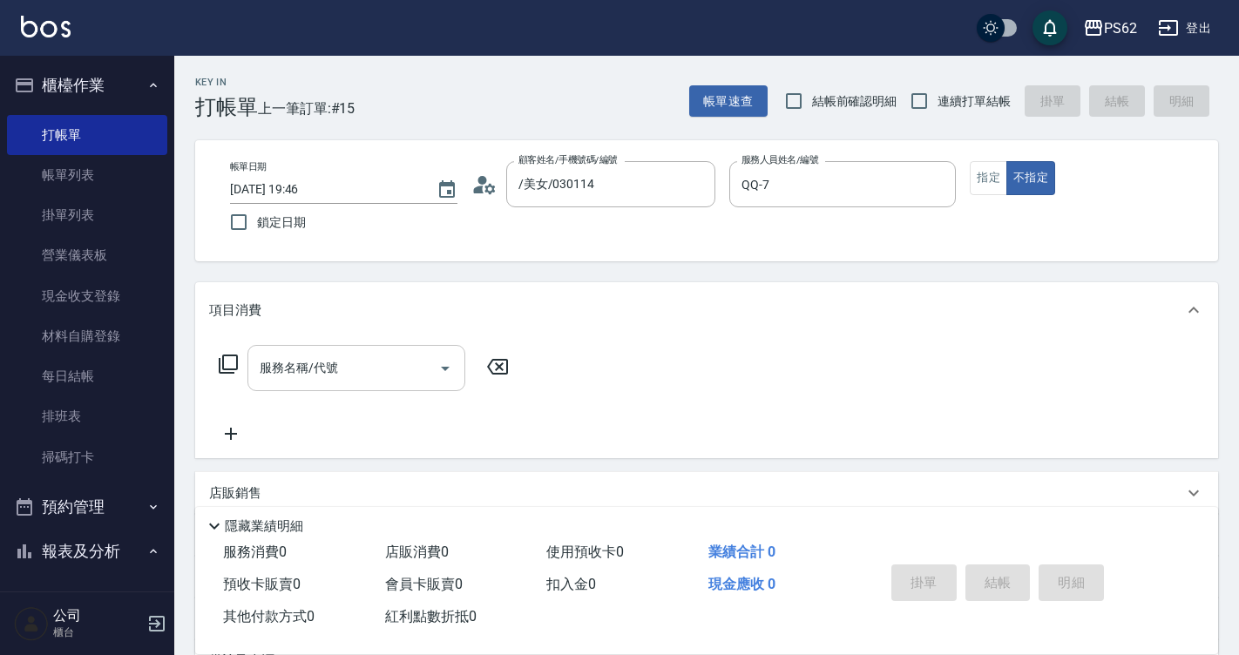
click at [382, 366] on input "服務名稱/代號" at bounding box center [343, 368] width 176 height 30
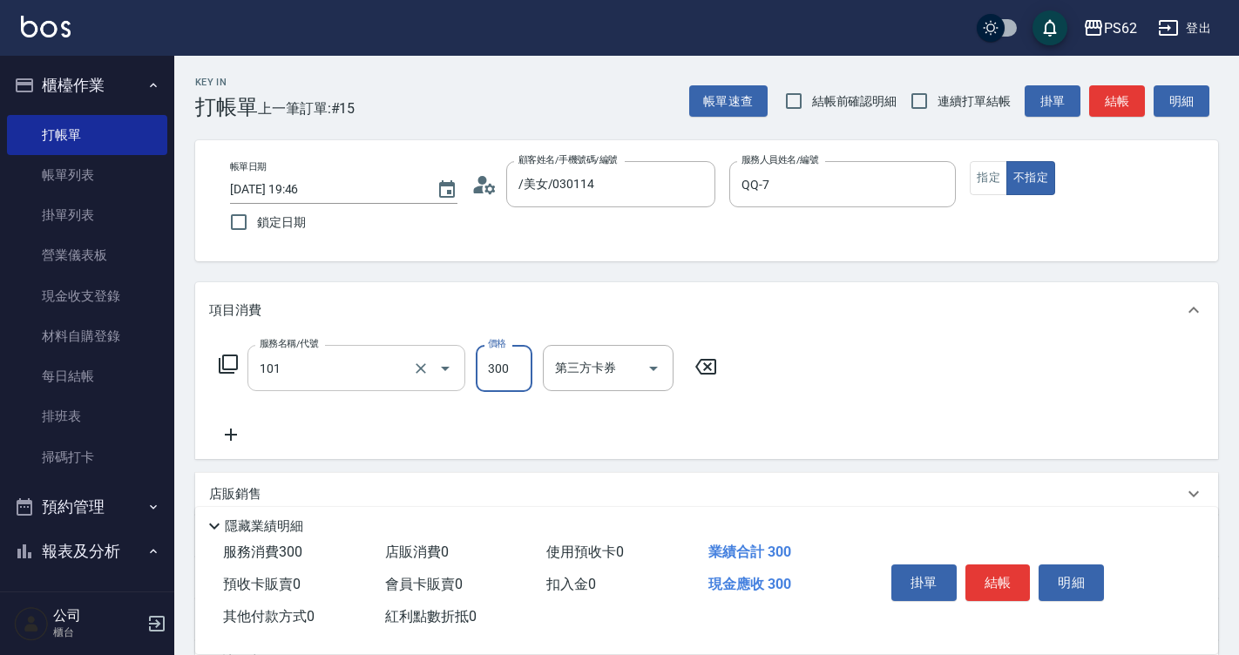
type input "洗髮(101)"
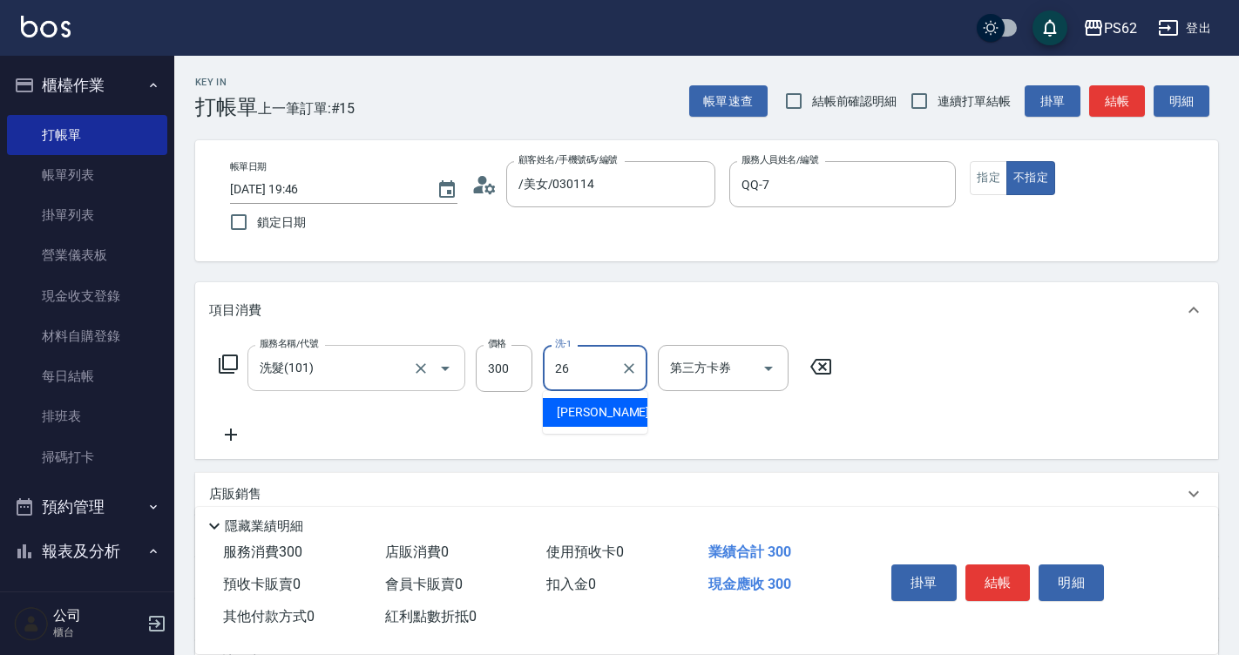
type input "[PERSON_NAME]-26"
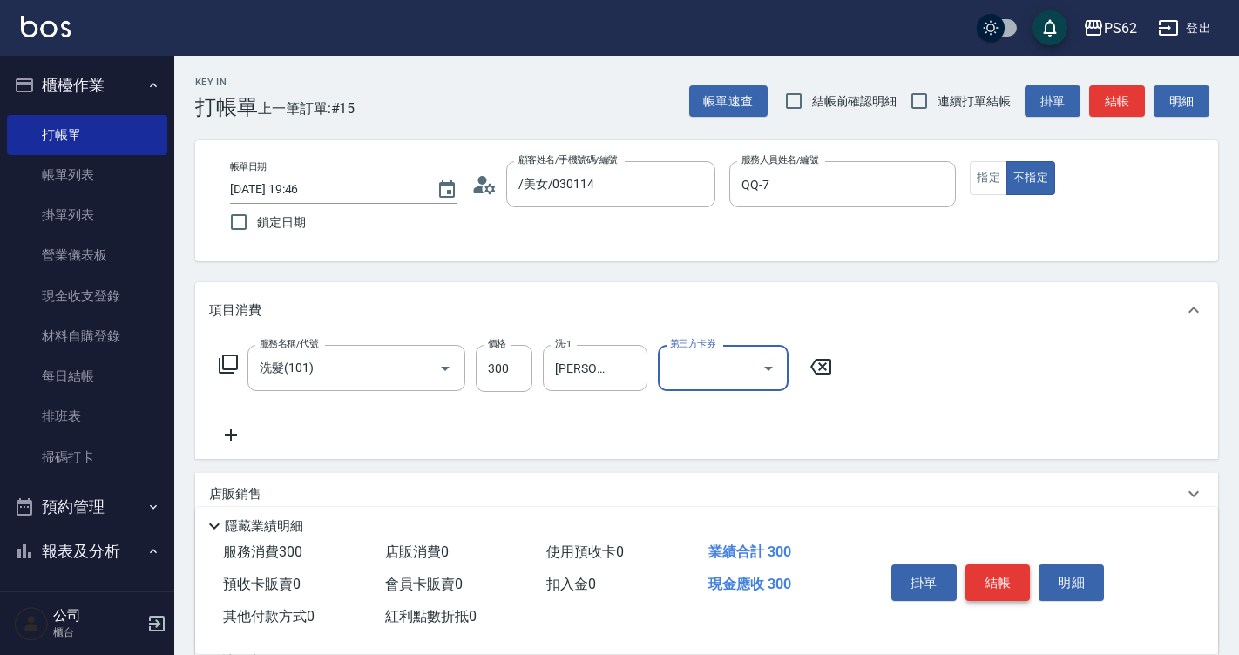
click at [977, 571] on button "結帳" at bounding box center [997, 582] width 65 height 37
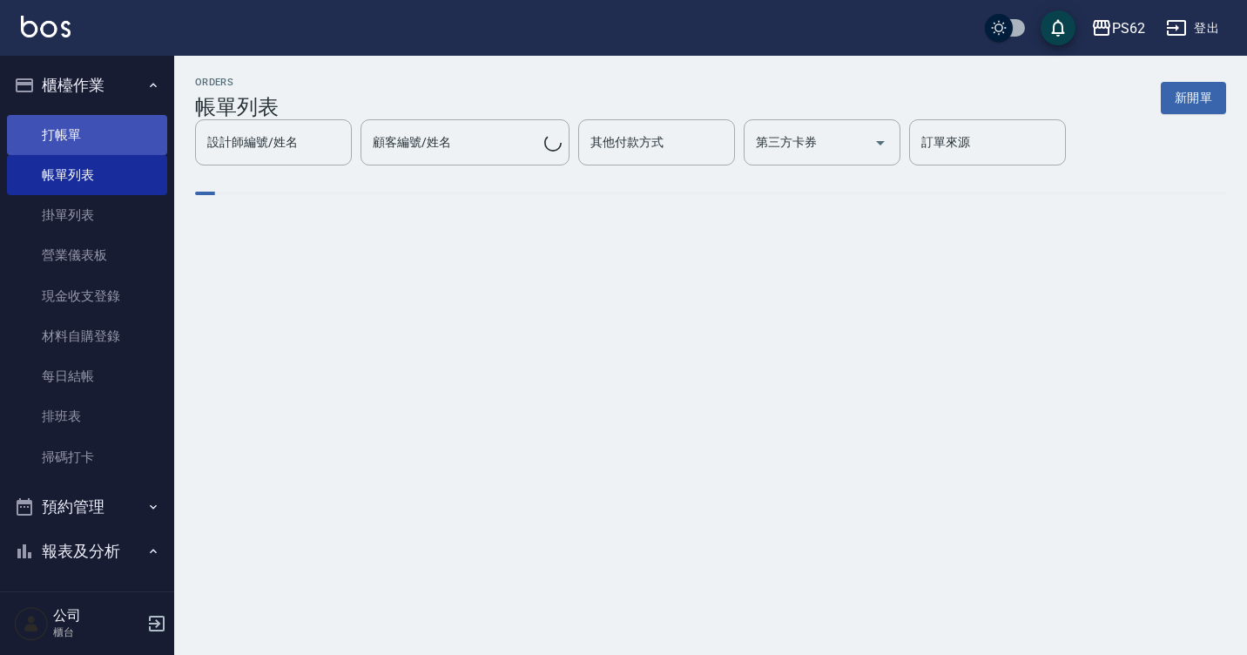
click at [119, 132] on link "打帳單" at bounding box center [87, 135] width 160 height 40
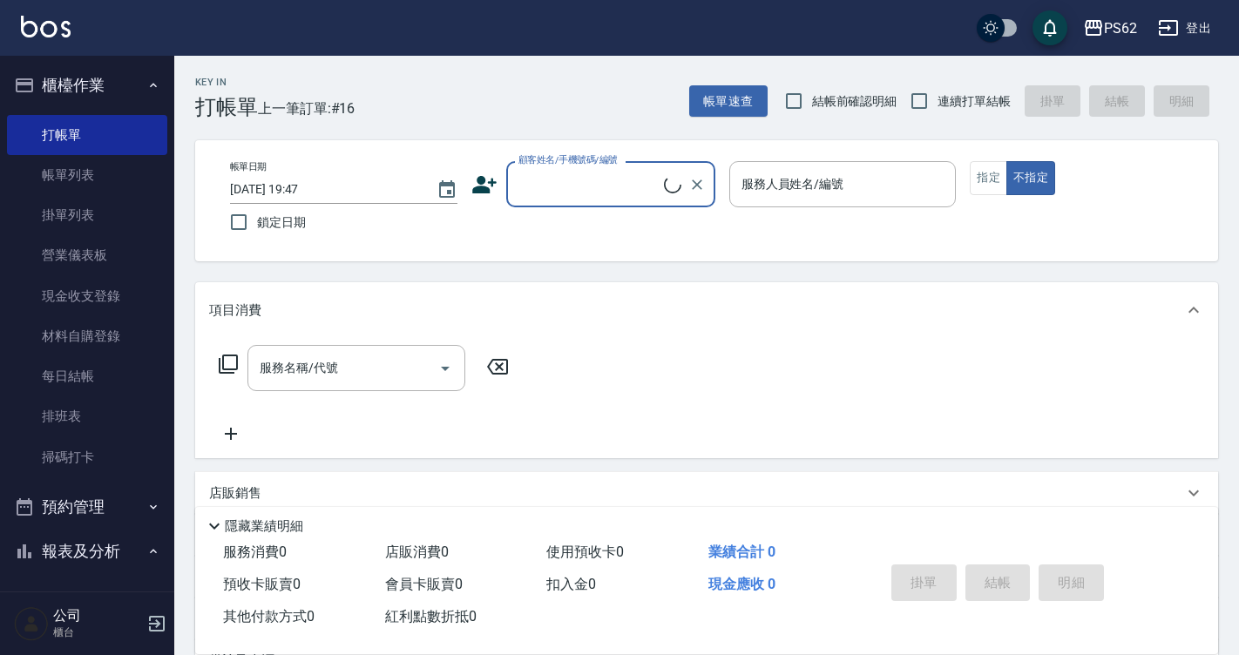
click at [979, 104] on span "連續打單結帳" at bounding box center [973, 101] width 73 height 18
click at [937, 104] on input "連續打單結帳" at bounding box center [919, 101] width 37 height 37
checkbox input "true"
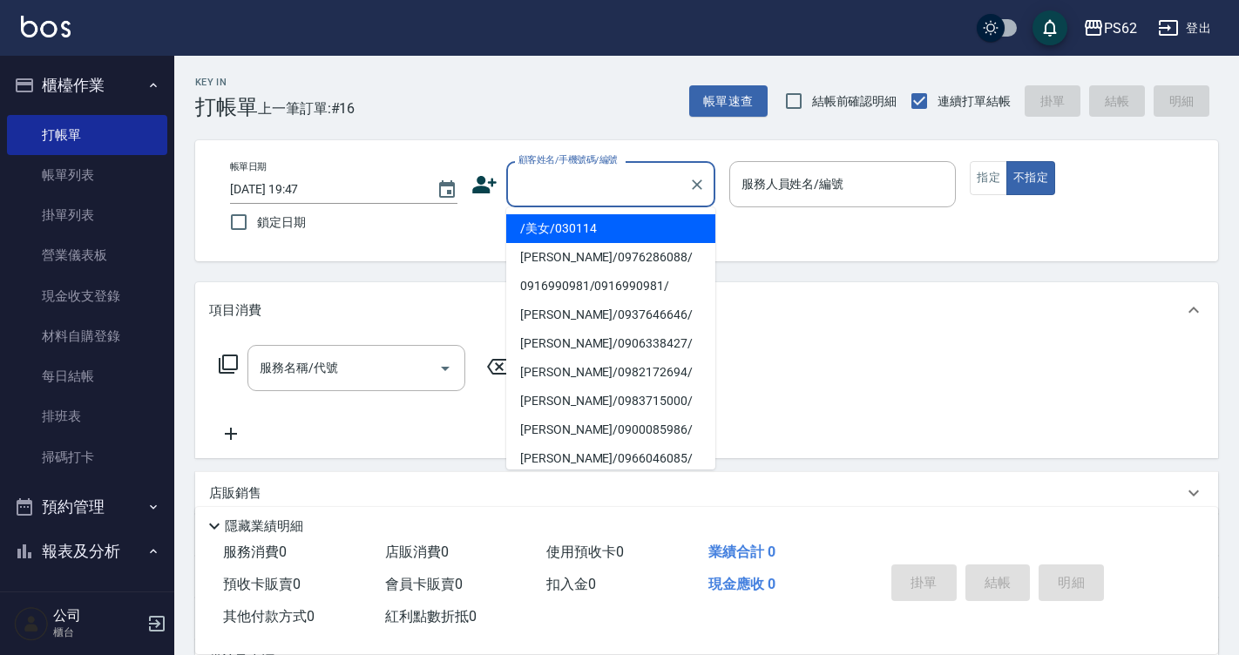
click at [647, 189] on input "顧客姓名/手機號碼/編號" at bounding box center [597, 184] width 167 height 30
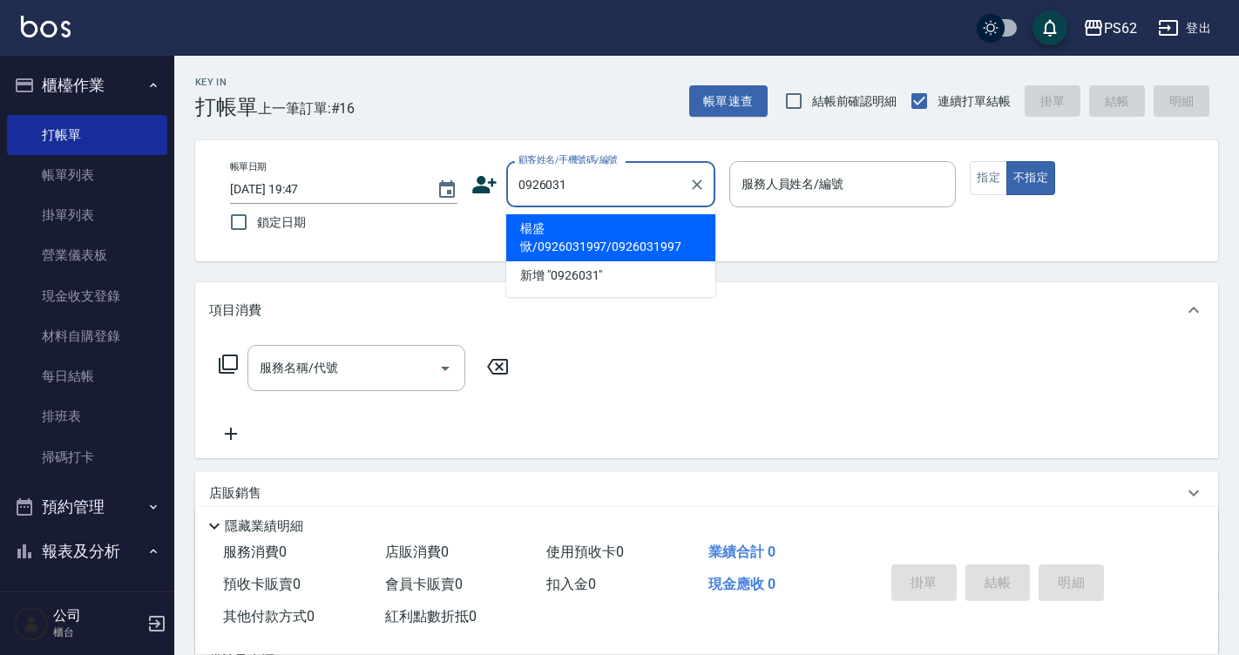
click at [623, 244] on li "楊盛惞/0926031997/0926031997" at bounding box center [610, 237] width 209 height 47
type input "楊盛惞/0926031997/0926031997"
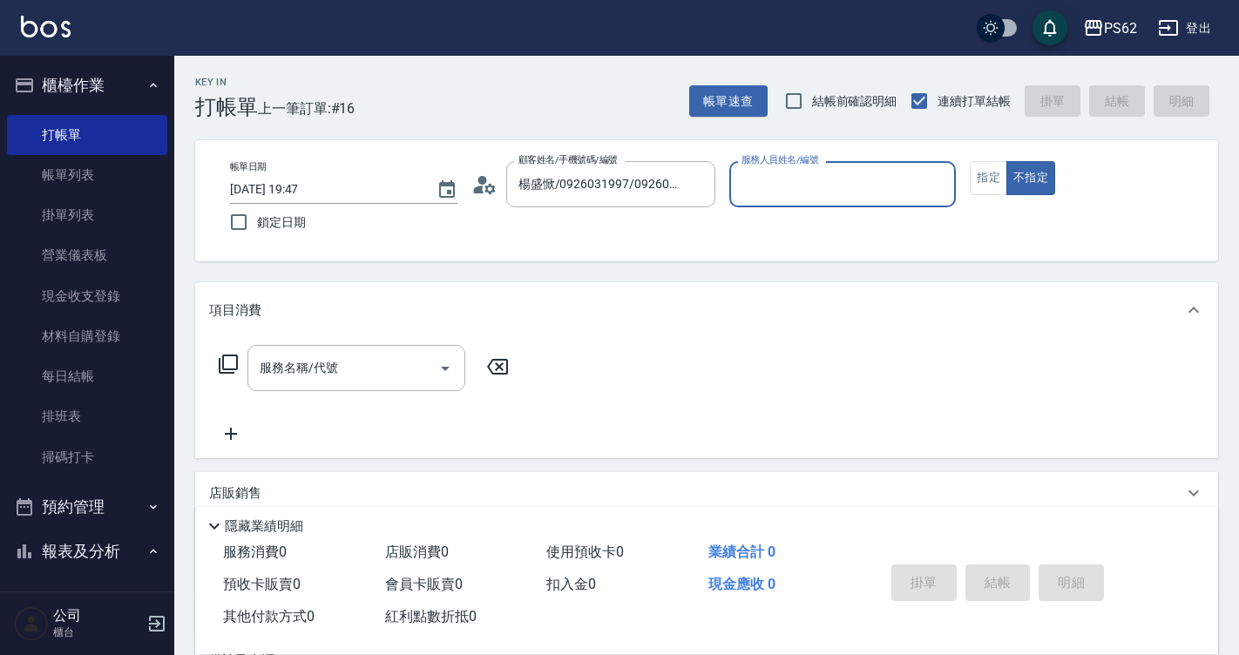
type input "[PERSON_NAME]-3"
click at [1006, 161] on button "不指定" at bounding box center [1030, 178] width 49 height 34
type button "false"
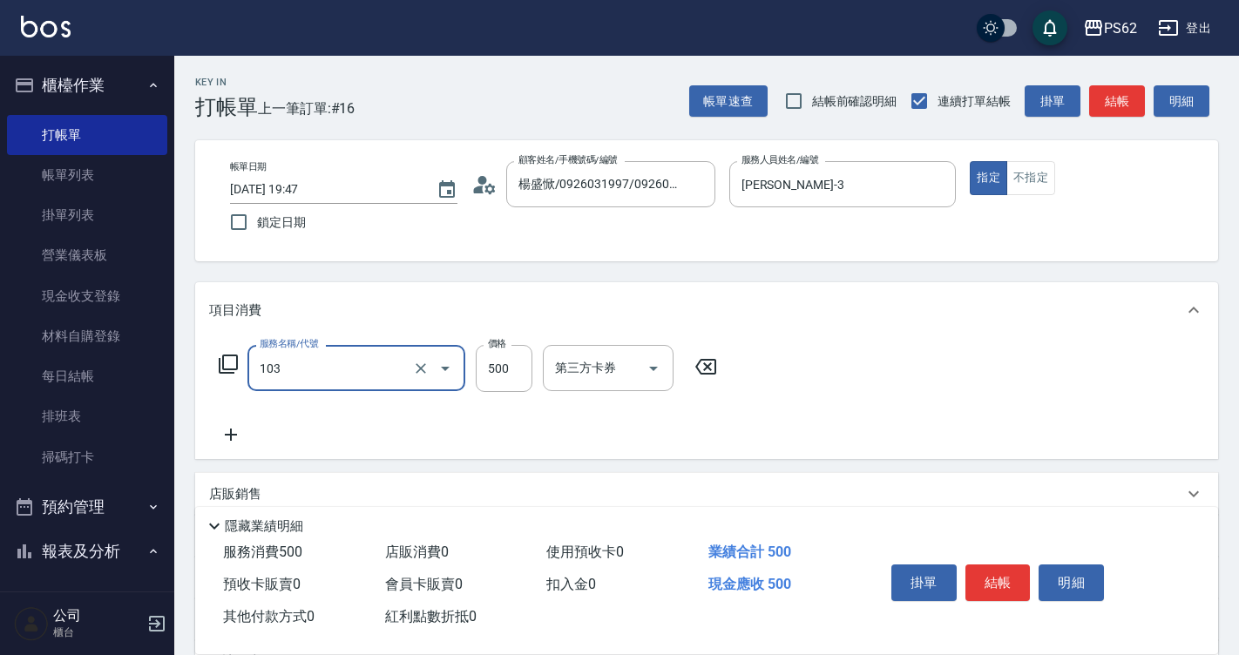
type input "B級洗剪500(103)"
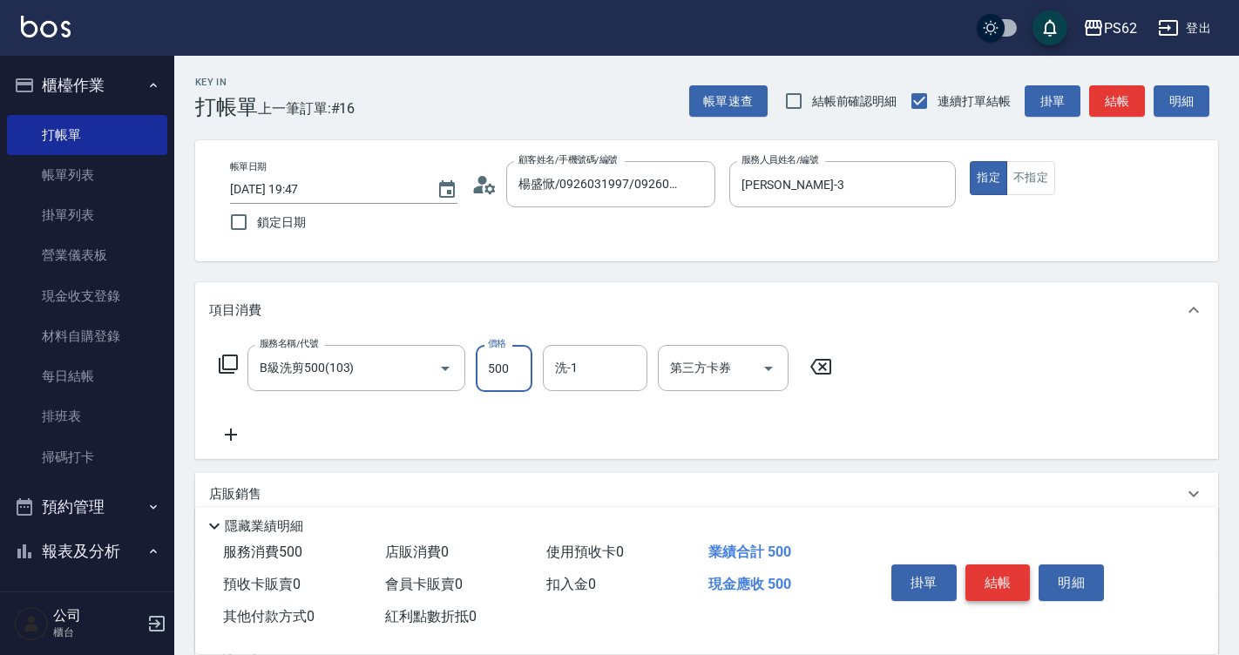
click at [996, 564] on button "結帳" at bounding box center [997, 582] width 65 height 37
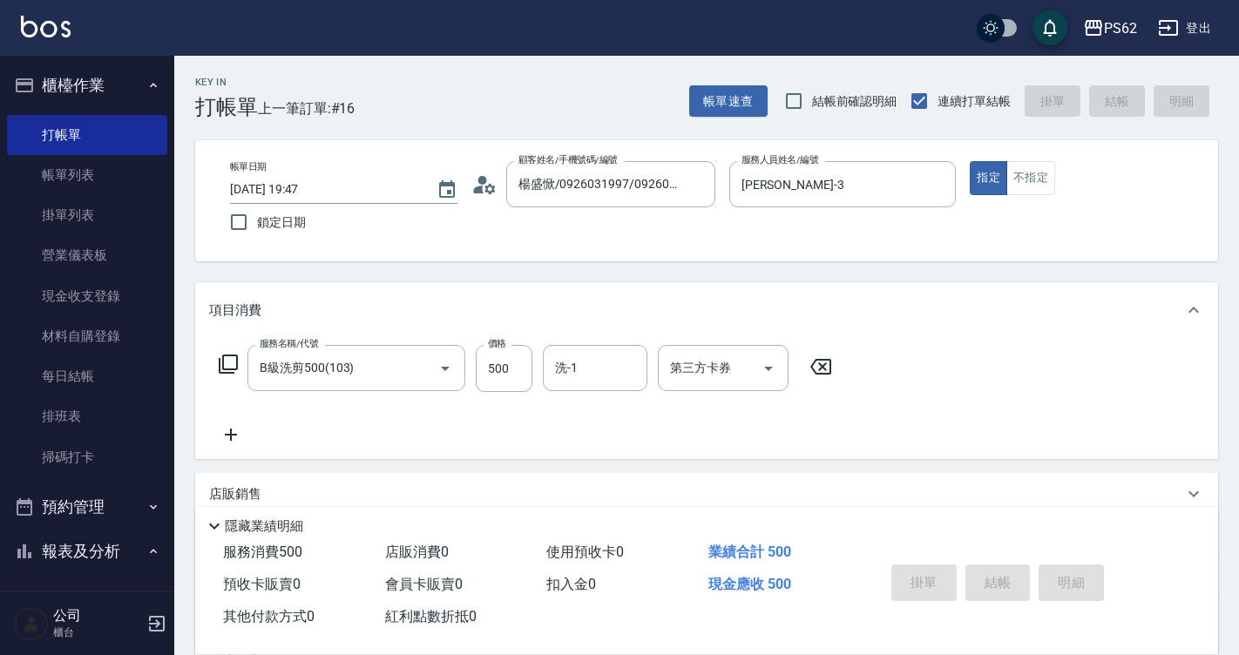
type input "[DATE] 19:48"
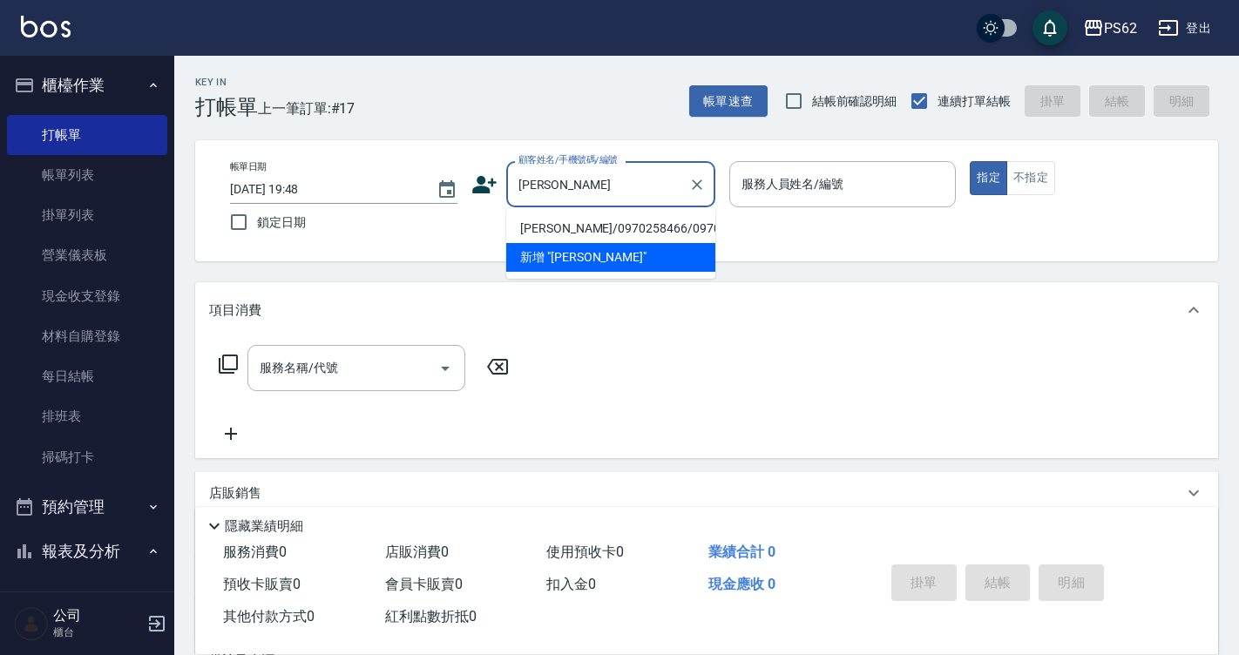
click at [618, 233] on li "[PERSON_NAME]/0970258466/0970258466" at bounding box center [610, 228] width 209 height 29
type input "[PERSON_NAME]/0970258466/0970258466"
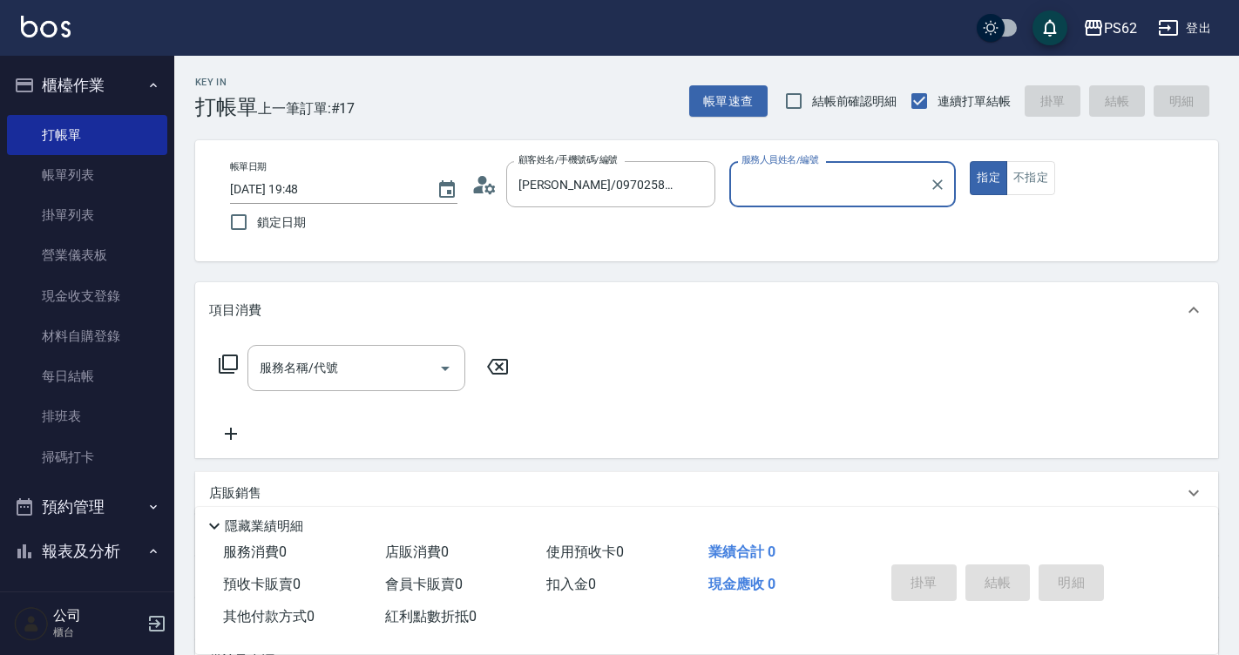
type input "[PERSON_NAME]-3"
click at [970, 161] on button "指定" at bounding box center [988, 178] width 37 height 34
type button "true"
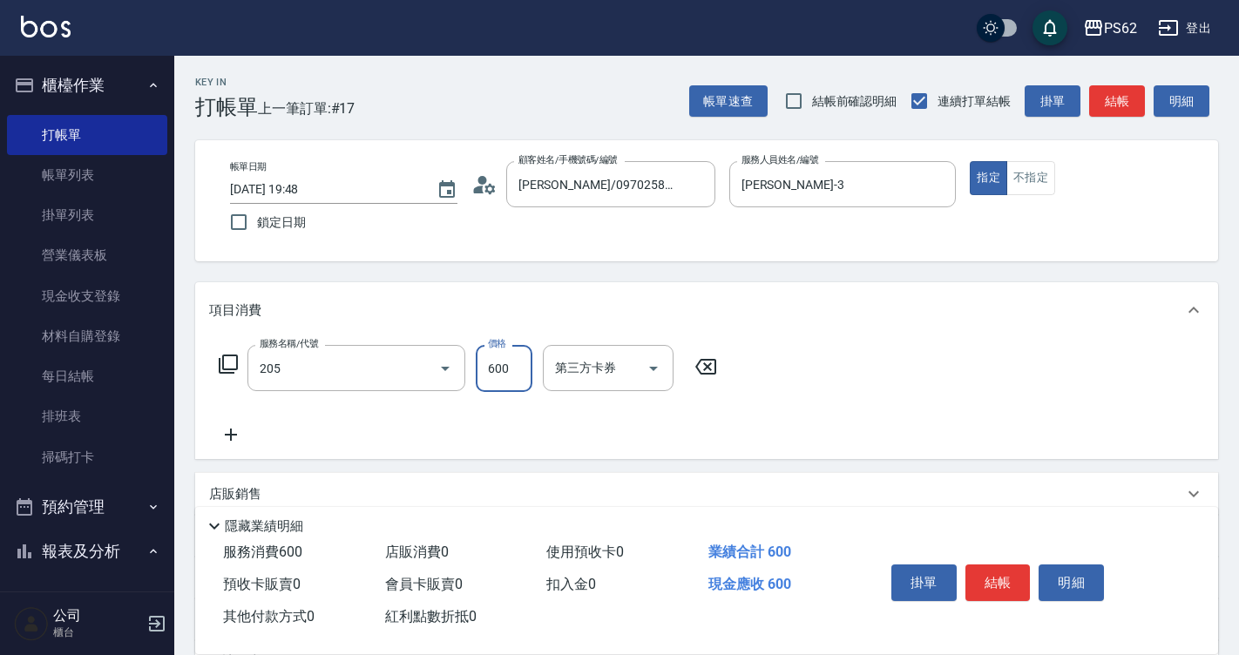
type input "A級洗剪400(205)"
click at [992, 578] on button "結帳" at bounding box center [997, 582] width 65 height 37
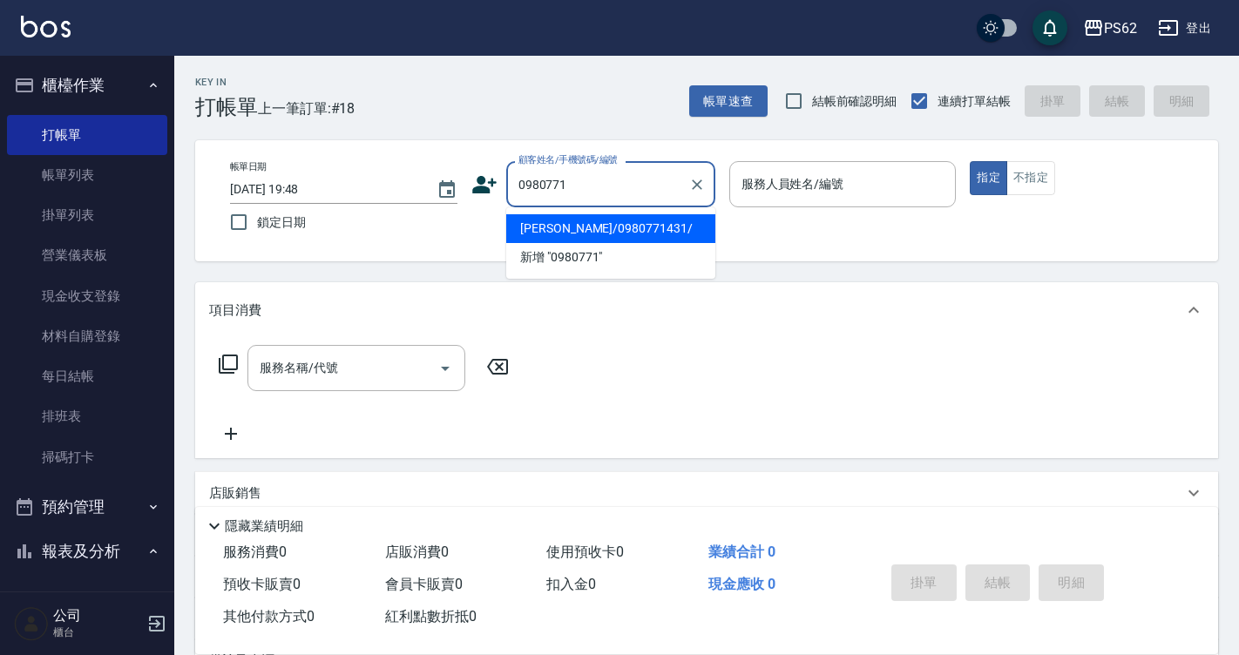
click at [607, 228] on li "[PERSON_NAME]/0980771431/" at bounding box center [610, 228] width 209 height 29
type input "[PERSON_NAME]/0980771431/"
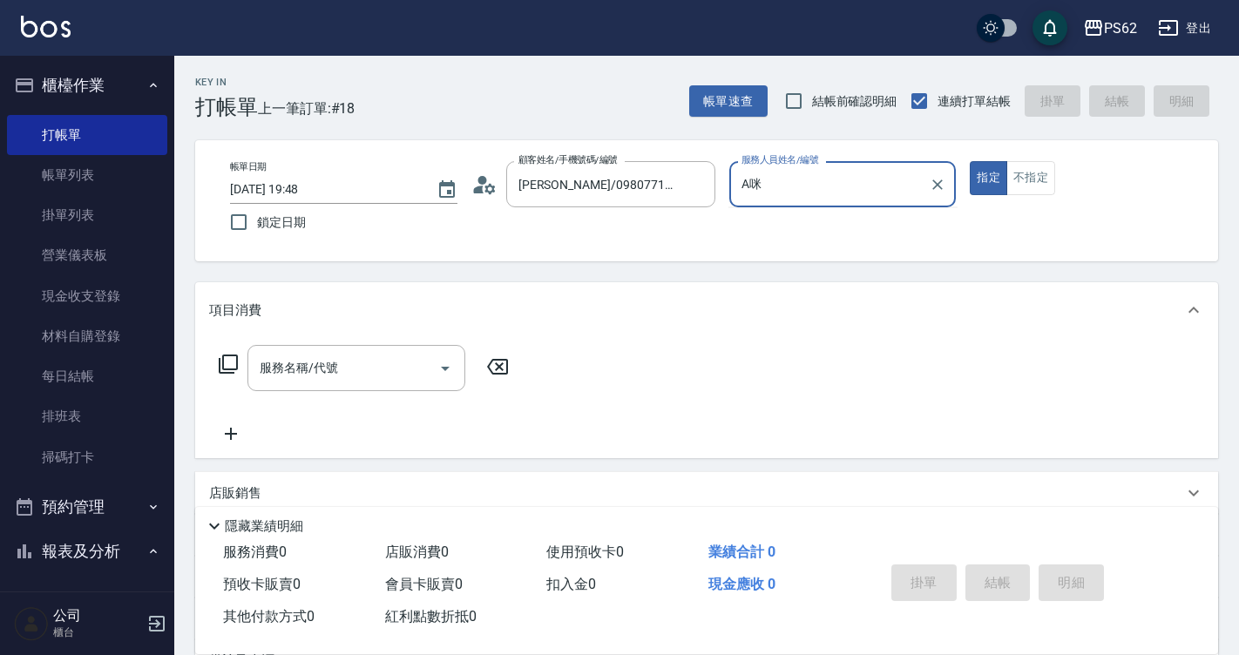
type input "A"
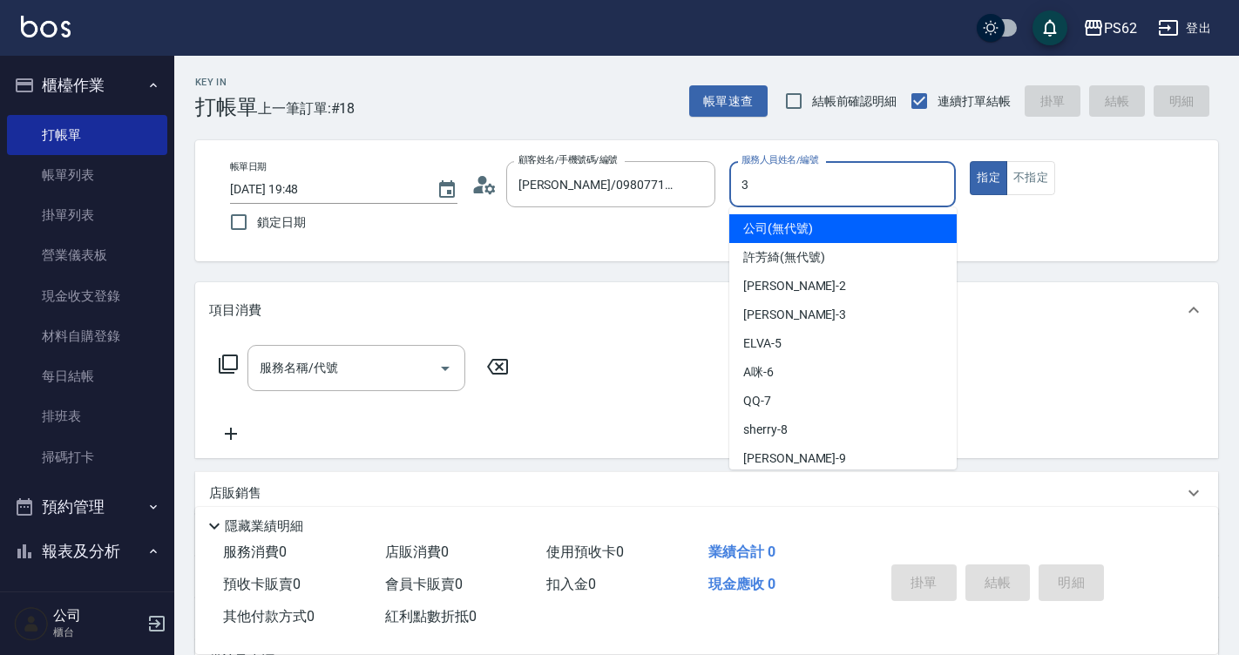
type input "[PERSON_NAME]-3"
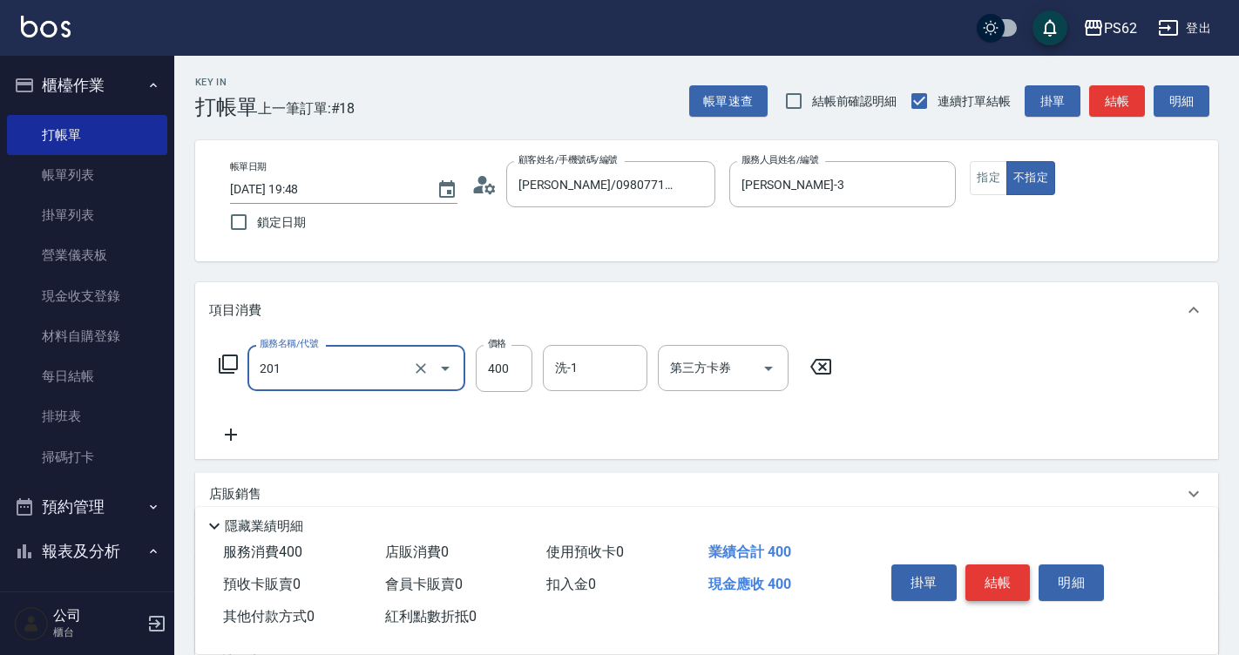
type input "洗剪400(201)"
click at [974, 564] on button "結帳" at bounding box center [997, 582] width 65 height 37
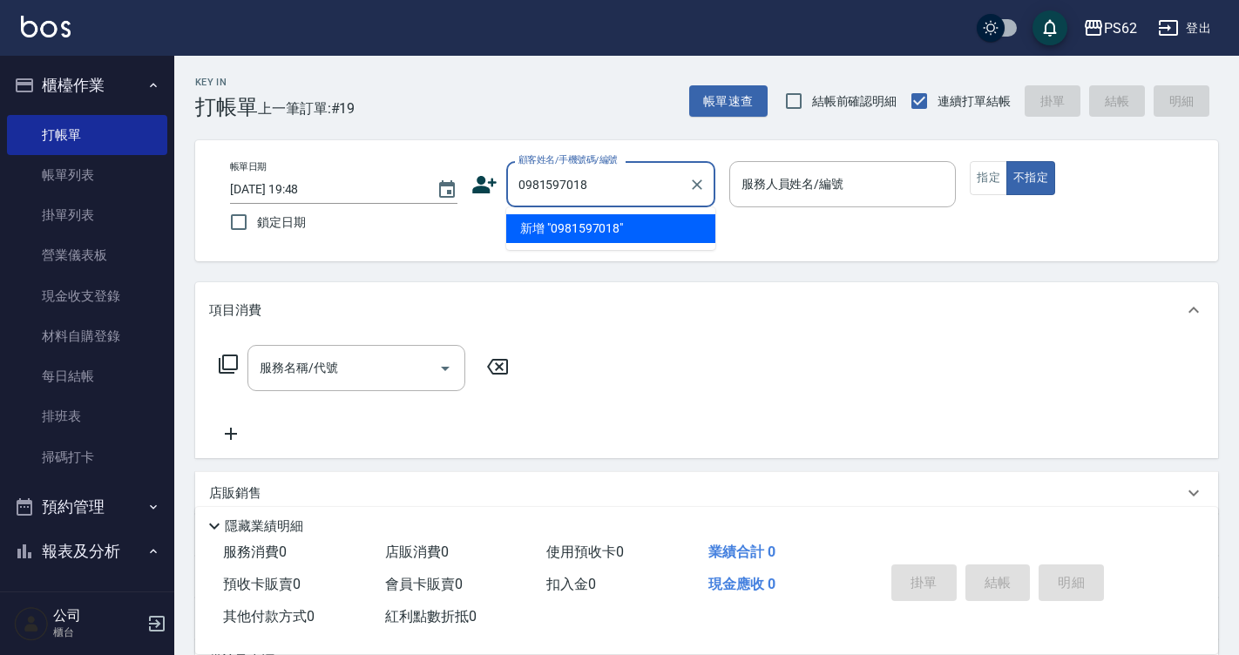
drag, startPoint x: 653, startPoint y: 179, endPoint x: 378, endPoint y: 211, distance: 277.1
click at [378, 211] on div "帳單日期 [DATE] 19:48 鎖定日期 顧客姓名/手機號碼/編號 0981597018 顧客姓名/手機號碼/編號 服務人員姓名/編號 服務人員姓名/編號…" at bounding box center [706, 200] width 981 height 79
type input "0981597018"
click at [490, 179] on icon at bounding box center [484, 185] width 26 height 26
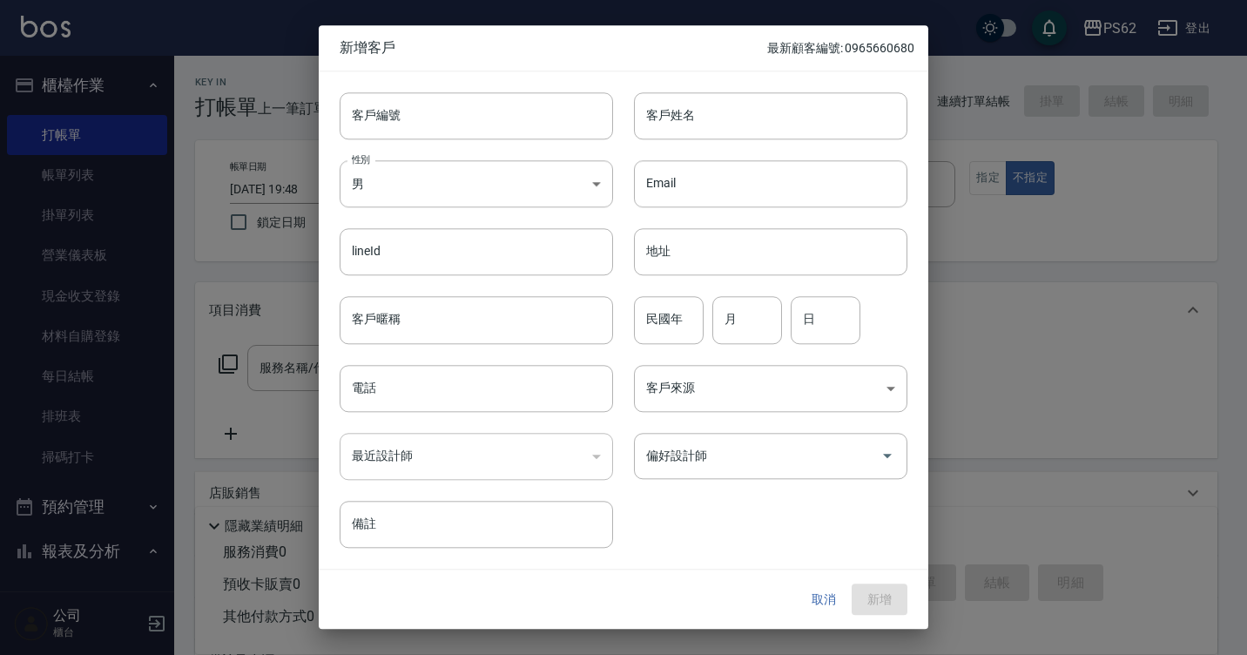
click at [679, 105] on div "客戶姓名 客戶姓名" at bounding box center [771, 115] width 274 height 47
paste input "0981597018"
type input "0981597018"
click at [449, 375] on input "電話" at bounding box center [477, 388] width 274 height 47
paste input "0981597018"
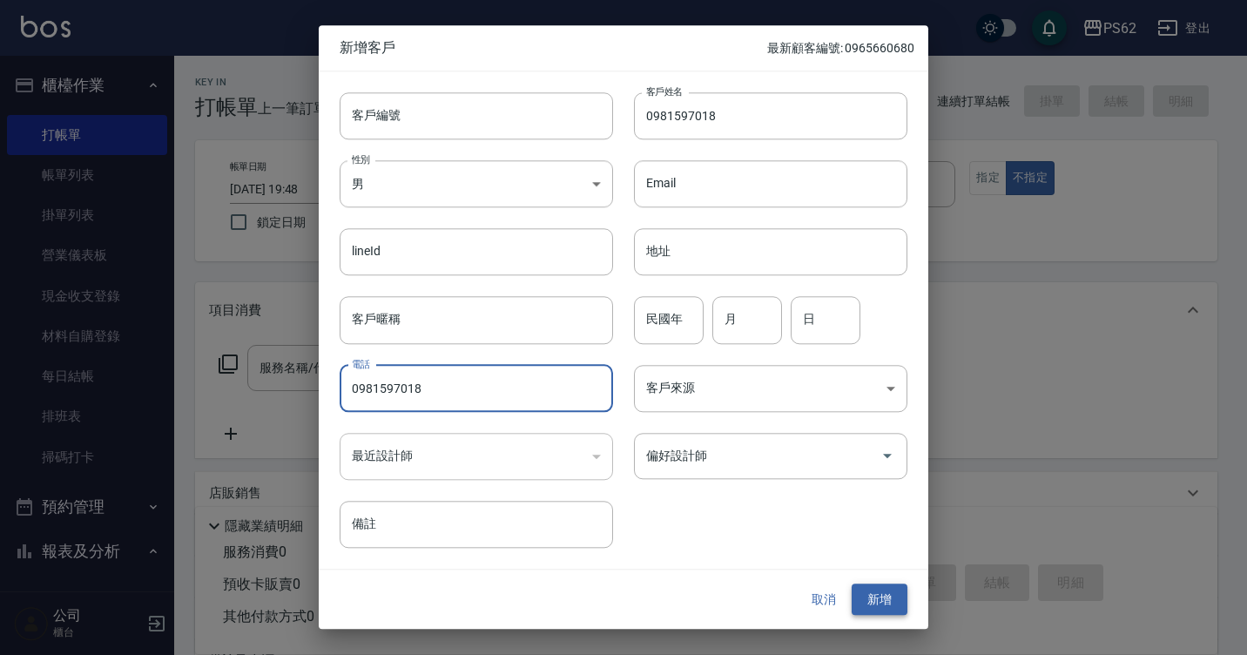
type input "0981597018"
click at [885, 606] on button "新增" at bounding box center [880, 600] width 56 height 32
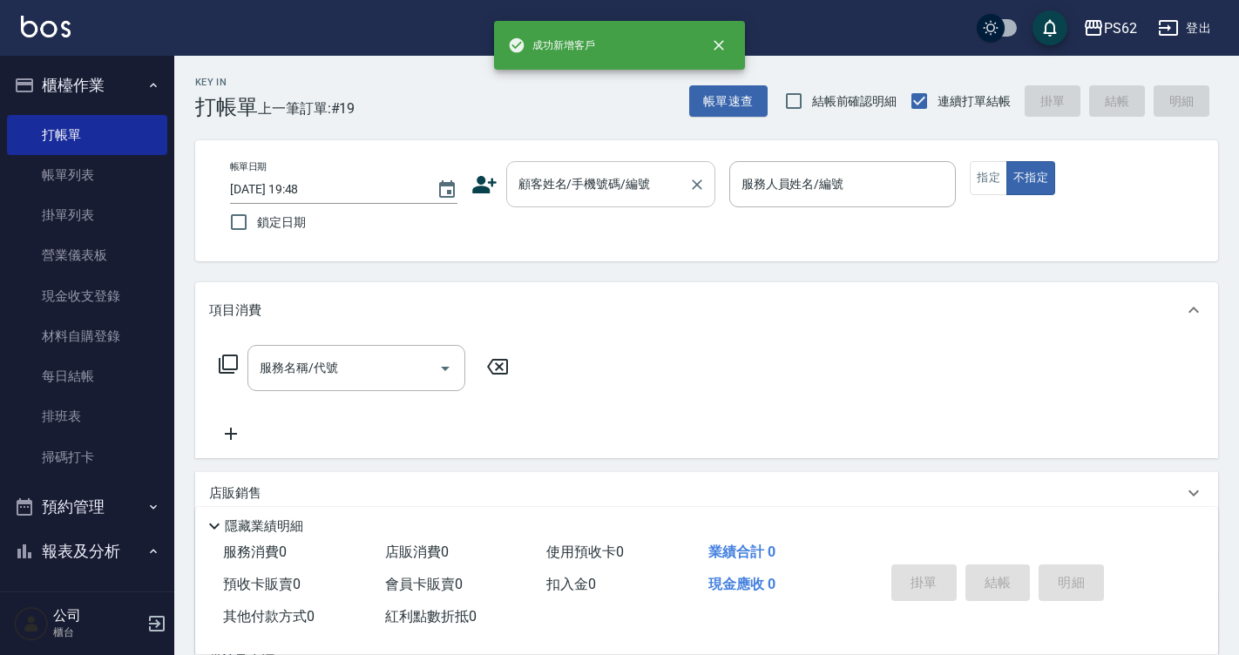
click at [590, 174] on div "顧客姓名/手機號碼/編號 顧客姓名/手機號碼/編號" at bounding box center [610, 184] width 209 height 46
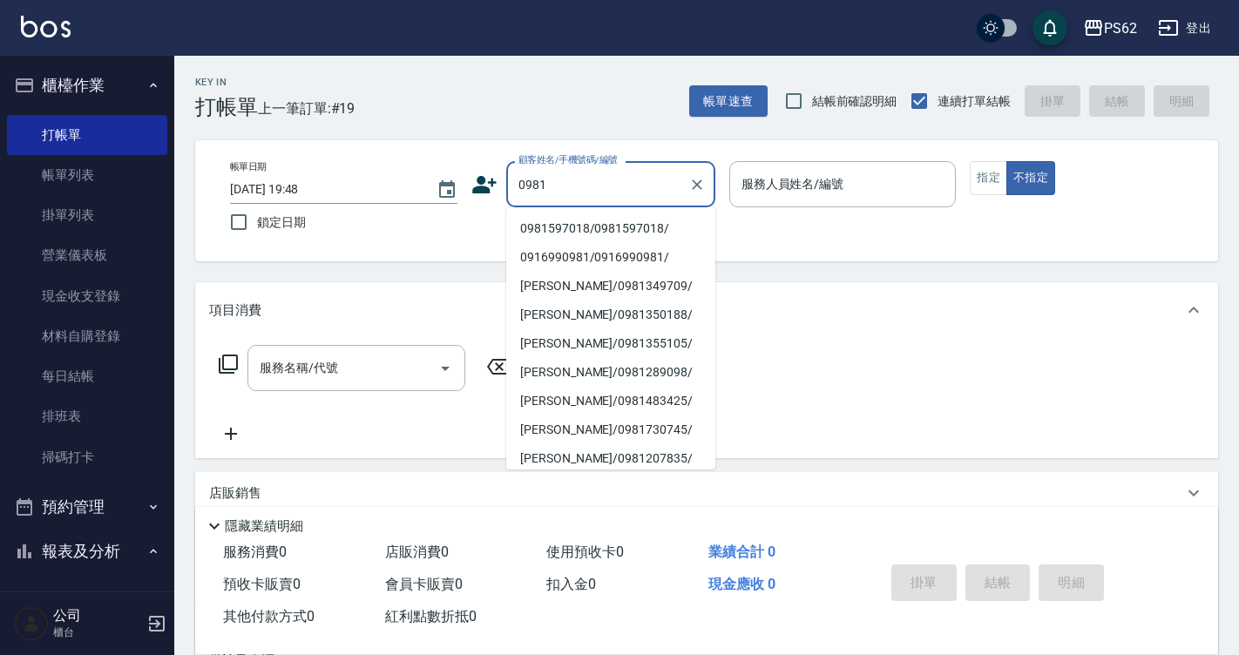
click at [598, 232] on li "0981597018/0981597018/" at bounding box center [610, 228] width 209 height 29
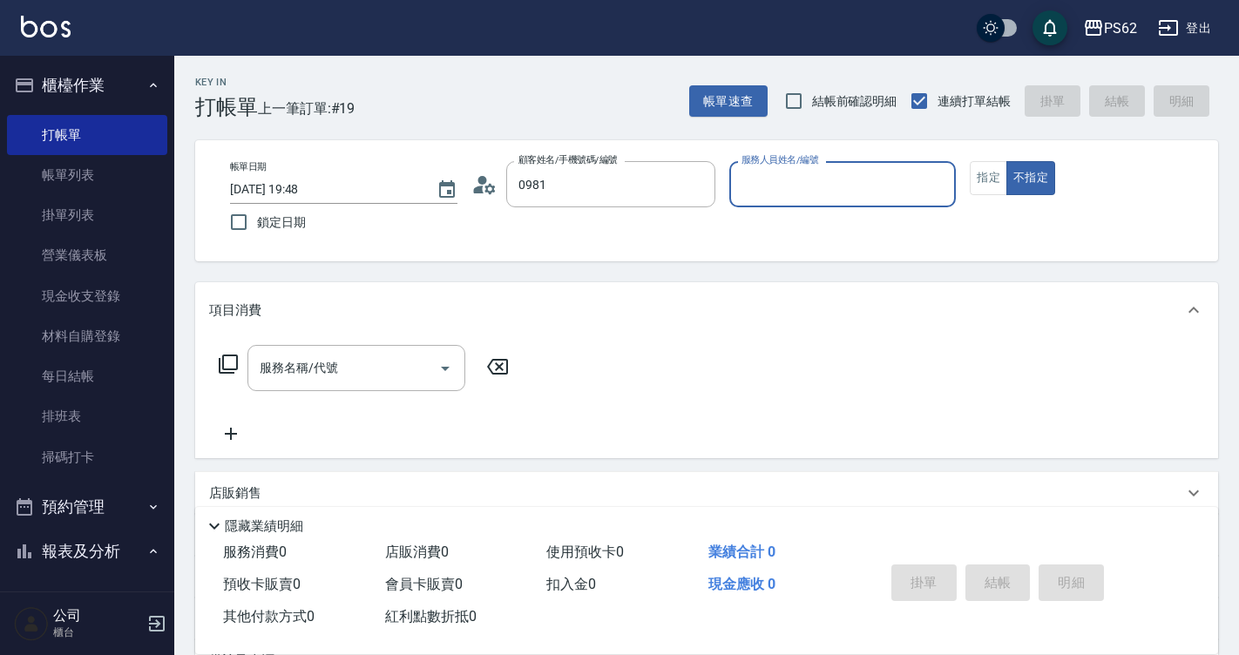
type input "0981597018/0981597018/"
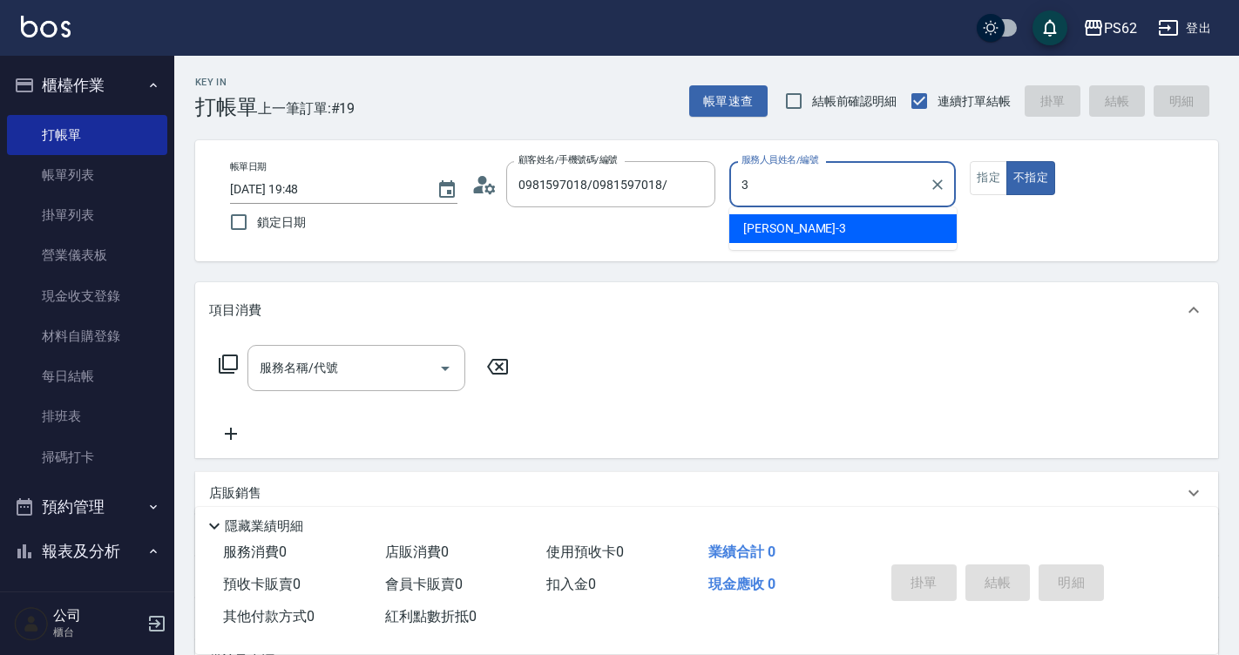
type input "[PERSON_NAME]-3"
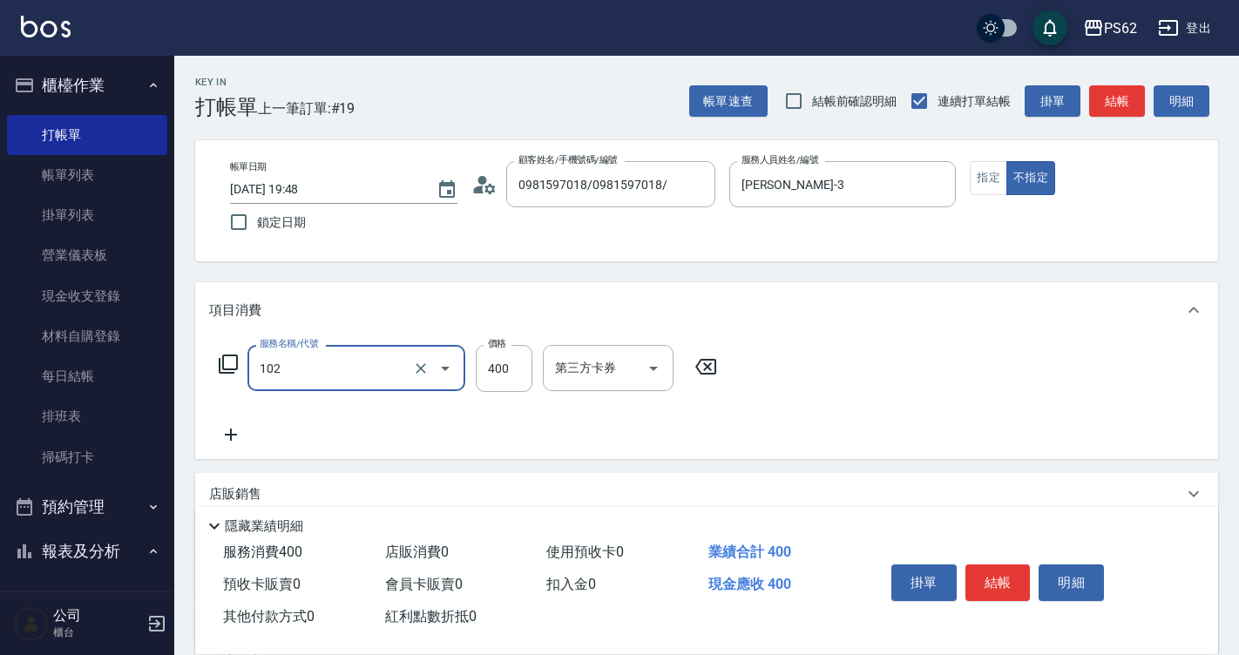
type input "精油洗髮(102)"
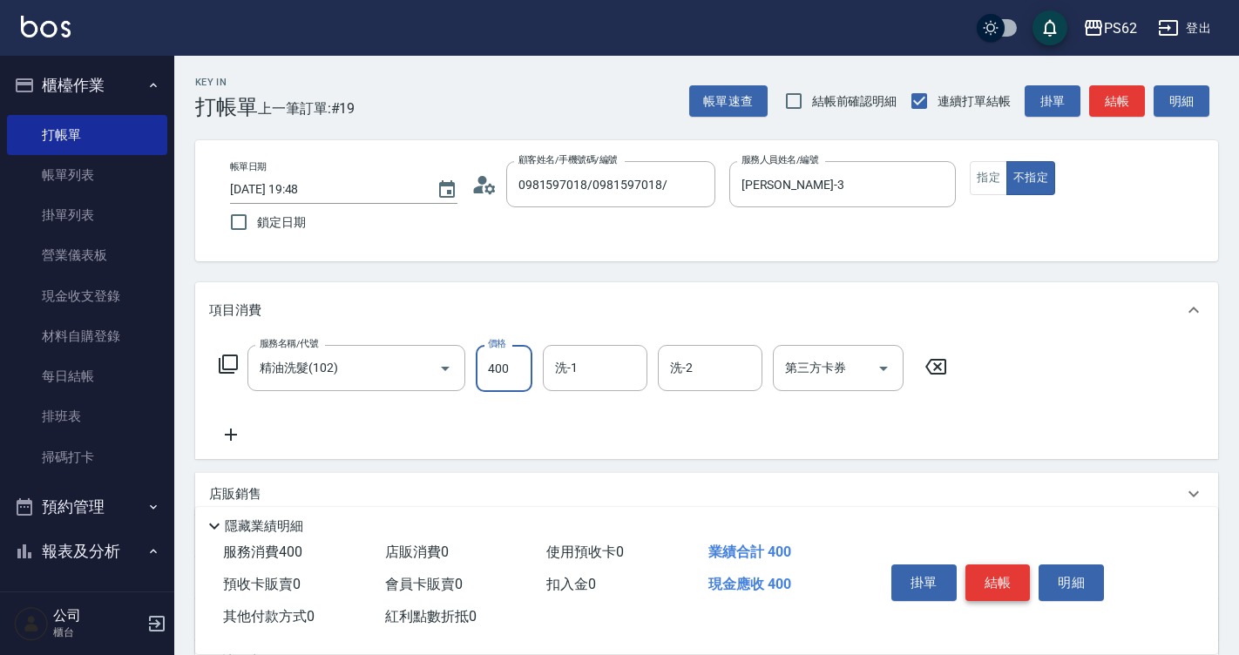
click at [971, 578] on button "結帳" at bounding box center [997, 582] width 65 height 37
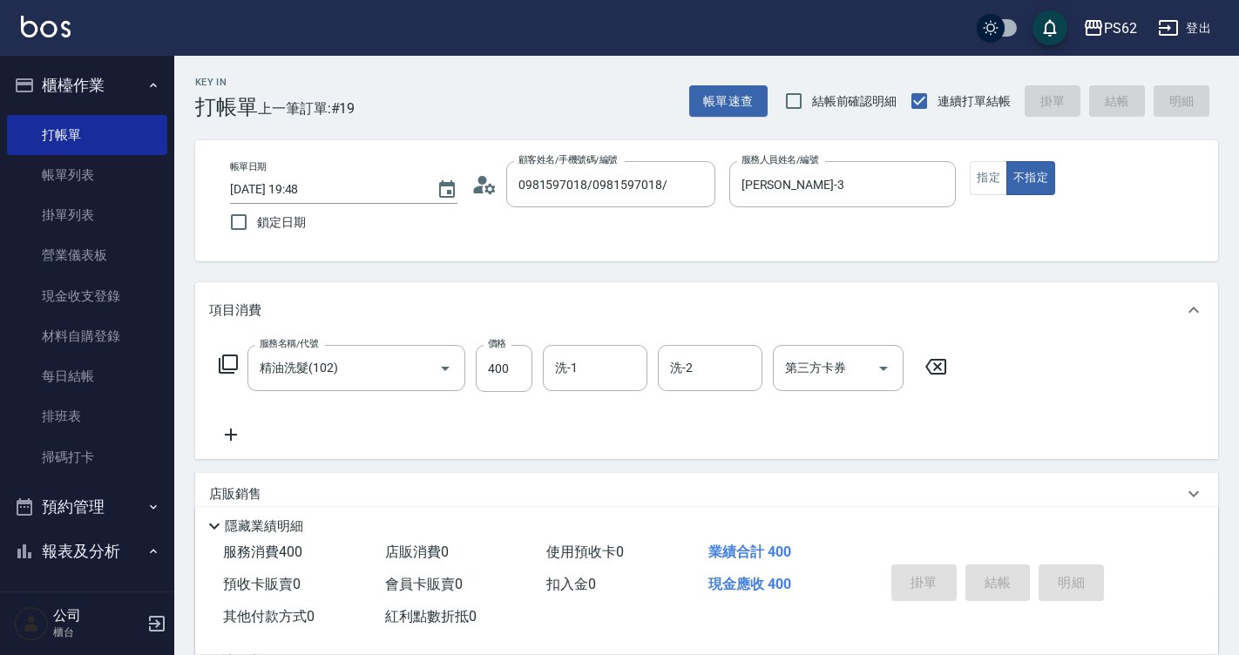
type input "[DATE] 19:49"
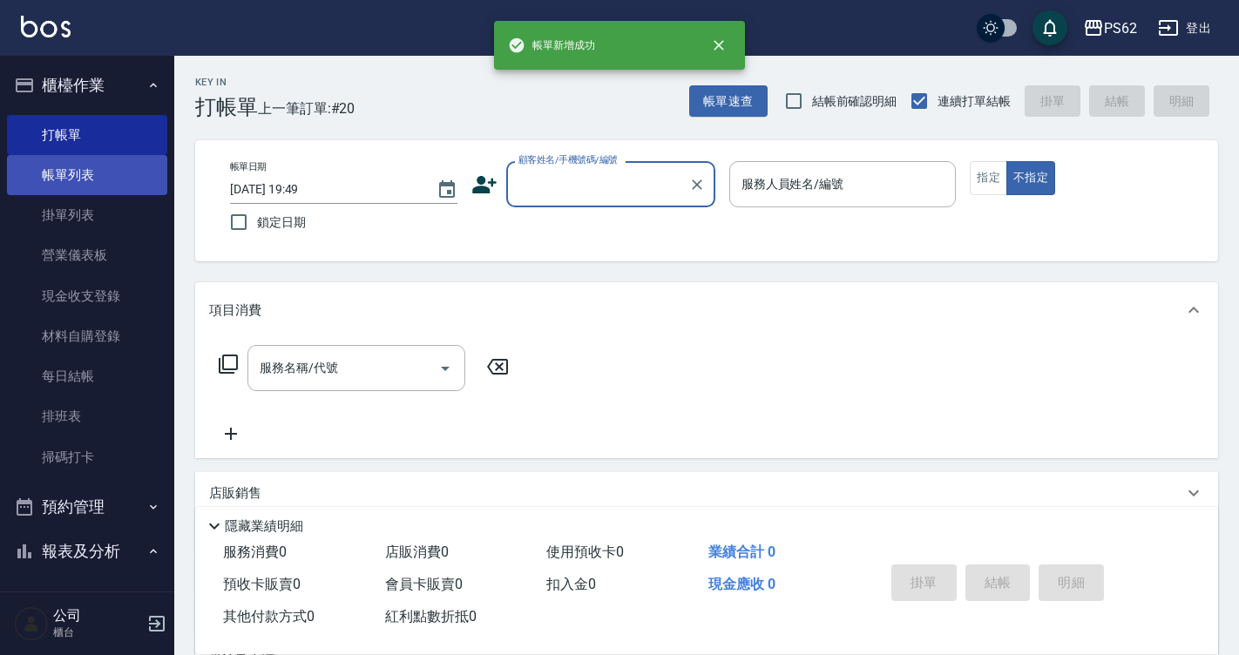
click at [106, 172] on link "帳單列表" at bounding box center [87, 175] width 160 height 40
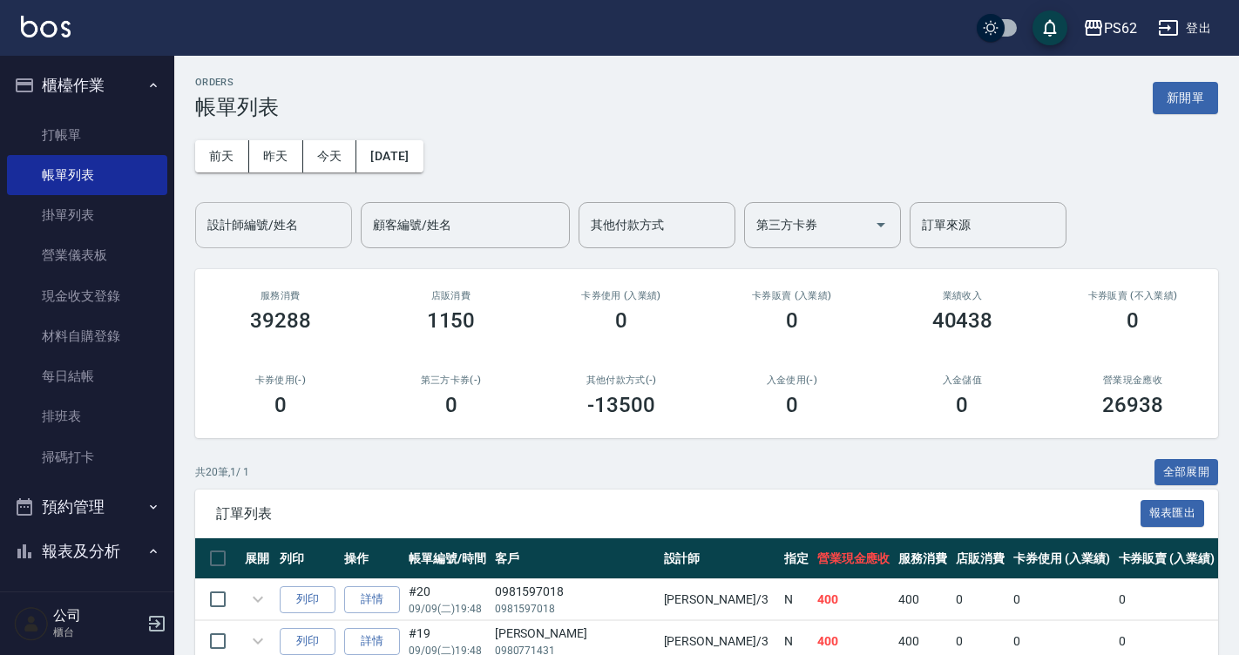
click at [279, 207] on div "設計師編號/姓名" at bounding box center [273, 225] width 157 height 46
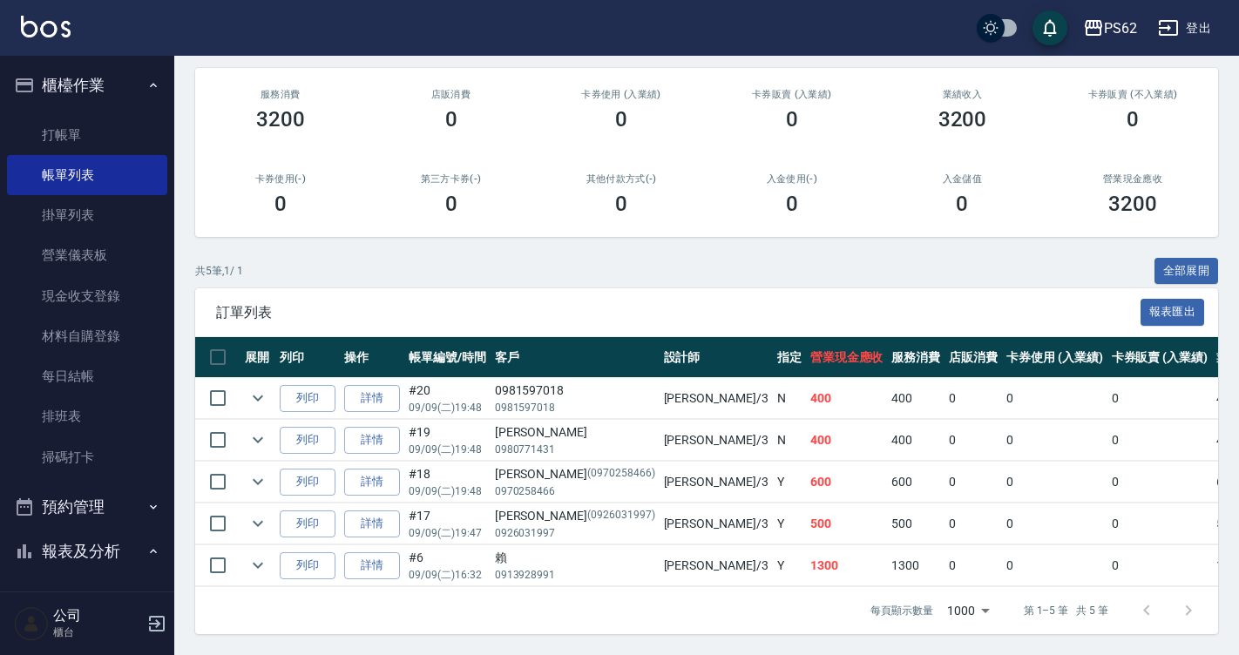
scroll to position [214, 0]
type input "[PERSON_NAME]-3"
click at [96, 434] on link "排班表" at bounding box center [87, 416] width 160 height 40
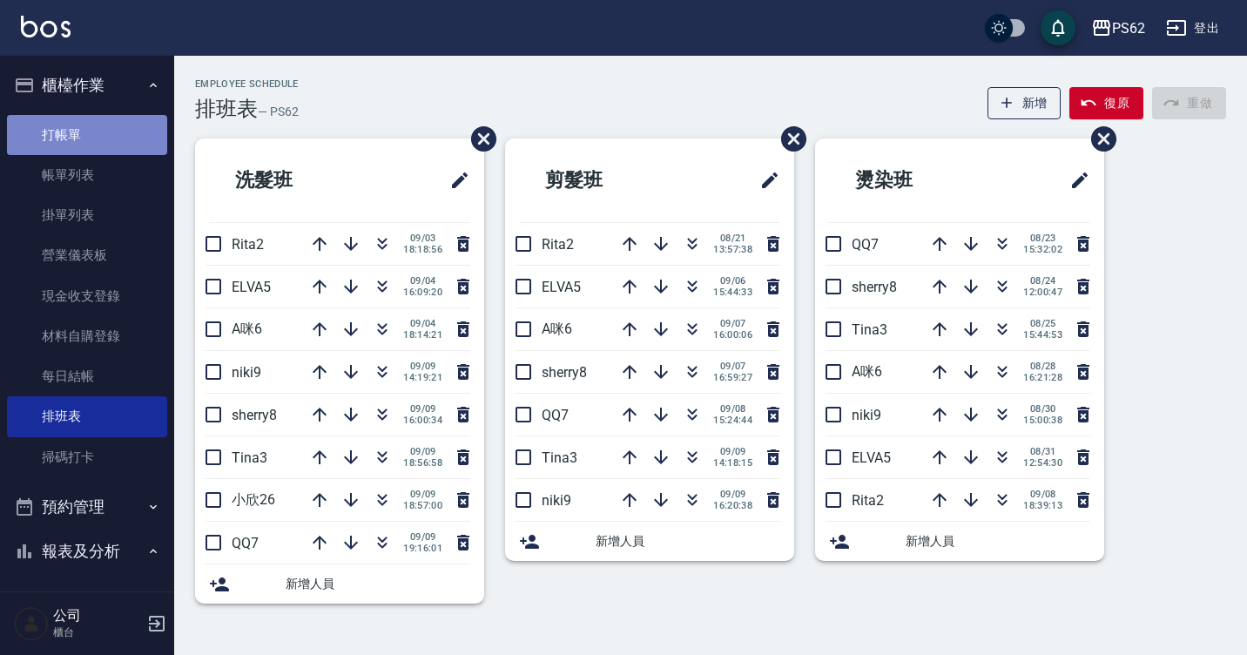
click at [120, 143] on link "打帳單" at bounding box center [87, 135] width 160 height 40
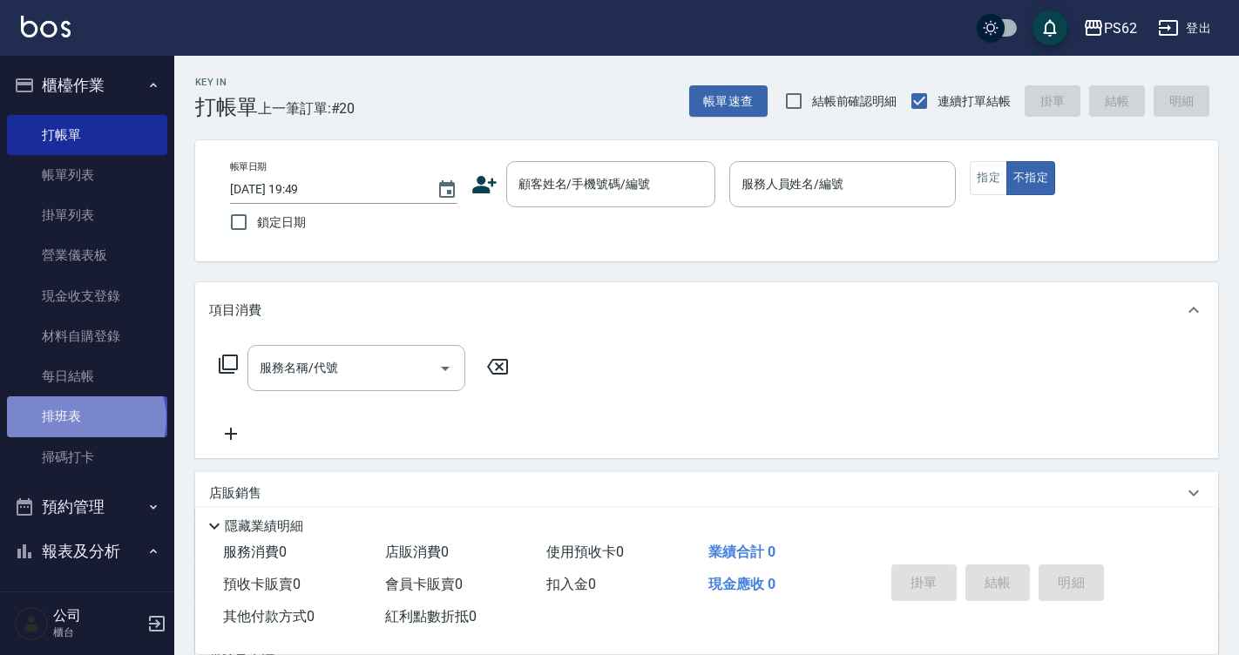
click at [84, 419] on link "排班表" at bounding box center [87, 416] width 160 height 40
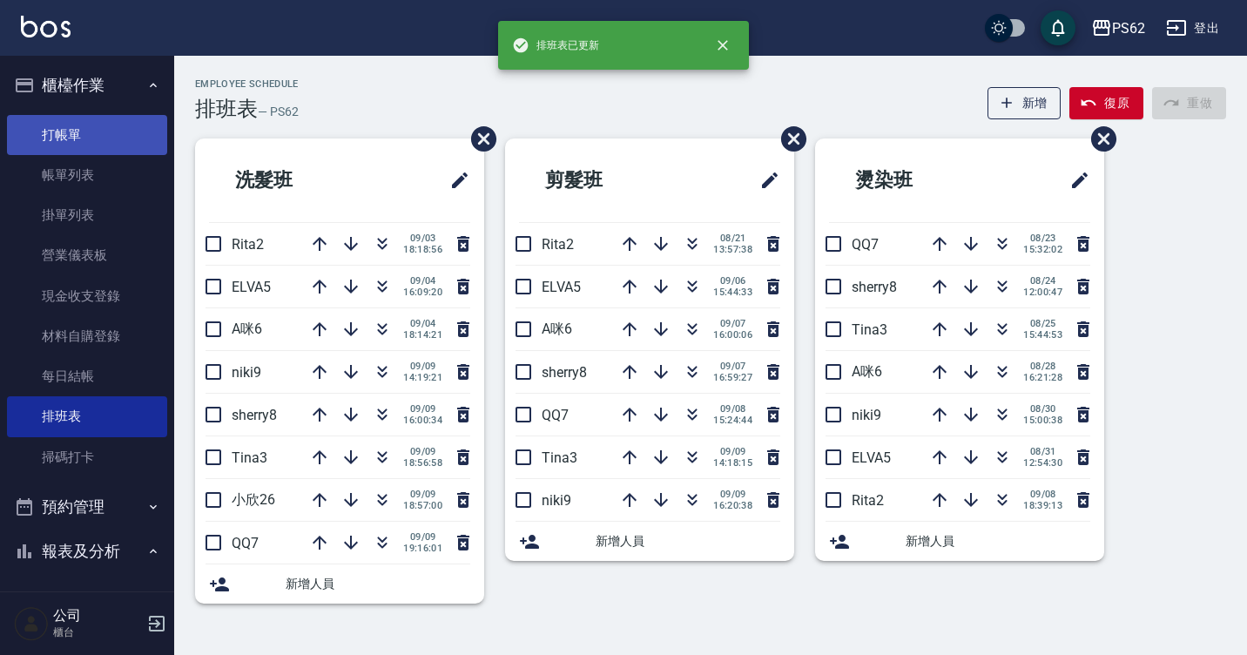
click at [60, 145] on link "打帳單" at bounding box center [87, 135] width 160 height 40
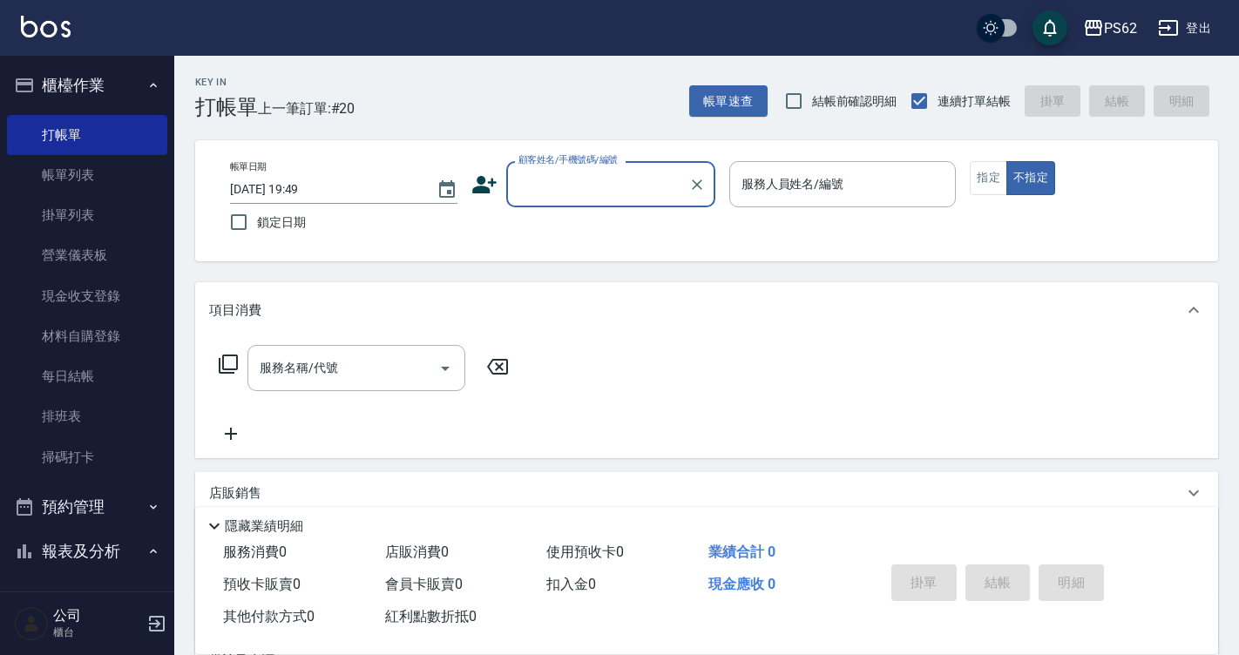
click at [571, 220] on div "帳單日期 [DATE] 19:49 鎖定日期 顧客姓名/手機號碼/編號 顧客姓名/手機號碼/編號 服務人員姓名/編號 服務人員姓名/編號 指定 不指定" at bounding box center [706, 200] width 981 height 79
click at [558, 201] on div "顧客姓名/手機號碼/編號" at bounding box center [610, 184] width 209 height 46
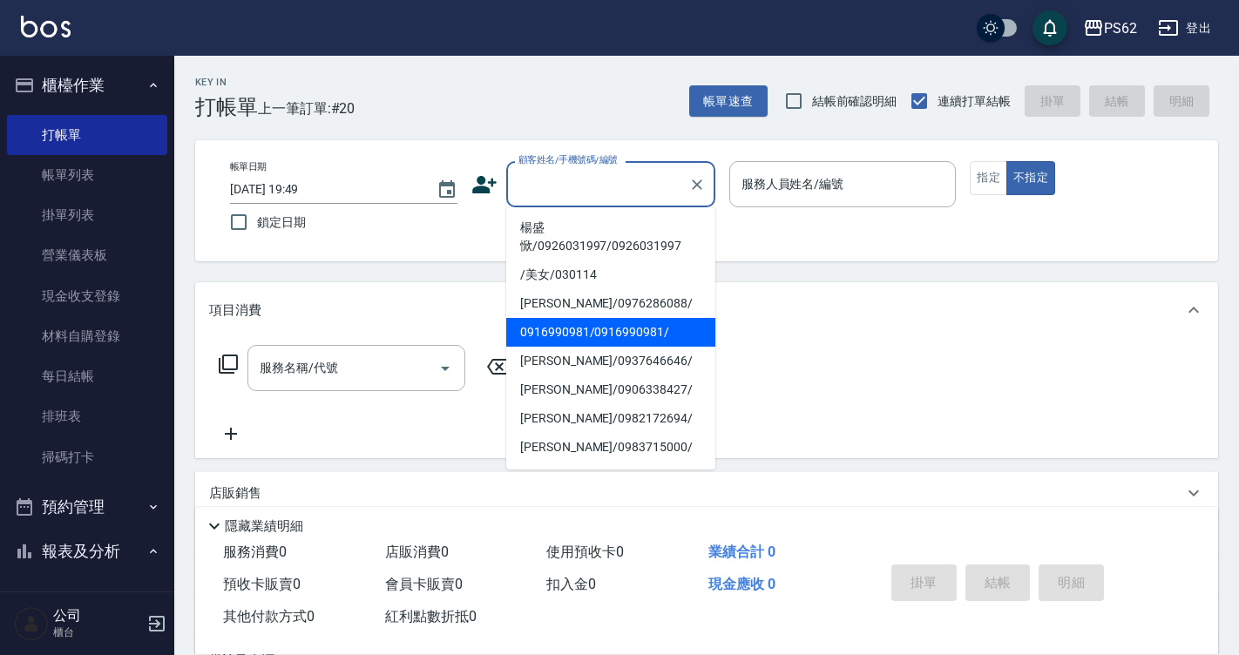
scroll to position [174, 0]
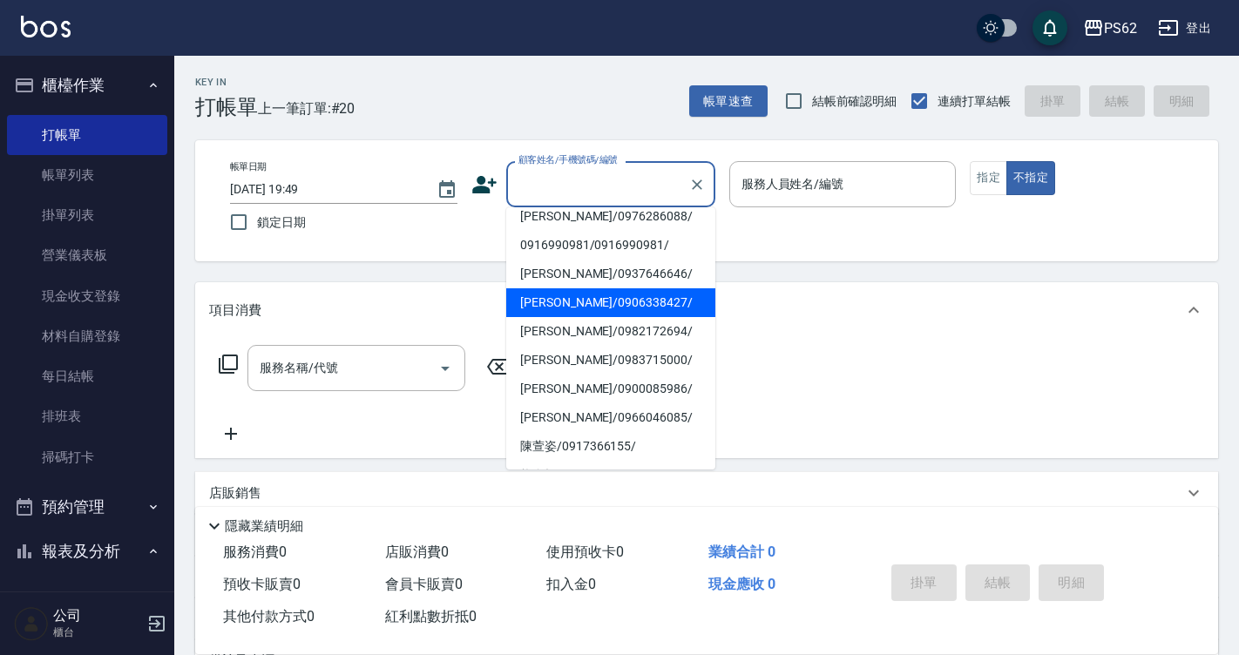
click at [606, 299] on li "[PERSON_NAME]/0906338427/" at bounding box center [610, 302] width 209 height 29
type input "[PERSON_NAME]/0906338427/"
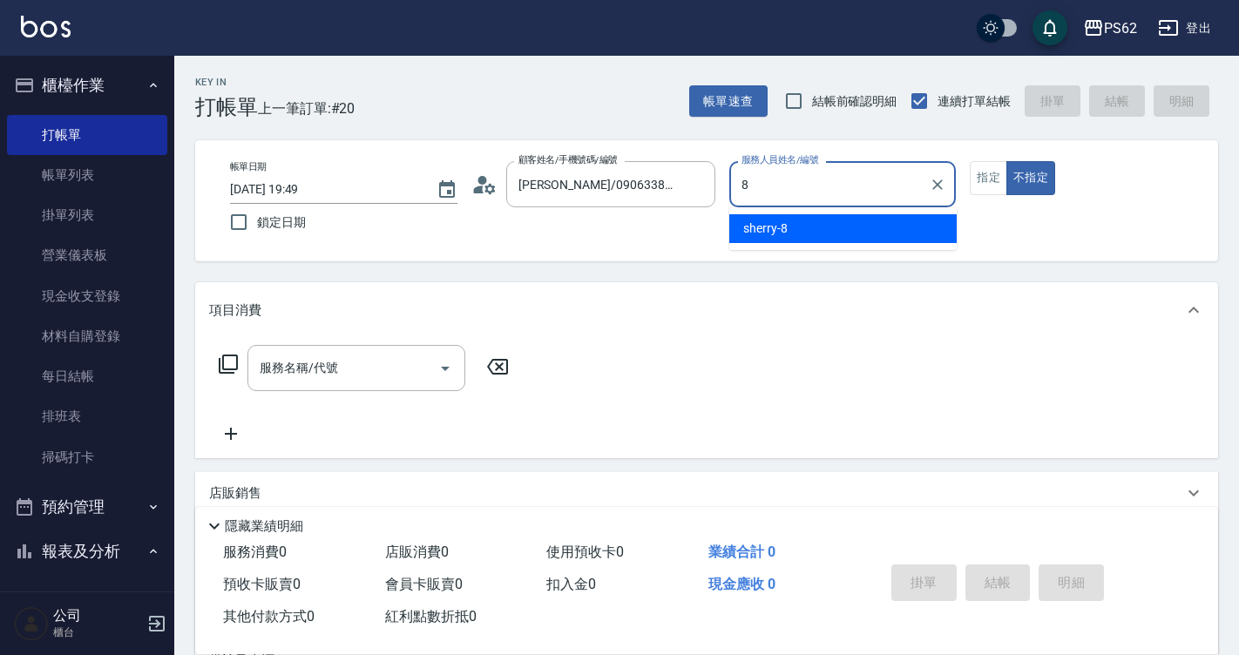
type input "sherry-8"
type button "false"
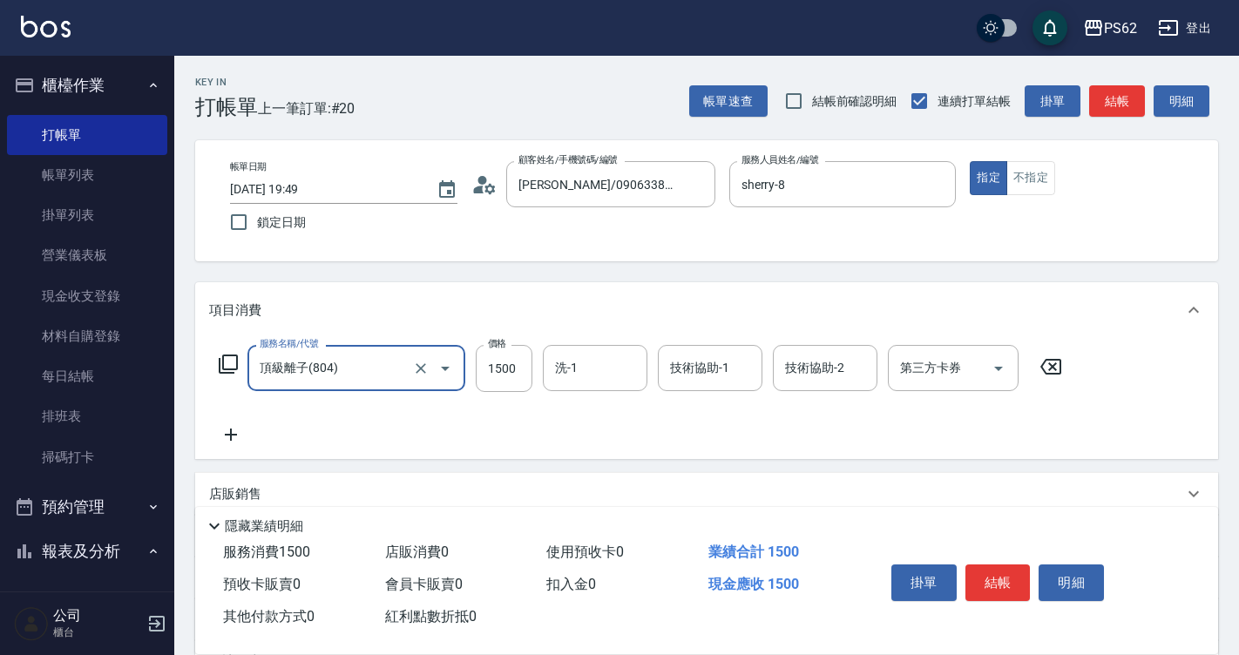
type input "頂級離子(804)"
type input "1699"
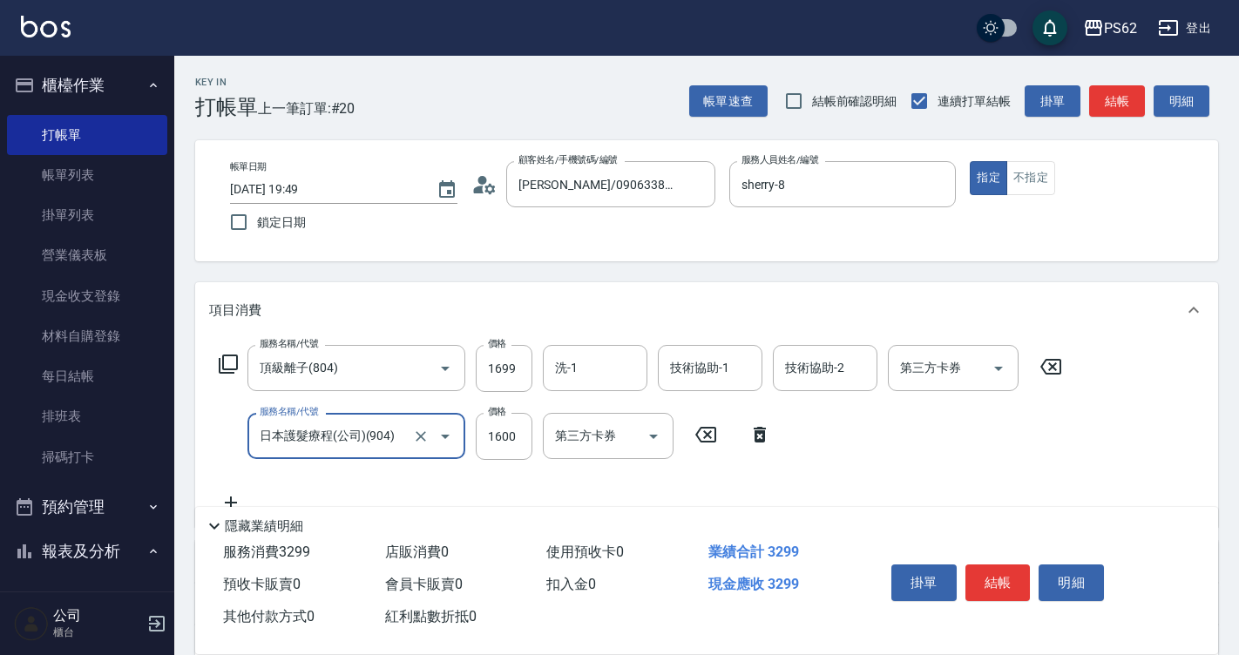
type input "日本護髮療程(公司)(904)"
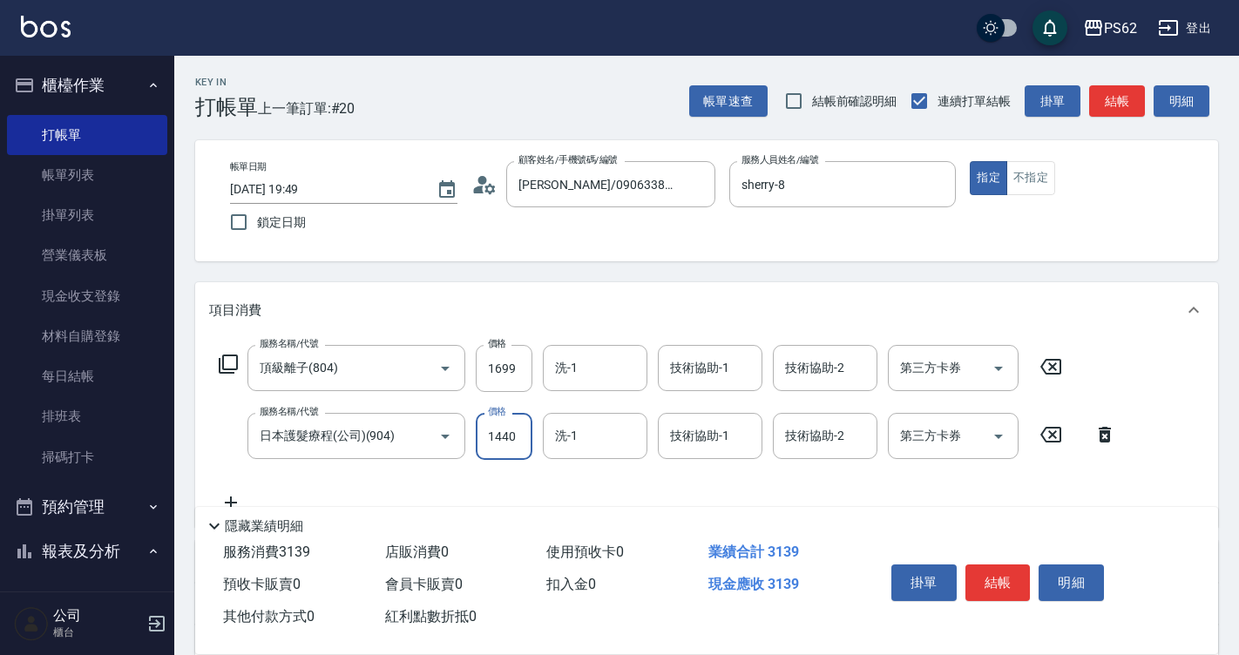
type input "1440"
drag, startPoint x: 197, startPoint y: 78, endPoint x: 174, endPoint y: 146, distance: 71.6
click at [194, 113] on div "Key In 打帳單 上一筆訂單:#20" at bounding box center [264, 88] width 180 height 64
drag, startPoint x: 1011, startPoint y: 562, endPoint x: 1031, endPoint y: 550, distance: 24.2
click at [1011, 564] on button "結帳" at bounding box center [997, 582] width 65 height 37
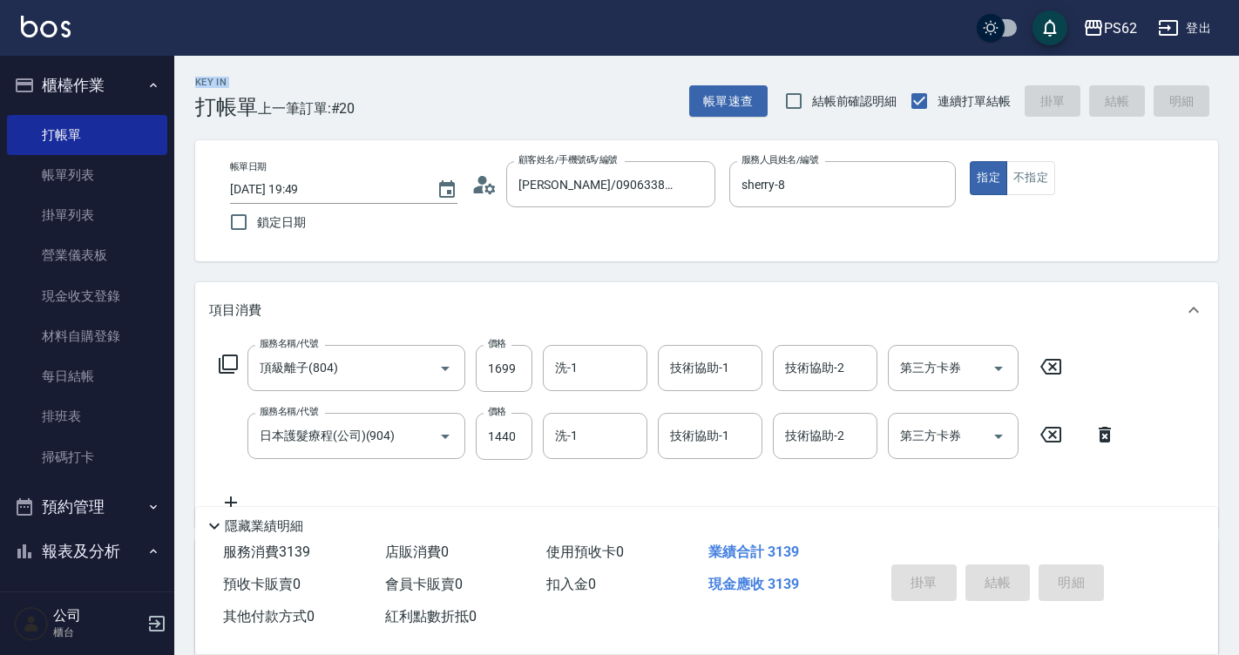
type input "[DATE] 19:59"
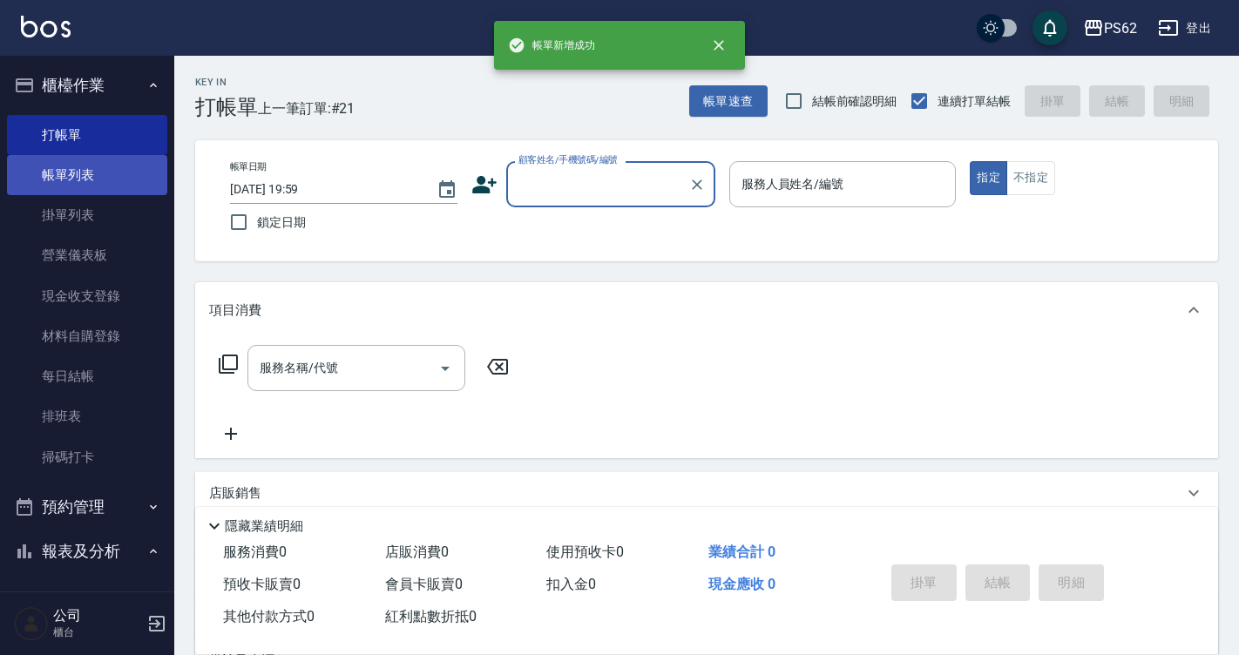
click at [118, 175] on link "帳單列表" at bounding box center [87, 175] width 160 height 40
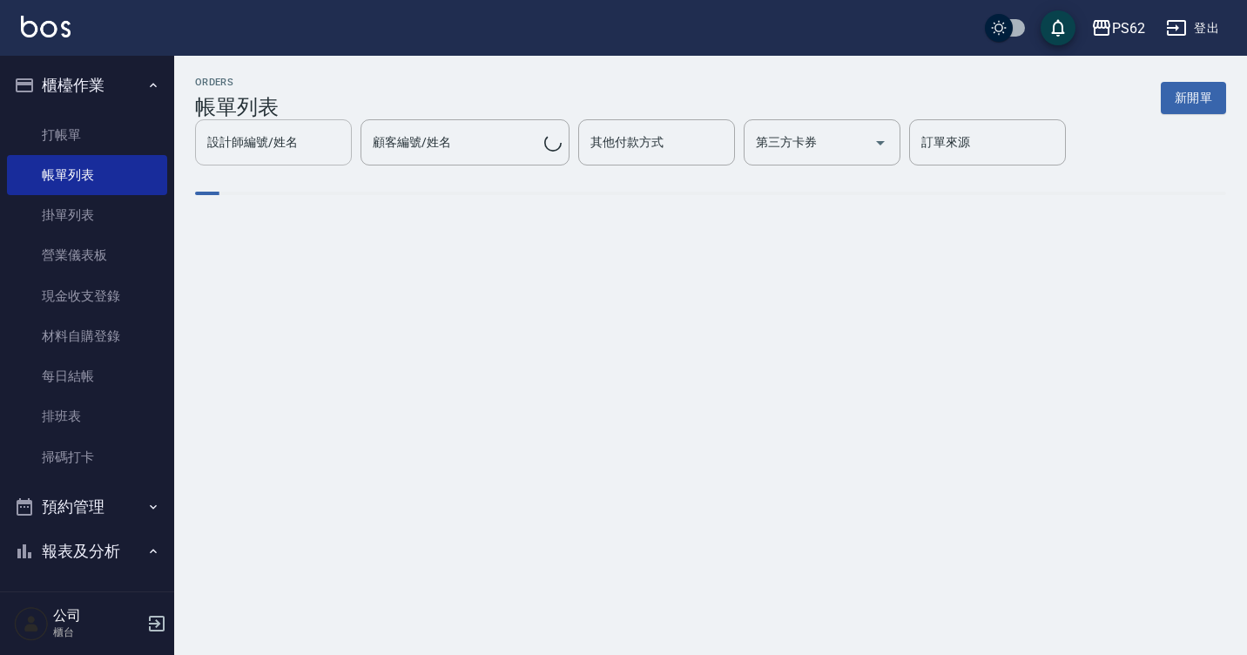
click at [260, 158] on input "設計師編號/姓名" at bounding box center [273, 142] width 141 height 30
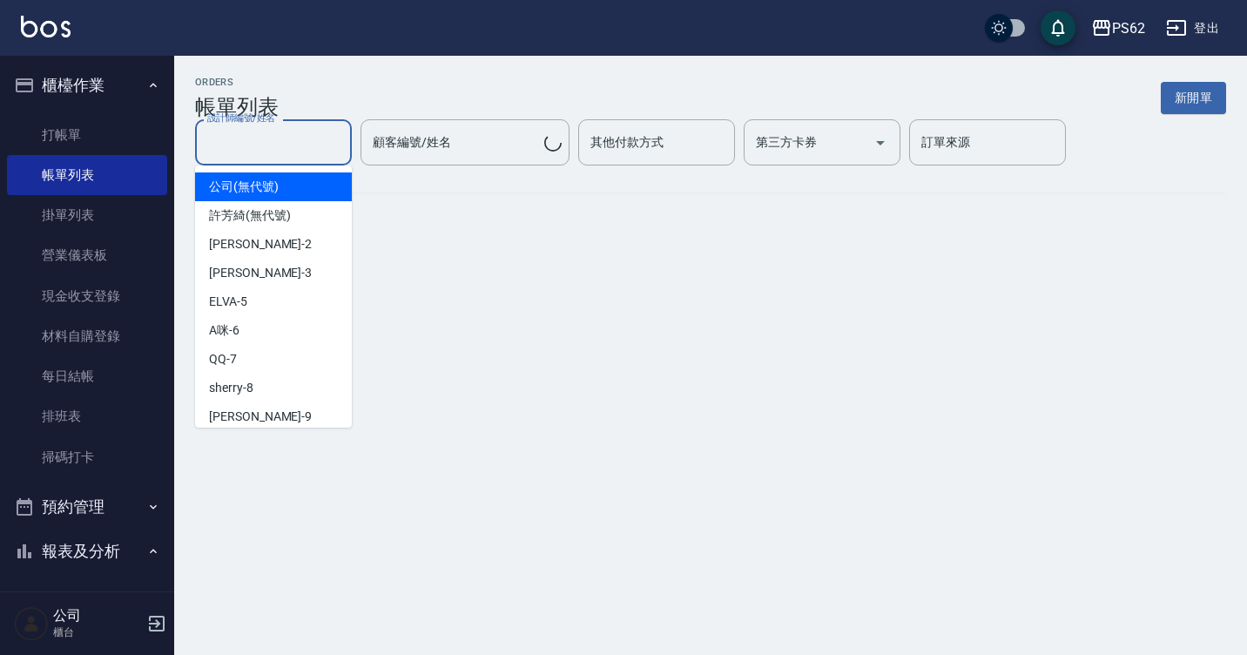
click at [260, 158] on input "設計師編號/姓名" at bounding box center [273, 142] width 141 height 30
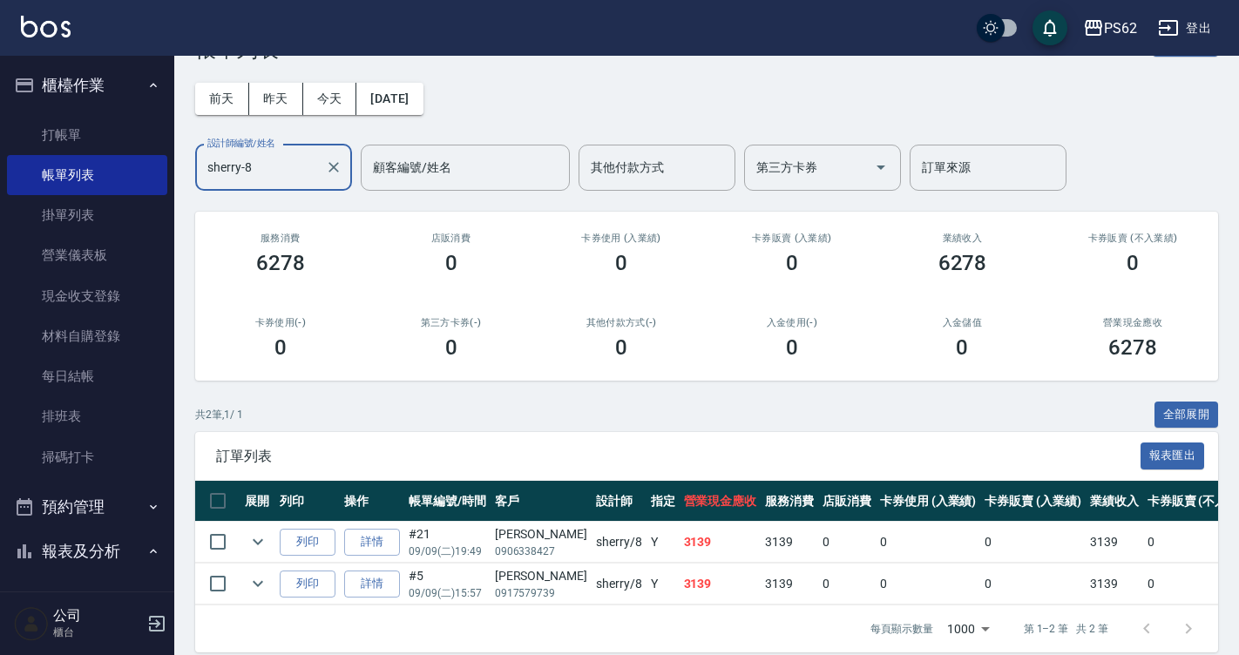
scroll to position [89, 0]
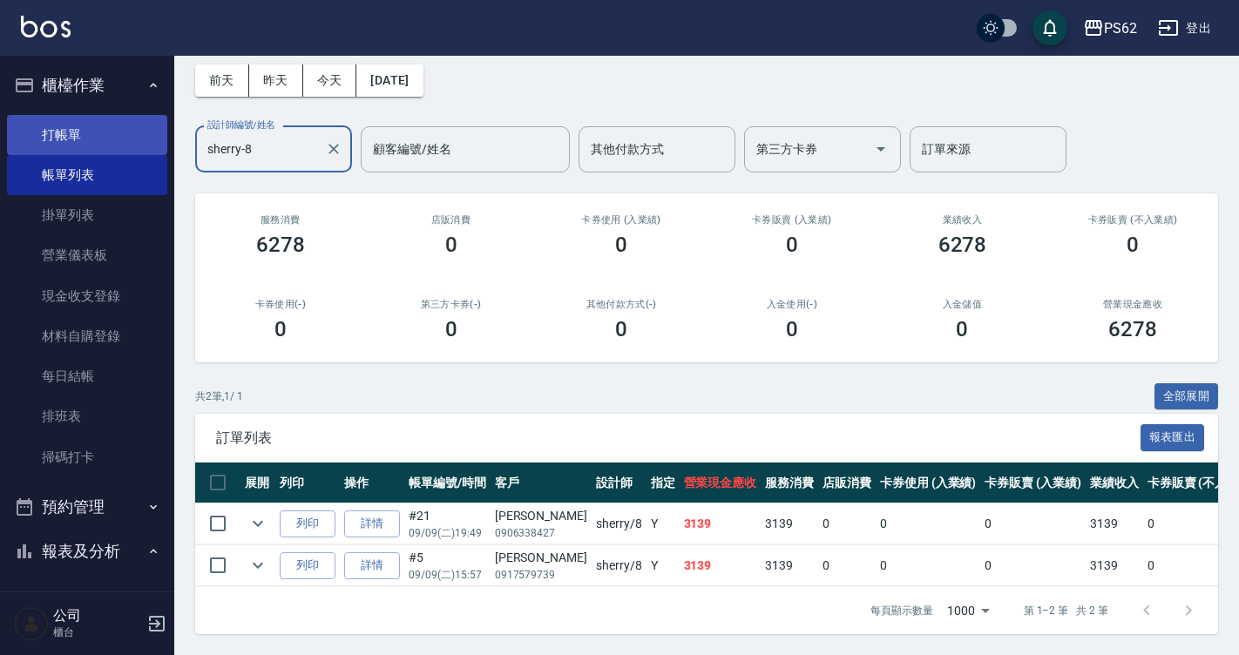
type input "sherry-8"
click at [57, 128] on link "打帳單" at bounding box center [87, 135] width 160 height 40
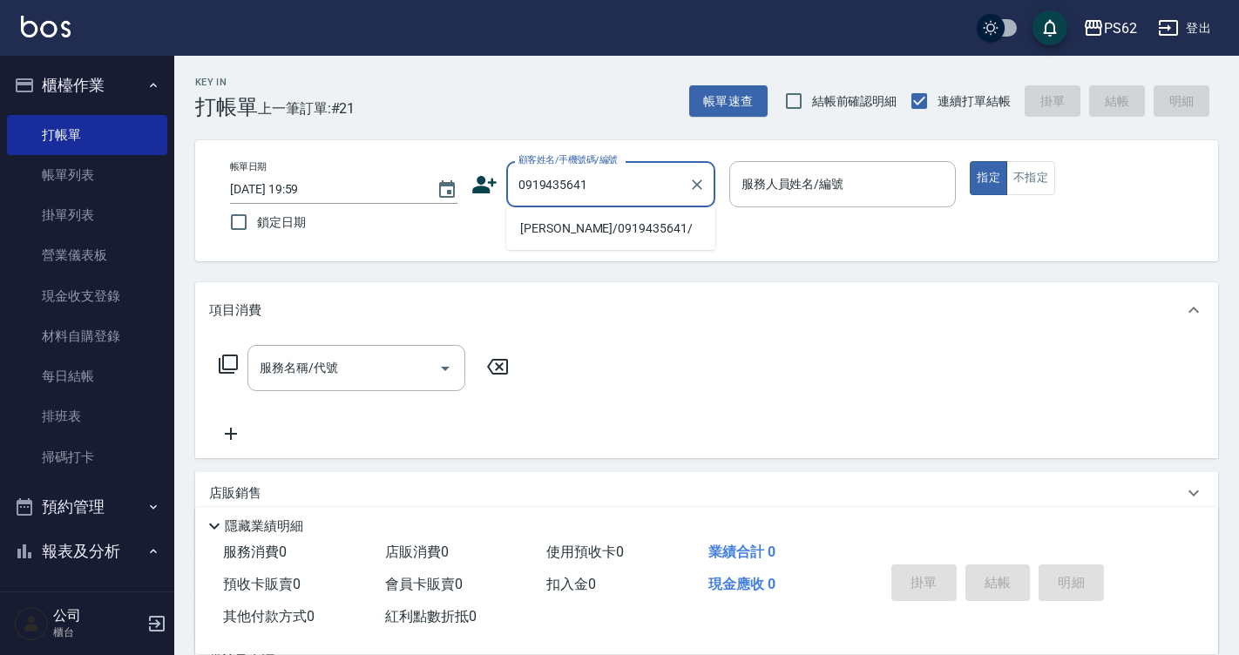
type input "[PERSON_NAME]/0919435641/"
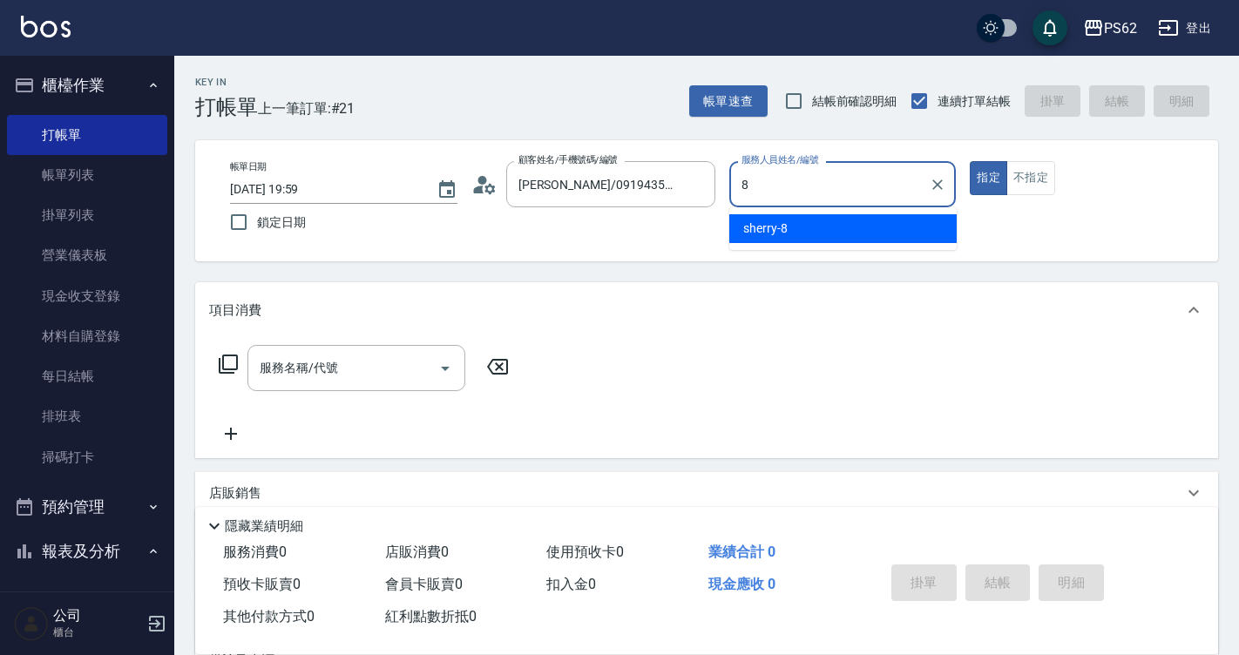
type input "sherry-8"
type button "true"
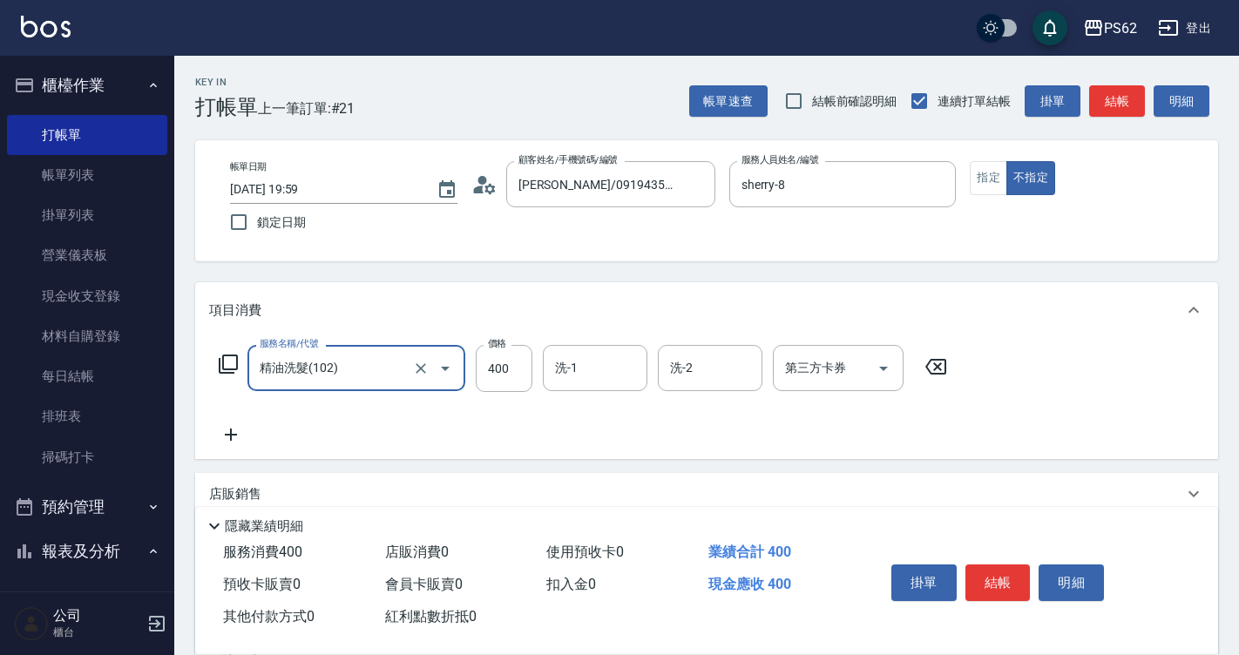
type input "精油洗髮(102)"
type input "500"
click at [1000, 585] on button "結帳" at bounding box center [997, 582] width 65 height 37
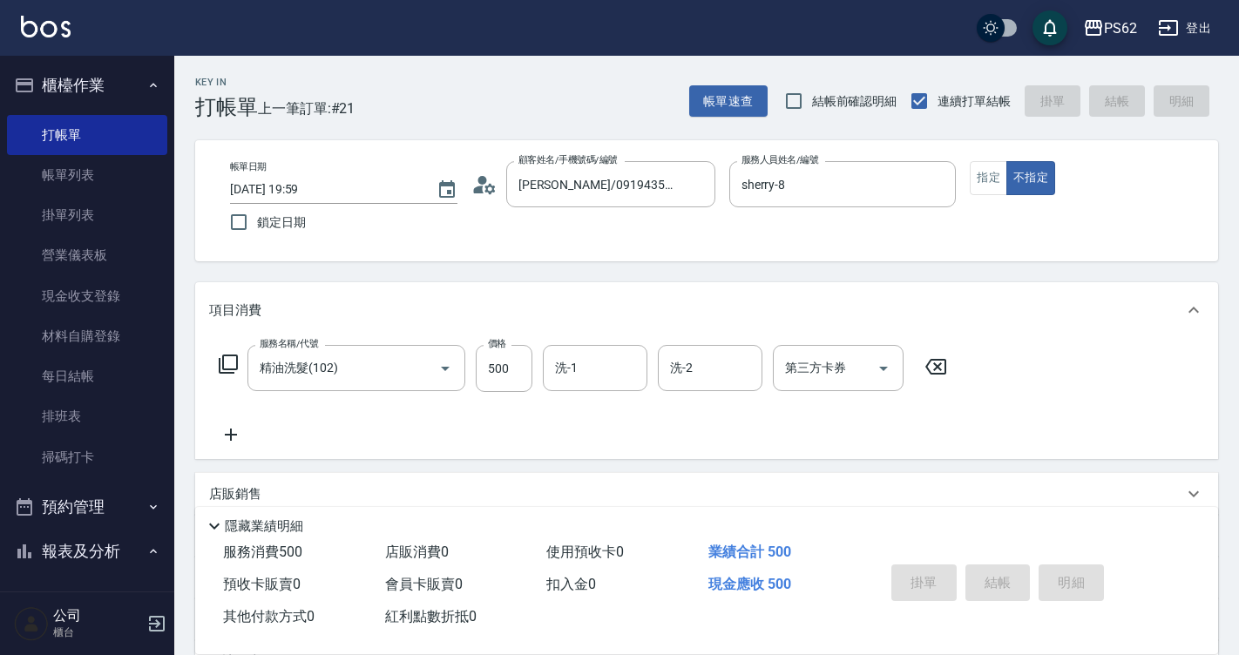
type input "[DATE] 20:00"
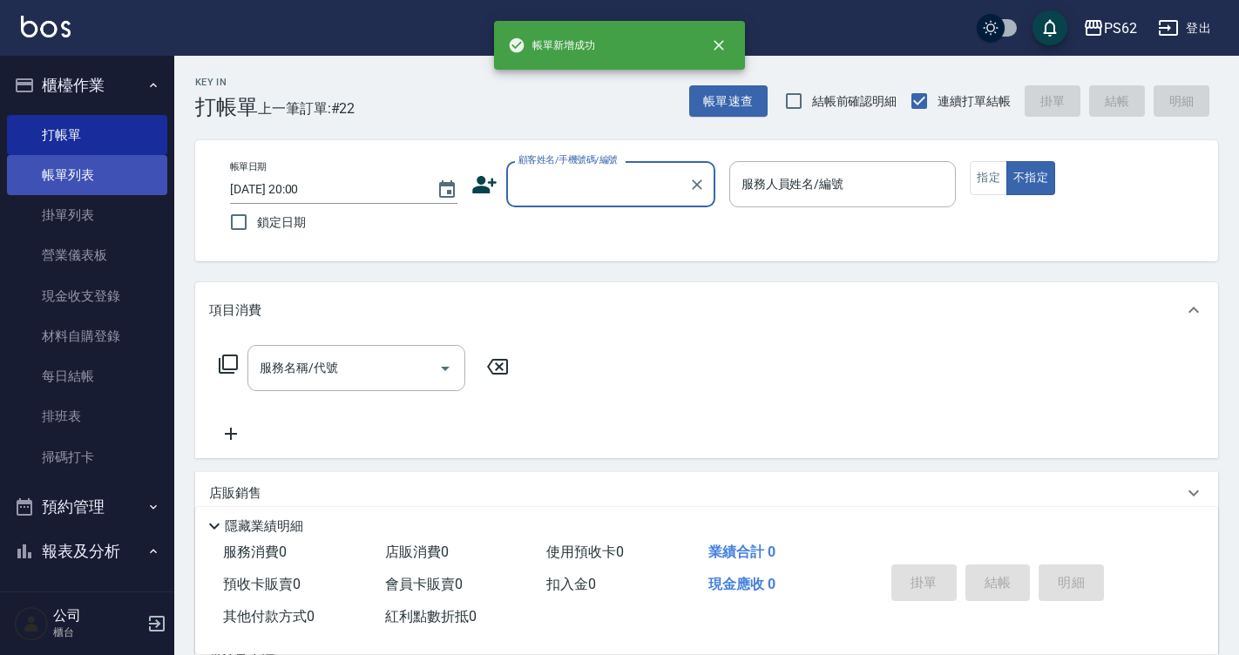
click at [135, 173] on link "帳單列表" at bounding box center [87, 175] width 160 height 40
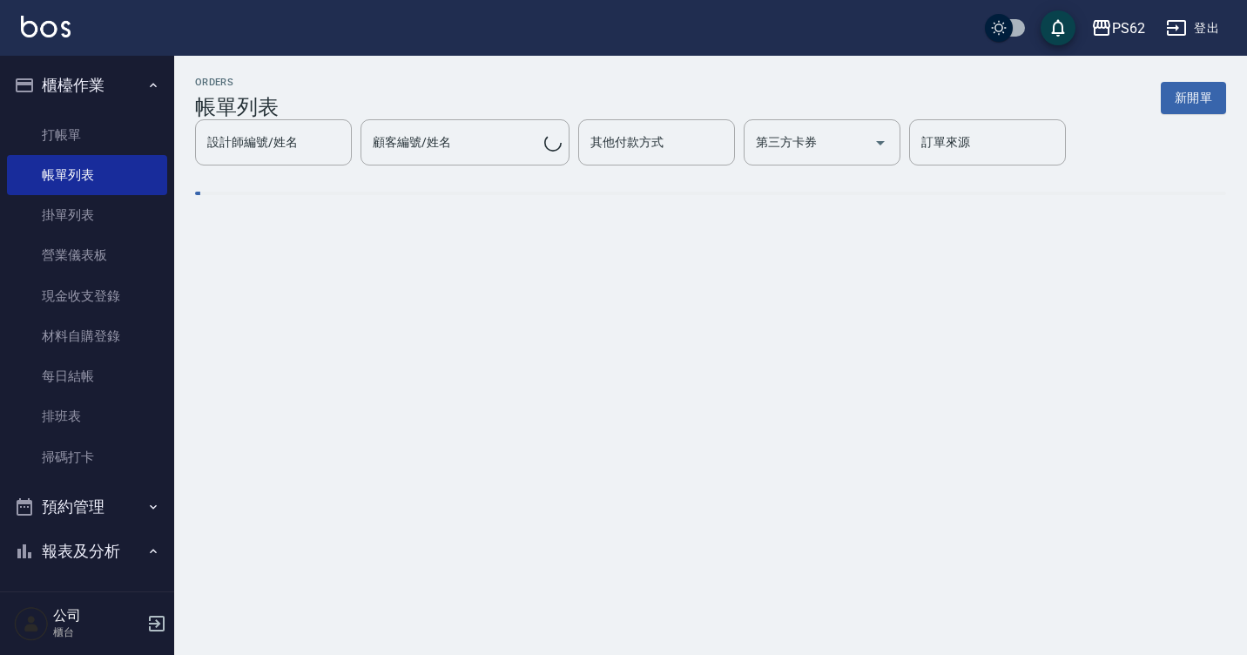
click at [296, 132] on div "設計師編號/姓名 設計師編號/姓名 顧客編號/姓名 顧客編號/姓名 其他付款方式 其他付款方式 第三方卡券 第三方卡券 訂單來源 訂單來源" at bounding box center [710, 142] width 1031 height 46
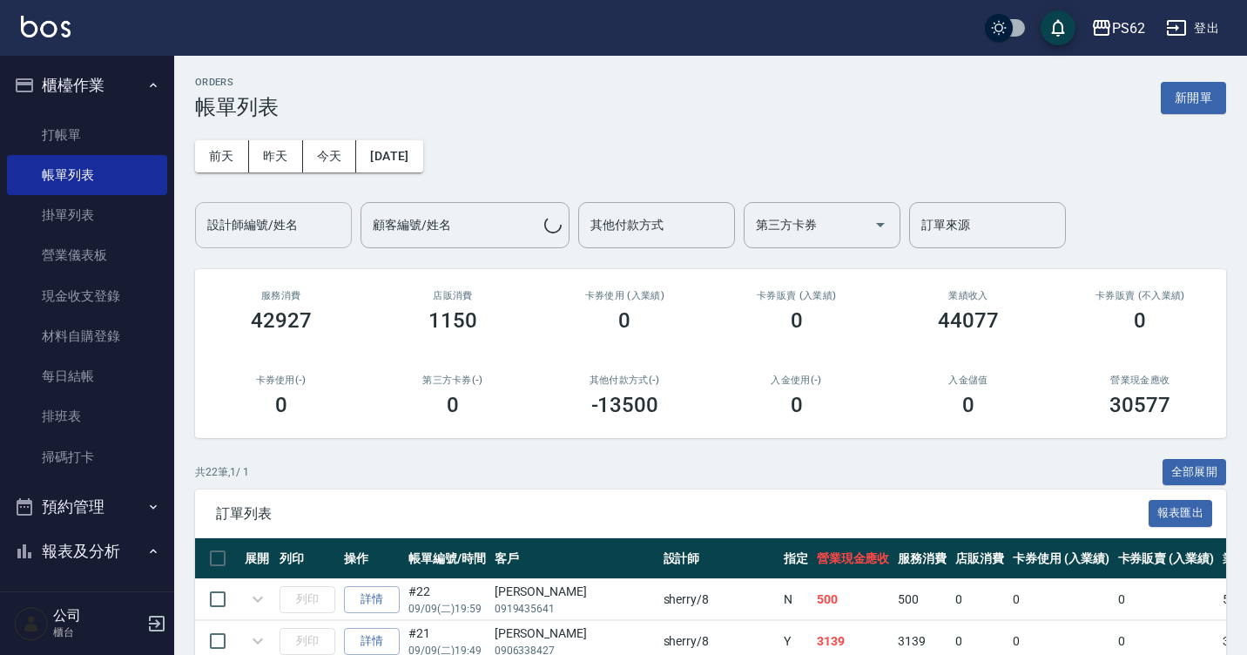
click at [303, 155] on button "今天" at bounding box center [330, 156] width 54 height 32
click at [322, 230] on input "設計師編號/姓名" at bounding box center [273, 225] width 141 height 30
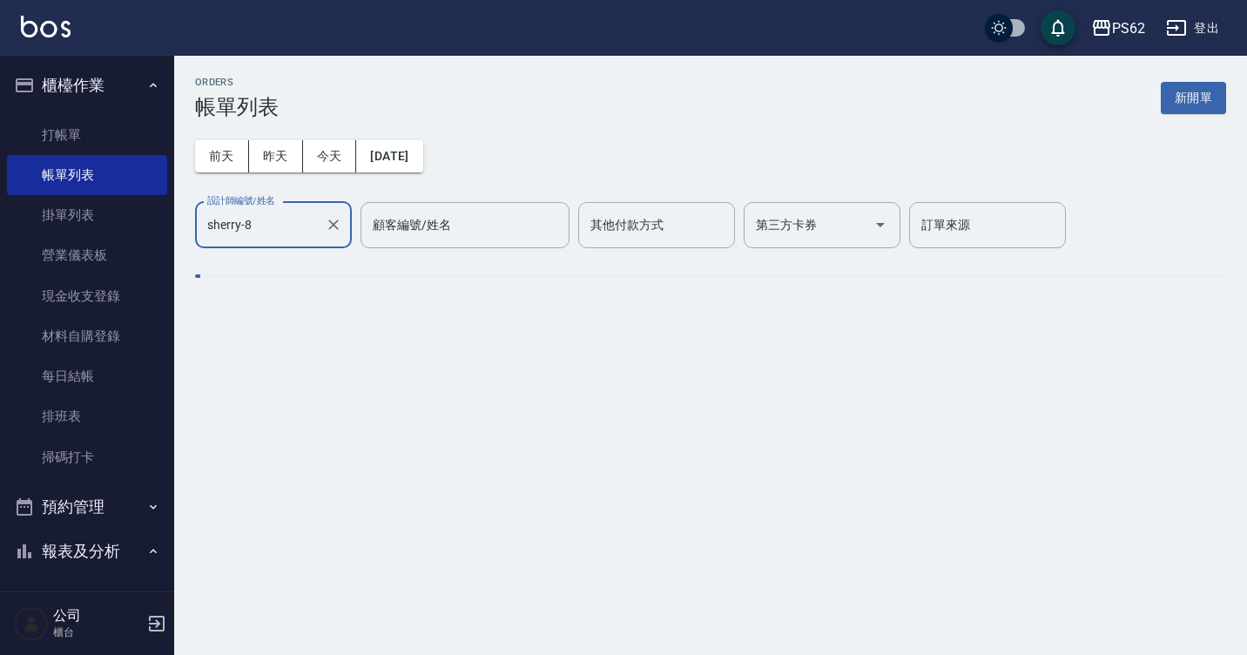
type input "sherry-8"
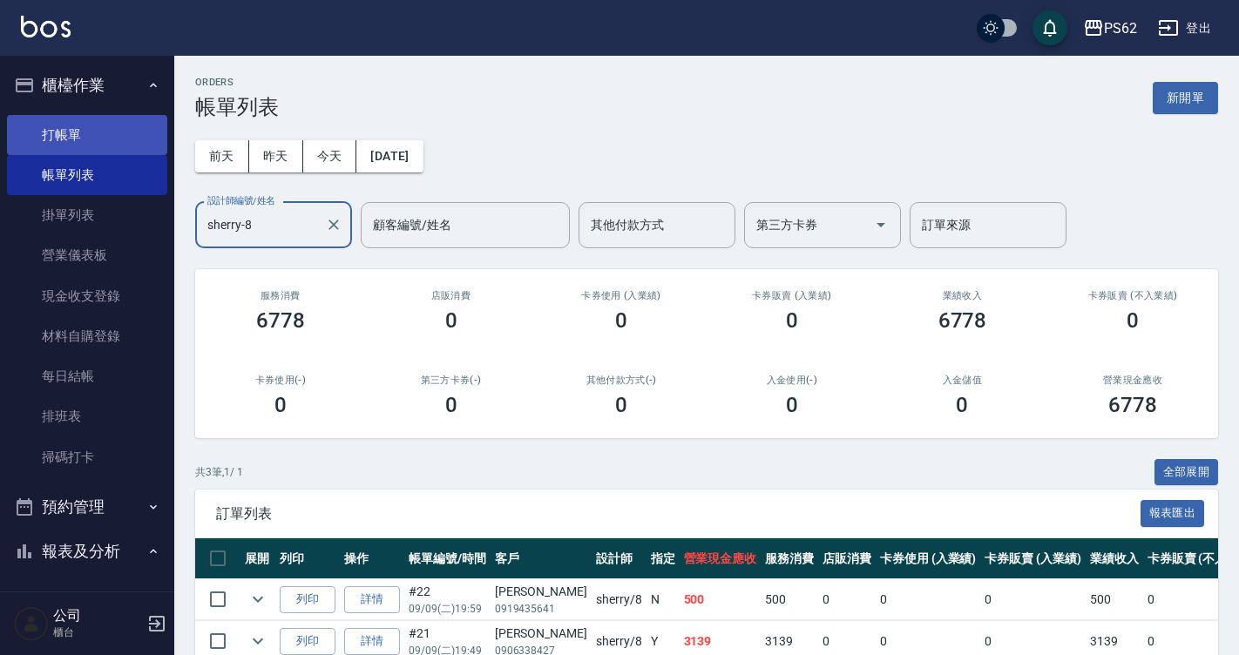
click at [110, 135] on link "打帳單" at bounding box center [87, 135] width 160 height 40
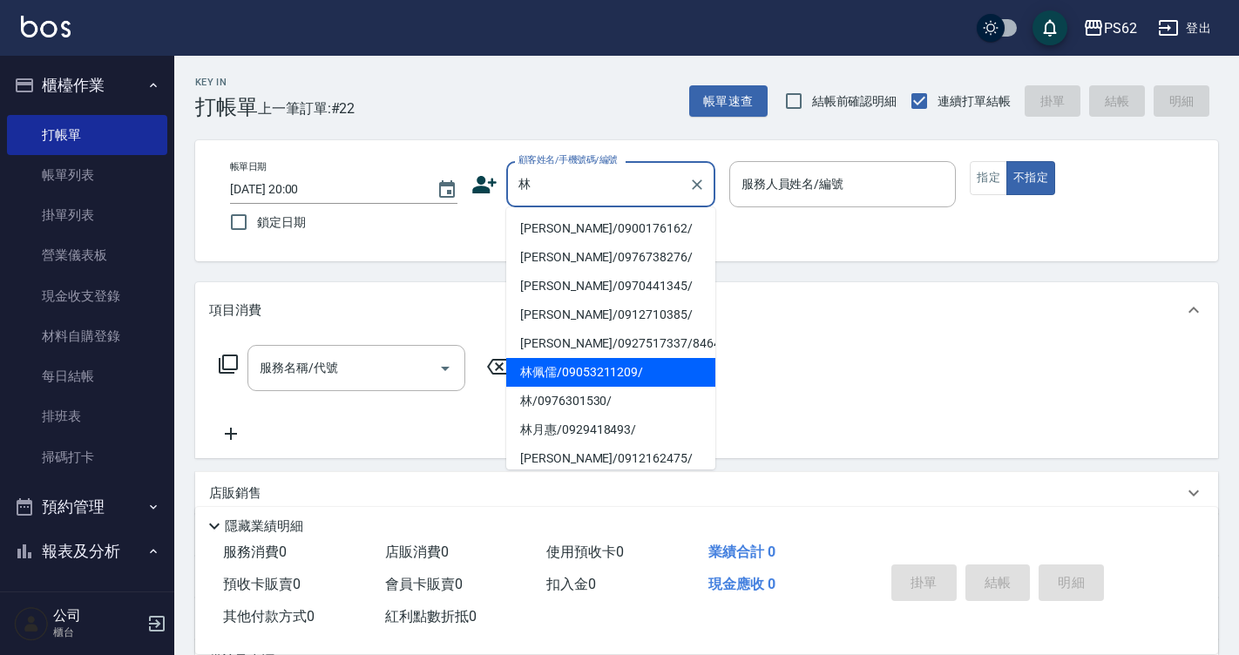
click at [565, 369] on li "林佩儒/09053211209/" at bounding box center [610, 372] width 209 height 29
type input "林佩儒/09053211209/"
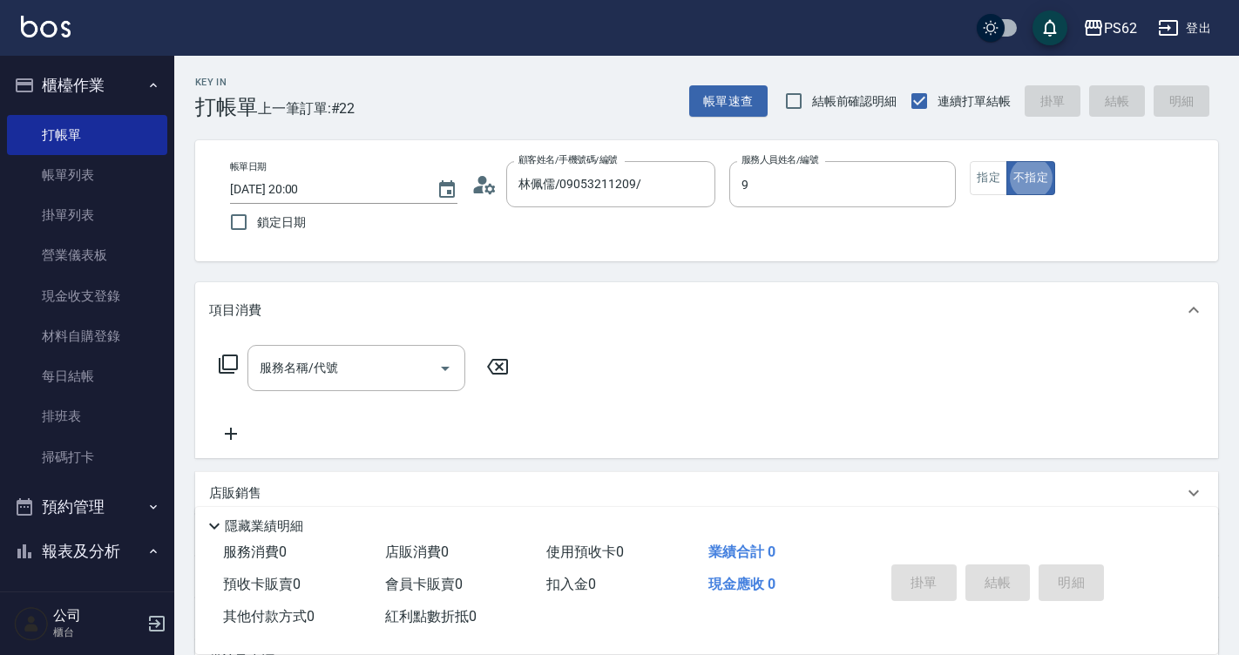
type input "niki-9"
type button "false"
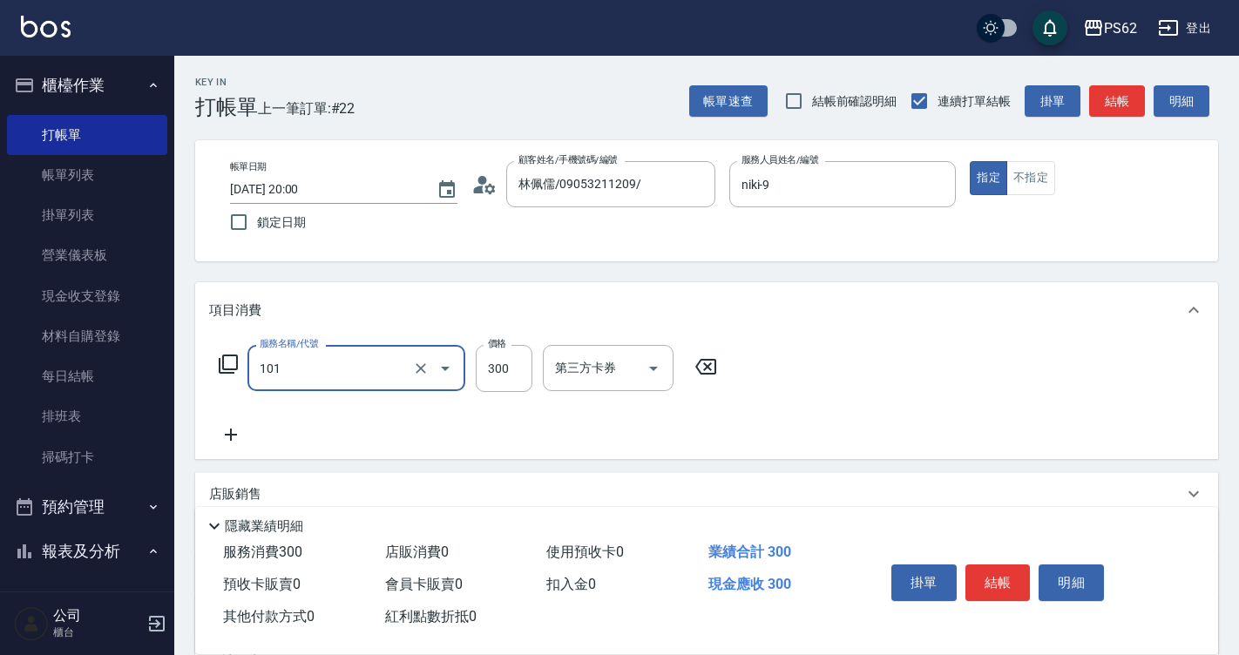
type input "洗髮(101)"
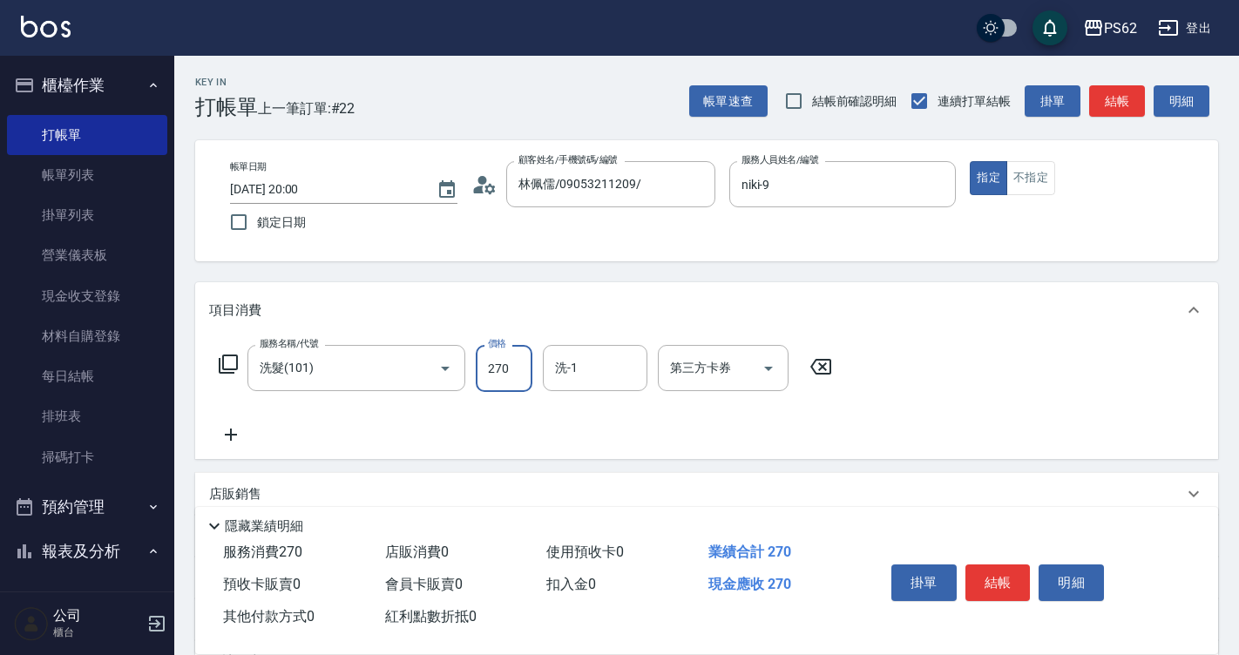
type input "270"
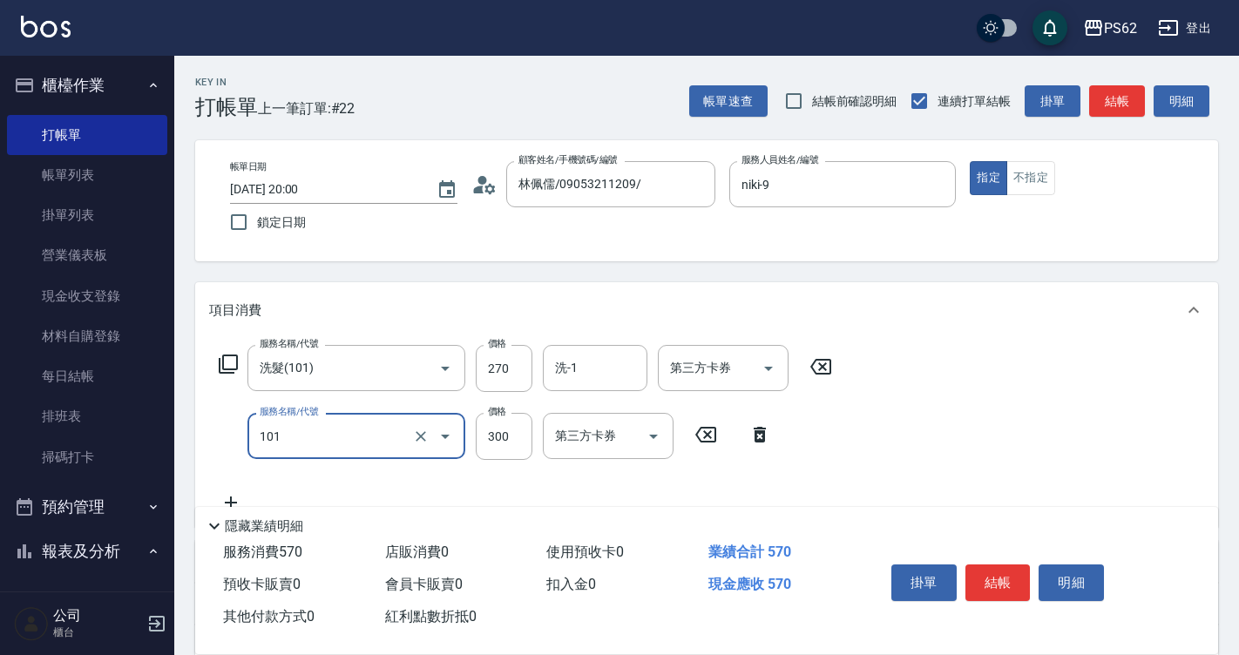
type input "洗髮(101)"
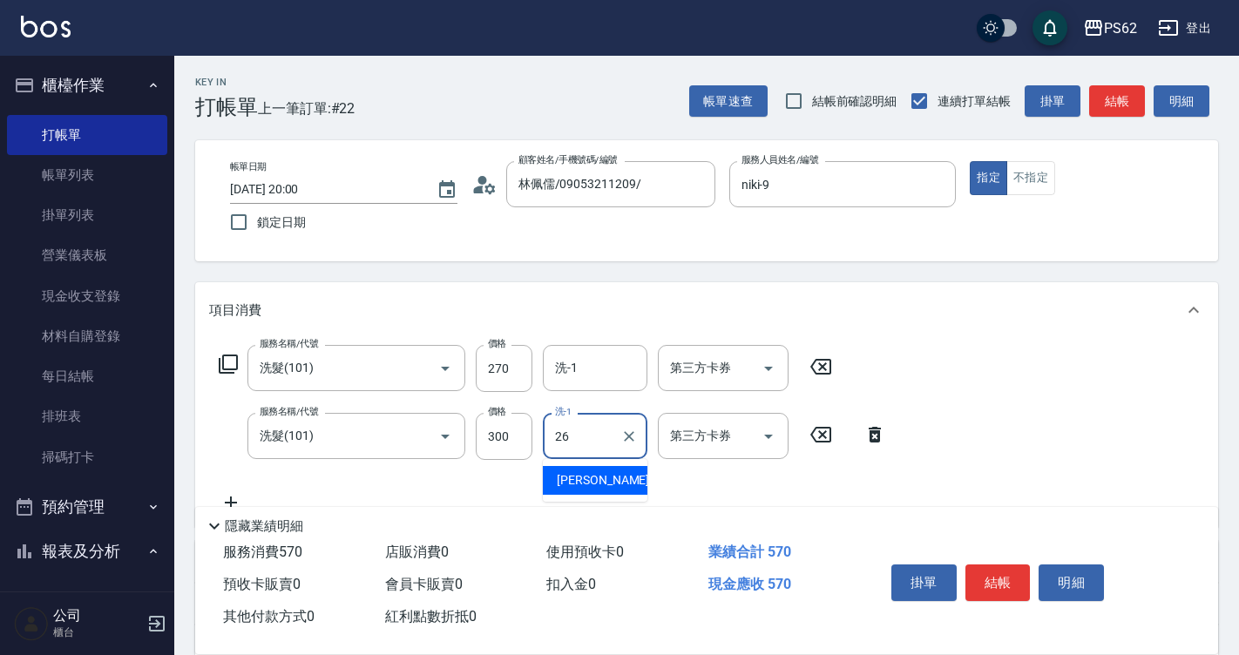
type input "[PERSON_NAME]-26"
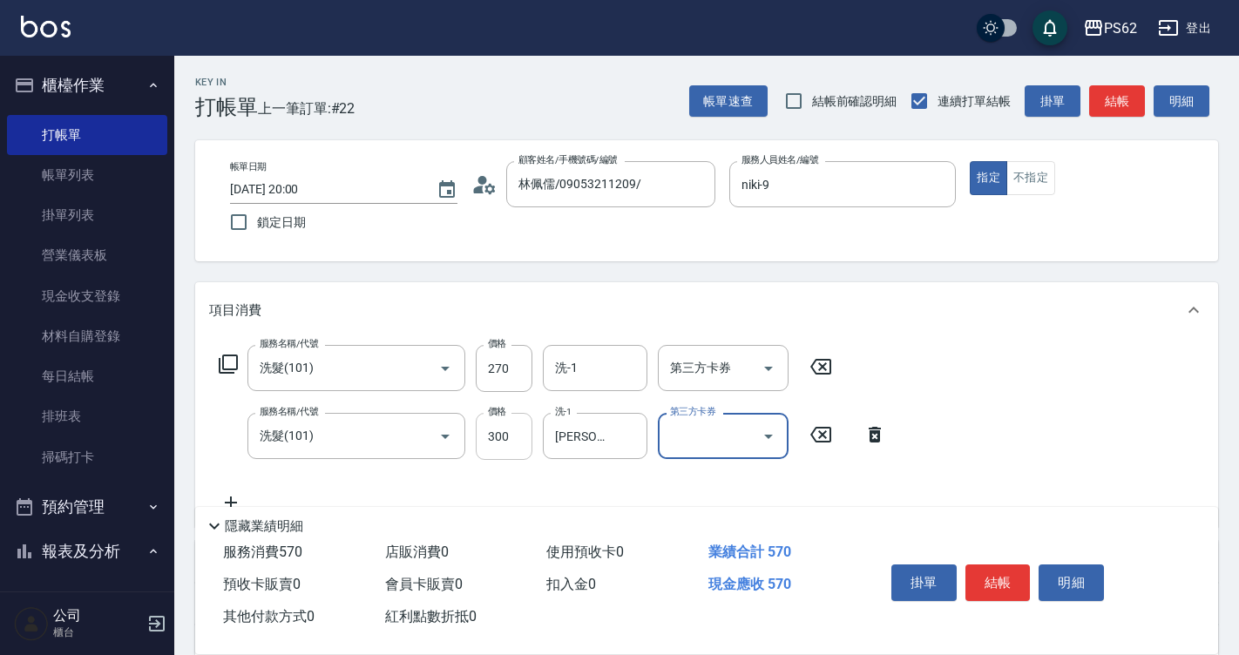
click at [490, 451] on input "300" at bounding box center [504, 436] width 57 height 47
type input "500"
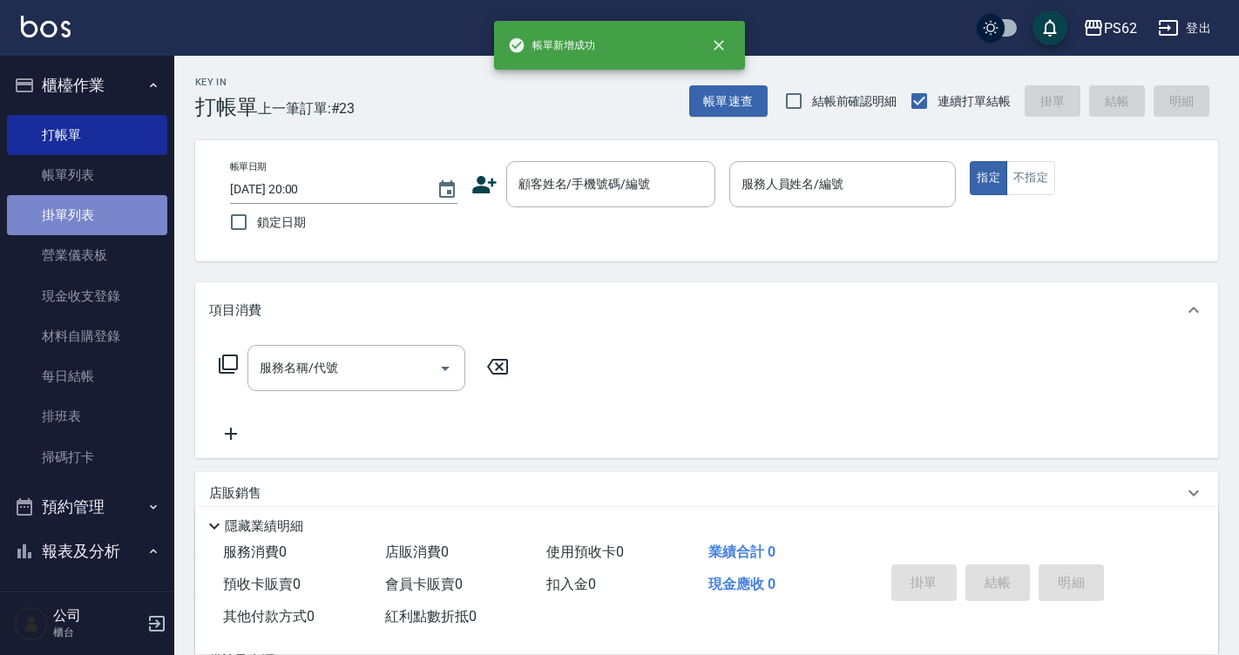
click at [114, 195] on link "掛單列表" at bounding box center [87, 215] width 160 height 40
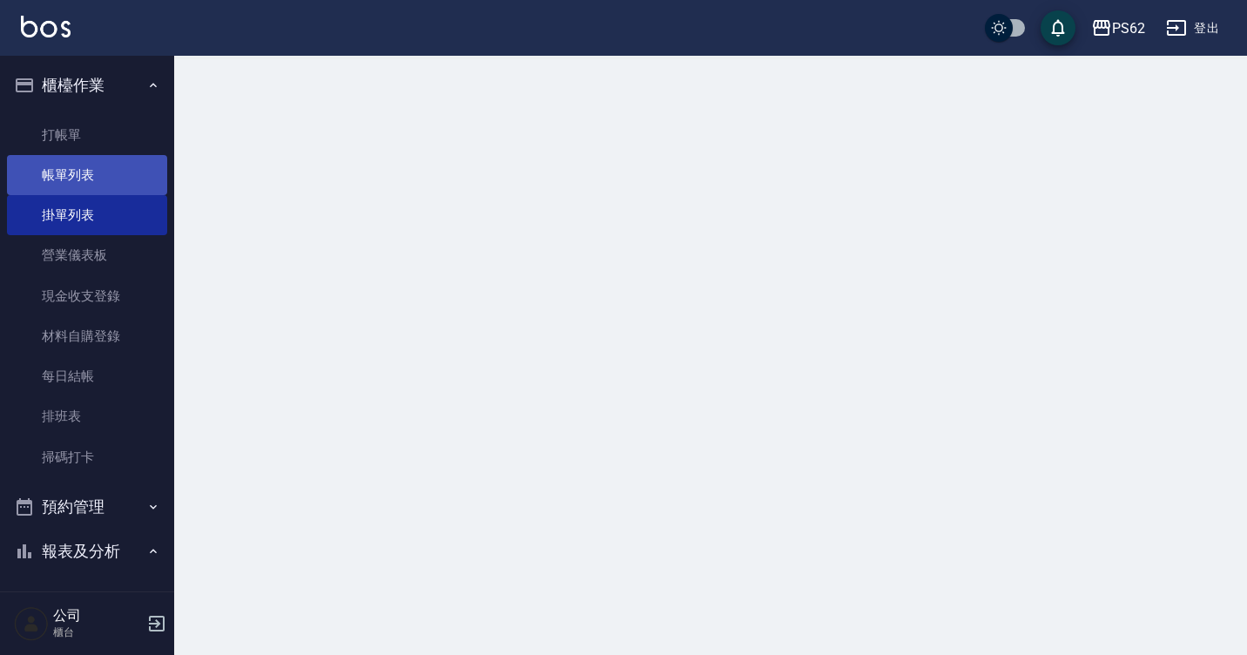
click at [114, 183] on link "帳單列表" at bounding box center [87, 175] width 160 height 40
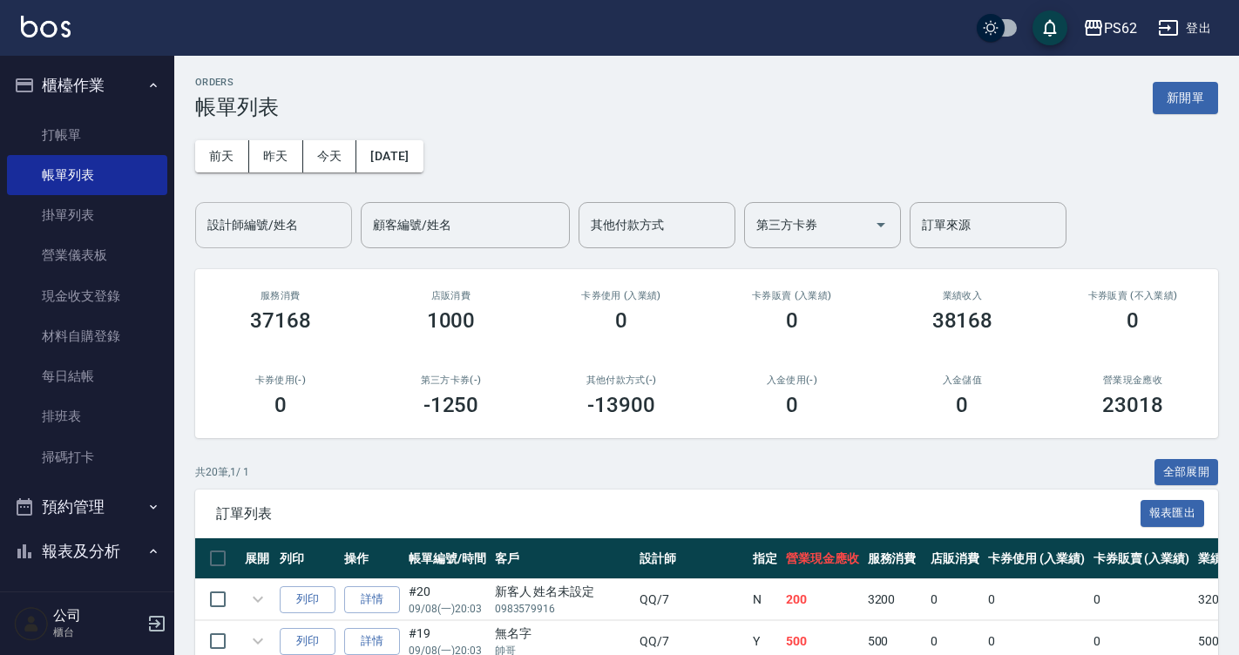
click at [249, 140] on button "昨天" at bounding box center [276, 156] width 54 height 32
click at [262, 215] on div "設計師編號/姓名 設計師編號/姓名" at bounding box center [273, 225] width 157 height 46
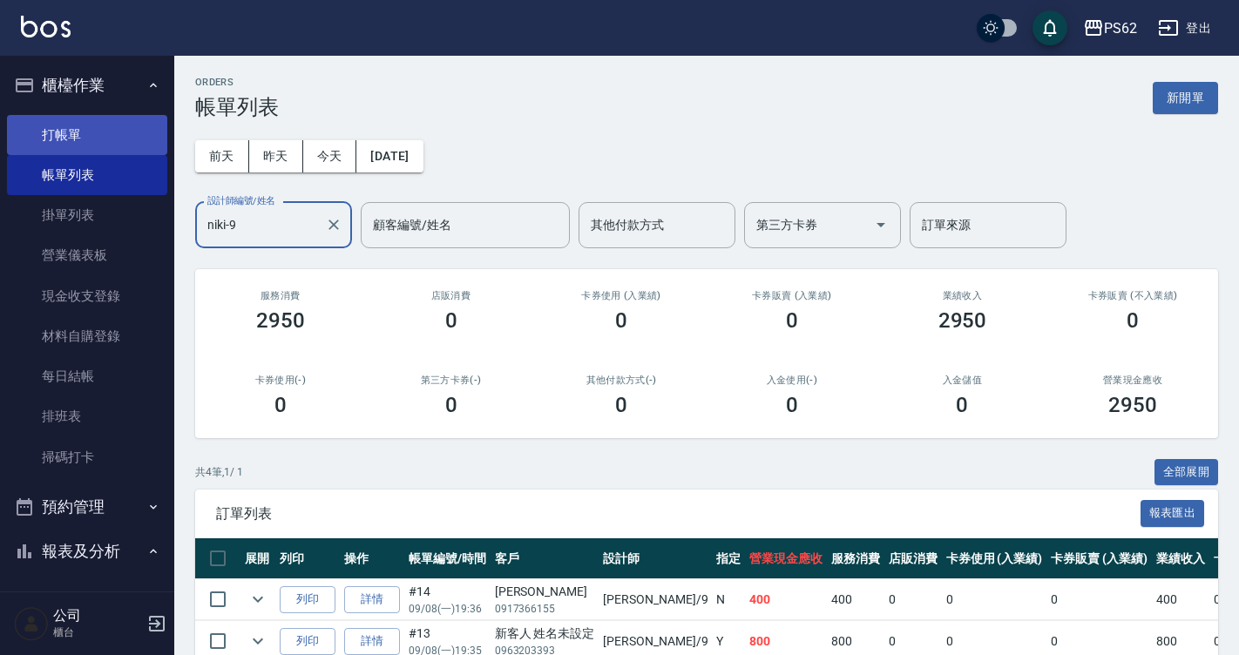
type input "niki-9"
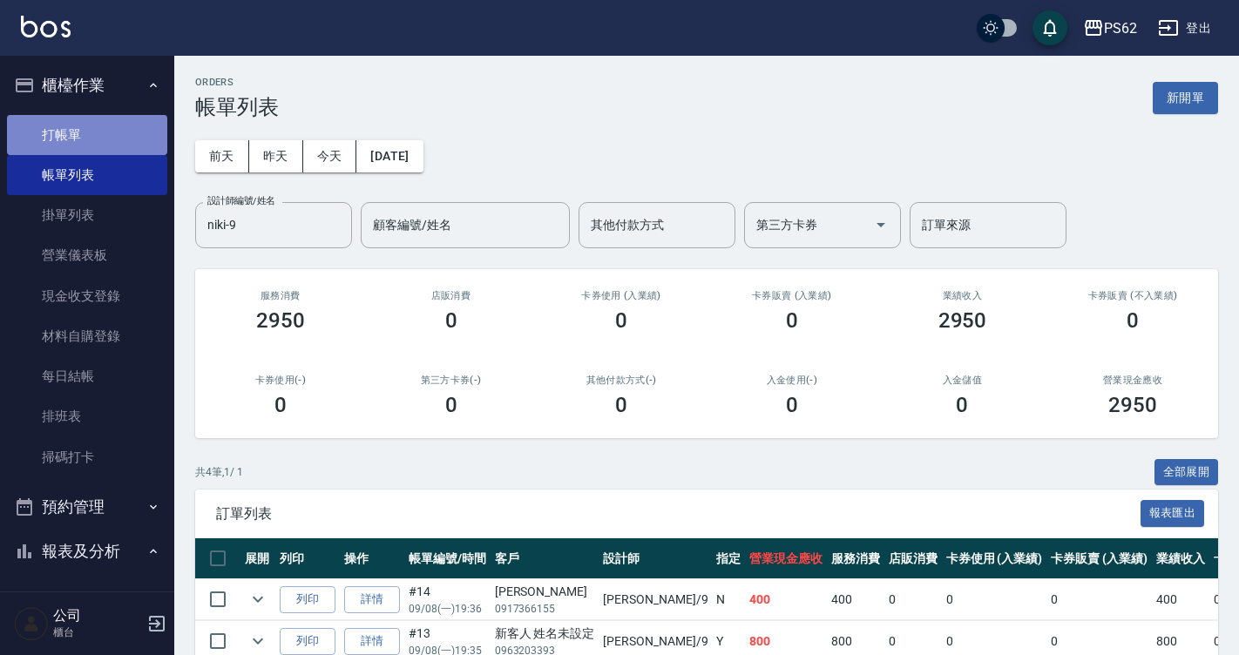
click at [97, 135] on link "打帳單" at bounding box center [87, 135] width 160 height 40
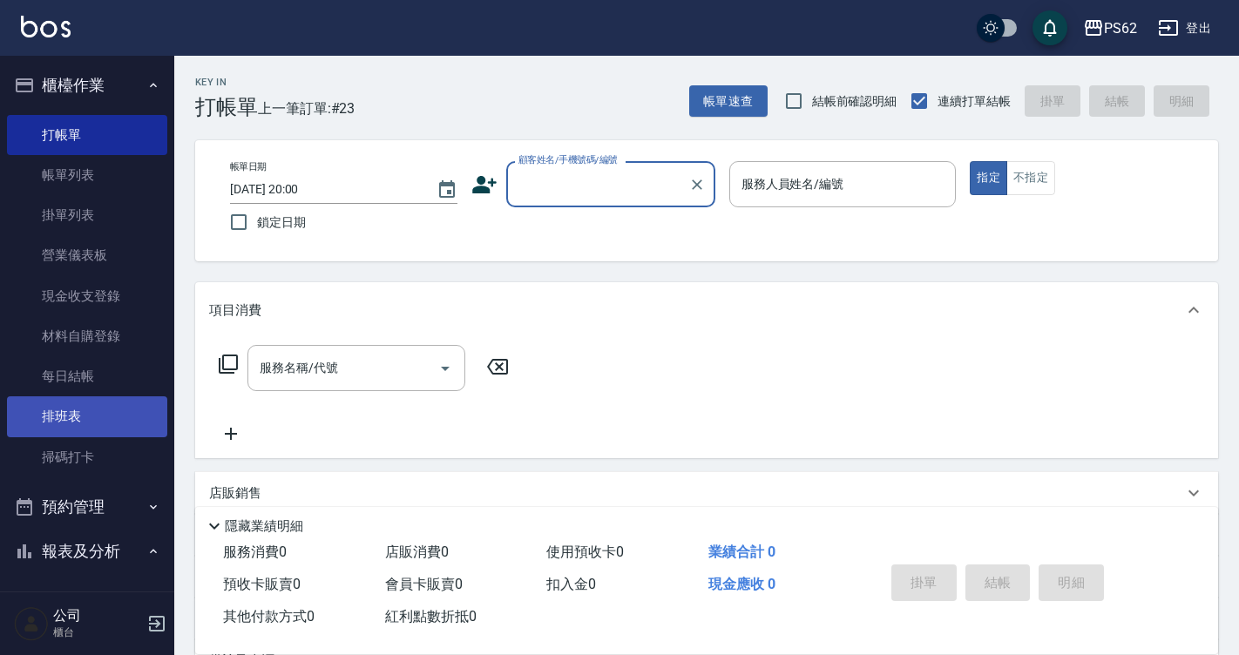
scroll to position [348, 0]
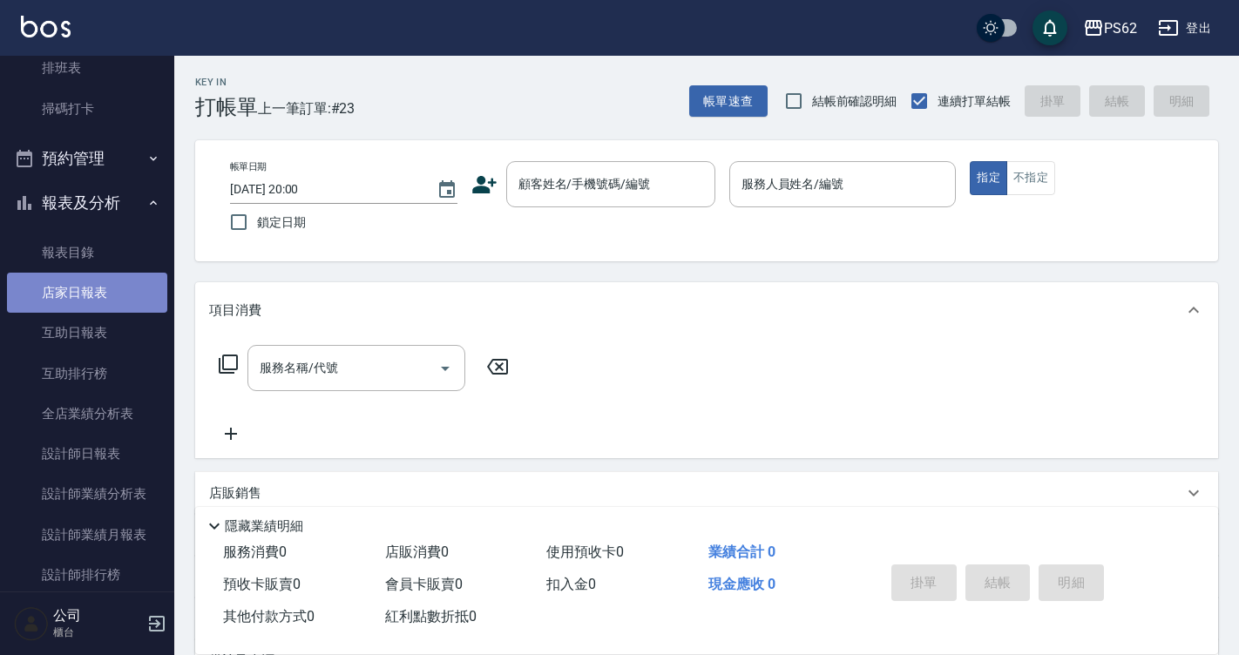
click at [121, 304] on link "店家日報表" at bounding box center [87, 293] width 160 height 40
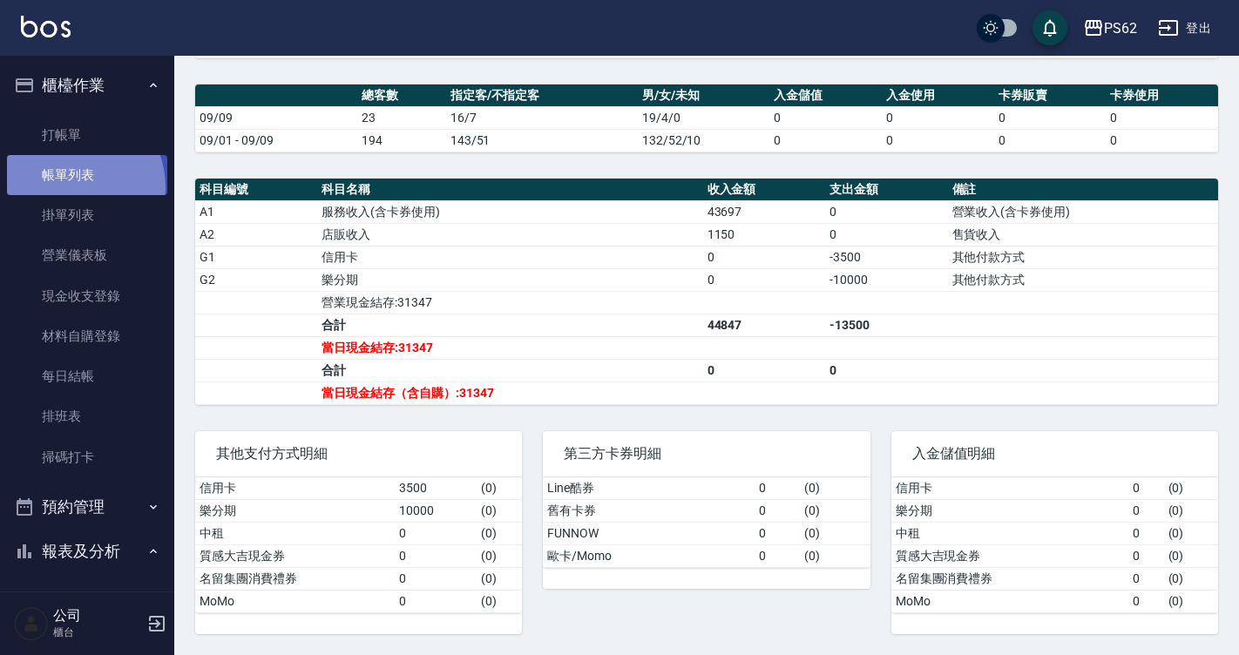
click at [69, 187] on link "帳單列表" at bounding box center [87, 175] width 160 height 40
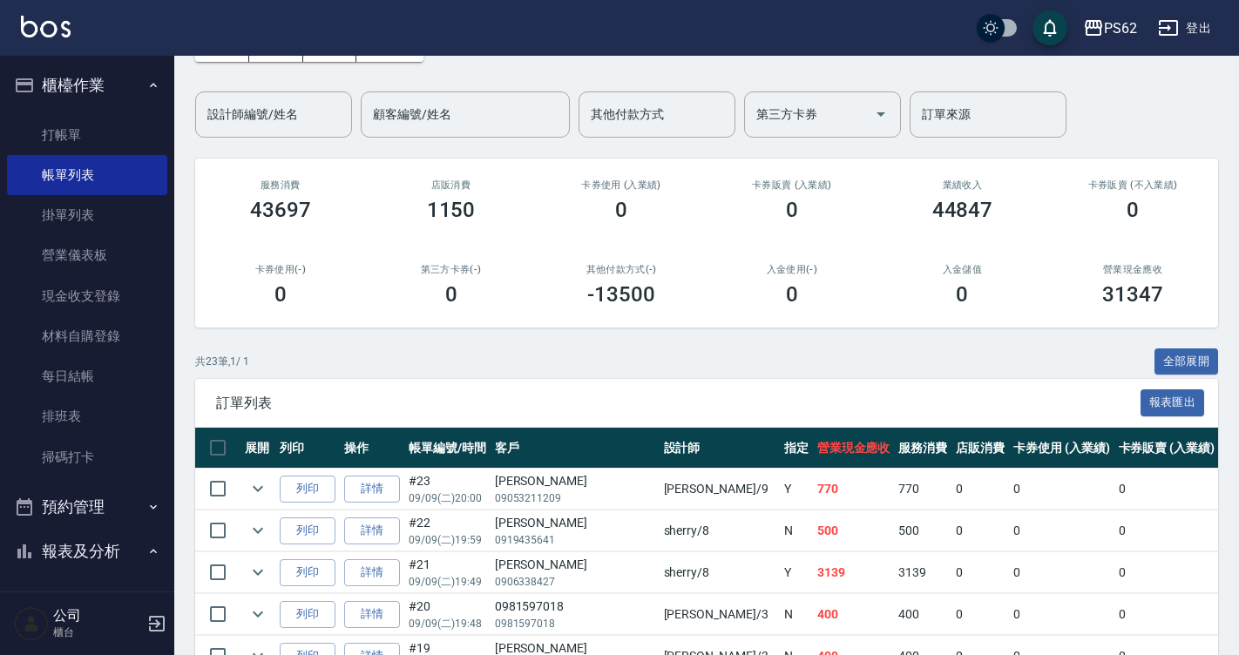
scroll to position [261, 0]
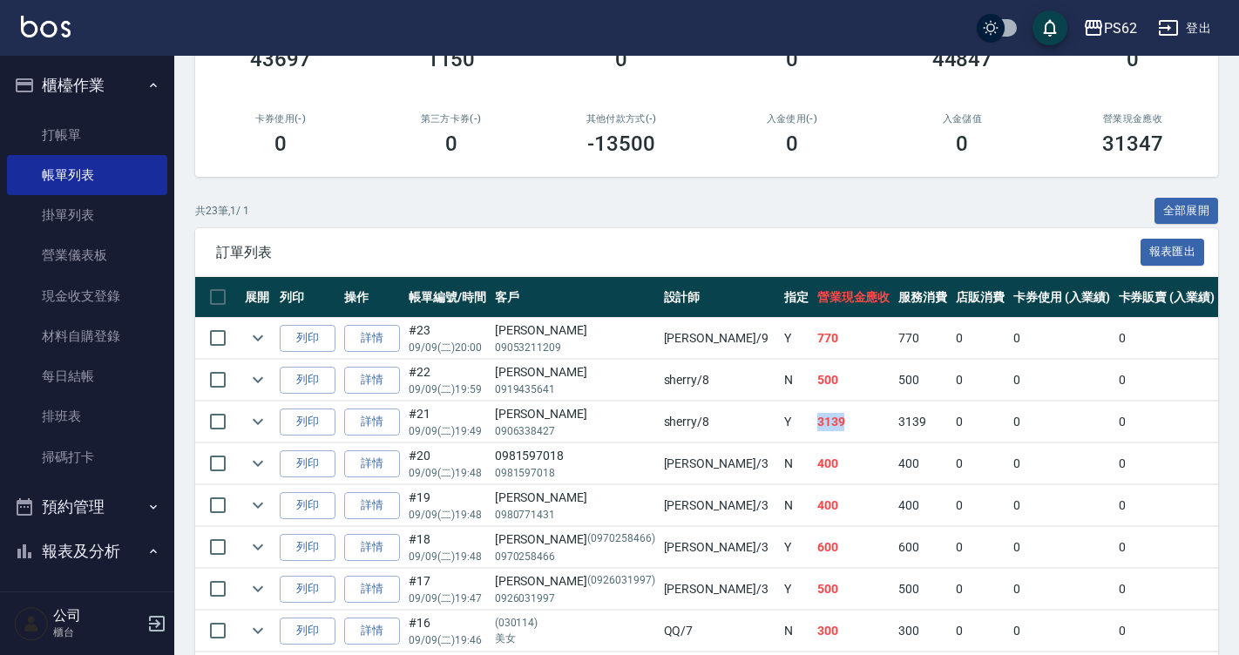
drag, startPoint x: 722, startPoint y: 428, endPoint x: 647, endPoint y: 429, distance: 74.9
click at [647, 429] on tr "列印 詳情 #21 09/09 (二) 19:49 [PERSON_NAME]0906338427 sherry /8 Y 3139 3139 0 0 0 3…" at bounding box center [1000, 422] width 1610 height 41
click at [659, 429] on td "sherry /8" at bounding box center [719, 422] width 120 height 41
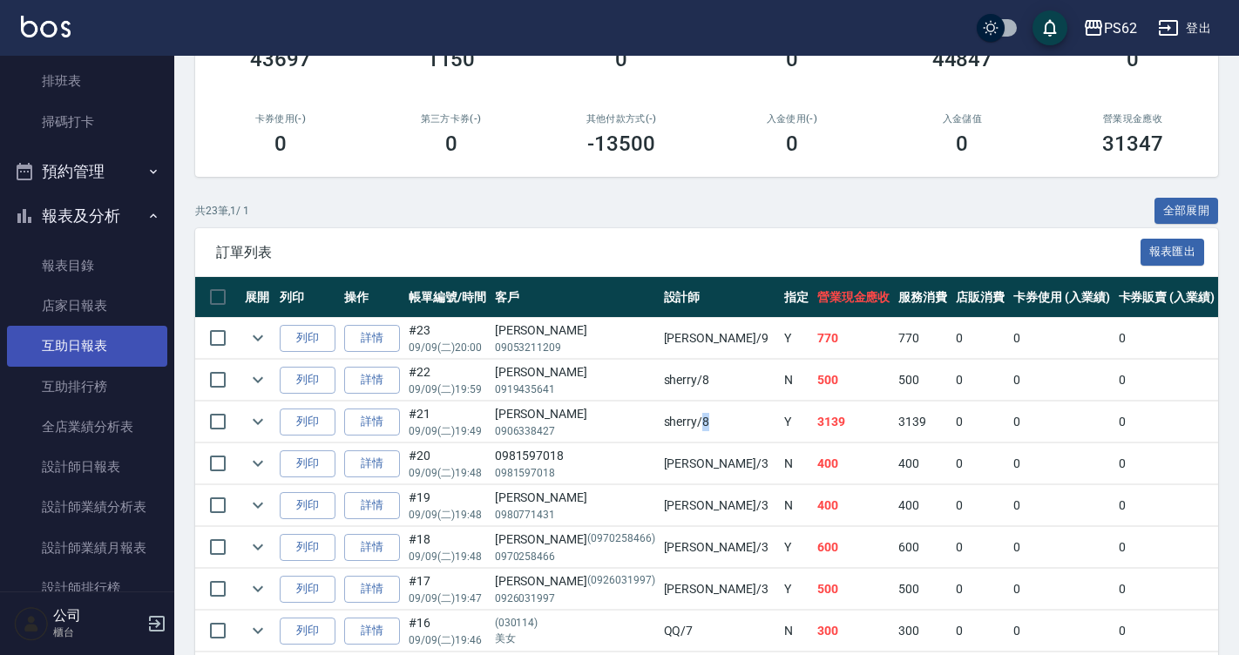
scroll to position [523, 0]
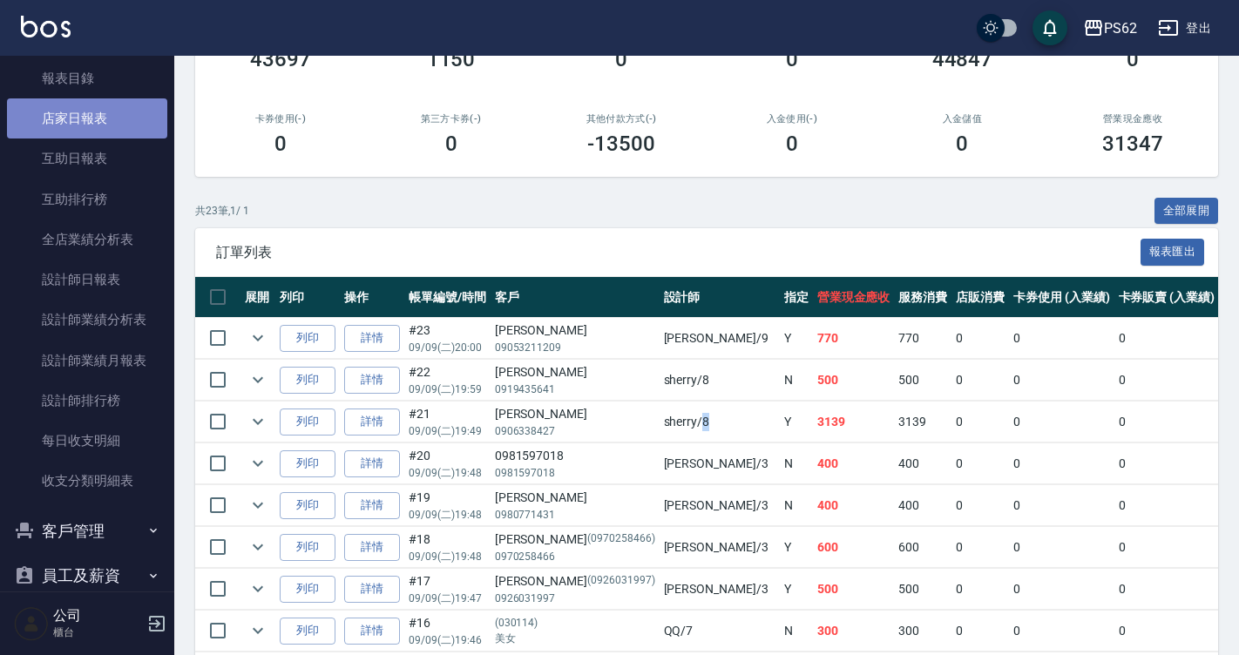
click at [118, 120] on link "店家日報表" at bounding box center [87, 118] width 160 height 40
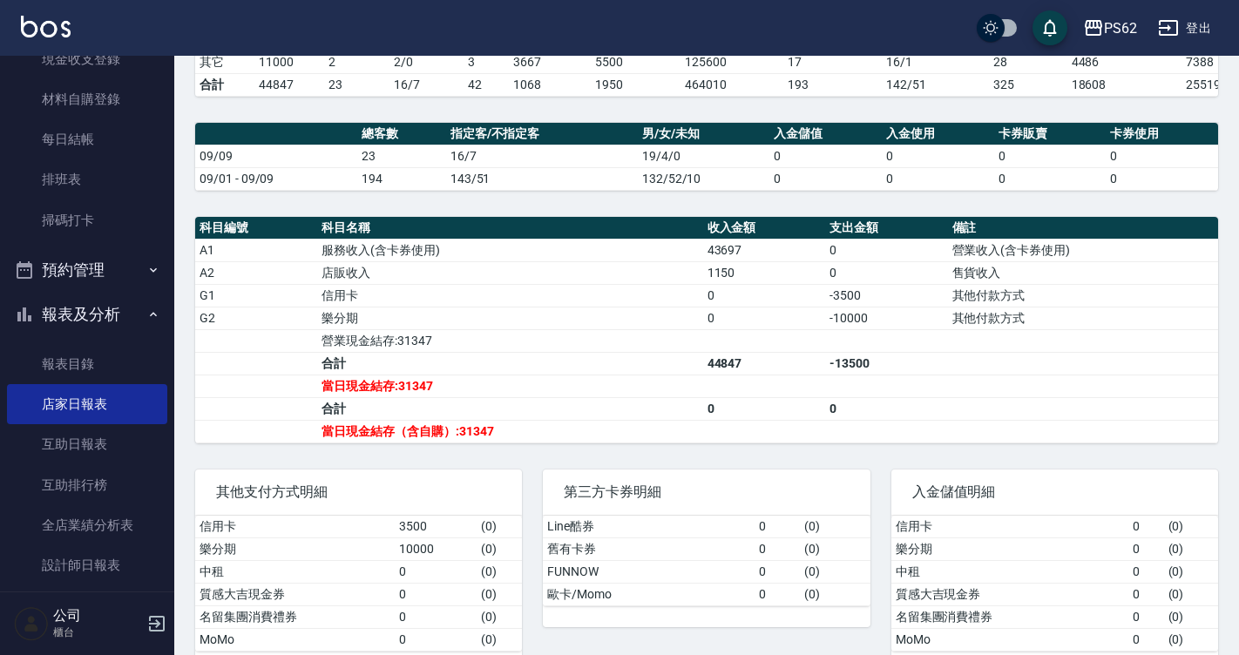
scroll to position [87, 0]
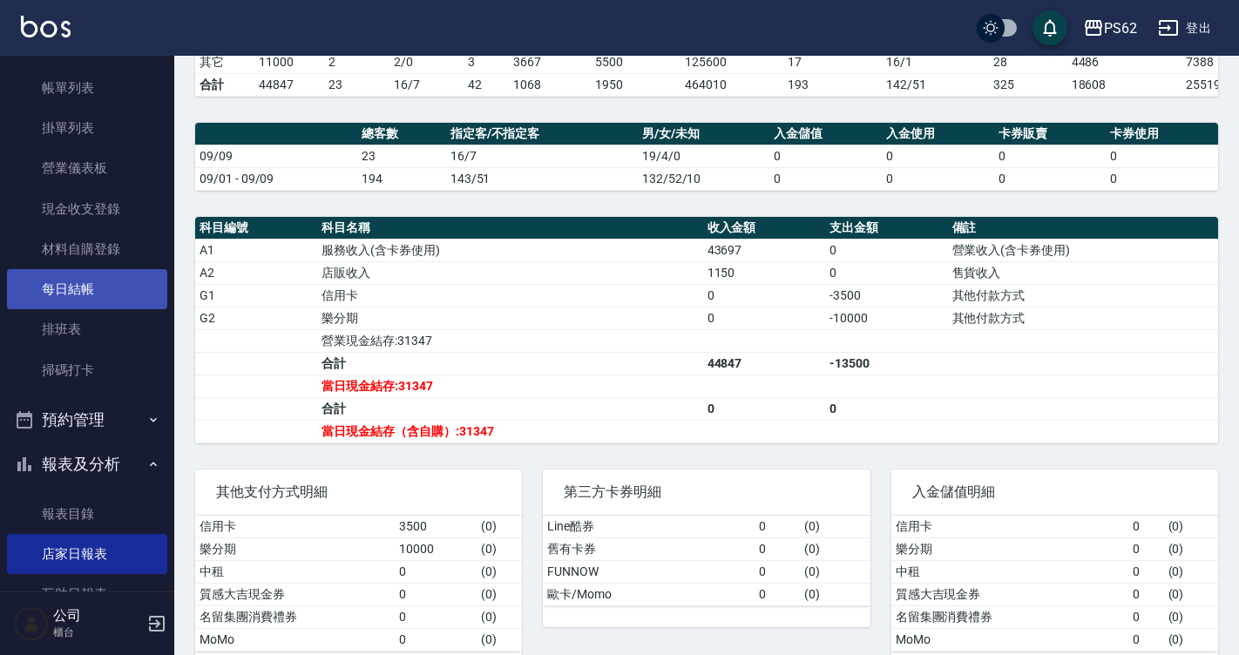
click at [51, 275] on link "每日結帳" at bounding box center [87, 289] width 160 height 40
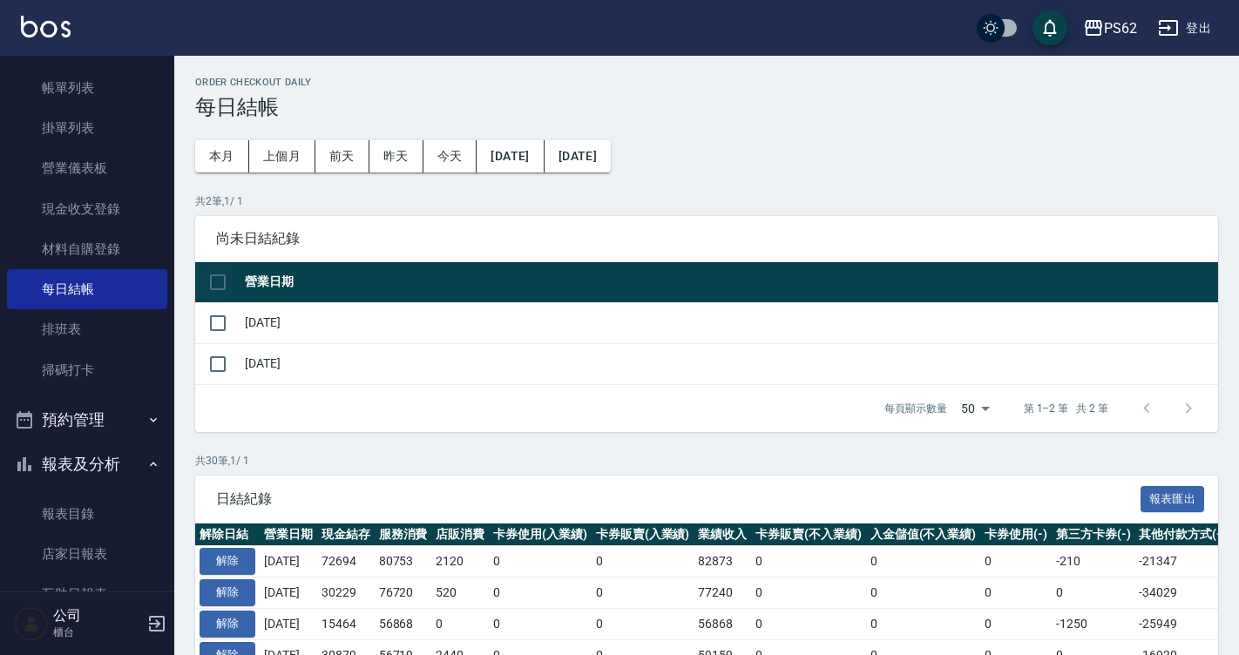
click at [220, 287] on input "checkbox" at bounding box center [217, 282] width 37 height 37
checkbox input "true"
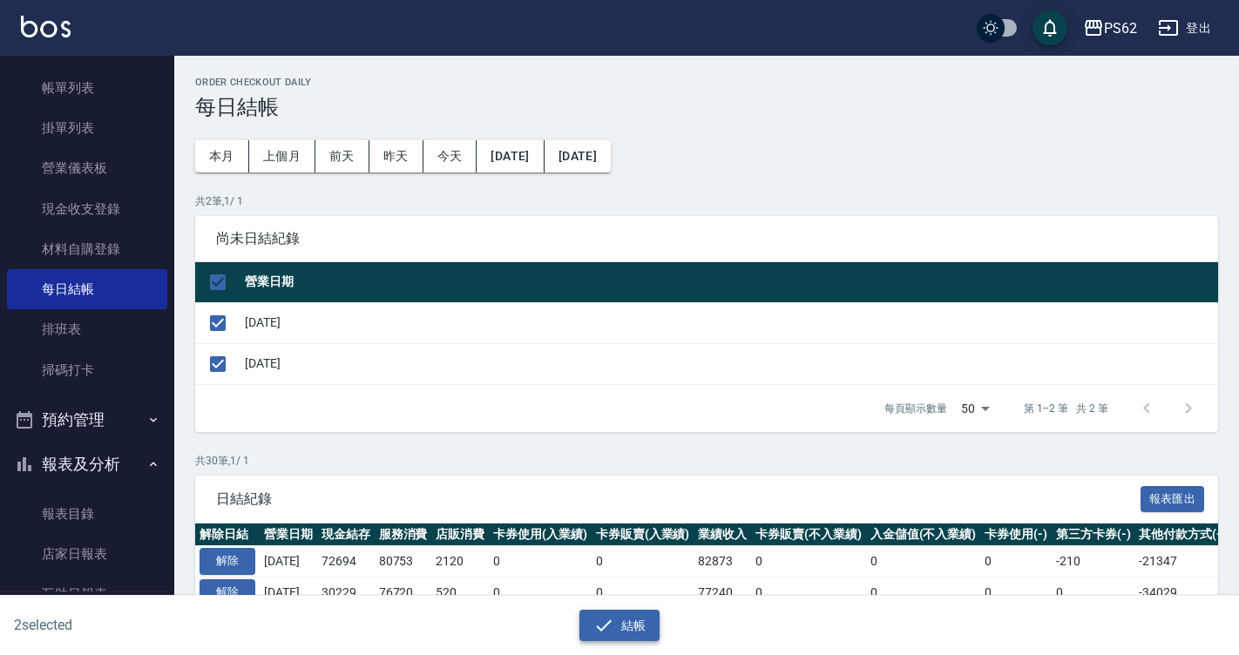
click at [596, 637] on button "結帳" at bounding box center [619, 626] width 81 height 32
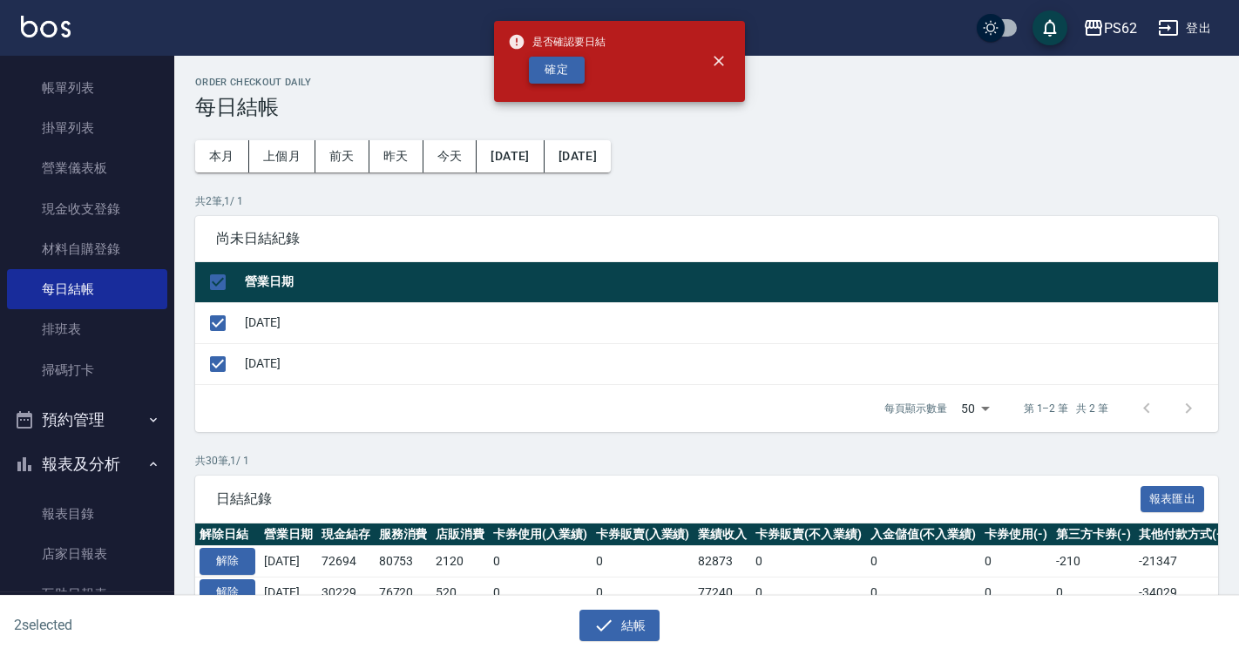
click at [564, 74] on button "確定" at bounding box center [557, 70] width 56 height 27
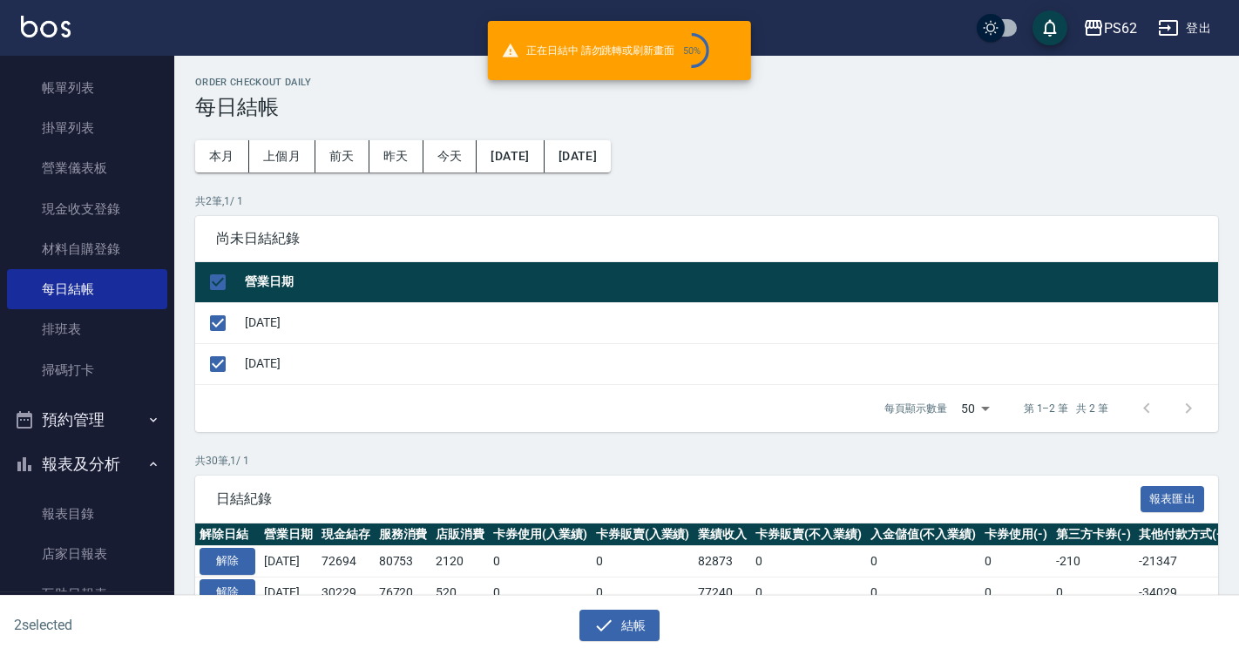
checkbox input "false"
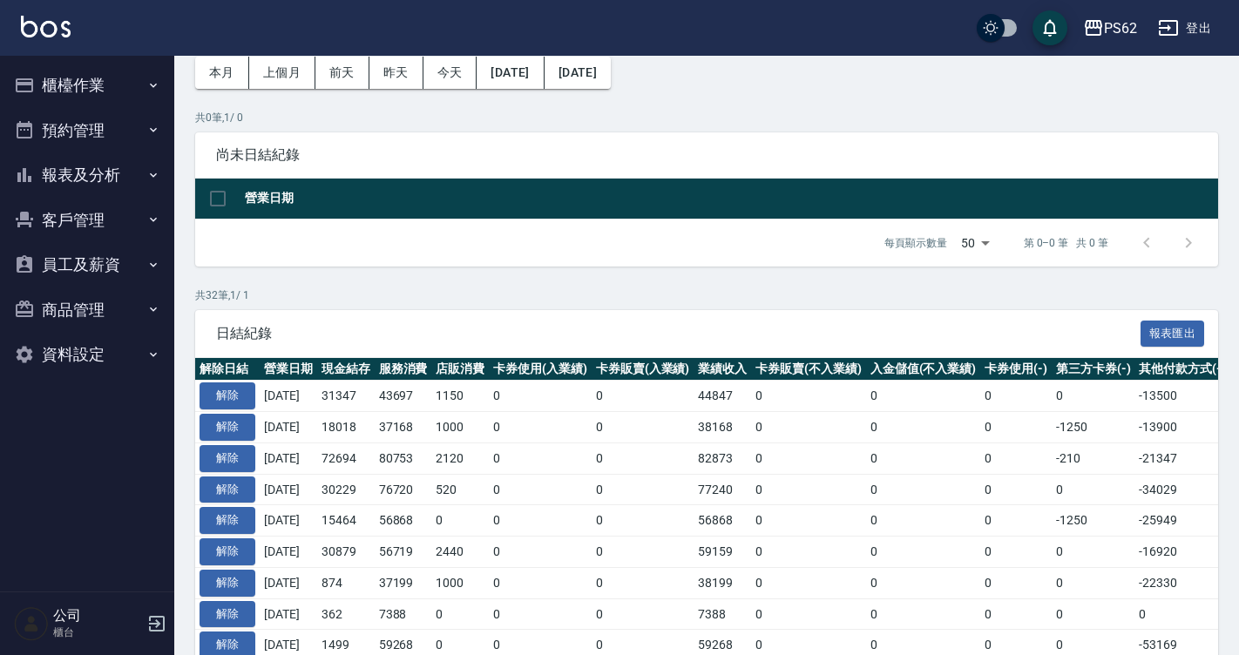
scroll to position [87, 0]
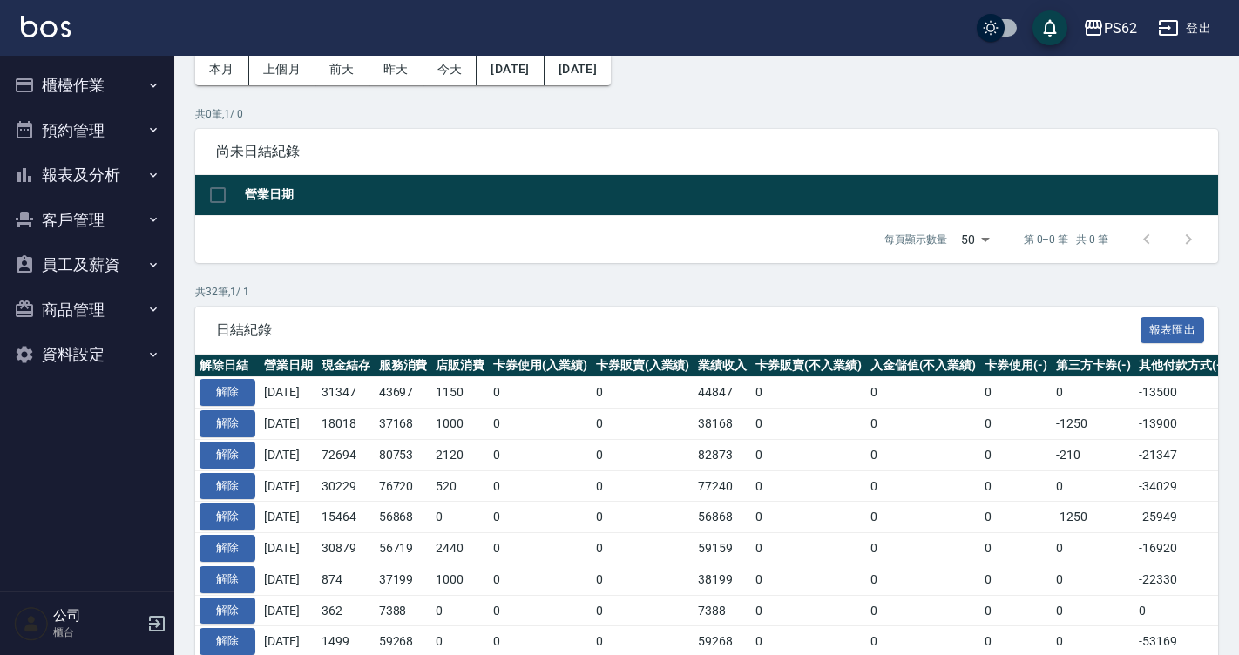
click at [152, 80] on icon "button" at bounding box center [153, 85] width 14 height 14
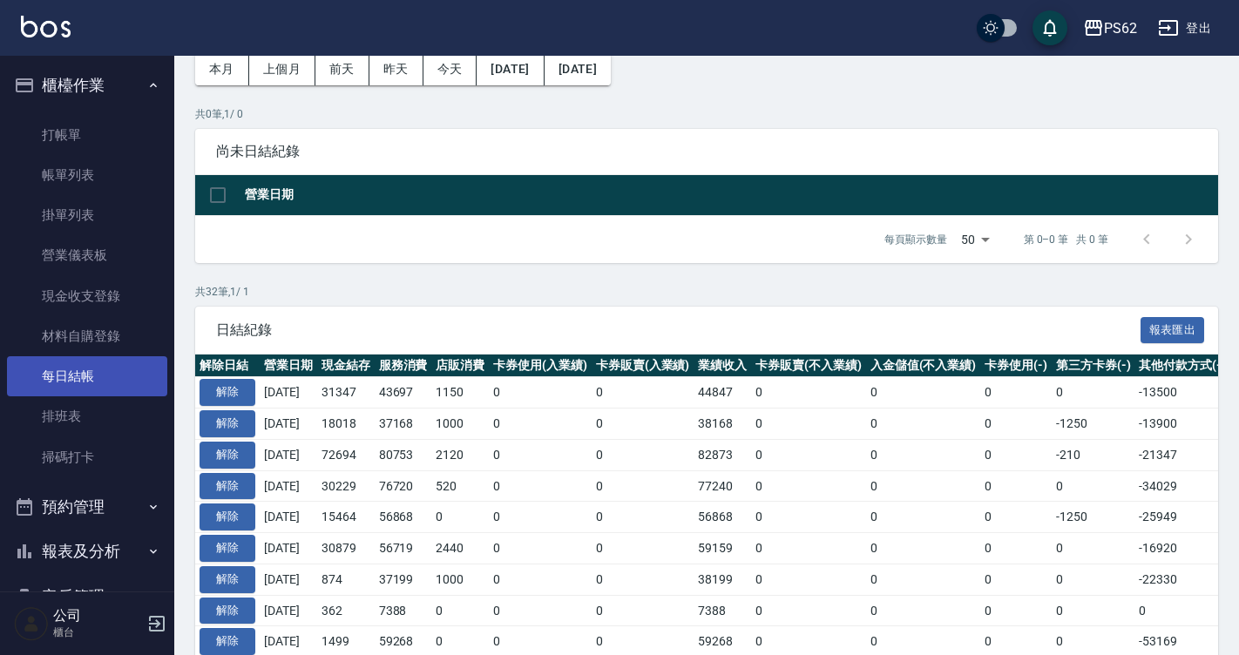
click at [101, 381] on link "每日結帳" at bounding box center [87, 376] width 160 height 40
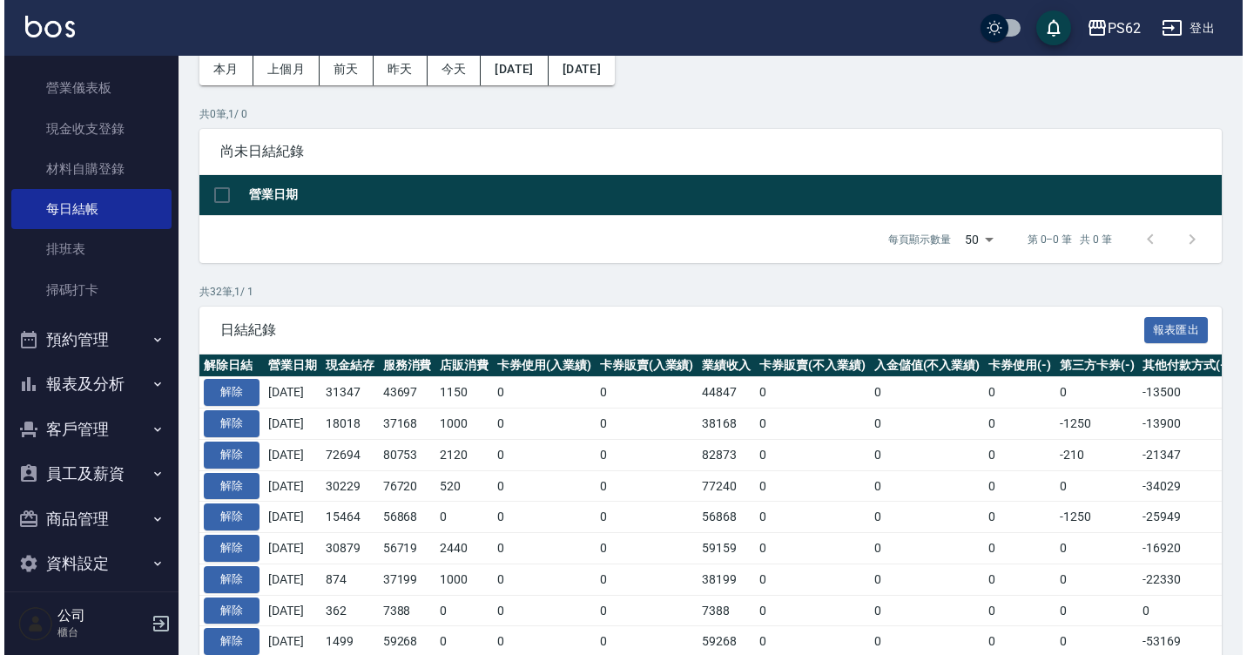
scroll to position [174, 0]
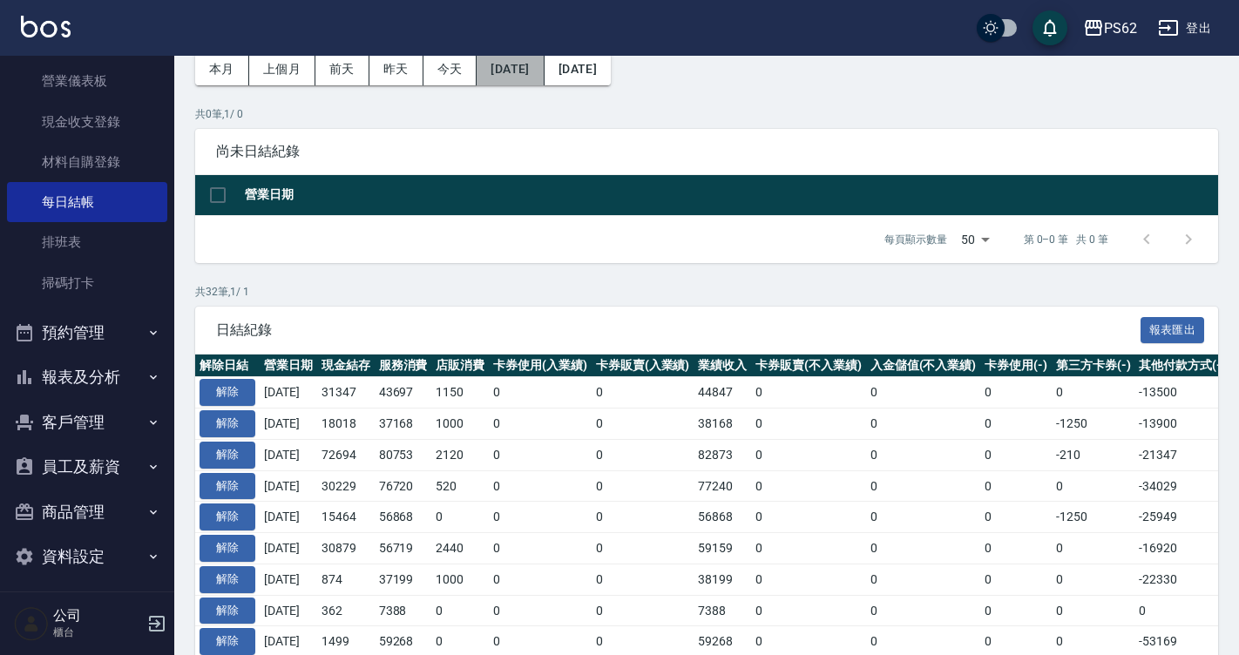
click at [541, 62] on button "[DATE]" at bounding box center [510, 69] width 67 height 32
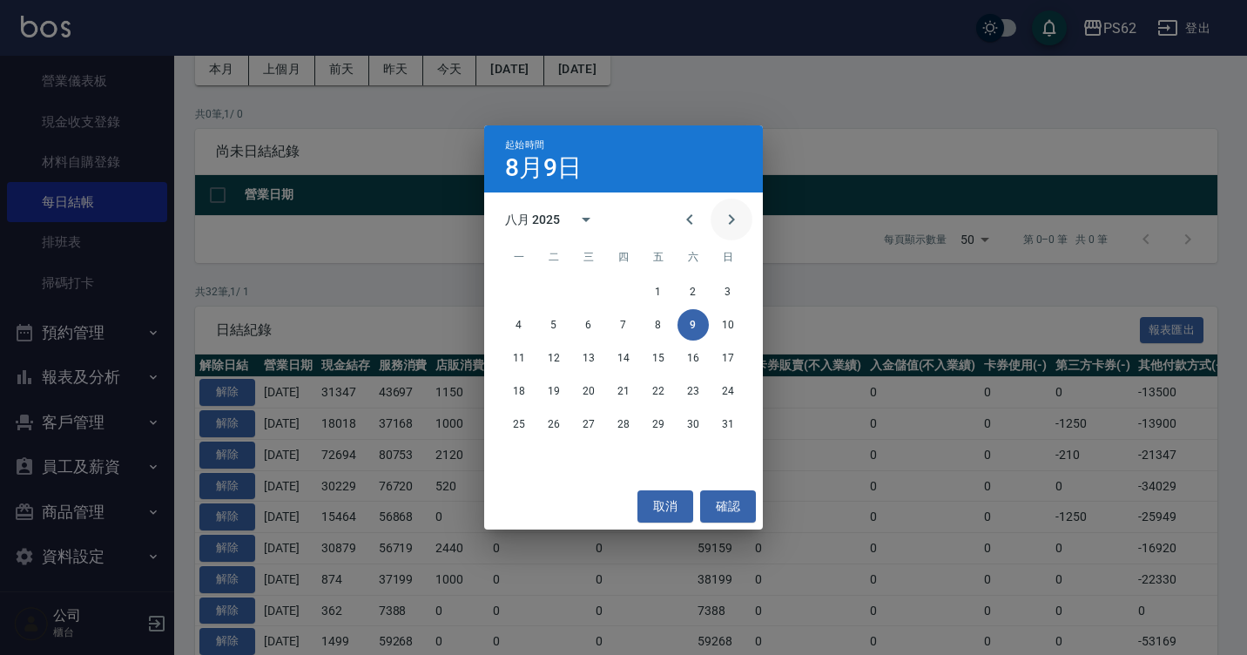
click at [728, 213] on icon "Next month" at bounding box center [731, 219] width 21 height 21
click at [687, 292] on button "6" at bounding box center [693, 291] width 31 height 31
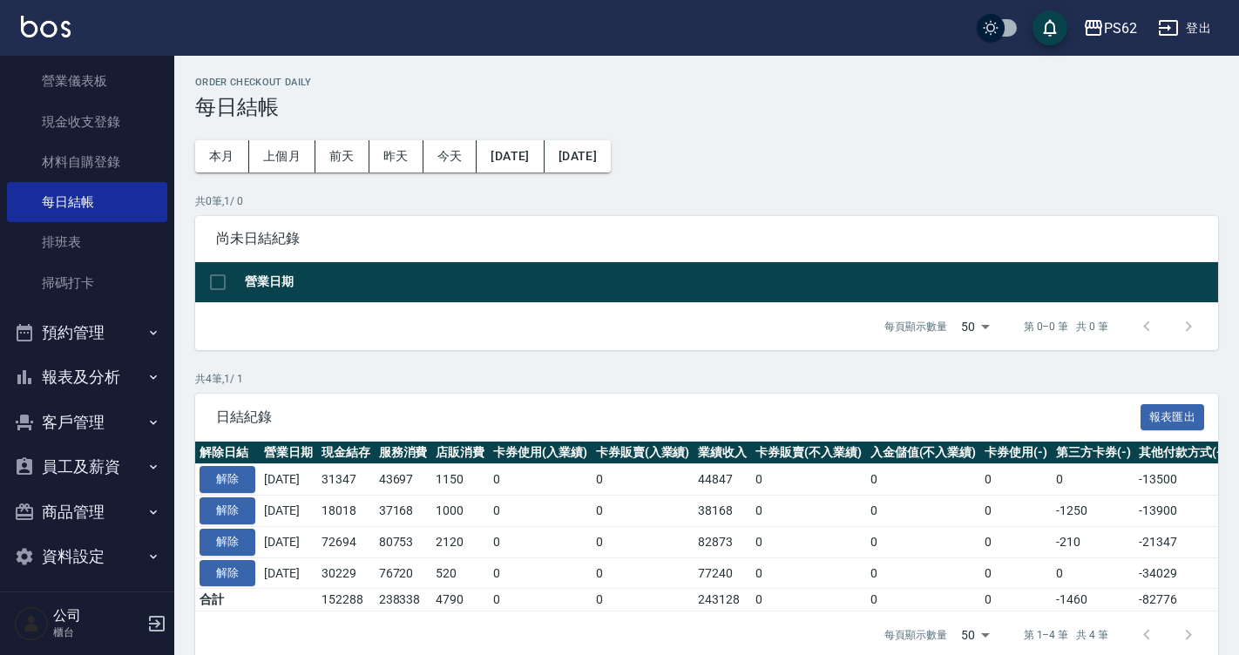
click at [105, 383] on button "報表及分析" at bounding box center [87, 377] width 160 height 45
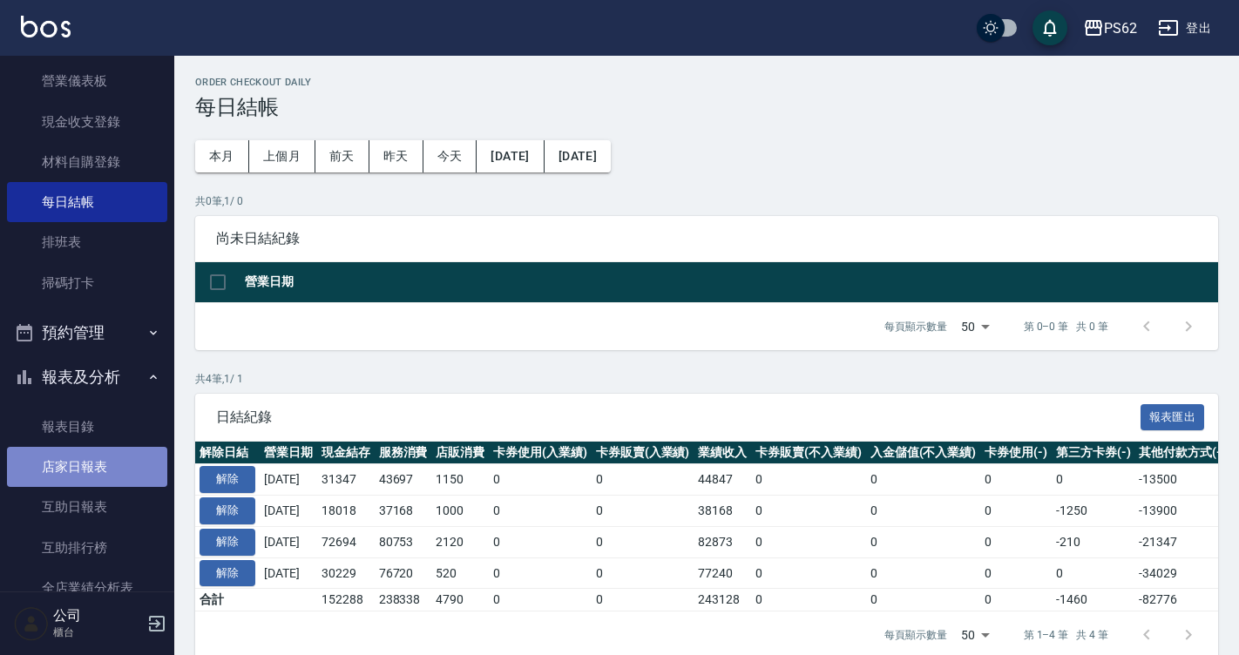
click at [113, 465] on link "店家日報表" at bounding box center [87, 467] width 160 height 40
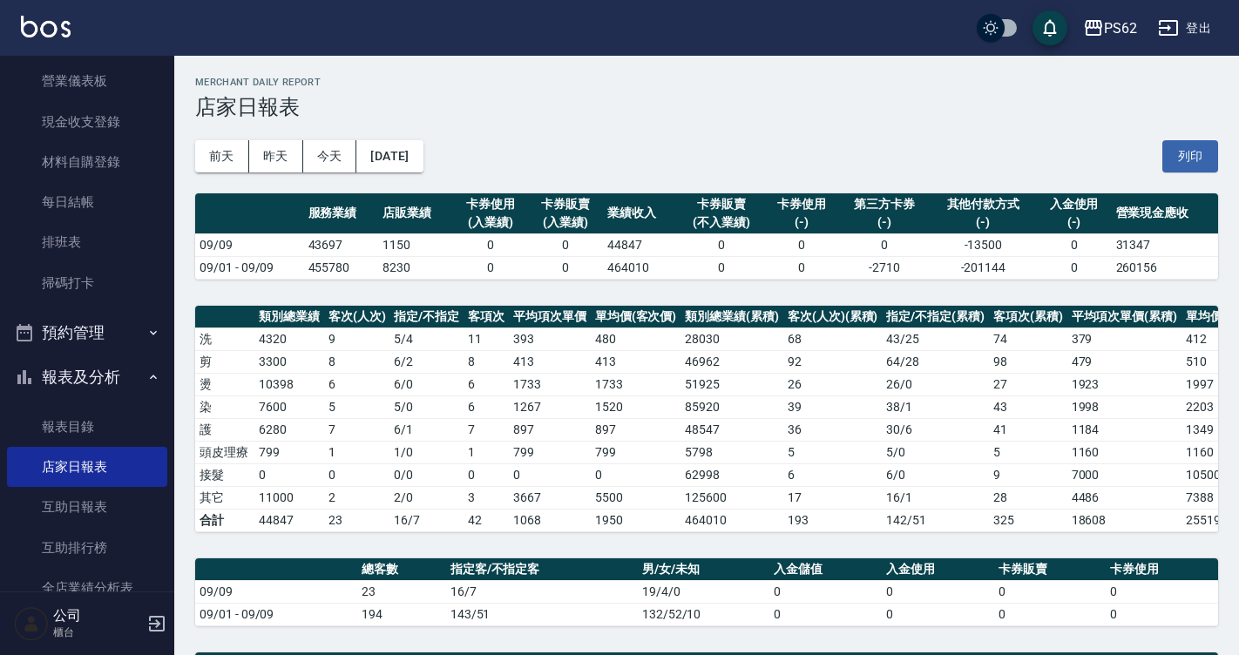
click at [364, 268] on td "455780" at bounding box center [341, 267] width 75 height 23
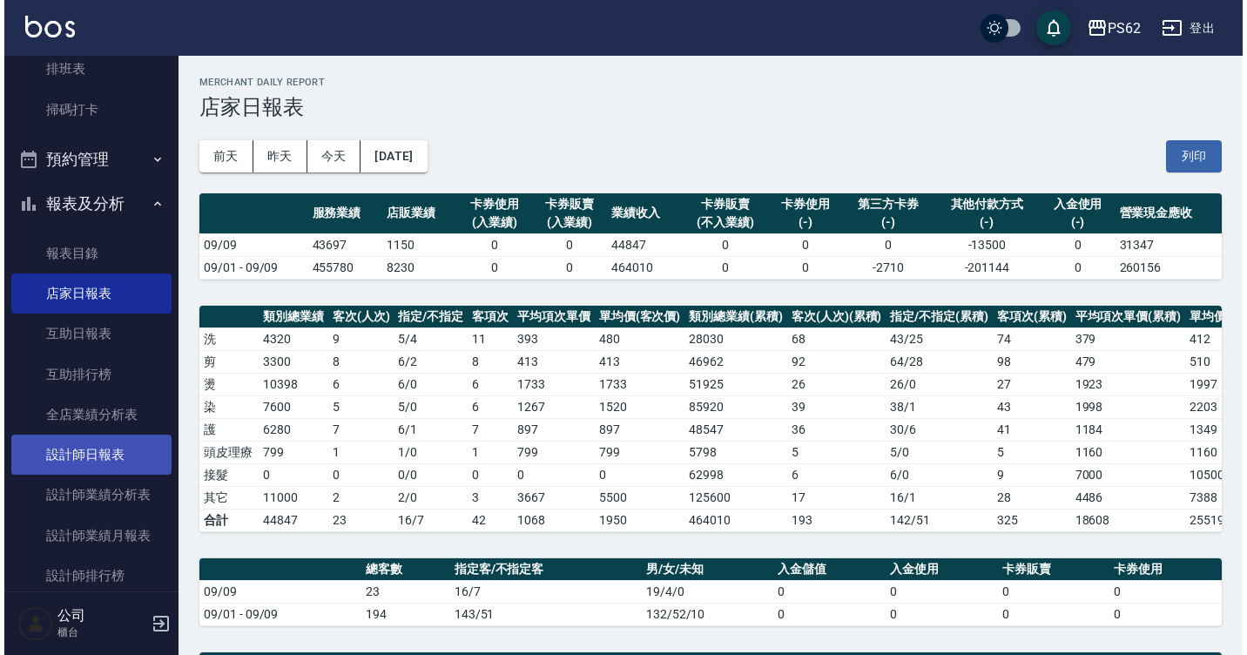
scroll to position [348, 0]
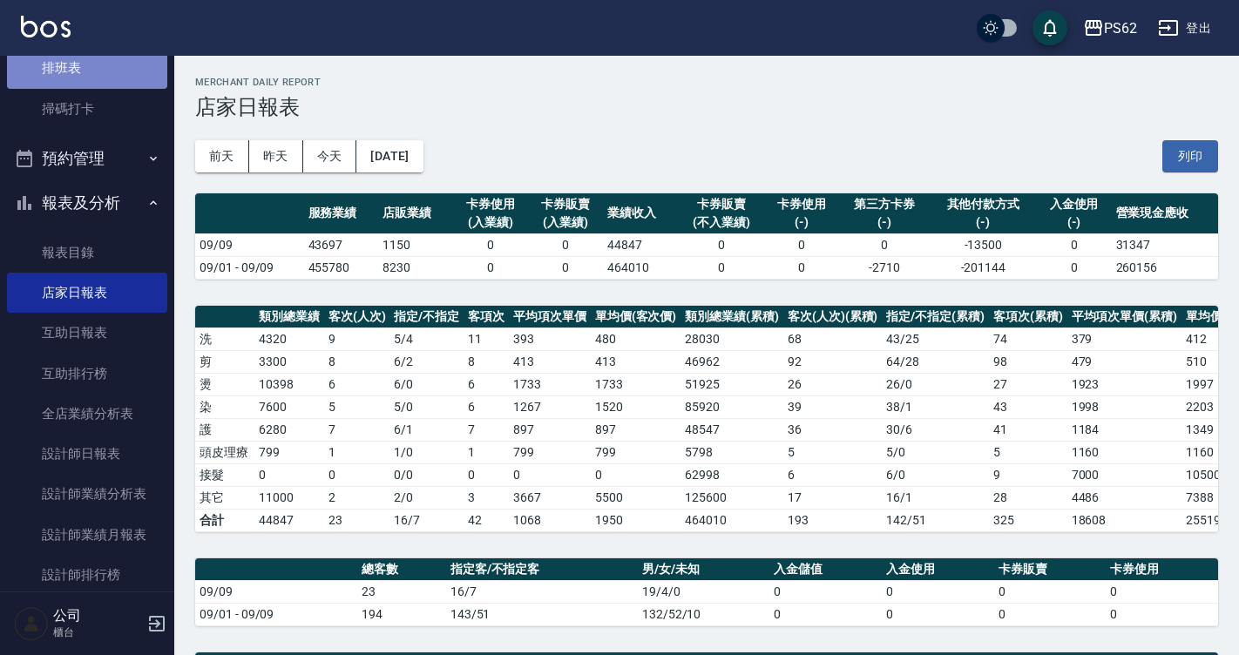
click at [100, 82] on link "排班表" at bounding box center [87, 68] width 160 height 40
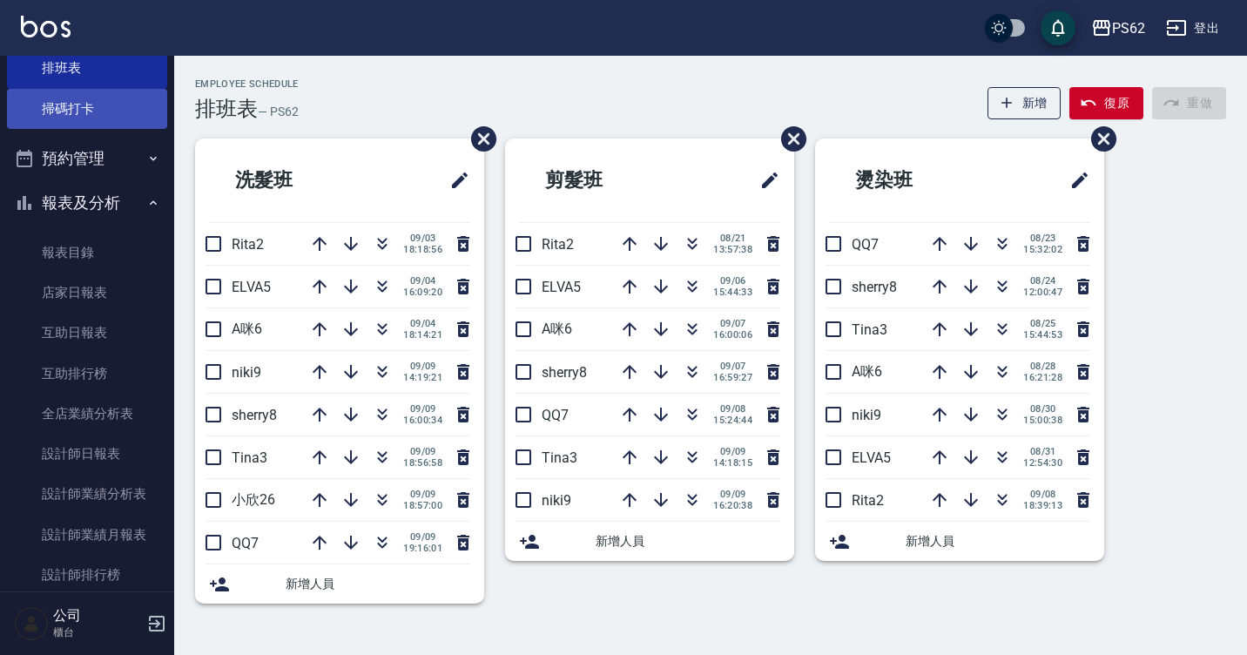
click at [85, 116] on link "掃碼打卡" at bounding box center [87, 109] width 160 height 40
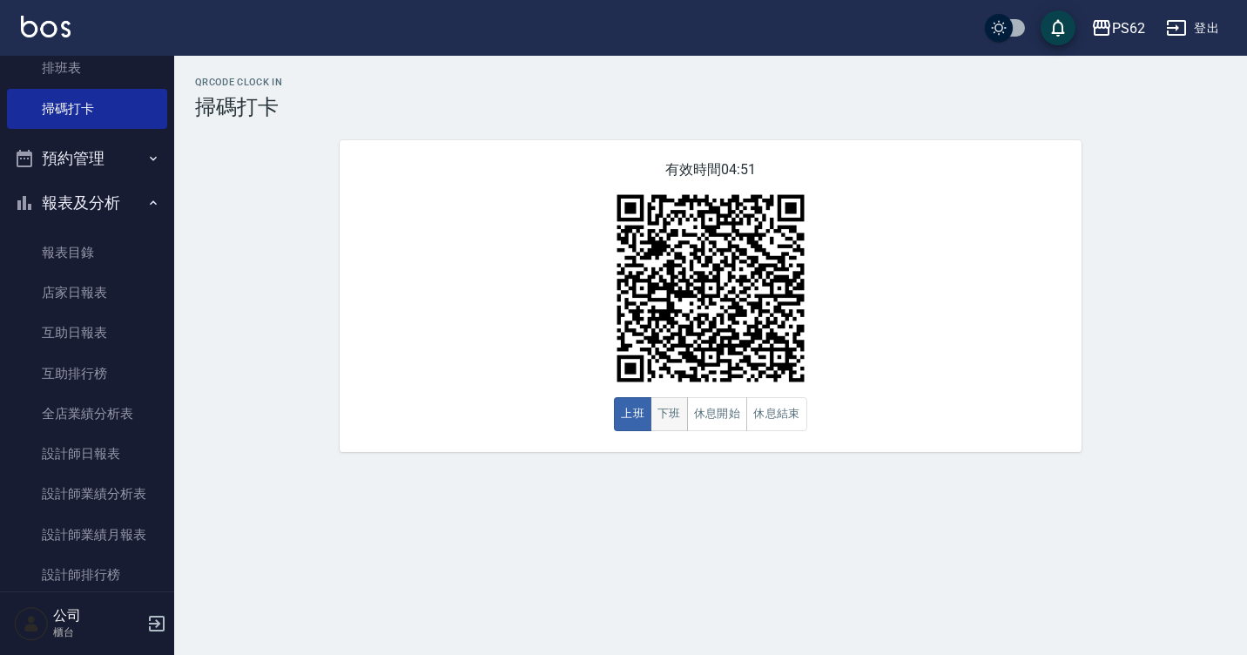
click at [668, 418] on button "下班" at bounding box center [669, 414] width 37 height 34
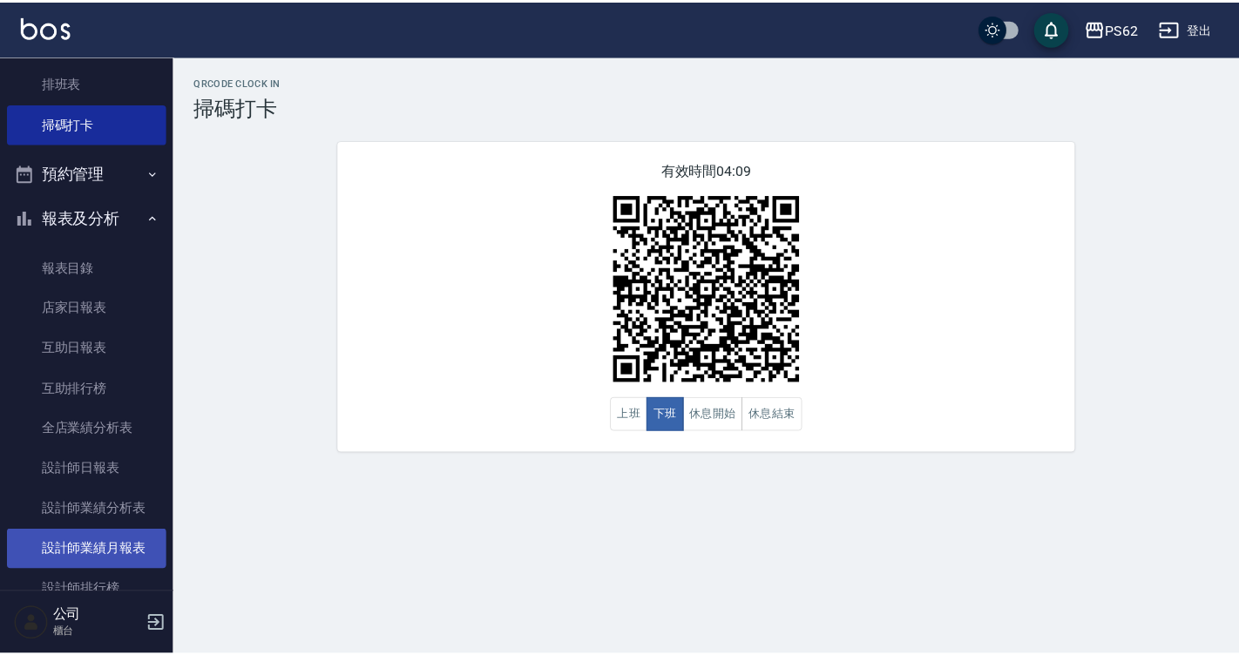
scroll to position [348, 0]
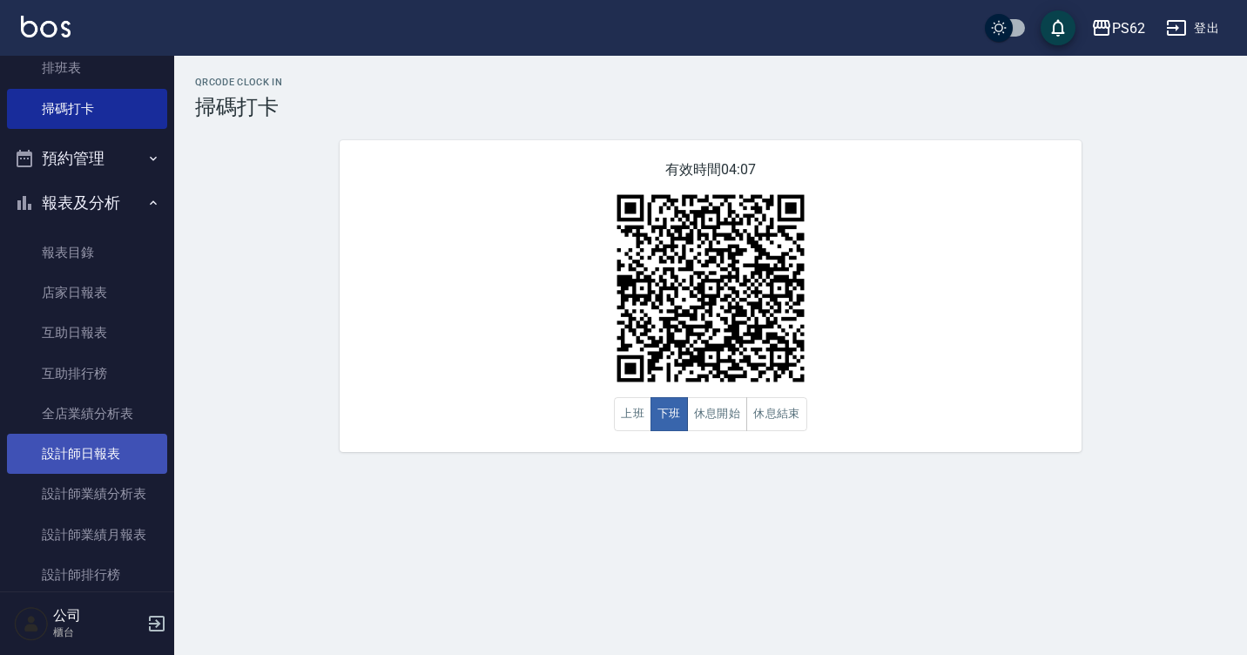
click at [118, 447] on link "設計師日報表" at bounding box center [87, 454] width 160 height 40
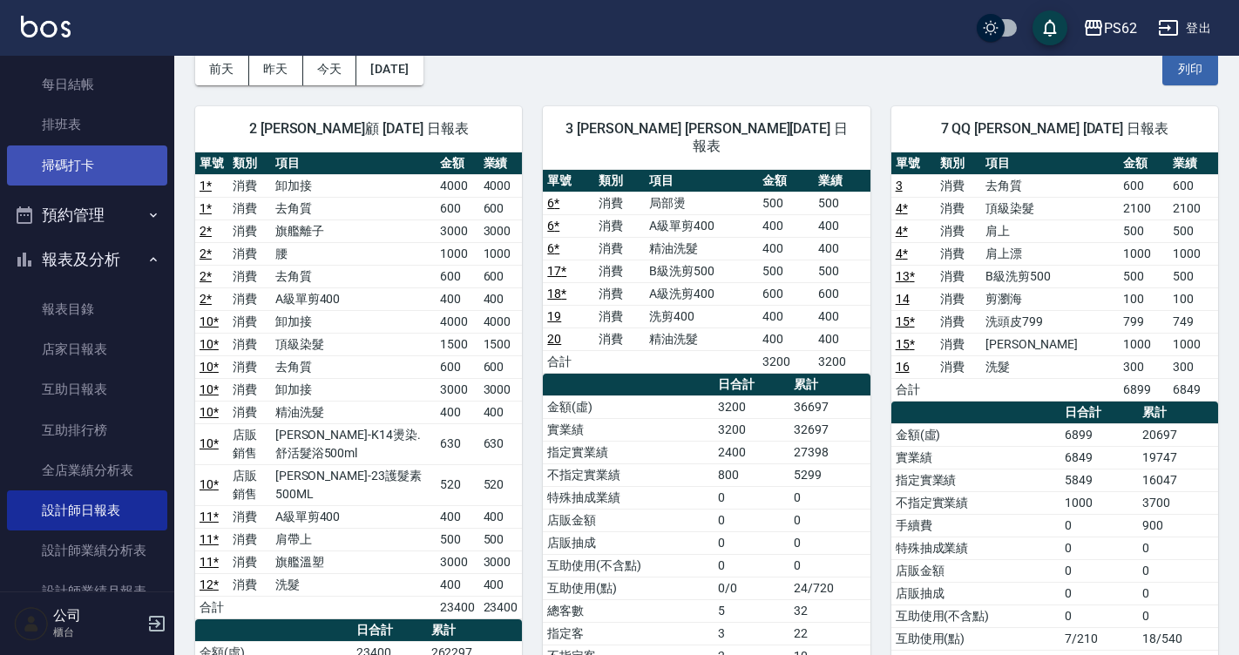
scroll to position [261, 0]
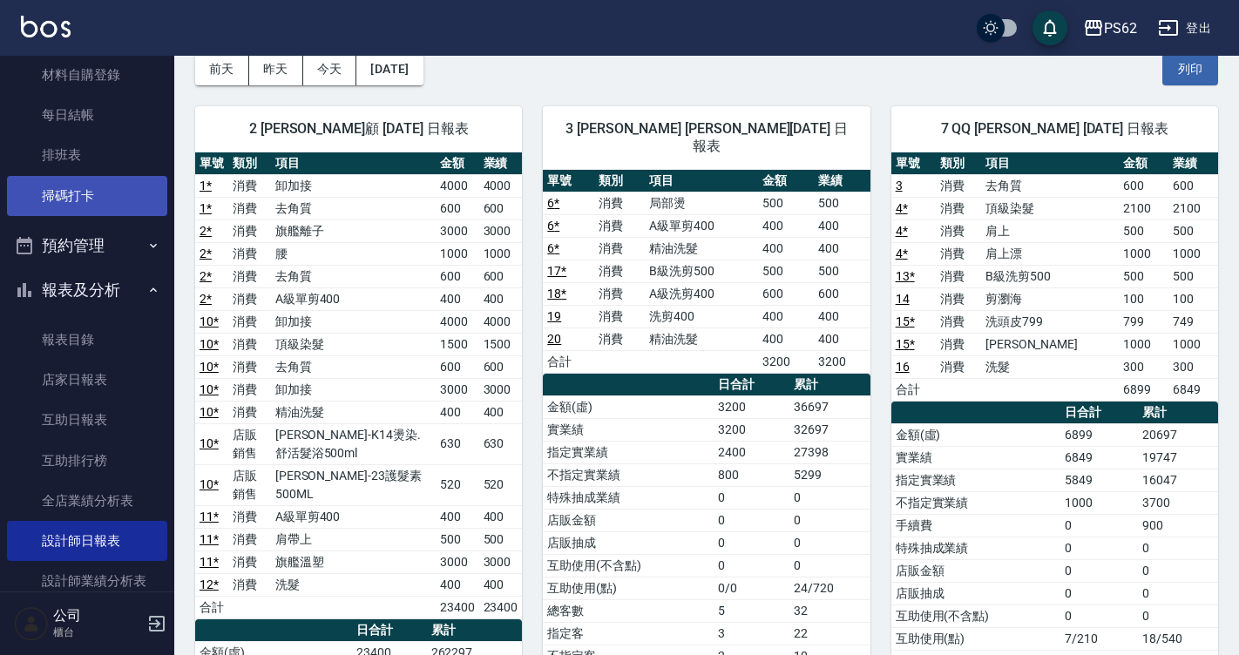
click at [84, 213] on link "掃碼打卡" at bounding box center [87, 196] width 160 height 40
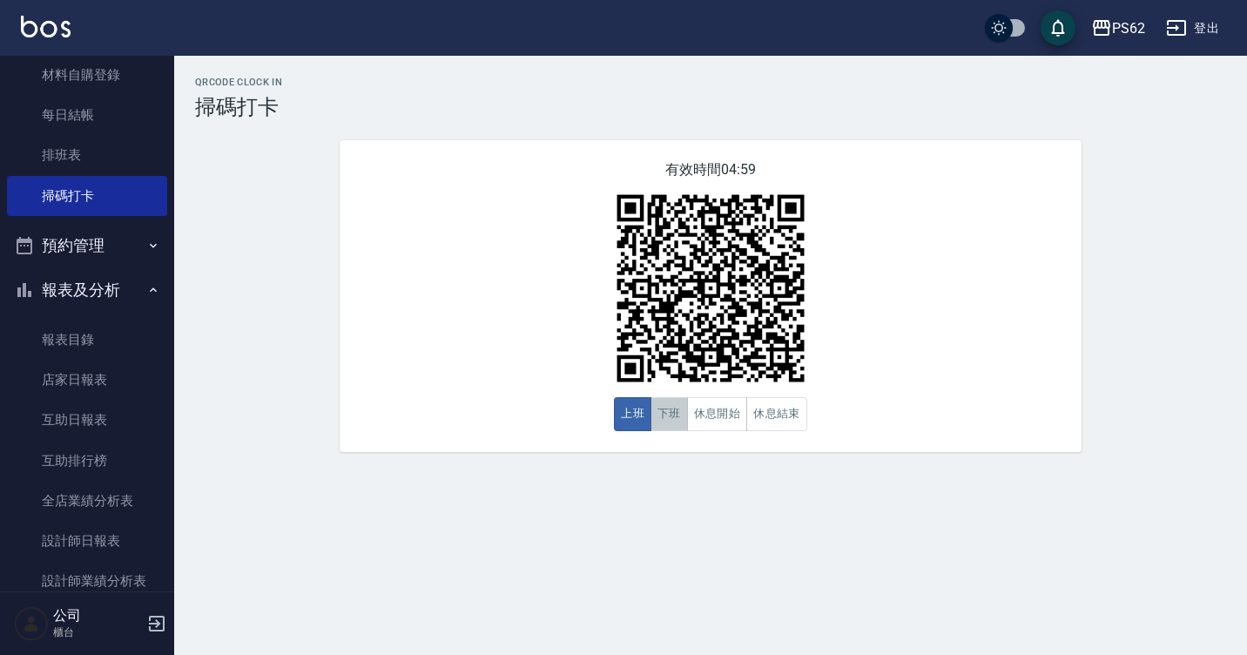
click at [661, 416] on button "下班" at bounding box center [669, 414] width 37 height 34
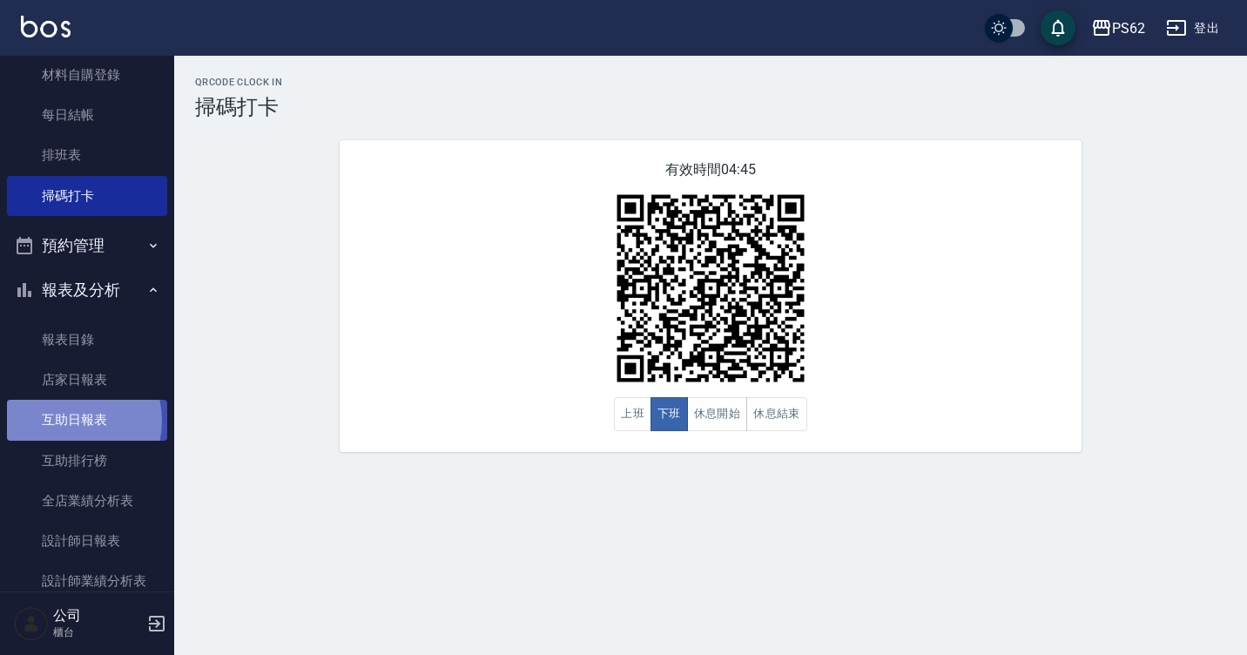
click at [68, 421] on link "互助日報表" at bounding box center [87, 420] width 160 height 40
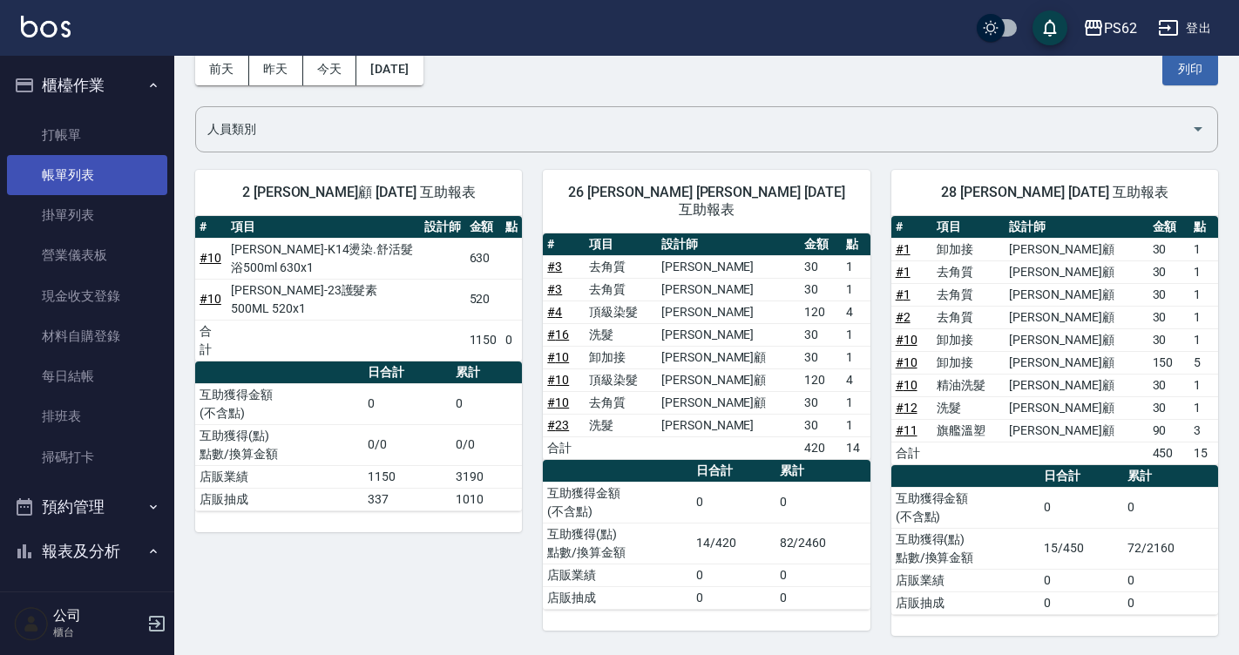
click at [89, 170] on link "帳單列表" at bounding box center [87, 175] width 160 height 40
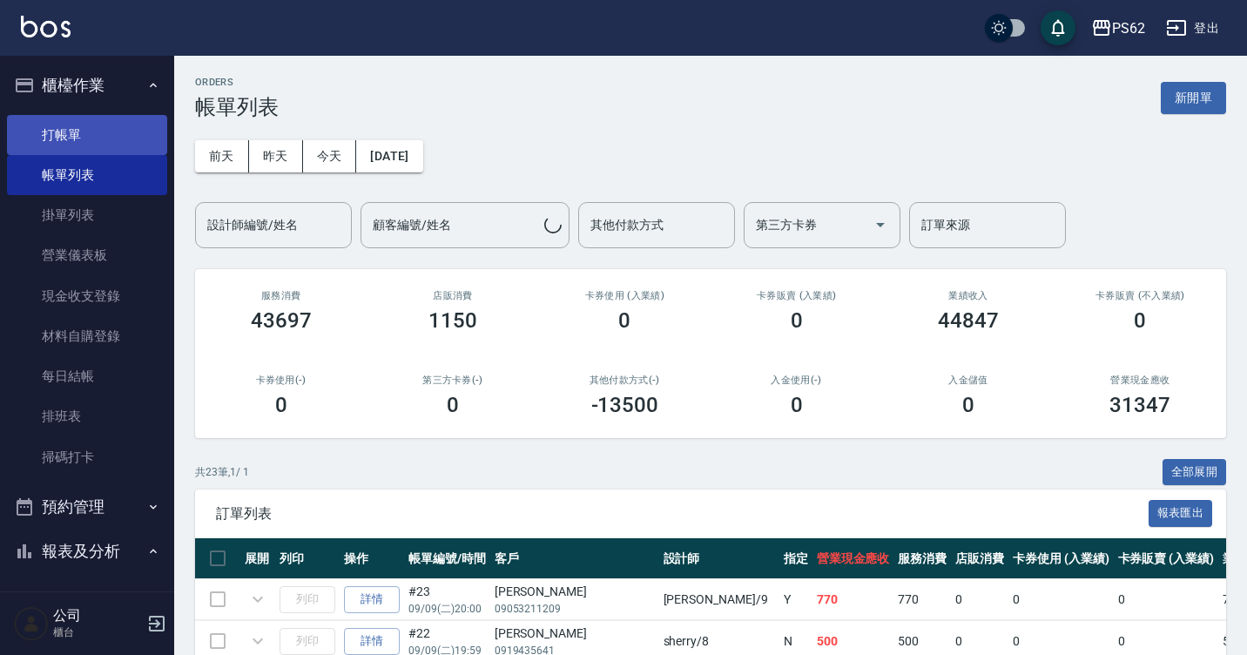
click at [82, 144] on link "打帳單" at bounding box center [87, 135] width 160 height 40
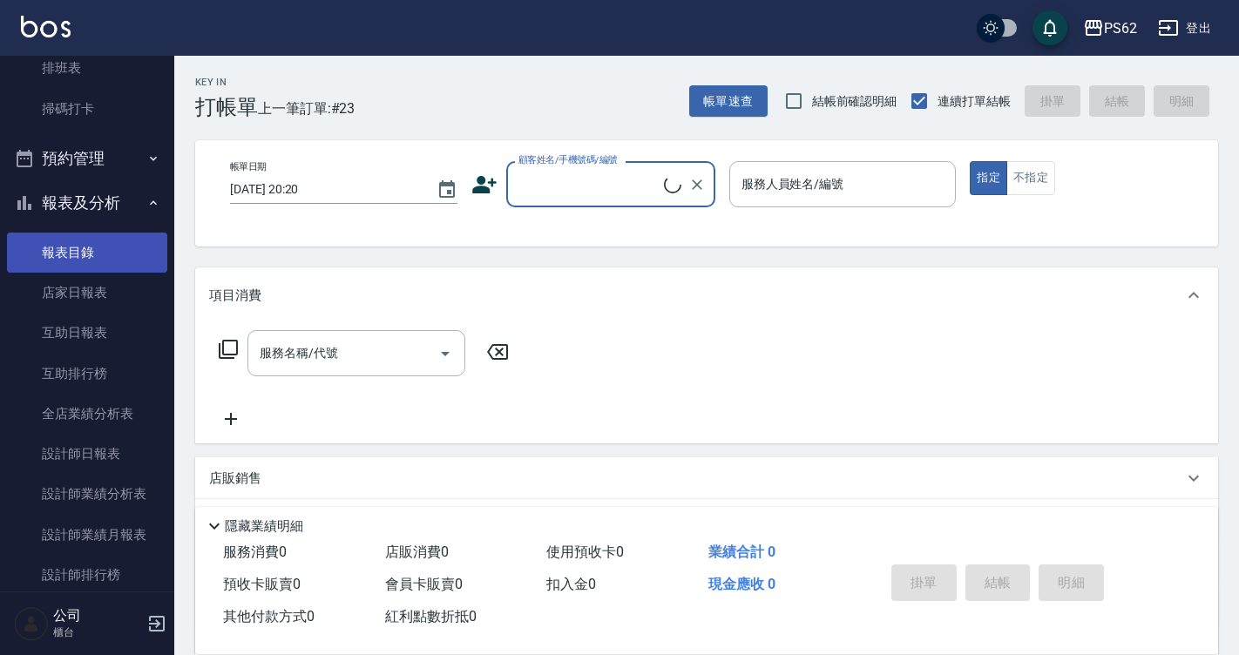
scroll to position [261, 0]
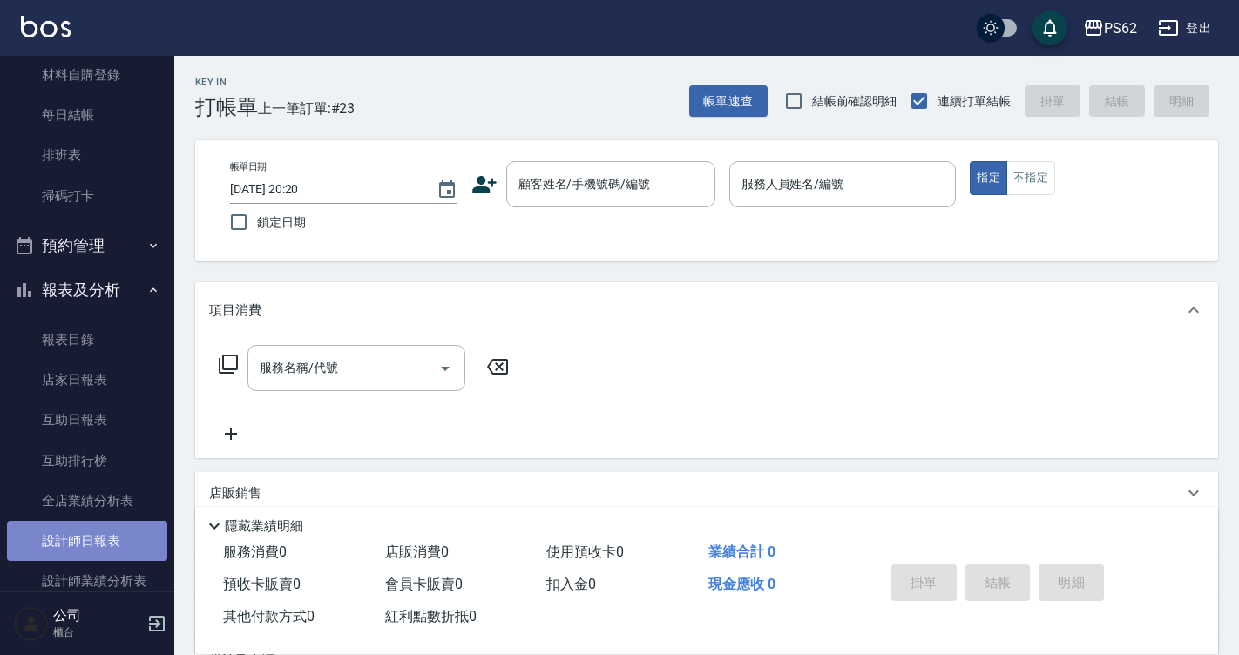
click at [109, 531] on link "設計師日報表" at bounding box center [87, 541] width 160 height 40
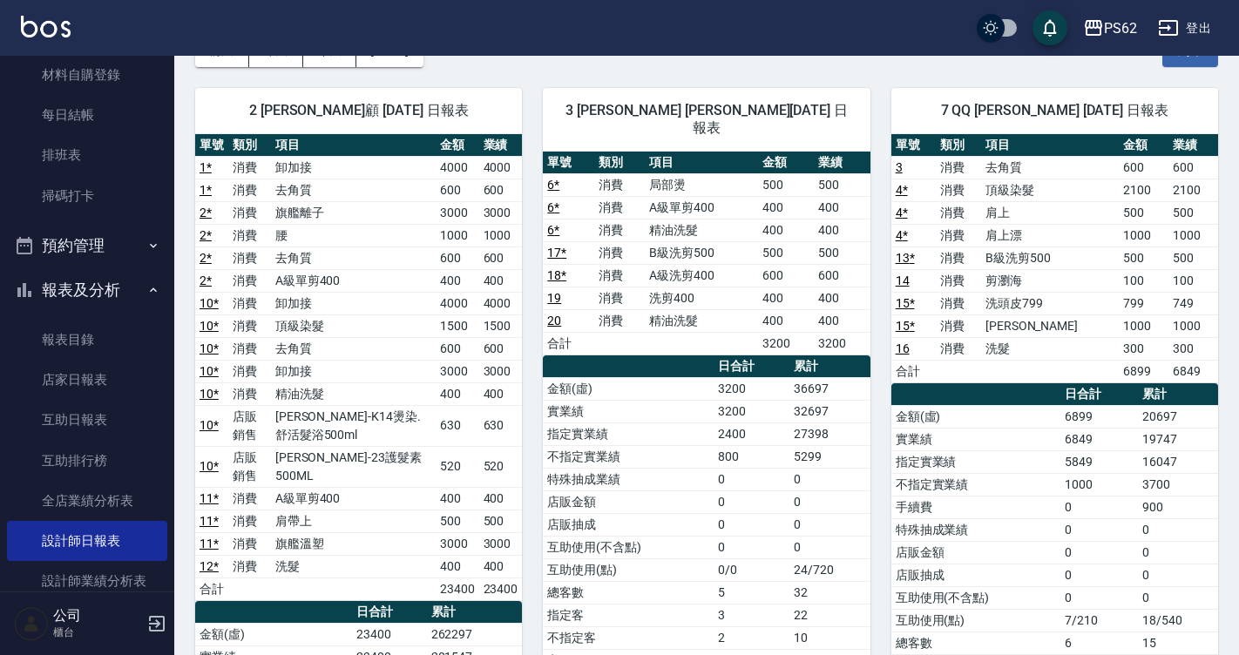
scroll to position [87, 0]
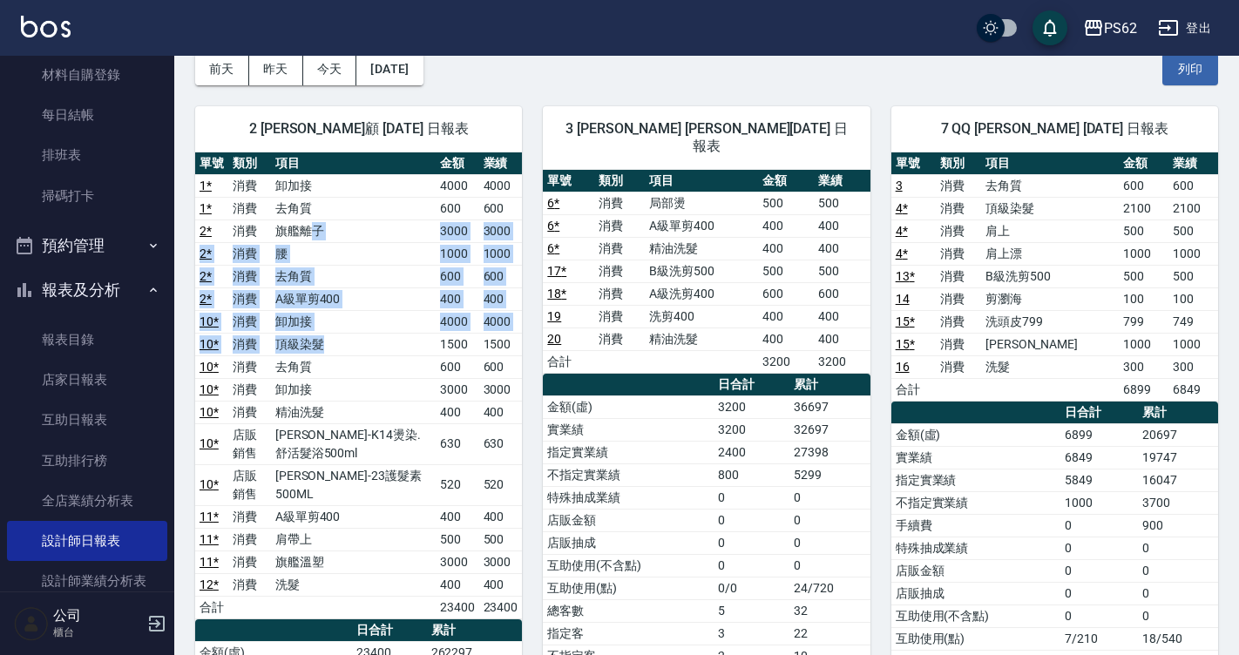
drag, startPoint x: 320, startPoint y: 240, endPoint x: 430, endPoint y: 337, distance: 147.5
click at [430, 337] on tbody "1 * 消費 卸加接 4000 4000 1 * 消費 去角質 600 600 2 * 消費 旗艦離子 3000 3000 2 * 消費 腰 1000 100…" at bounding box center [358, 396] width 327 height 444
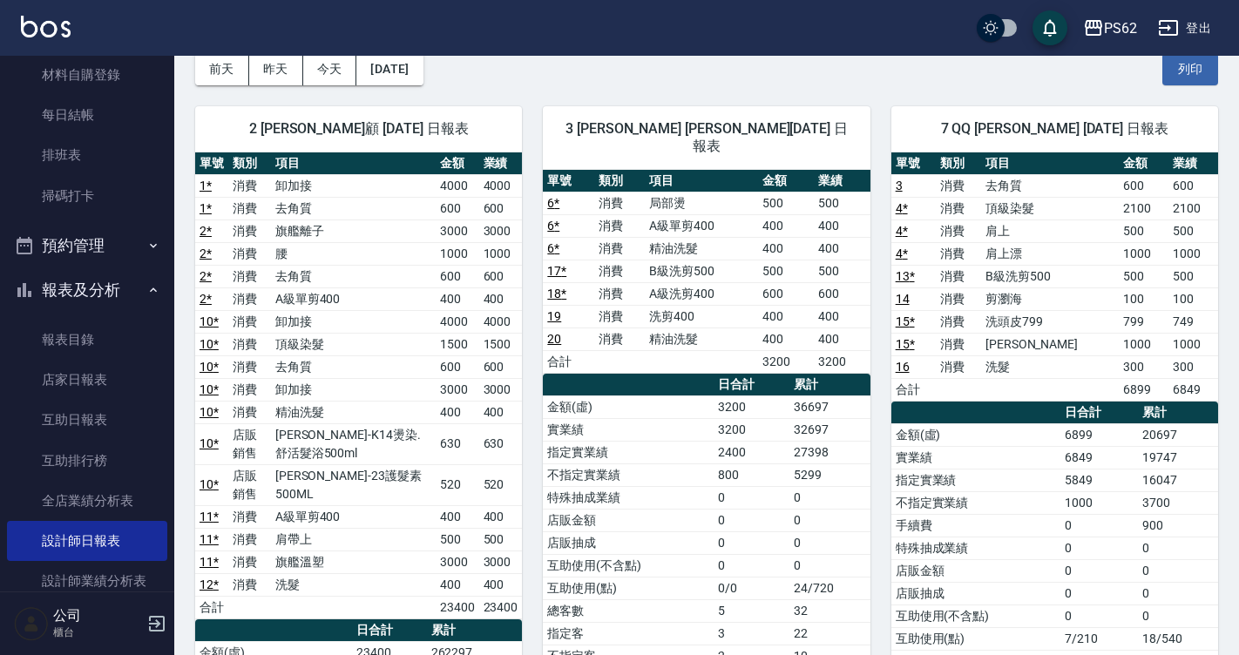
click at [483, 397] on td "3000" at bounding box center [501, 389] width 44 height 23
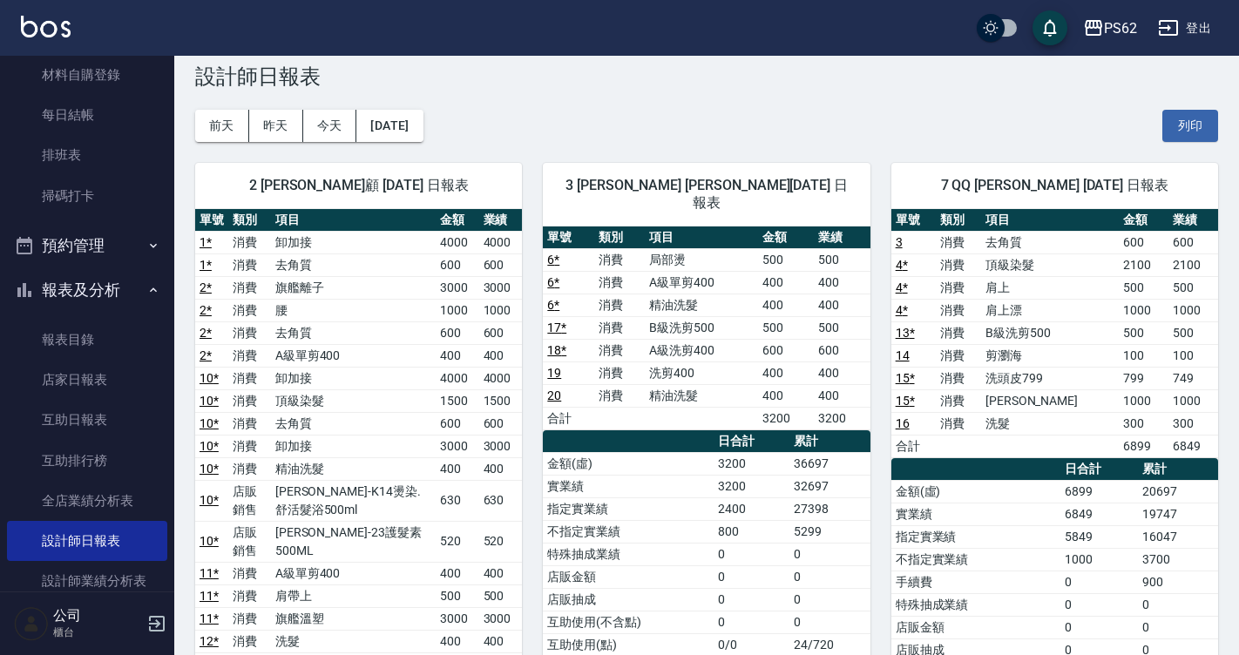
scroll to position [0, 0]
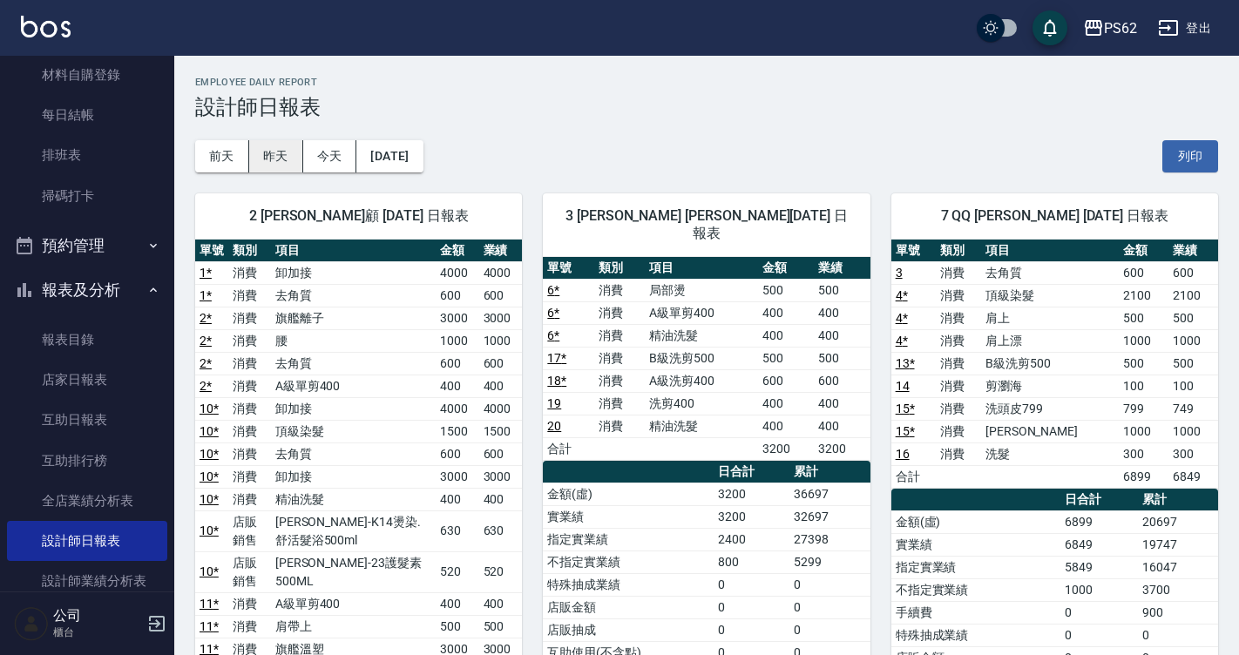
click at [281, 159] on button "昨天" at bounding box center [276, 156] width 54 height 32
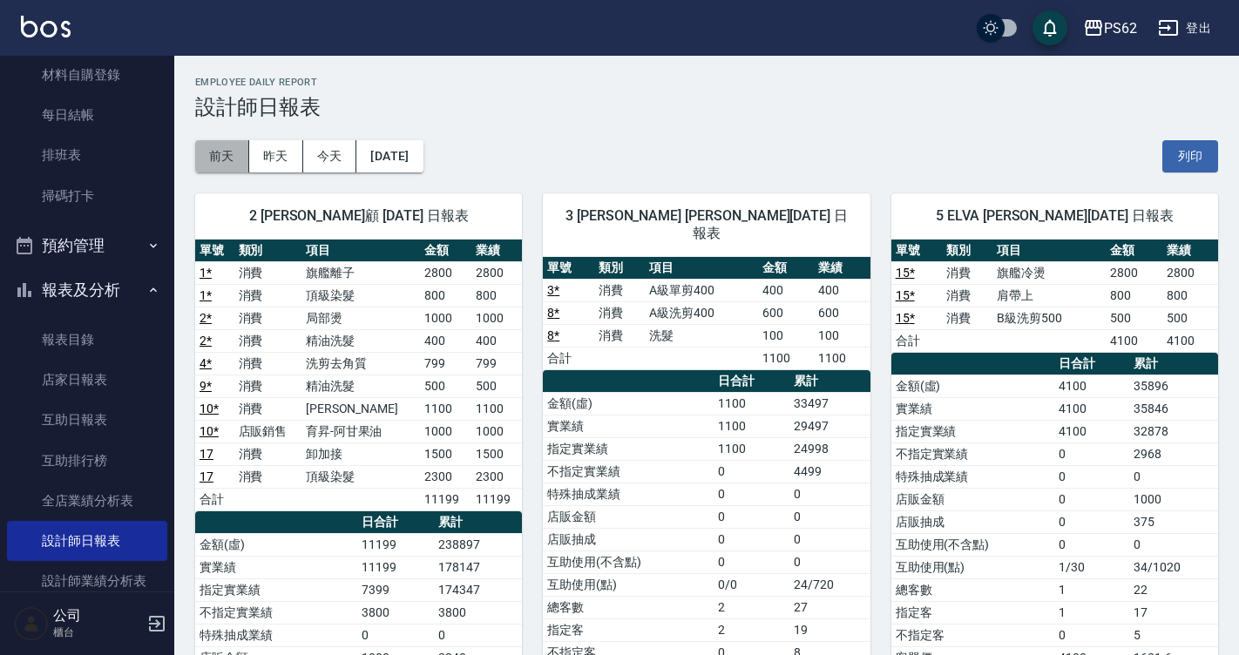
click at [233, 159] on button "前天" at bounding box center [222, 156] width 54 height 32
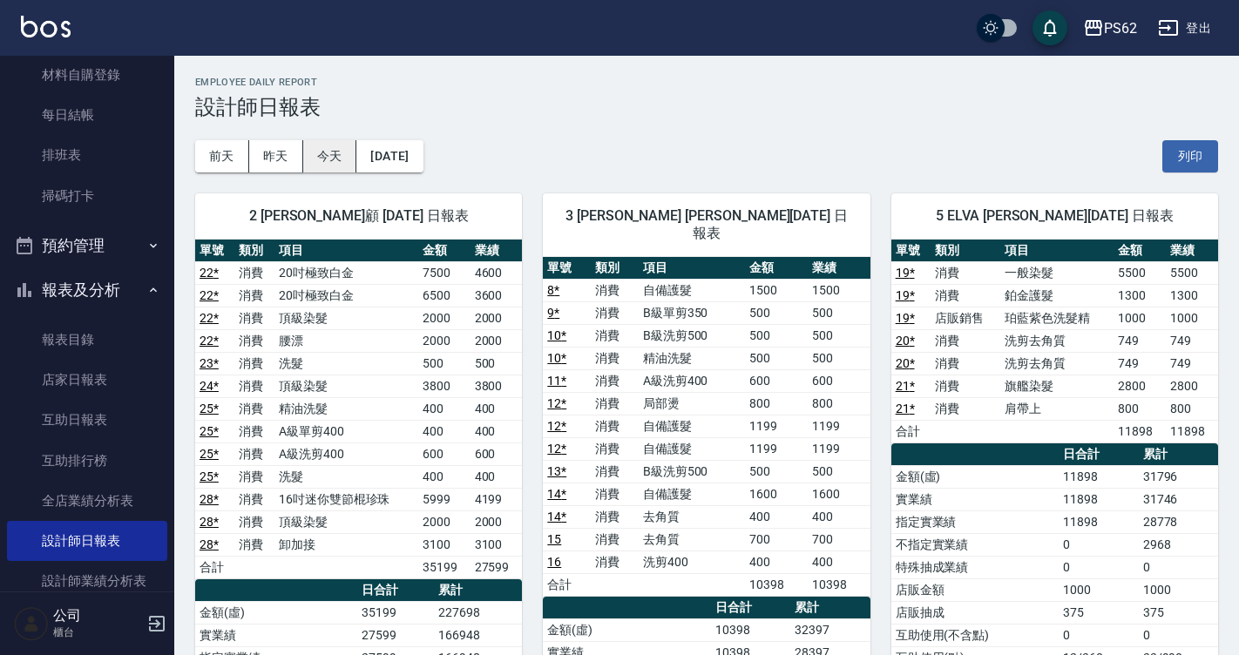
click at [333, 167] on button "今天" at bounding box center [330, 156] width 54 height 32
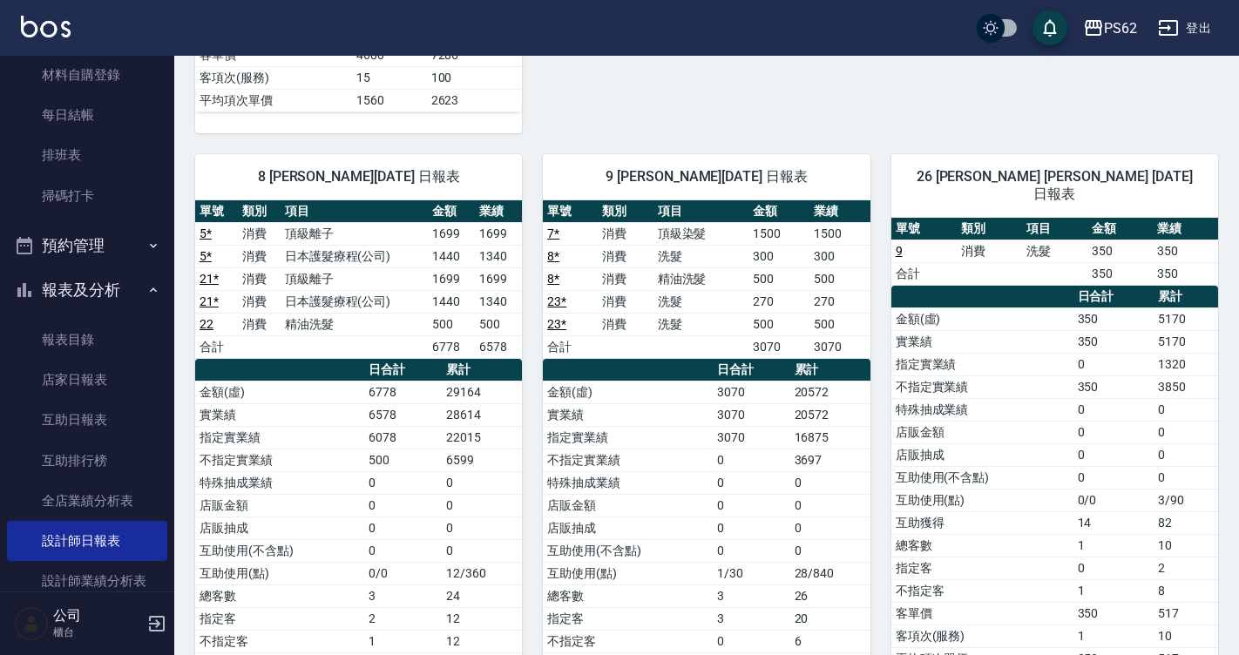
scroll to position [958, 0]
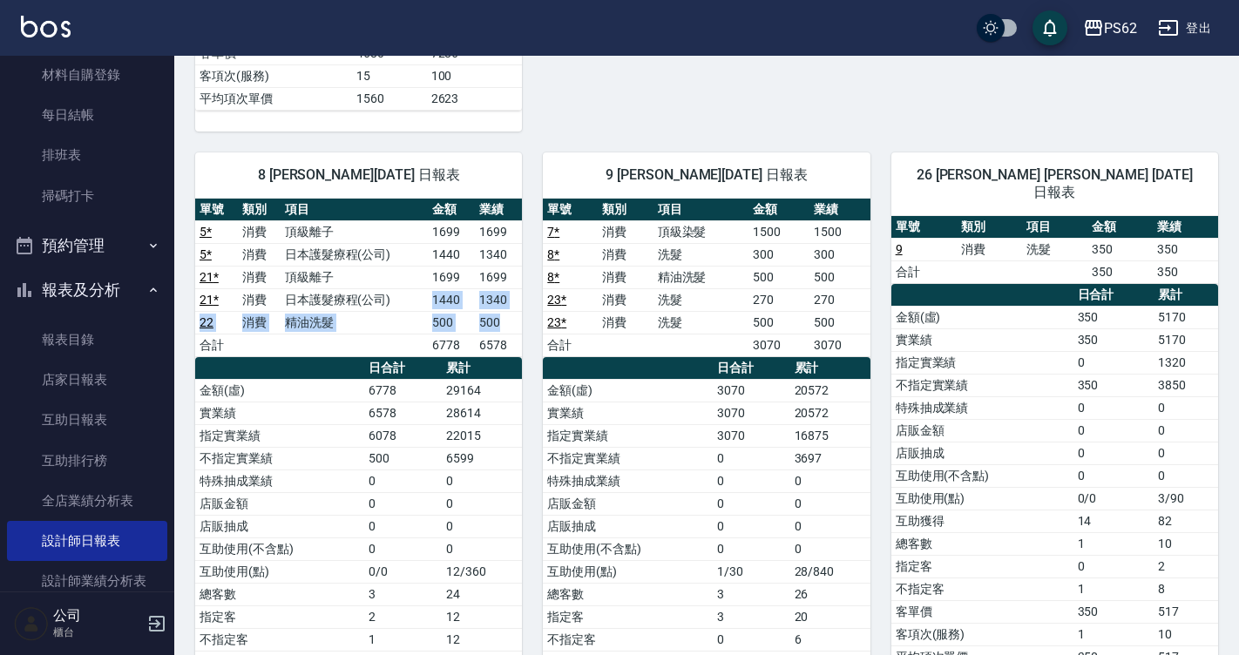
drag, startPoint x: 432, startPoint y: 309, endPoint x: 505, endPoint y: 314, distance: 73.4
click at [505, 314] on tbody "5 * 消費 頂級離子 1699 1699 5 * 消費 日本護髮療程(公司) 1440 1340 21 * 消費 頂級離子 1699 1699 21 * 消…" at bounding box center [358, 288] width 327 height 136
click at [328, 277] on td "頂級離子" at bounding box center [355, 277] width 148 height 23
drag, startPoint x: 399, startPoint y: 271, endPoint x: 505, endPoint y: 283, distance: 107.0
click at [514, 287] on tr "21 * 消費 頂級離子 1699 1699" at bounding box center [358, 277] width 327 height 23
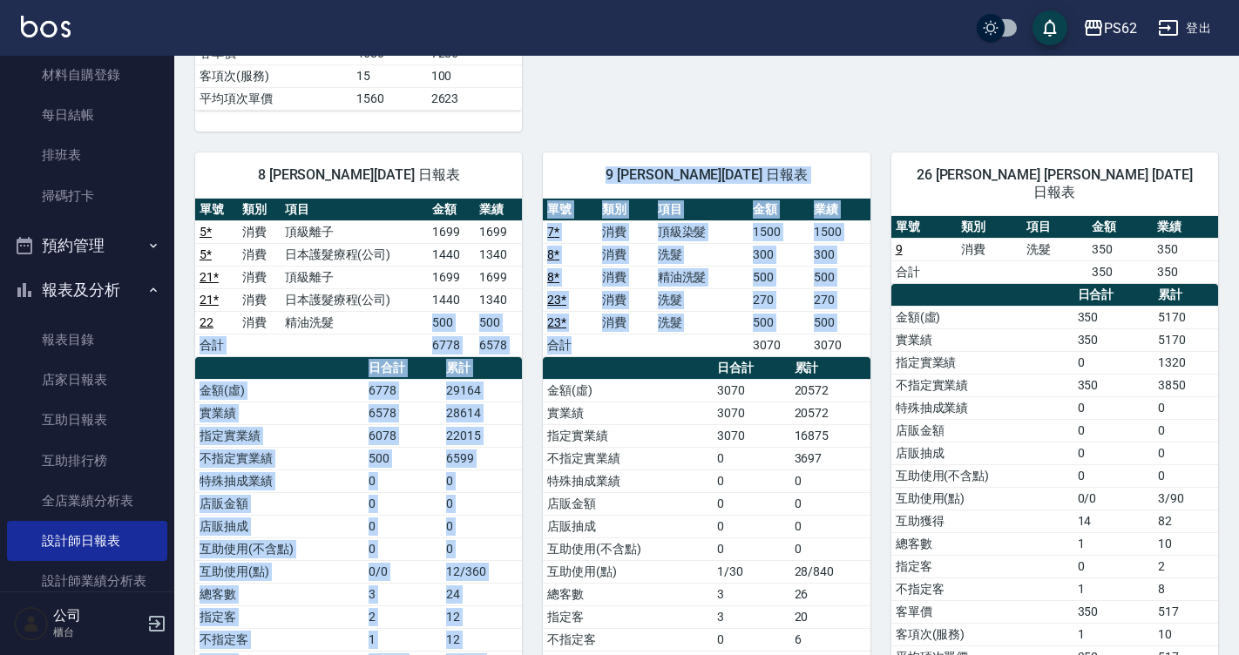
drag, startPoint x: 378, startPoint y: 326, endPoint x: 693, endPoint y: 343, distance: 315.0
click at [498, 425] on td "22015" at bounding box center [482, 435] width 80 height 23
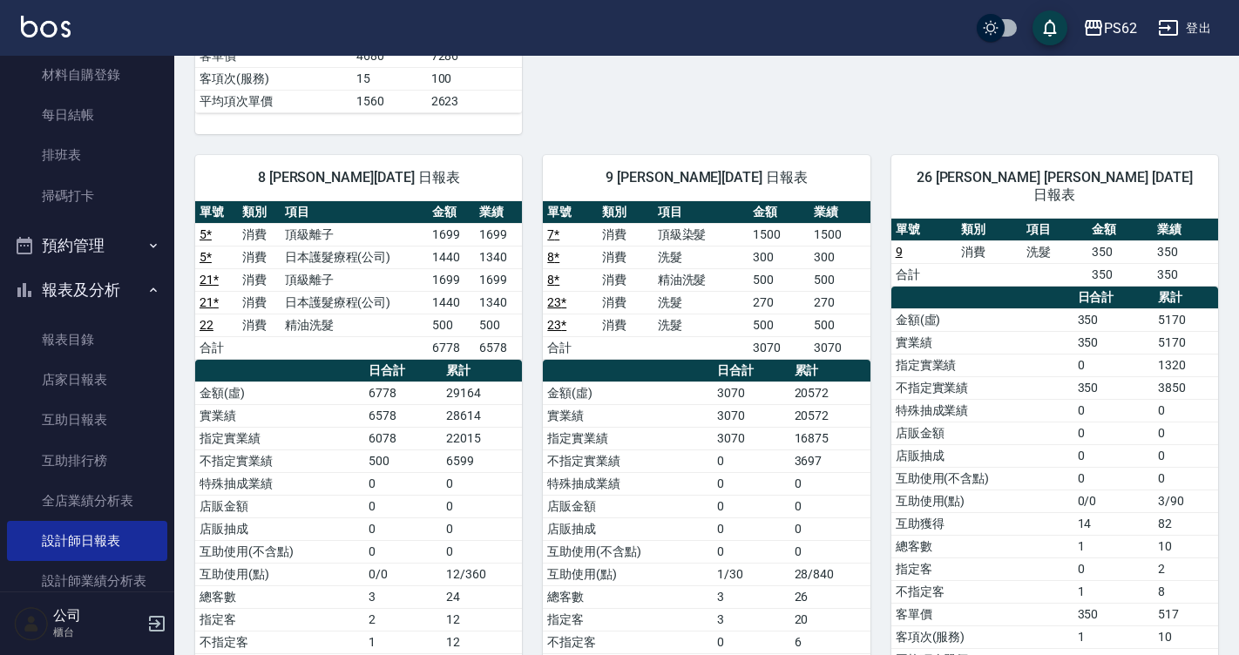
scroll to position [1065, 0]
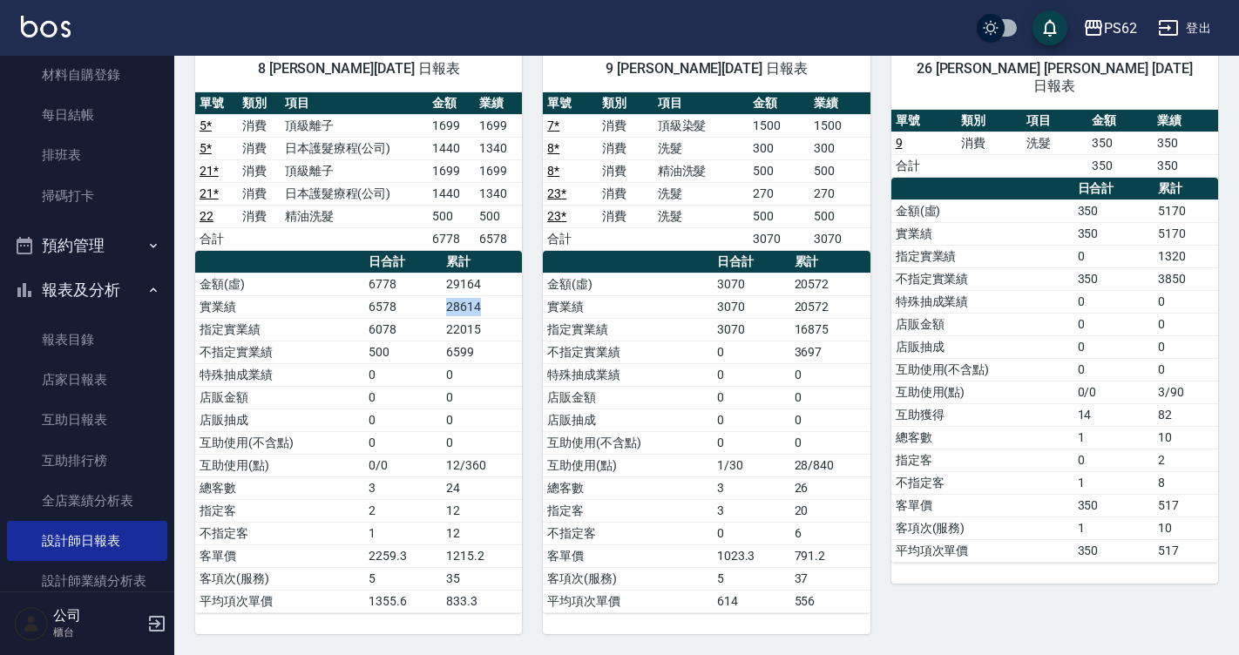
drag, startPoint x: 444, startPoint y: 313, endPoint x: 489, endPoint y: 301, distance: 46.1
click at [489, 301] on td "28614" at bounding box center [482, 306] width 80 height 23
drag, startPoint x: 462, startPoint y: 288, endPoint x: 506, endPoint y: 292, distance: 44.6
click at [506, 292] on td "29164" at bounding box center [482, 284] width 80 height 23
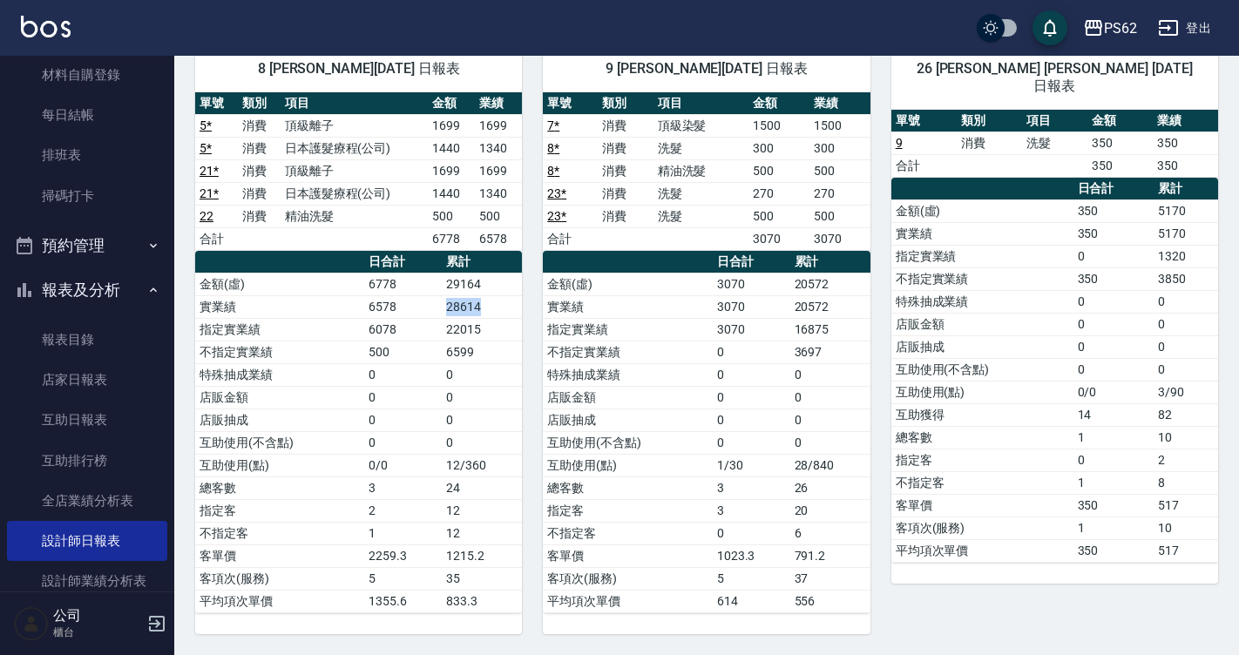
drag, startPoint x: 440, startPoint y: 303, endPoint x: 485, endPoint y: 308, distance: 45.5
click at [485, 308] on tr "實業績 6578 28614" at bounding box center [358, 306] width 327 height 23
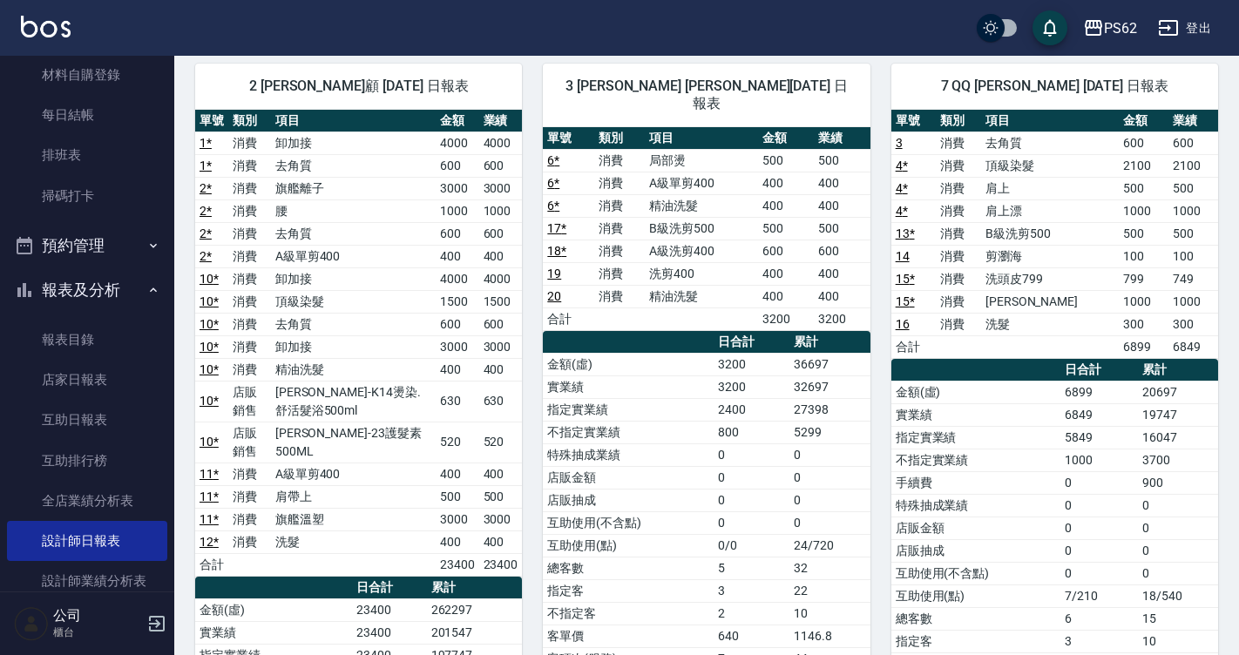
scroll to position [106, 0]
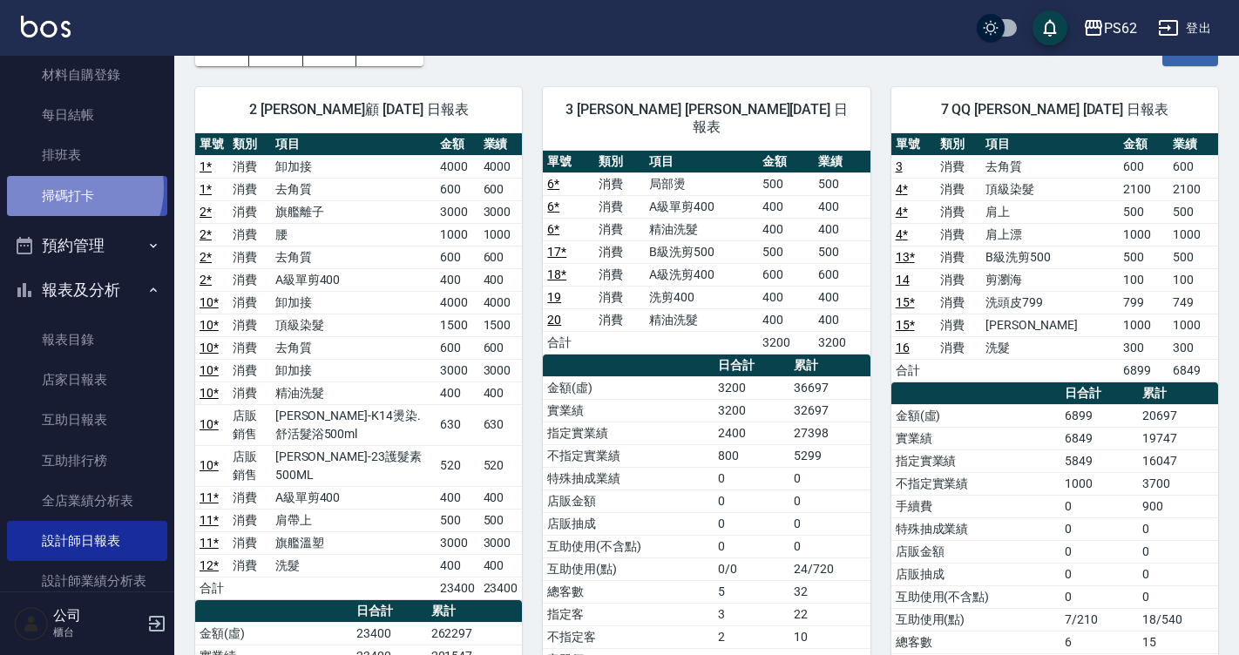
click at [69, 187] on link "掃碼打卡" at bounding box center [87, 196] width 160 height 40
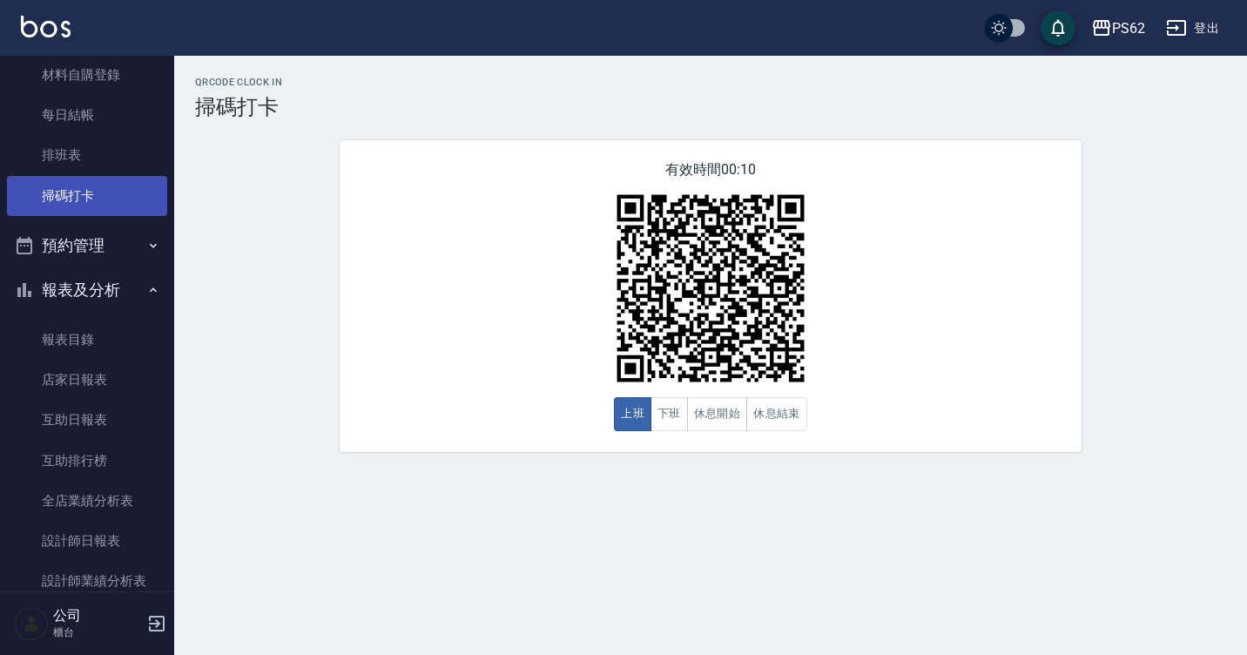
click at [72, 133] on link "每日結帳" at bounding box center [87, 115] width 160 height 40
click at [94, 189] on link "掃碼打卡" at bounding box center [87, 196] width 160 height 40
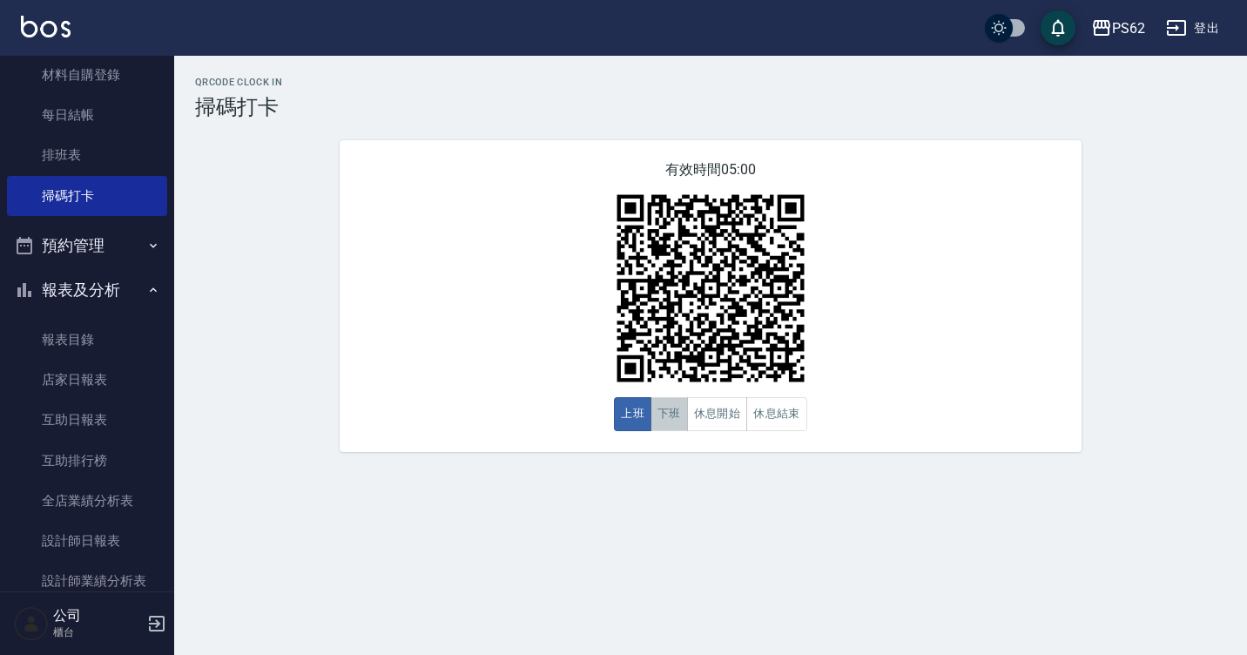
click at [683, 425] on button "下班" at bounding box center [669, 414] width 37 height 34
